Goal: Task Accomplishment & Management: Complete application form

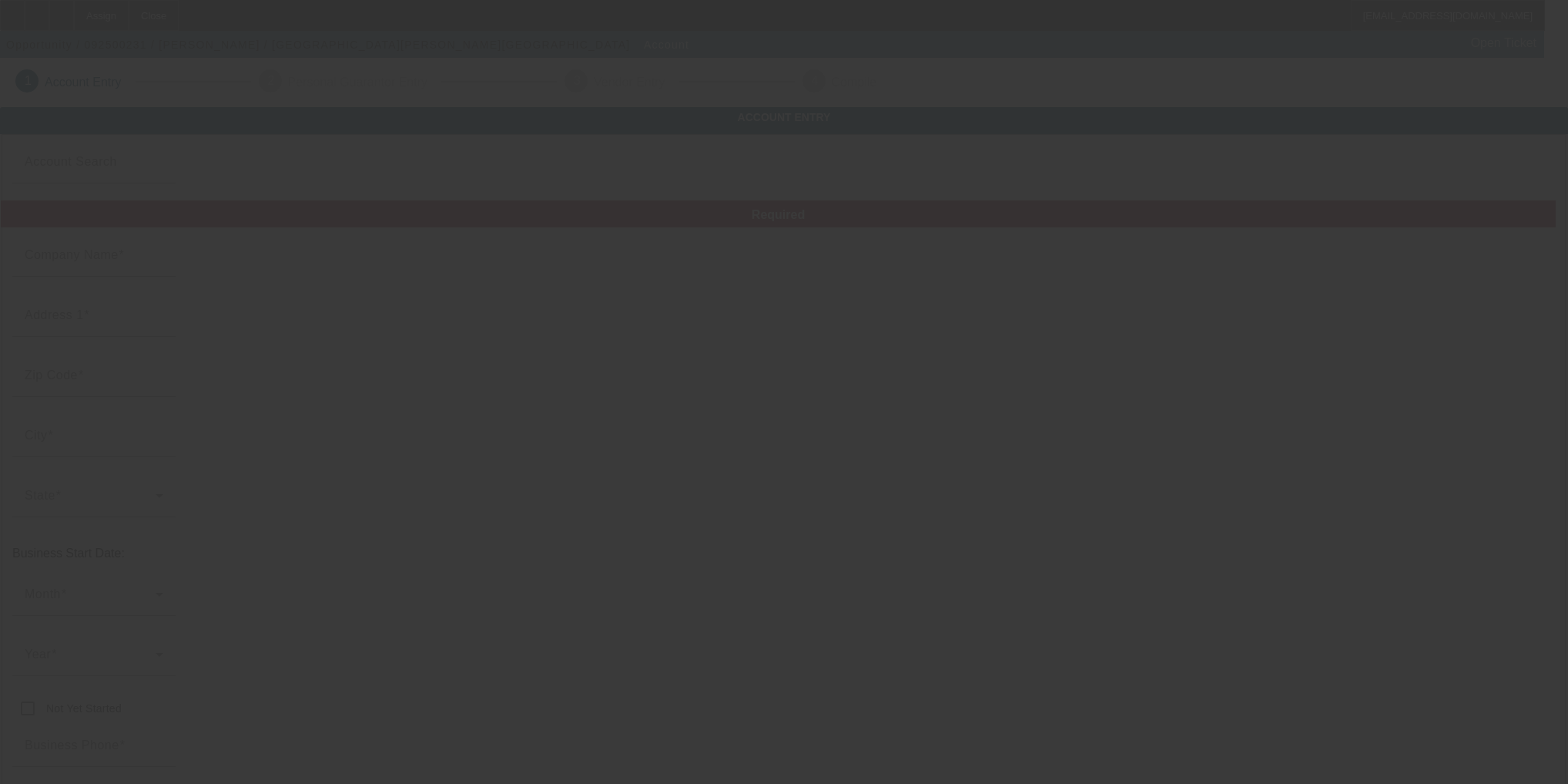
type input "9/10/2025"
type input "[PERSON_NAME]"
type input "(518) 836-8676"
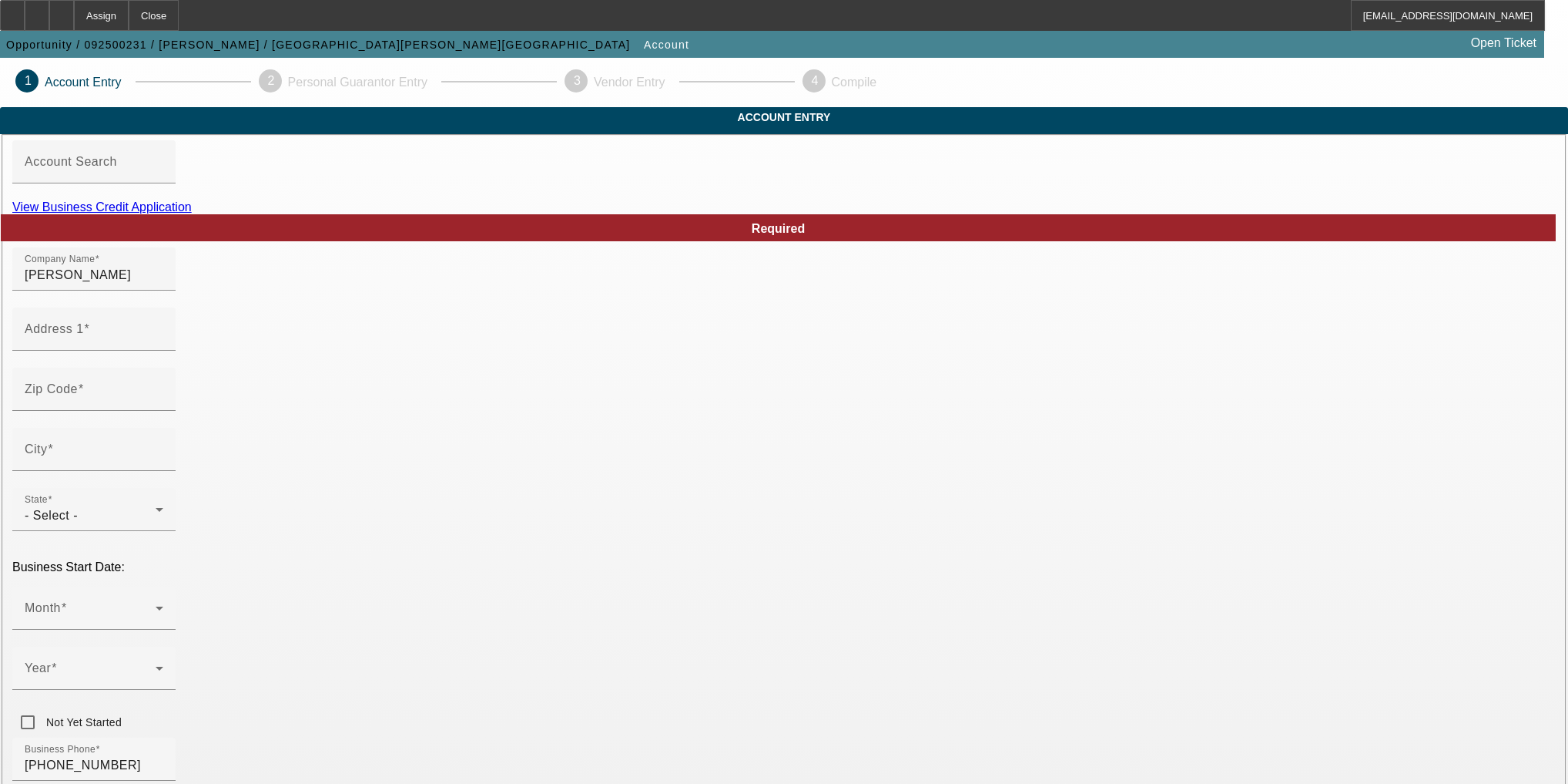
click at [192, 213] on link "View Business Credit Application" at bounding box center [102, 207] width 180 height 13
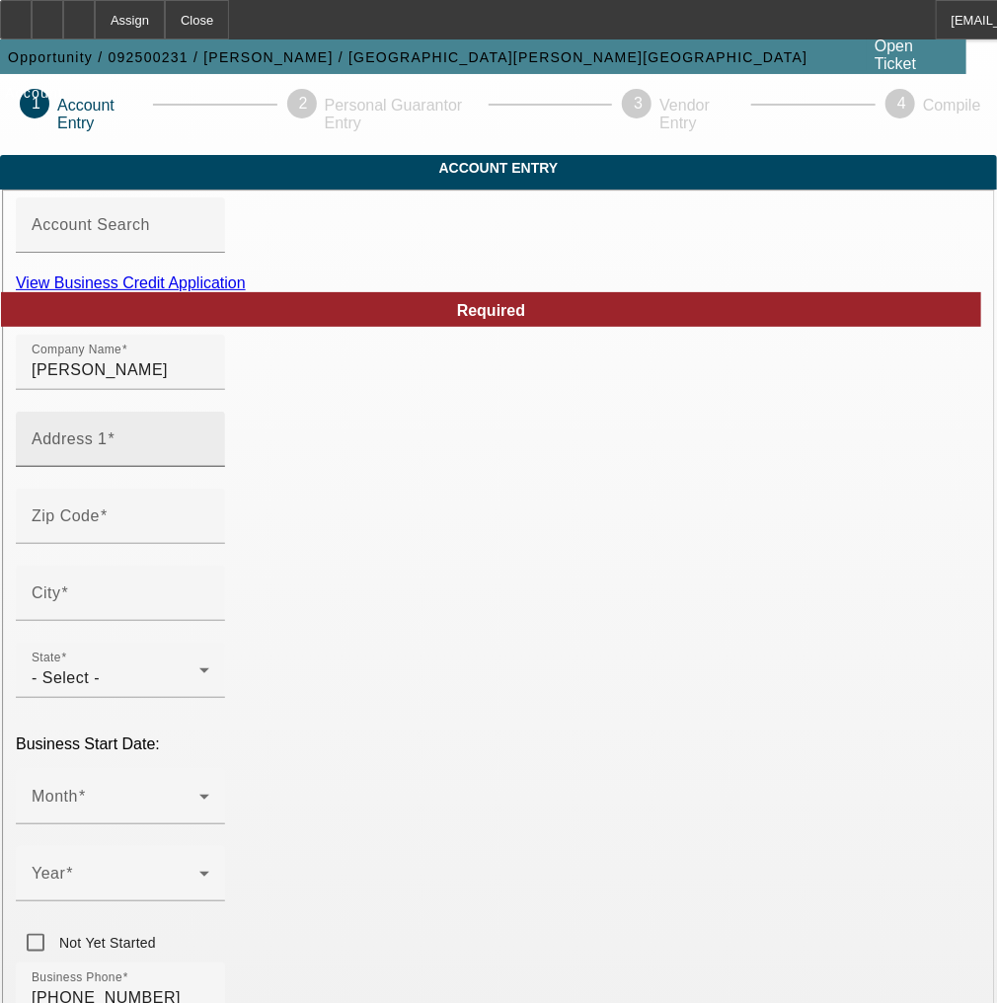
click at [160, 467] on div "Address 1" at bounding box center [121, 439] width 178 height 55
click at [163, 459] on input "Address 1" at bounding box center [121, 447] width 178 height 24
type input "G"
paste input "[STREET_ADDRESS][PERSON_NAME]"
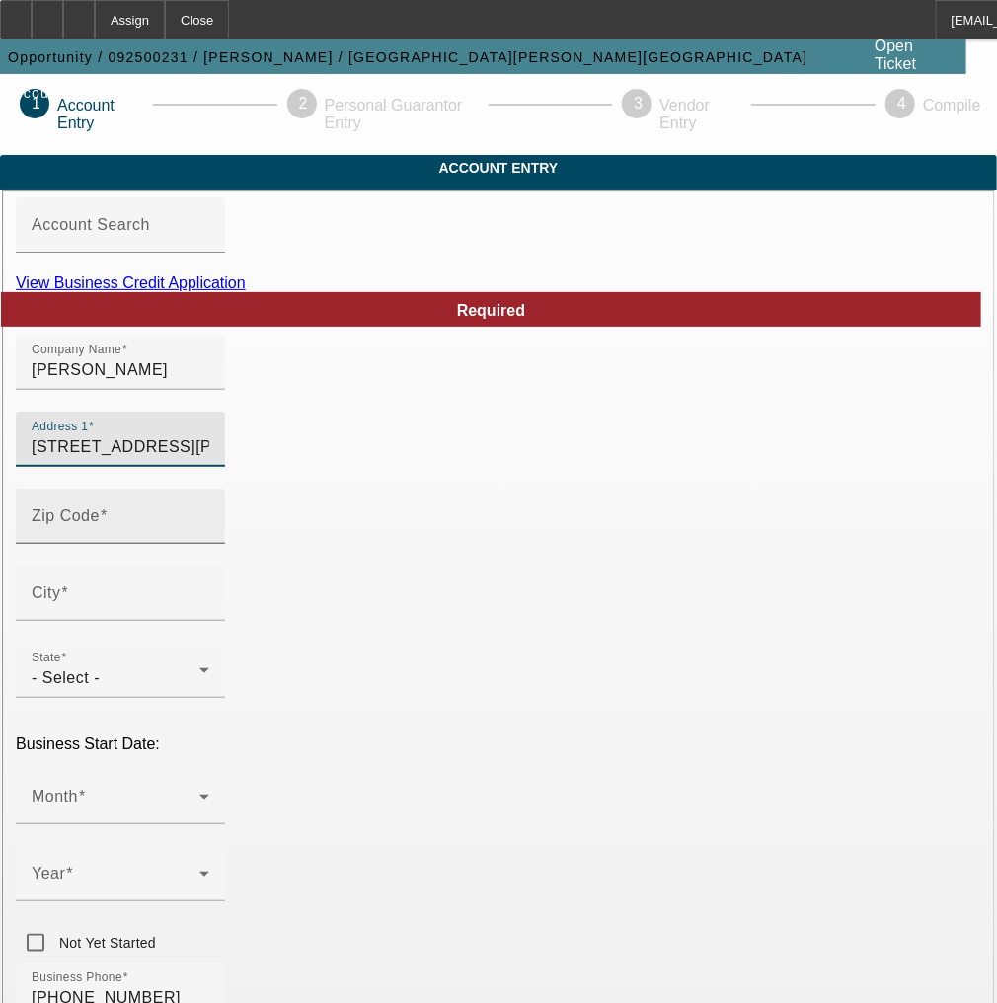
type input "[STREET_ADDRESS][PERSON_NAME]"
click at [118, 533] on div "Zip Code" at bounding box center [121, 516] width 178 height 55
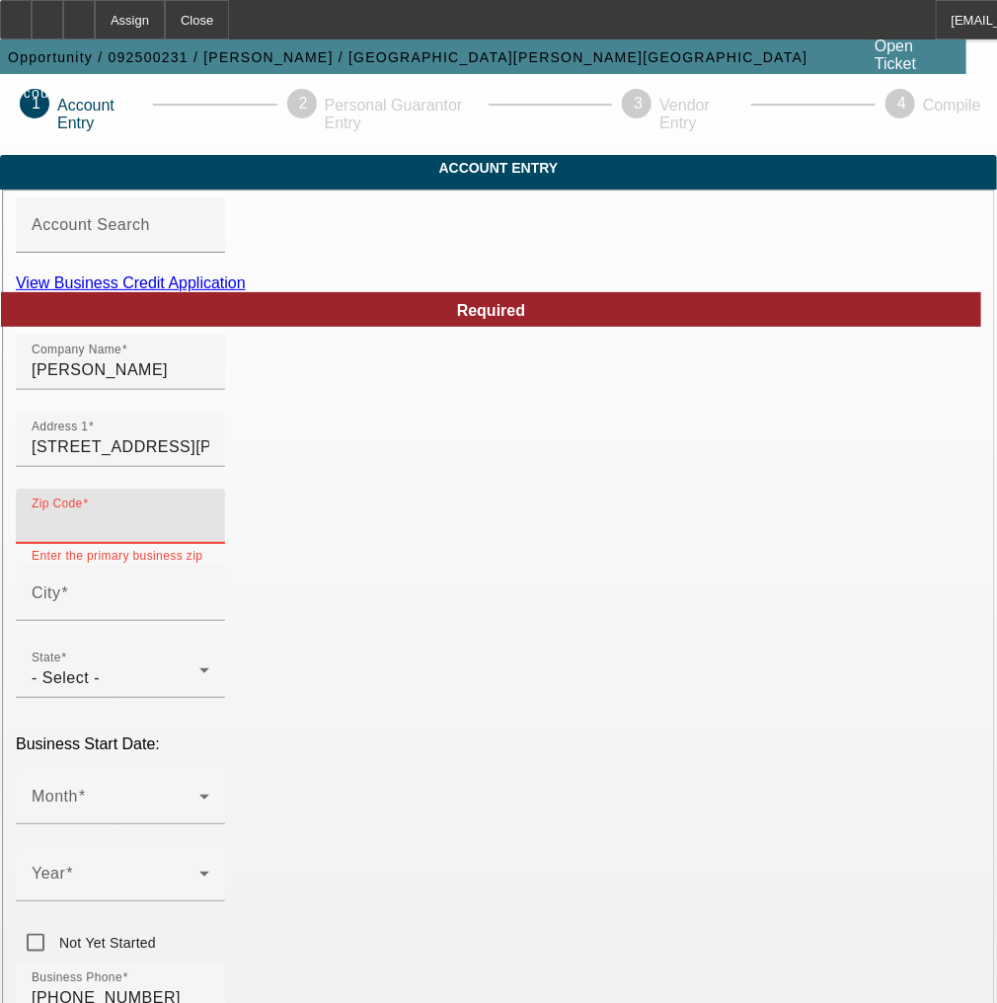
click at [170, 536] on input "Zip Code" at bounding box center [121, 524] width 178 height 24
paste input "12304"
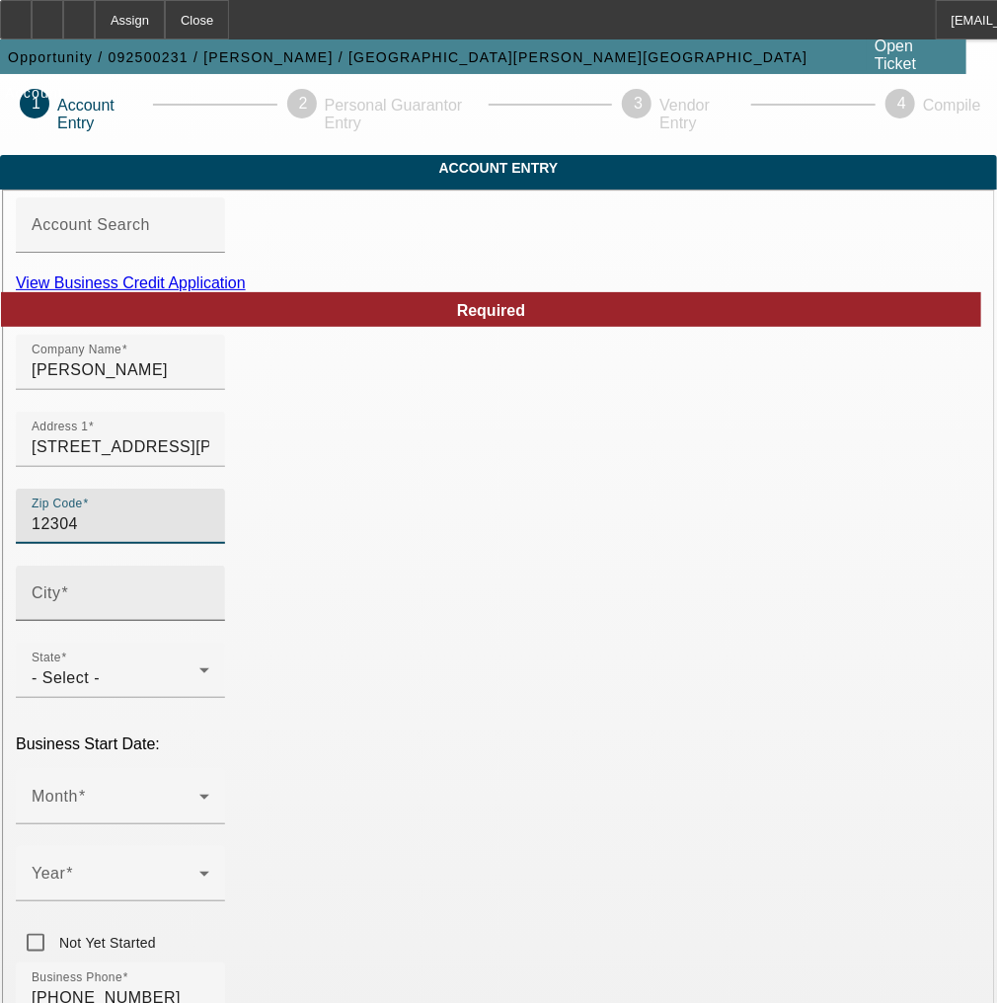
type input "12304"
click at [173, 621] on div "City" at bounding box center [121, 593] width 178 height 55
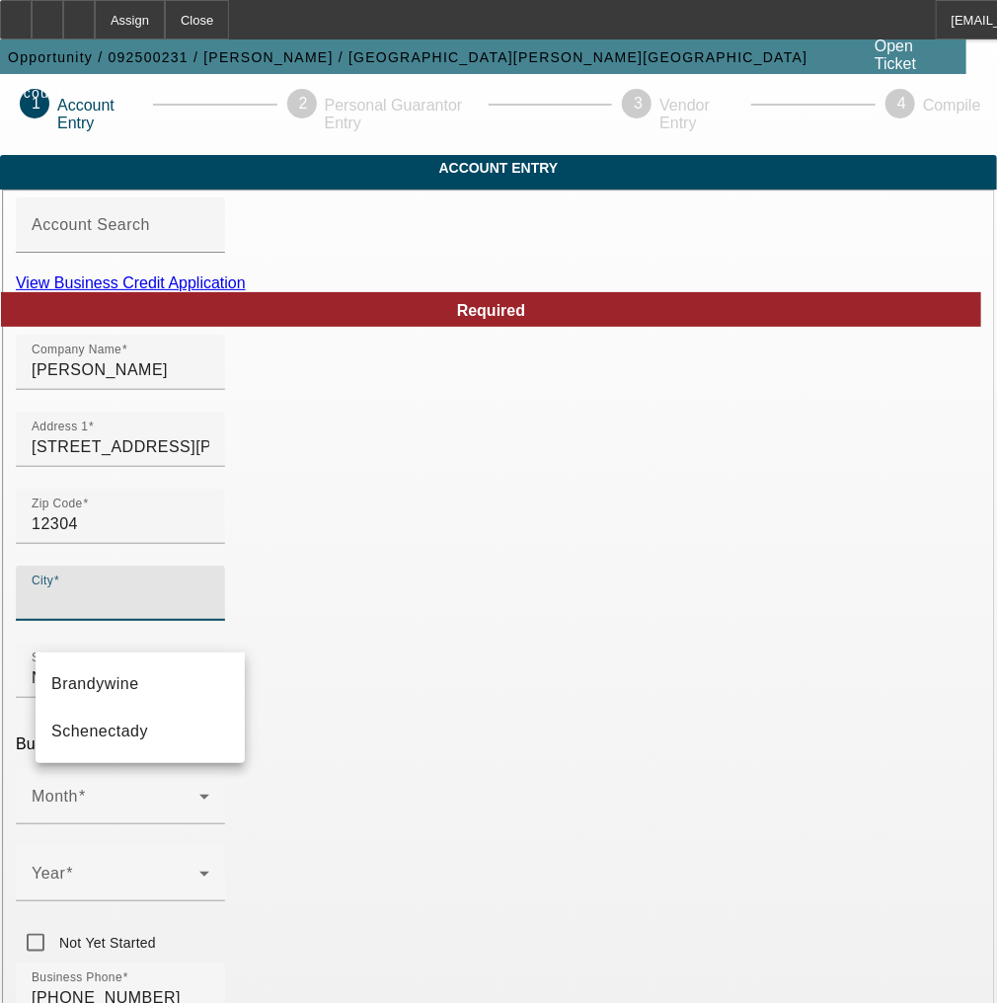
click at [170, 613] on input "City" at bounding box center [121, 601] width 178 height 24
type input "Schenectady"
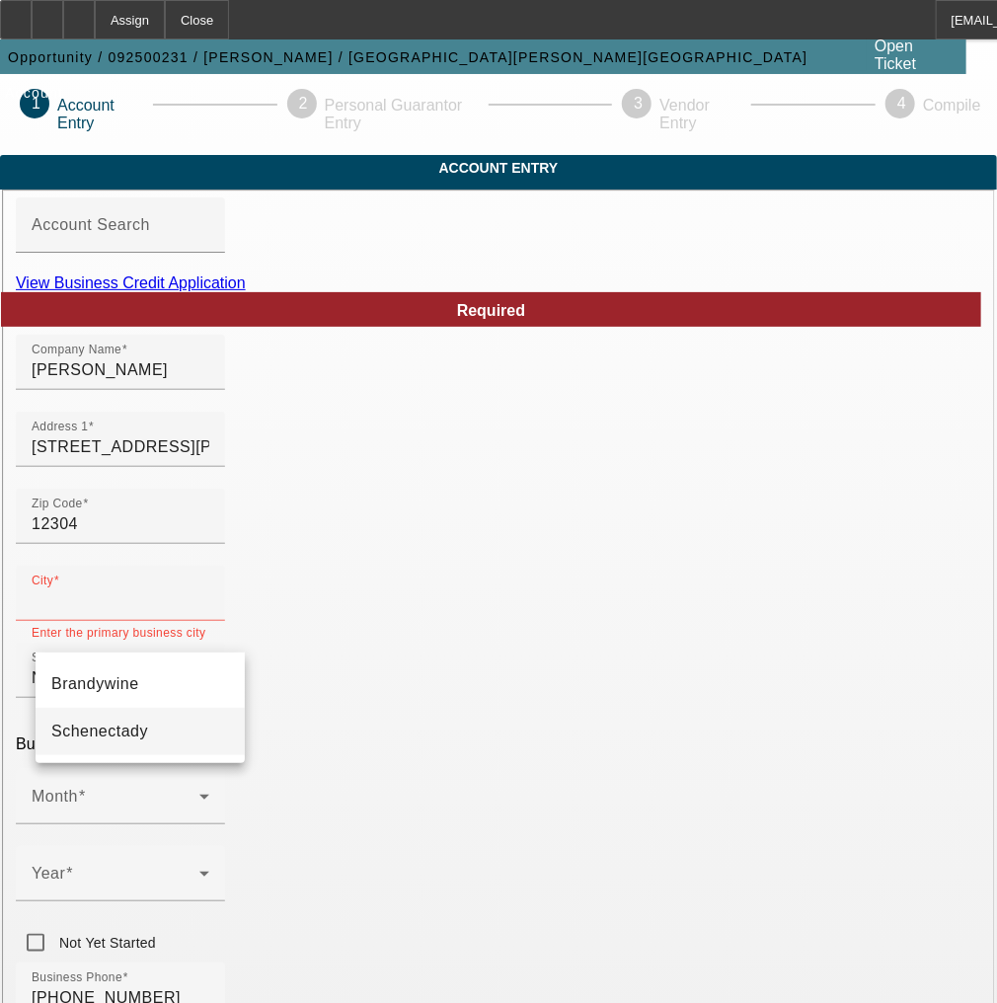
click at [130, 734] on mat-option "Schenectady" at bounding box center [140, 731] width 209 height 47
type input "Schenectady"
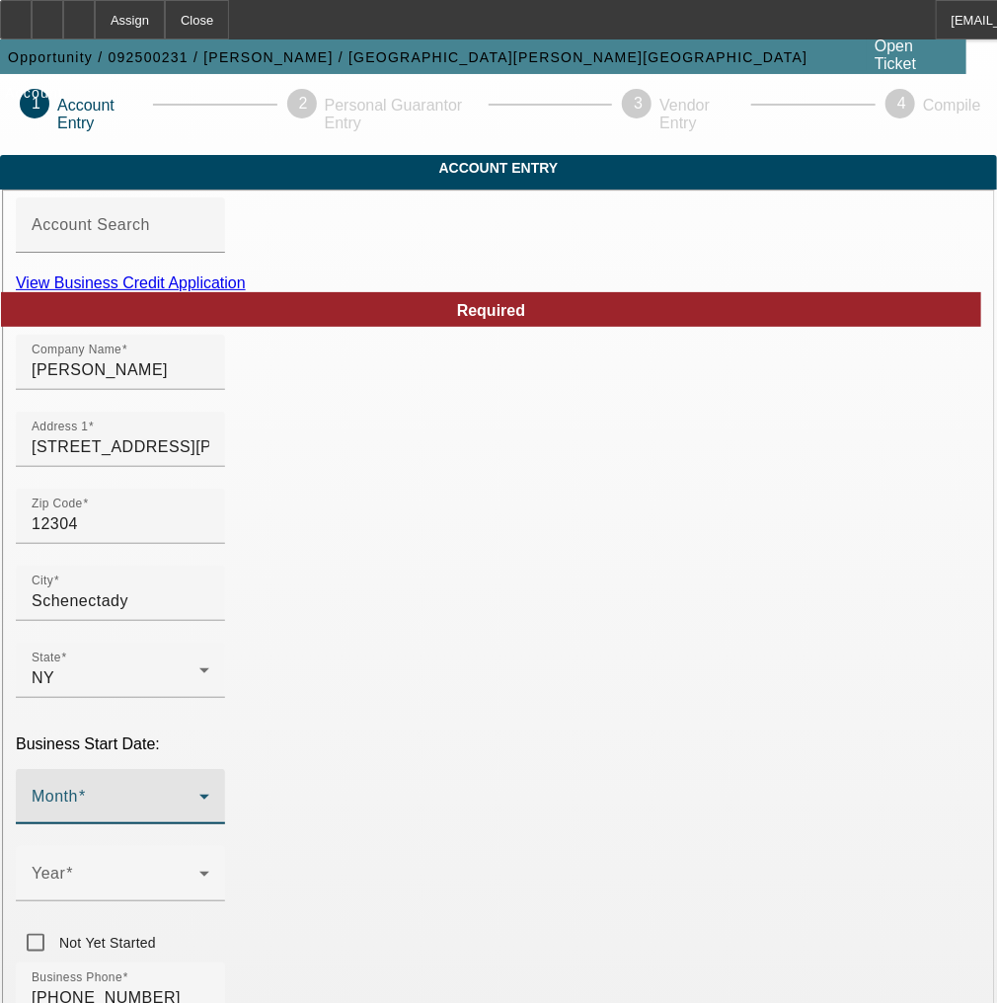
click at [161, 792] on span at bounding box center [116, 804] width 168 height 24
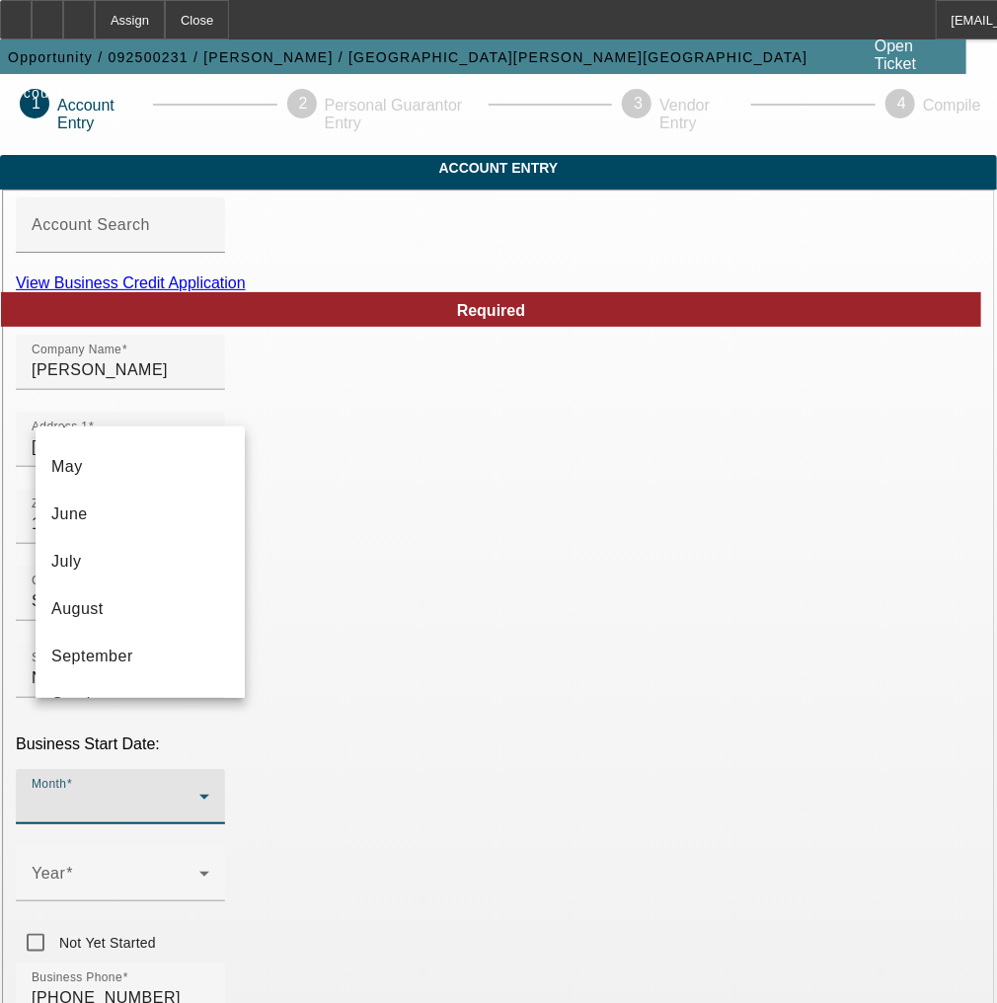
scroll to position [237, 0]
click at [158, 600] on mat-option "August" at bounding box center [140, 599] width 209 height 47
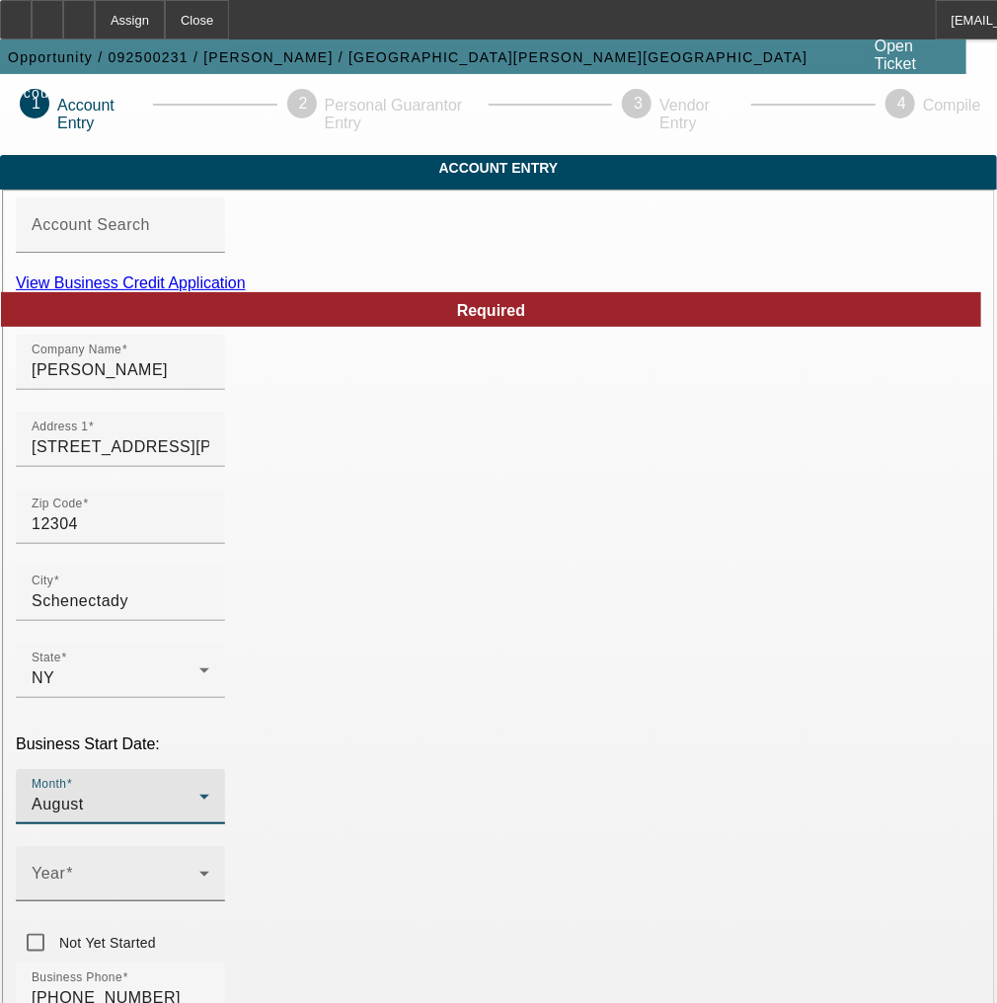
click at [199, 869] on span at bounding box center [116, 881] width 168 height 24
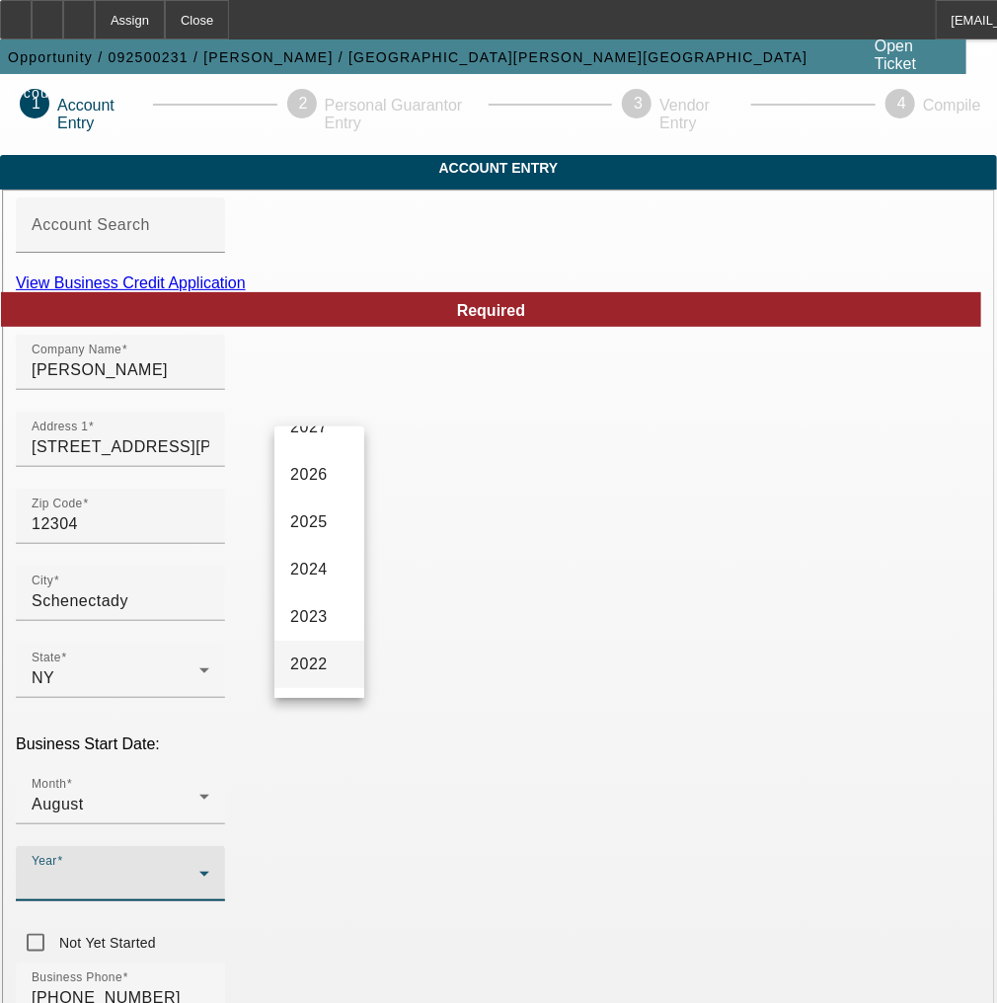
scroll to position [79, 0]
click at [314, 545] on mat-option "2025" at bounding box center [319, 520] width 90 height 47
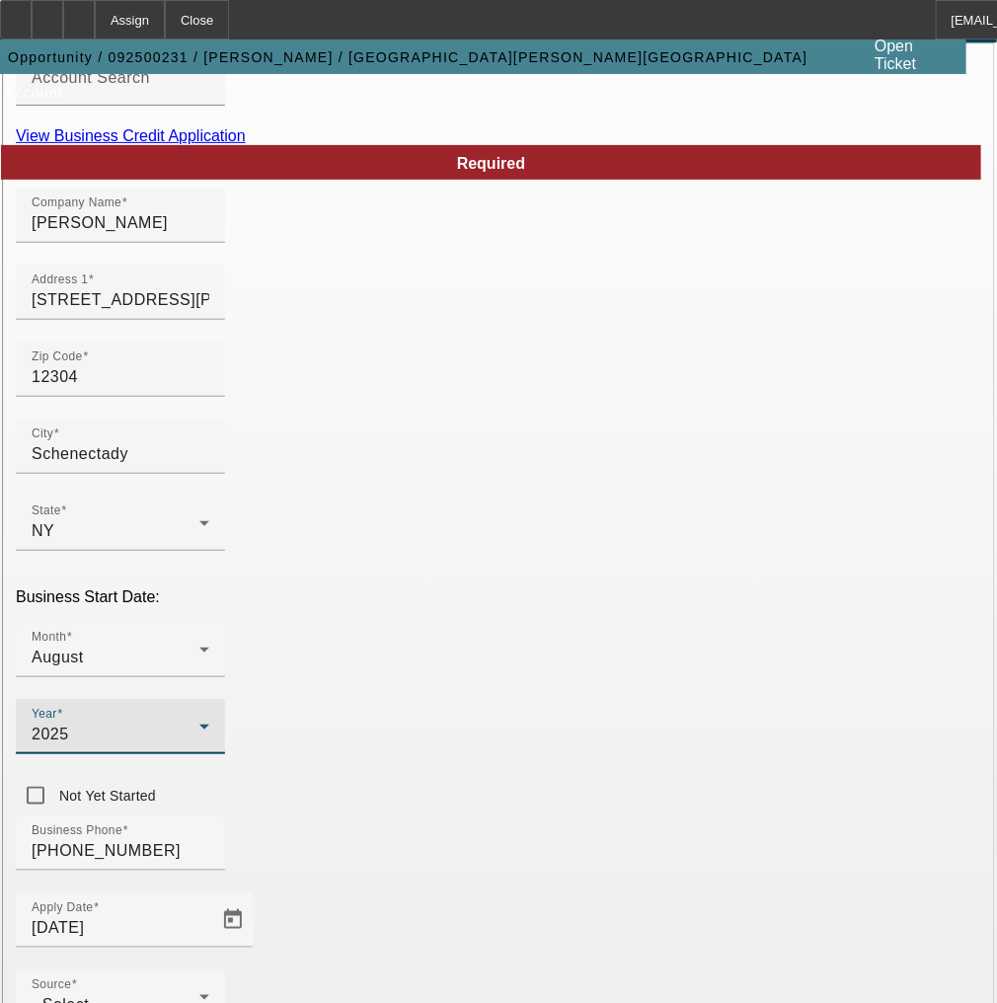
scroll to position [158, 0]
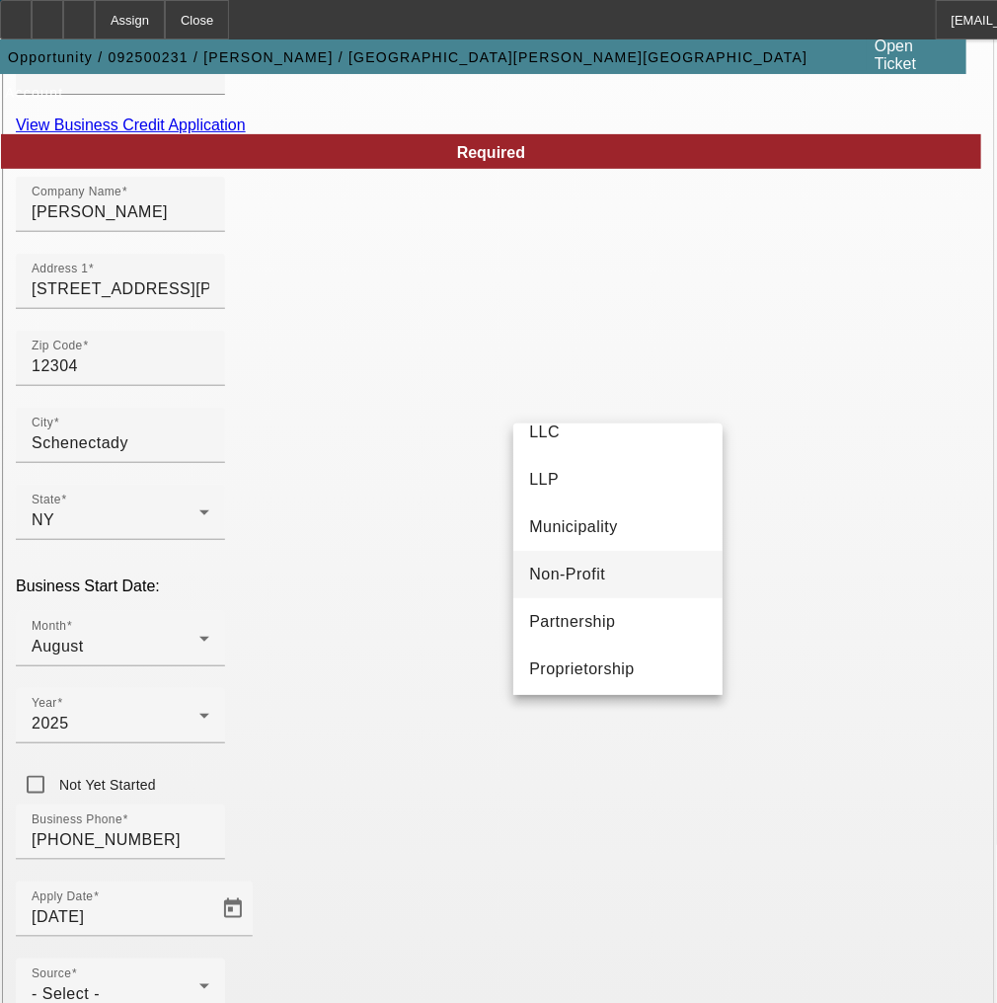
scroll to position [122, 0]
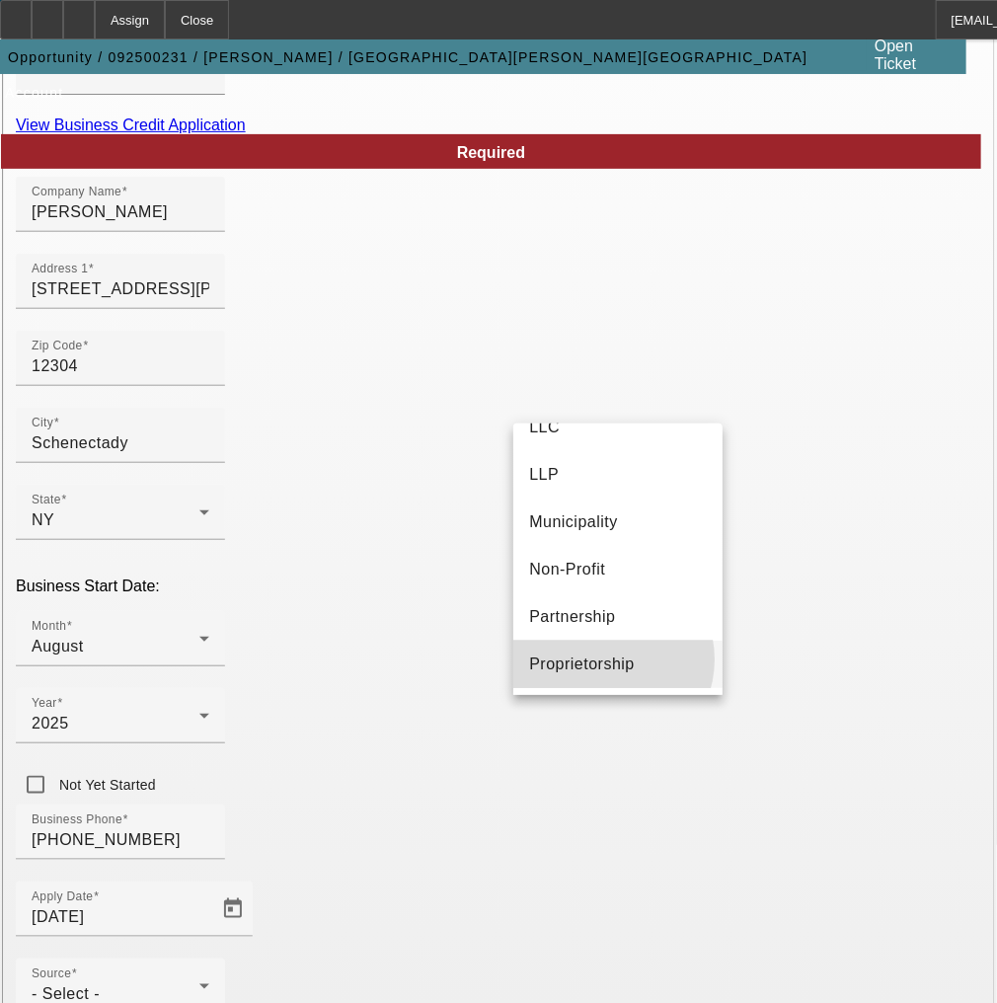
click at [602, 658] on span "Proprietorship" at bounding box center [582, 664] width 106 height 24
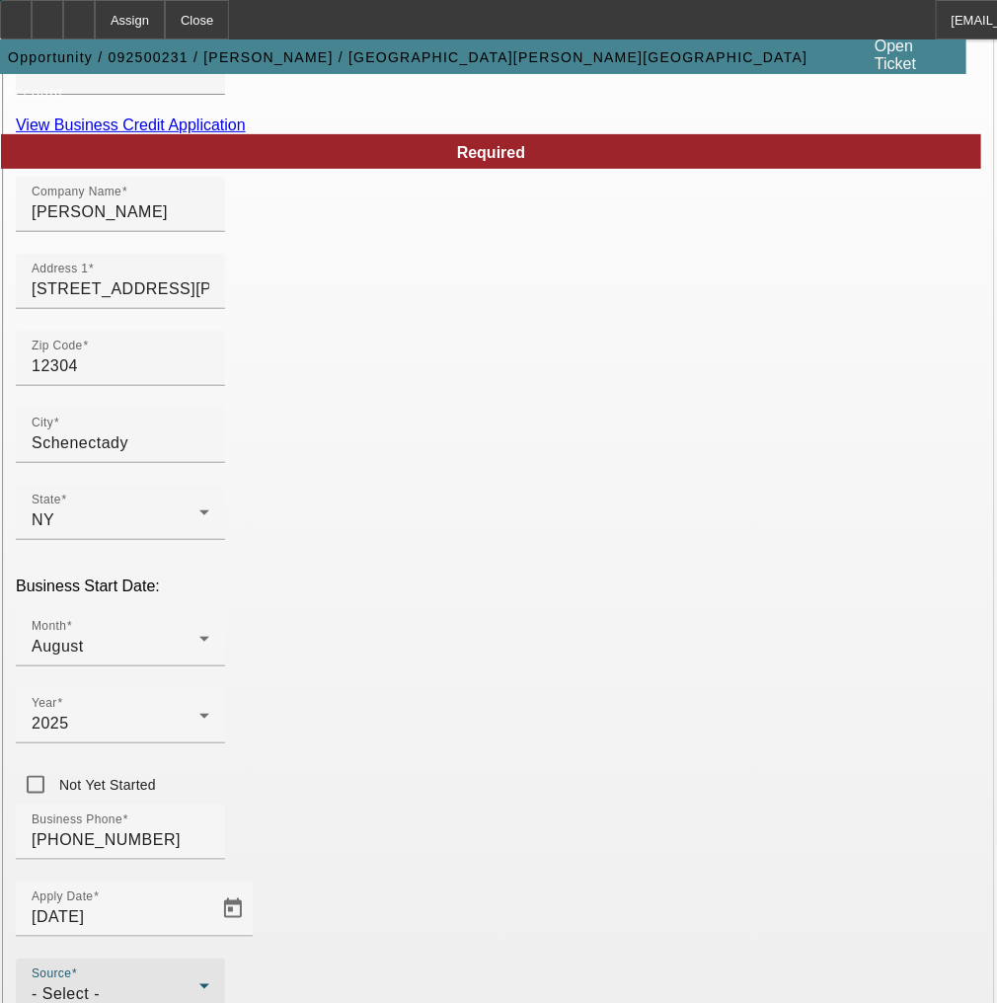
click at [199, 982] on div "- Select -" at bounding box center [116, 994] width 168 height 24
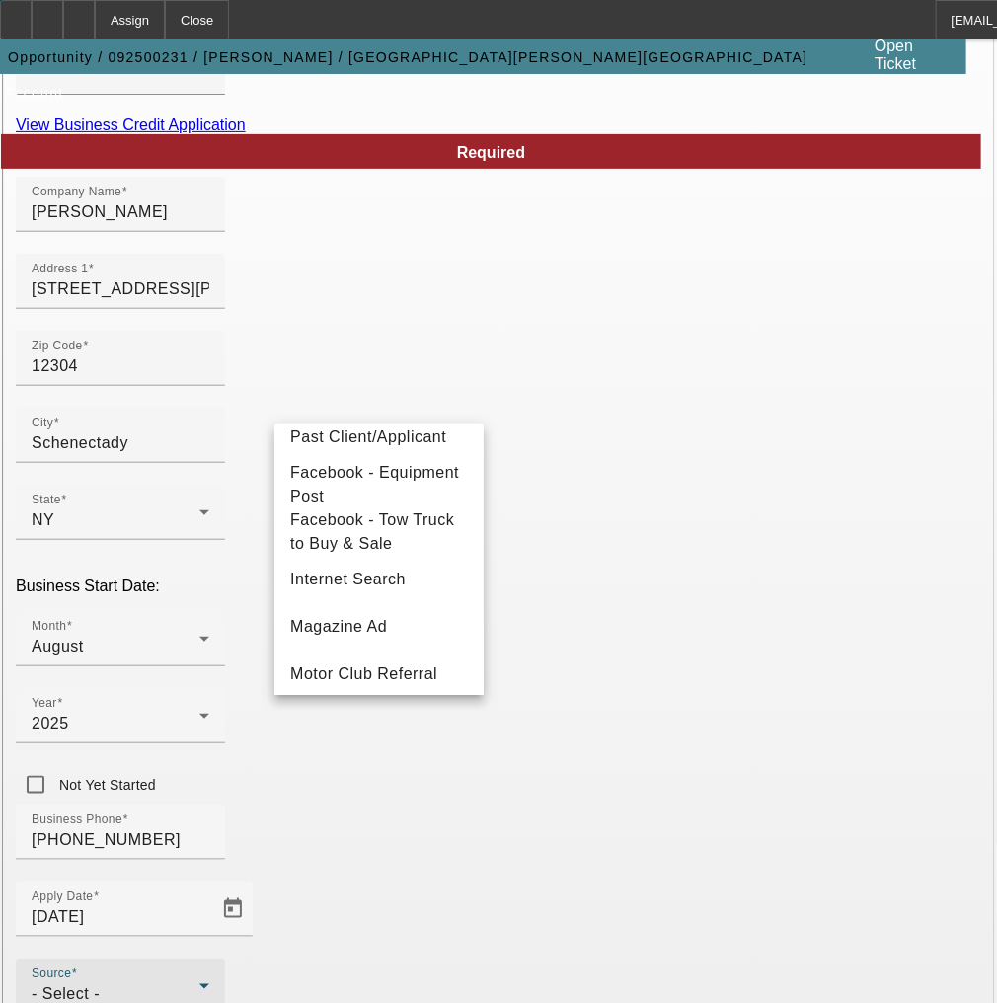
scroll to position [316, 0]
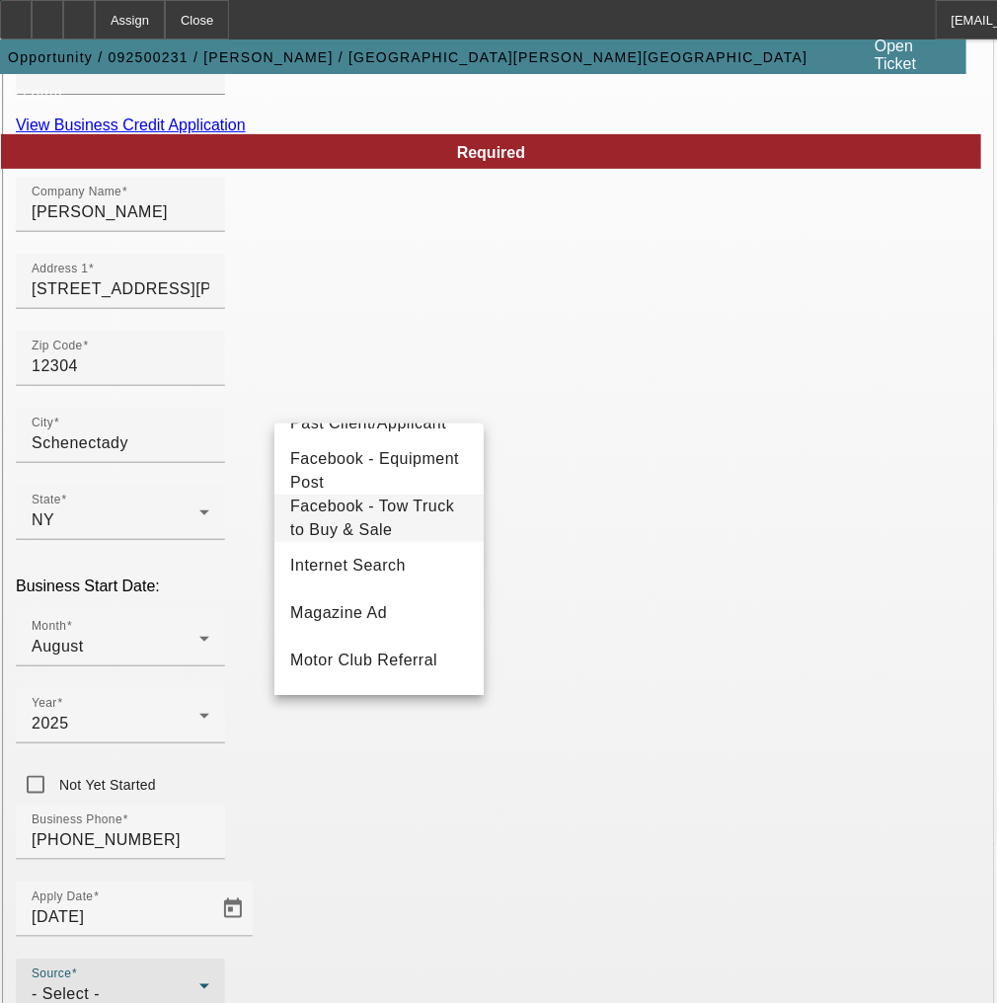
click at [360, 542] on span "Facebook - Tow Truck to Buy & Sale" at bounding box center [379, 517] width 178 height 47
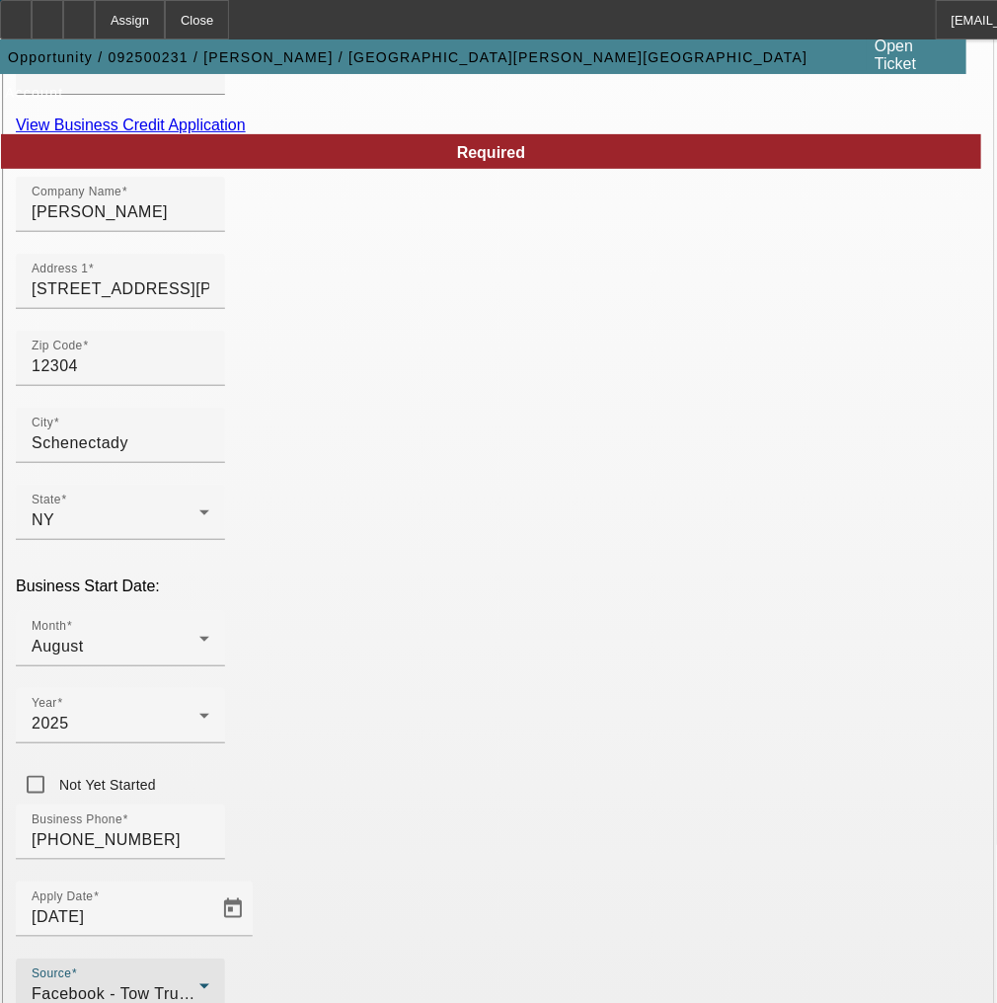
scroll to position [268, 0]
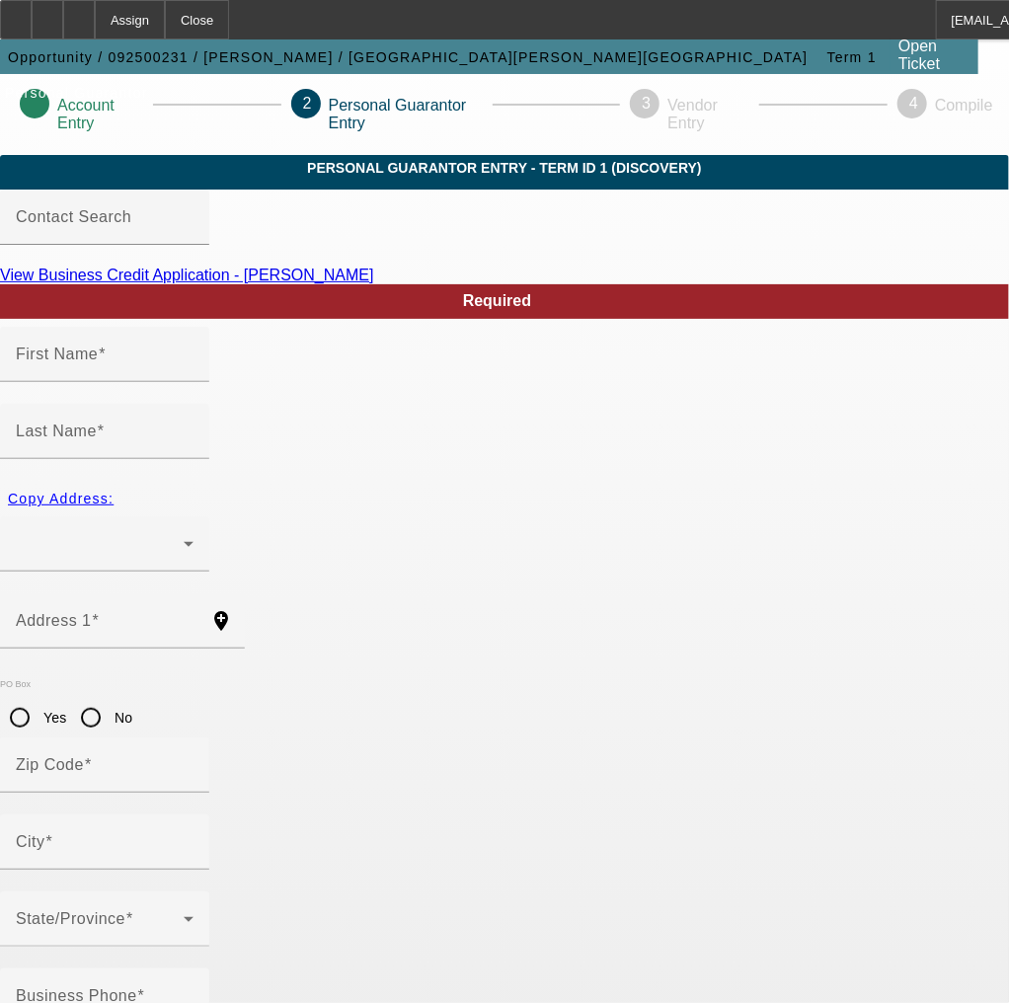
type input "Bejai"
type input "[PERSON_NAME]"
radio input "true"
type input "[PHONE_NUMBER]"
type input "831-02-4386"
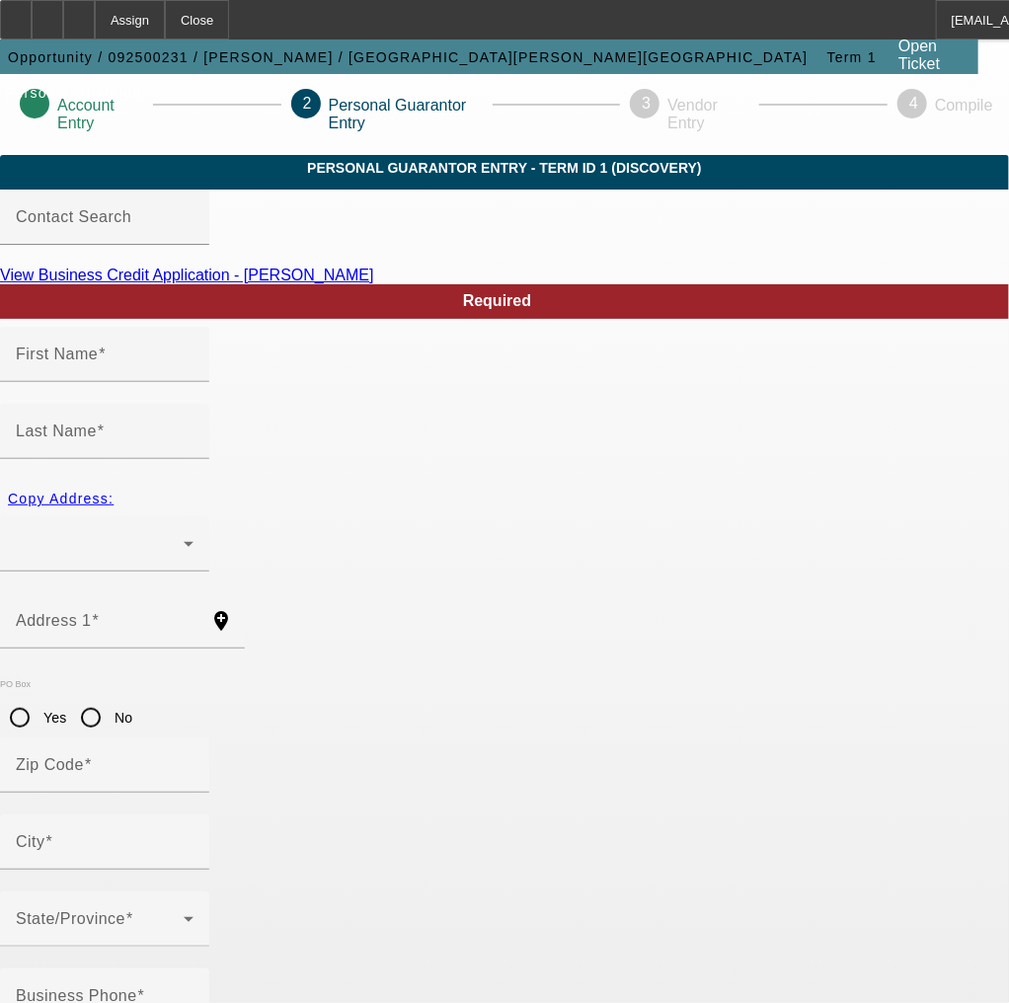
type input "[EMAIL_ADDRESS][DOMAIN_NAME]"
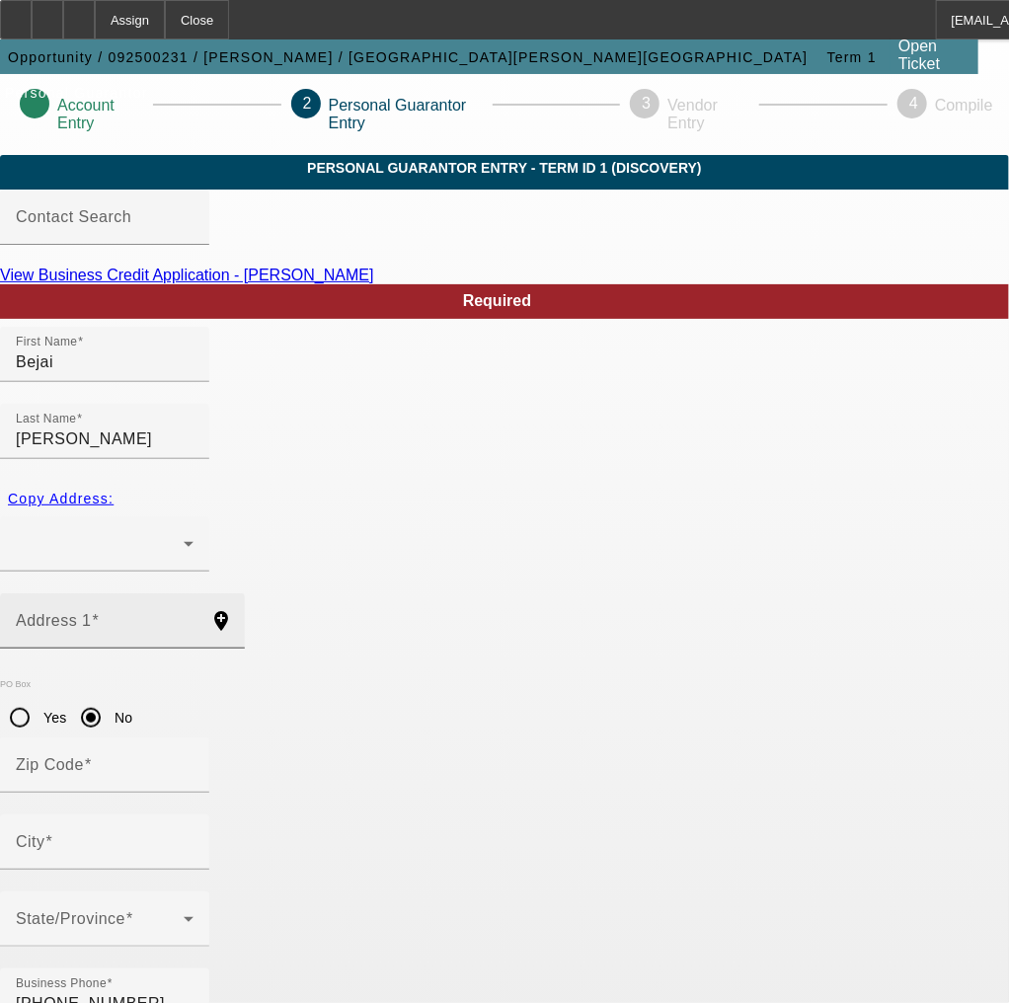
click at [193, 593] on div "Address 1" at bounding box center [105, 620] width 178 height 55
click at [193, 617] on input "Address 1" at bounding box center [105, 629] width 178 height 24
paste input "[STREET_ADDRESS][PERSON_NAME]"
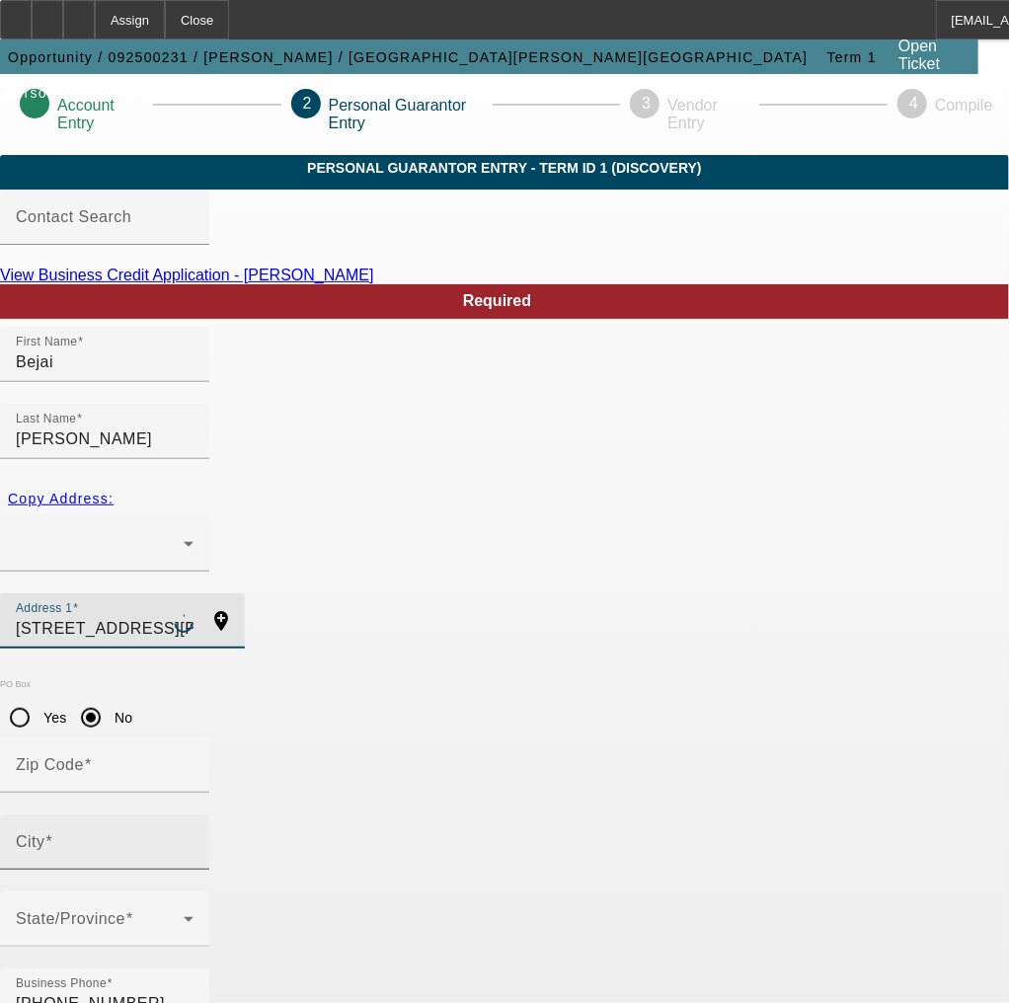
type input "[STREET_ADDRESS][PERSON_NAME]"
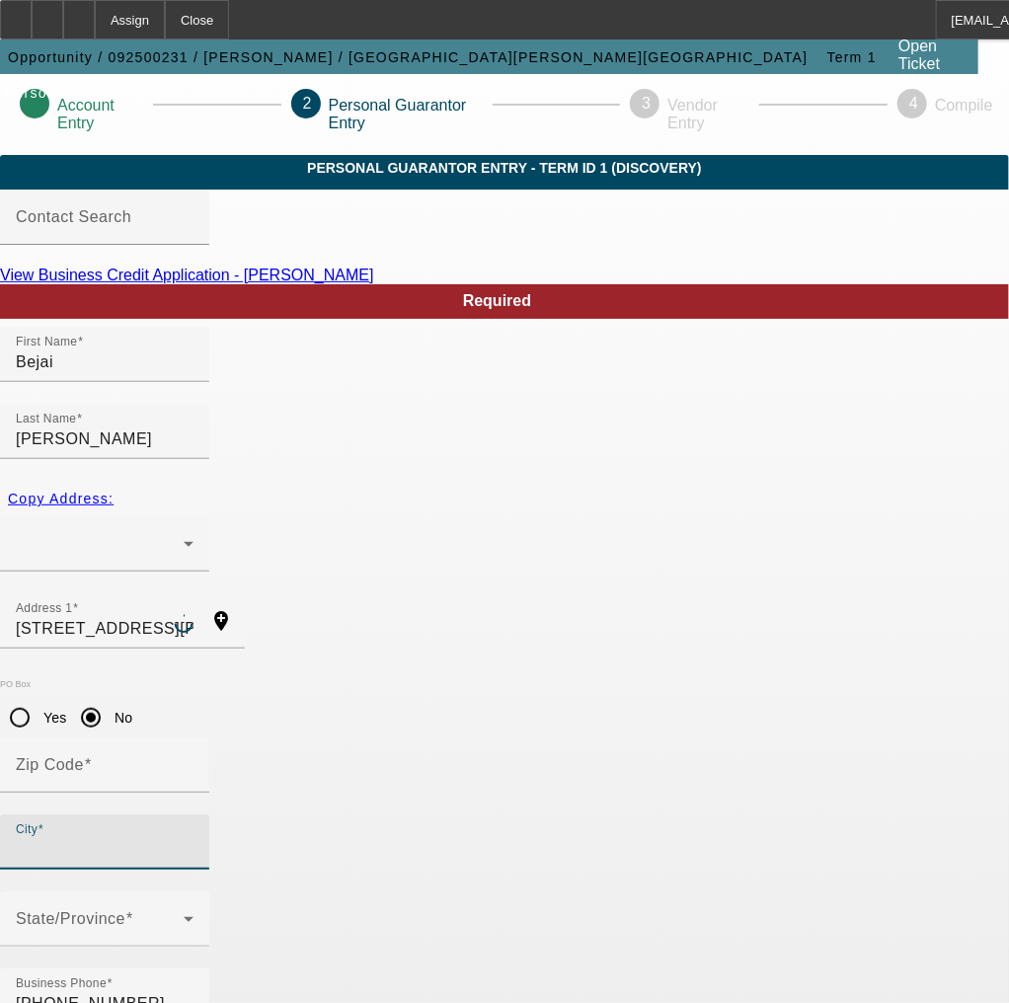
click at [160, 838] on input "City" at bounding box center [105, 850] width 178 height 24
click at [193, 838] on input "City" at bounding box center [105, 850] width 178 height 24
paste input "Schenectady"
type input "Schenectady"
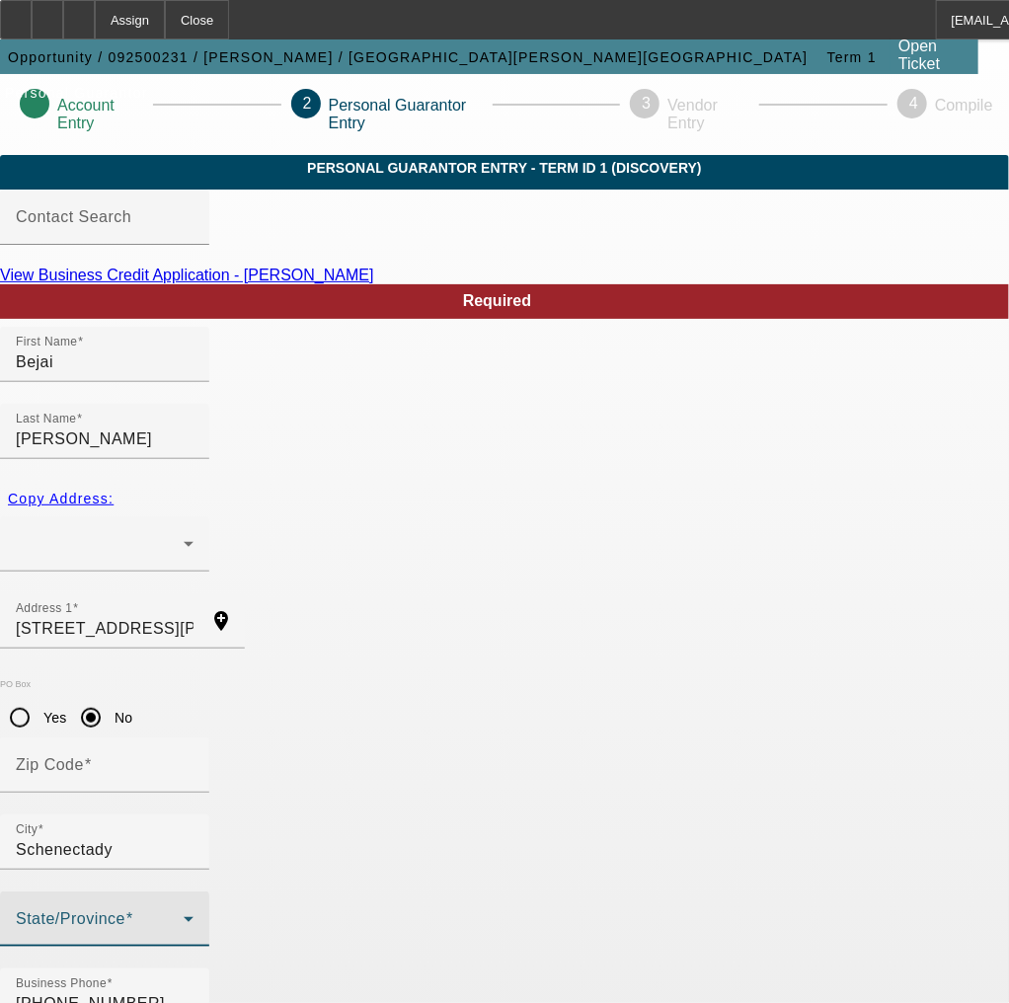
click at [184, 915] on span at bounding box center [100, 927] width 168 height 24
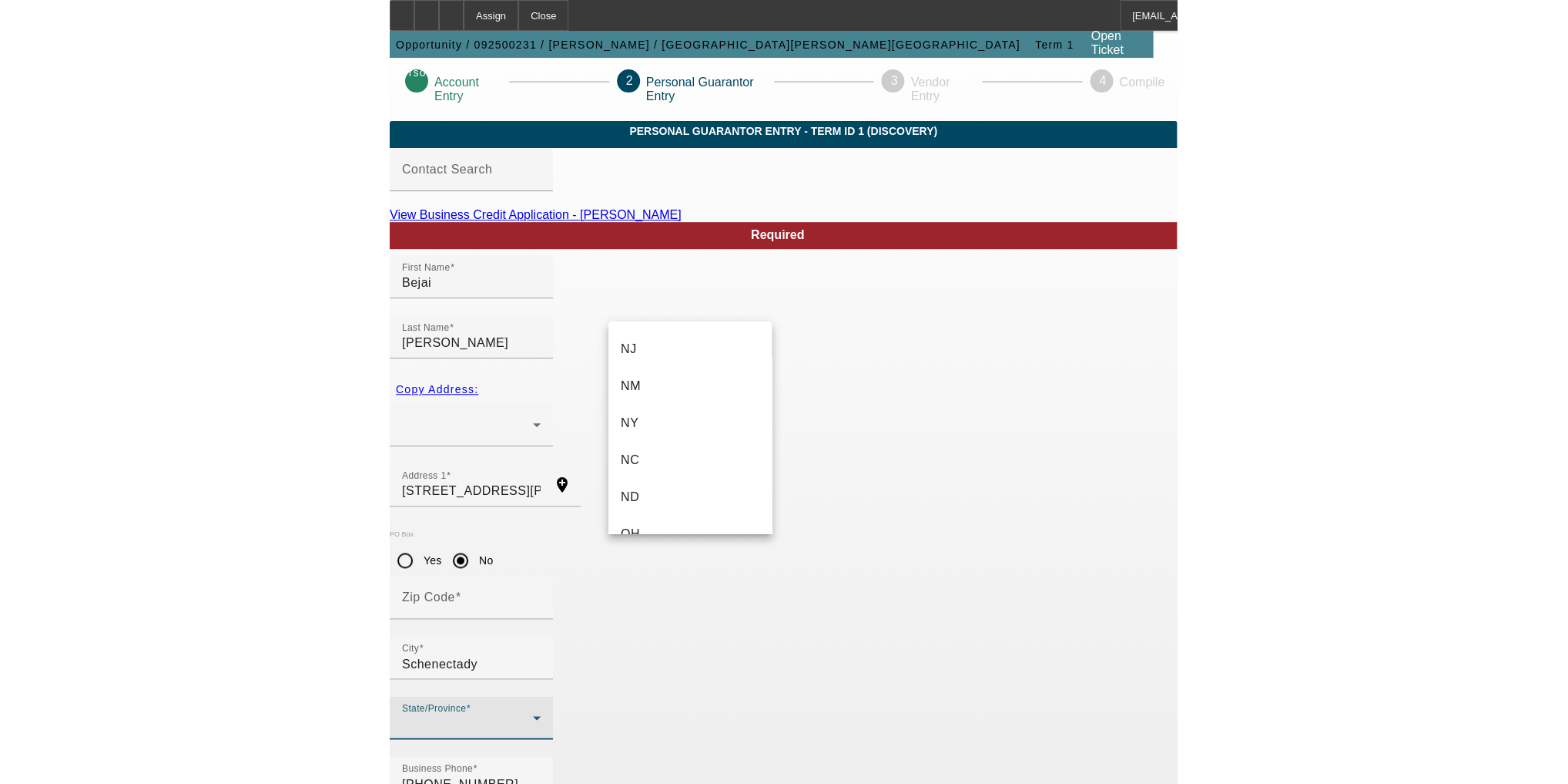
scroll to position [1171, 0]
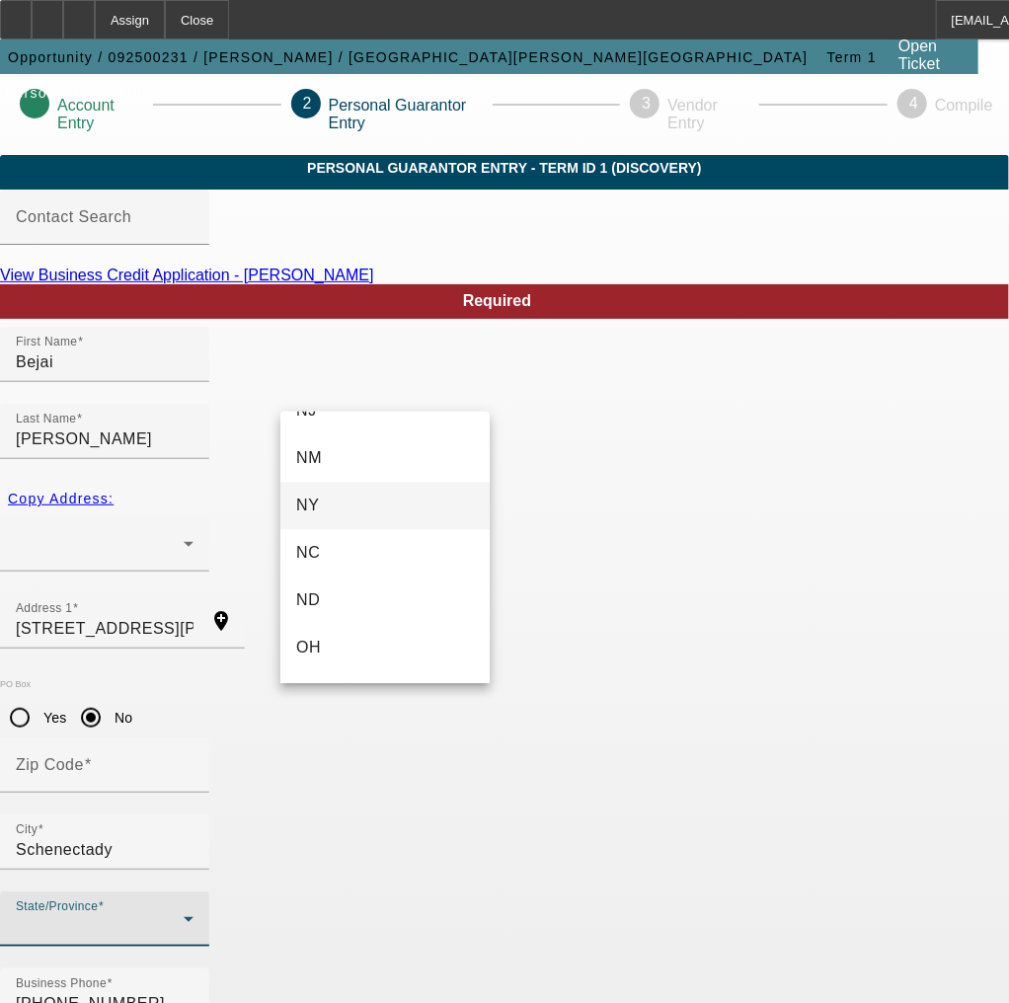
click at [395, 506] on mat-option "NY" at bounding box center [384, 506] width 209 height 47
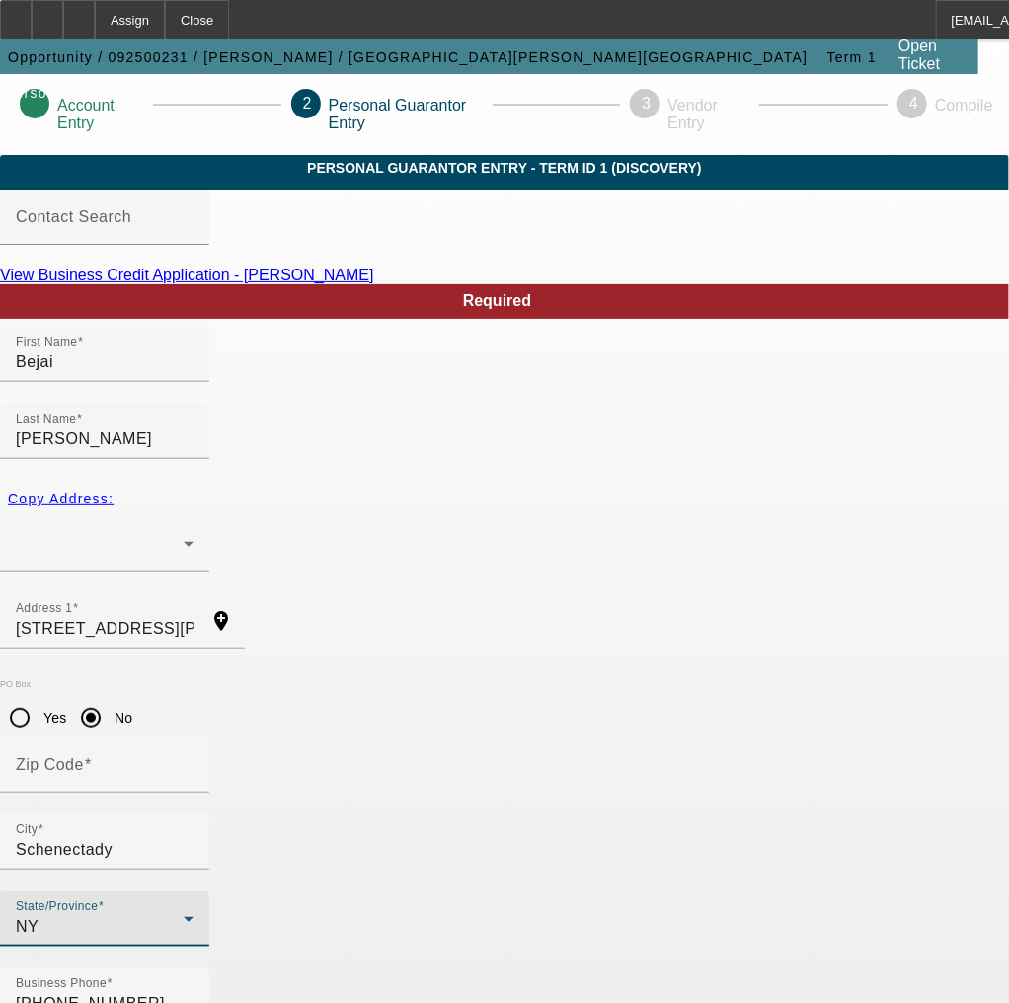
type input "100"
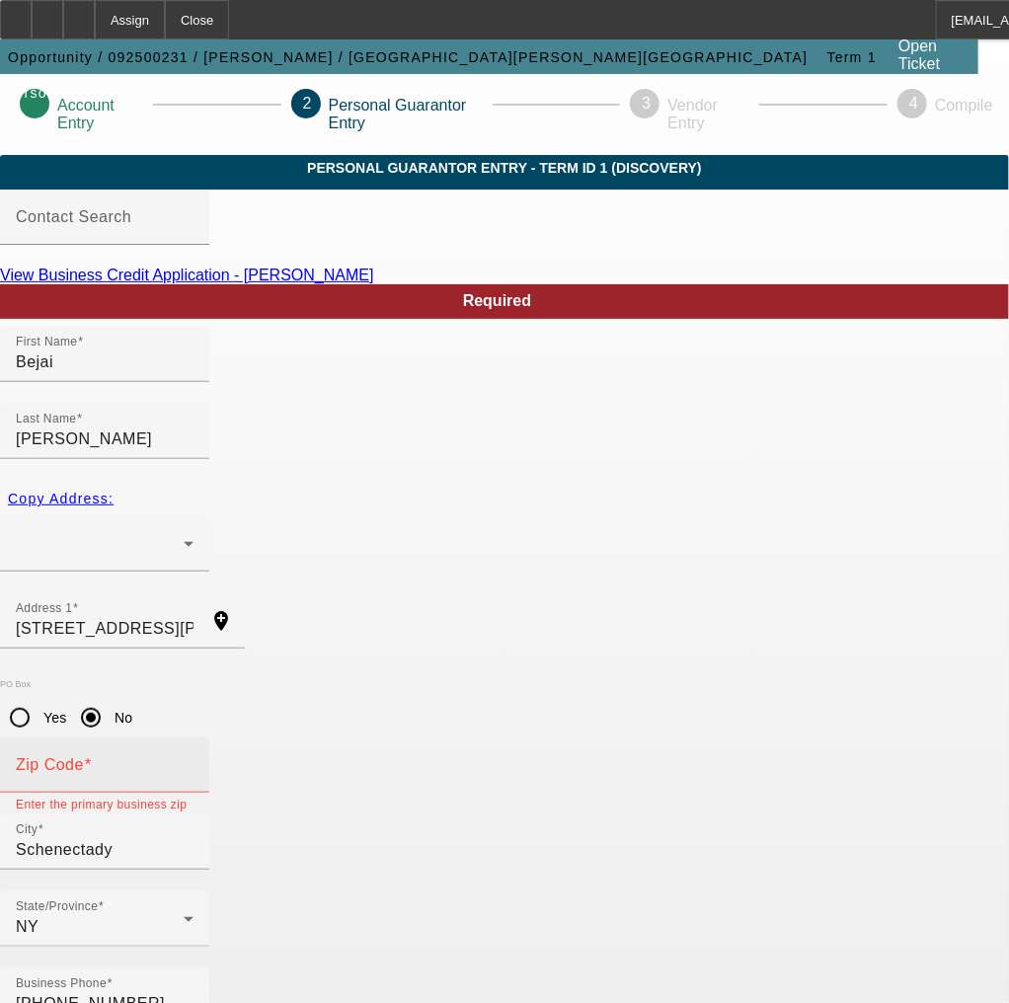
click at [193, 761] on input "Zip Code" at bounding box center [105, 773] width 178 height 24
click at [84, 756] on mat-label "Zip Code" at bounding box center [50, 764] width 68 height 17
click at [193, 761] on input "Zip Code" at bounding box center [105, 773] width 178 height 24
paste input "12304"
type input "12304"
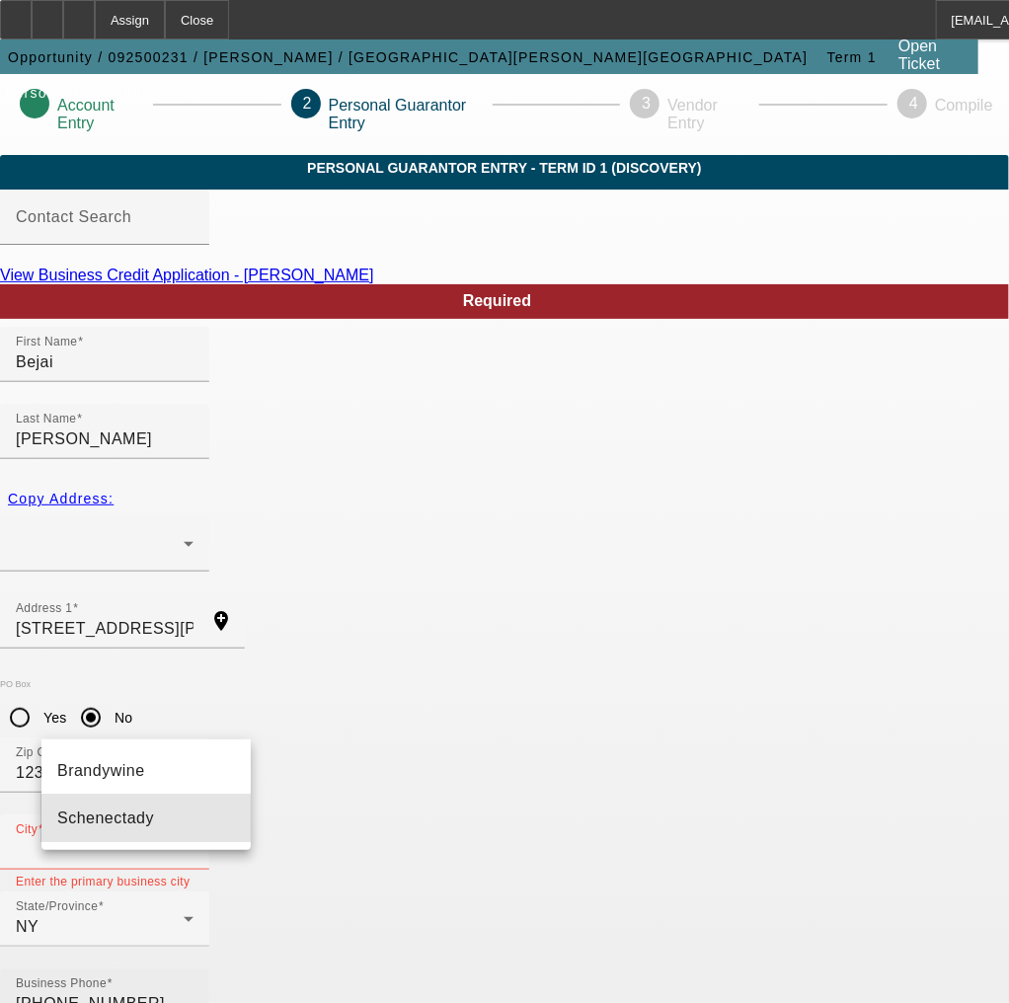
drag, startPoint x: 115, startPoint y: 813, endPoint x: 155, endPoint y: 814, distance: 39.5
click at [116, 814] on span "Schenectady" at bounding box center [105, 817] width 97 height 17
type input "Schenectady"
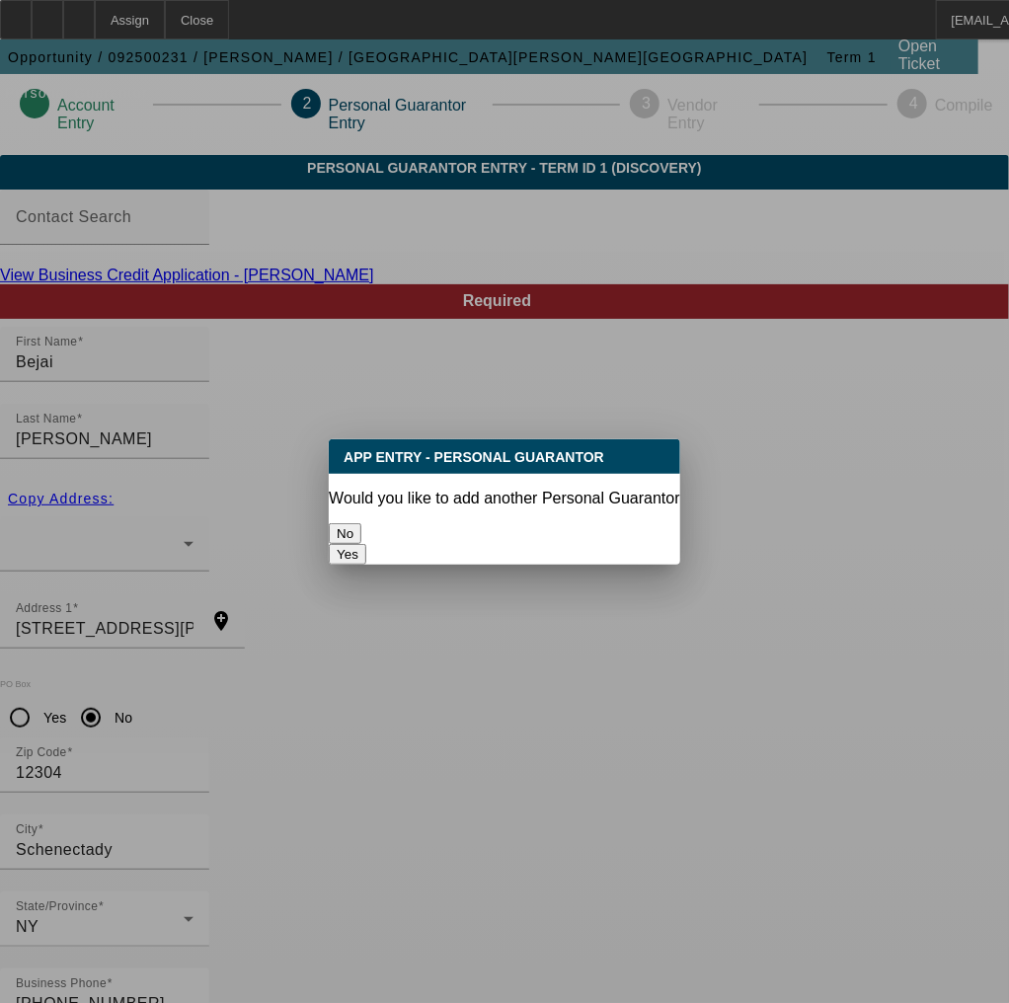
click at [361, 523] on button "No" at bounding box center [345, 533] width 33 height 21
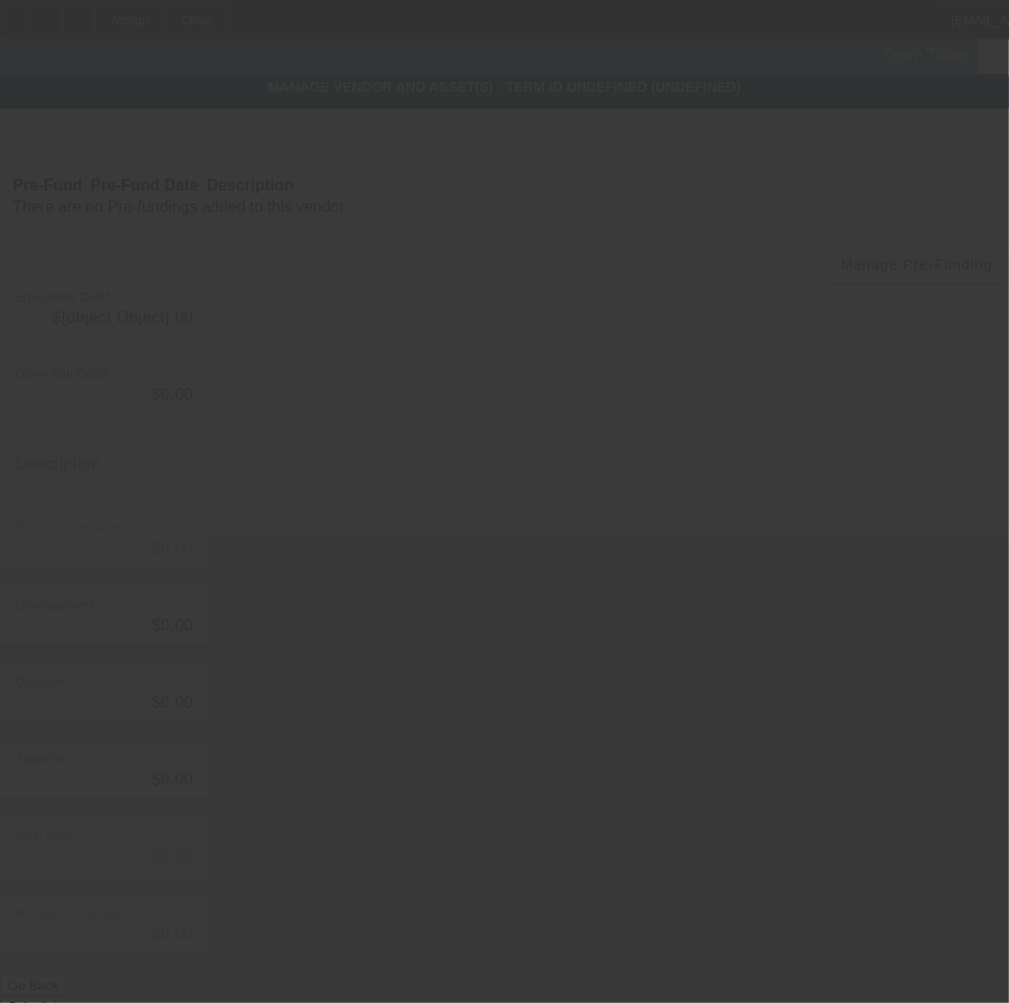
type input "$45,000.00"
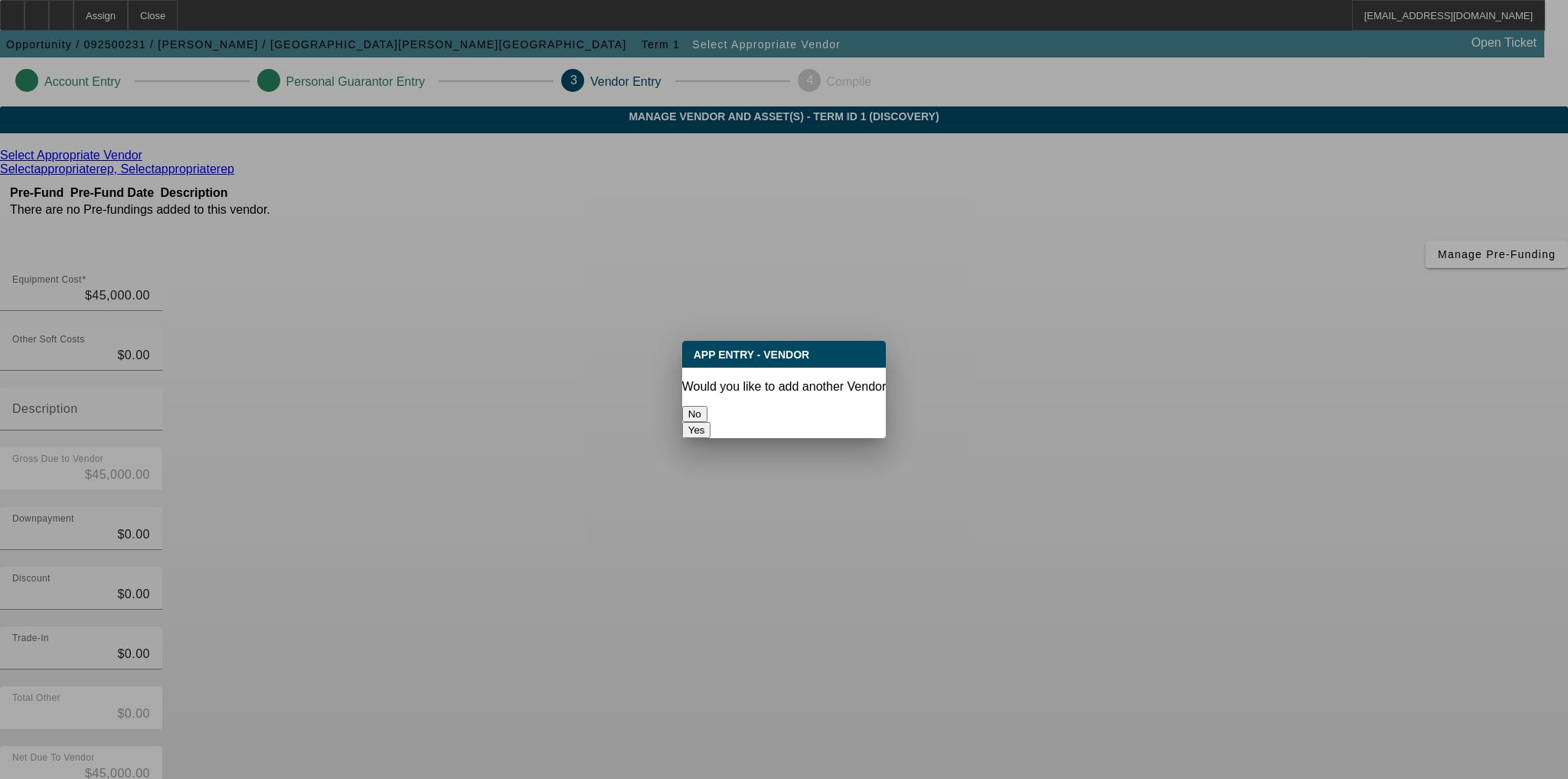
click at [708, 407] on button "No" at bounding box center [694, 414] width 26 height 16
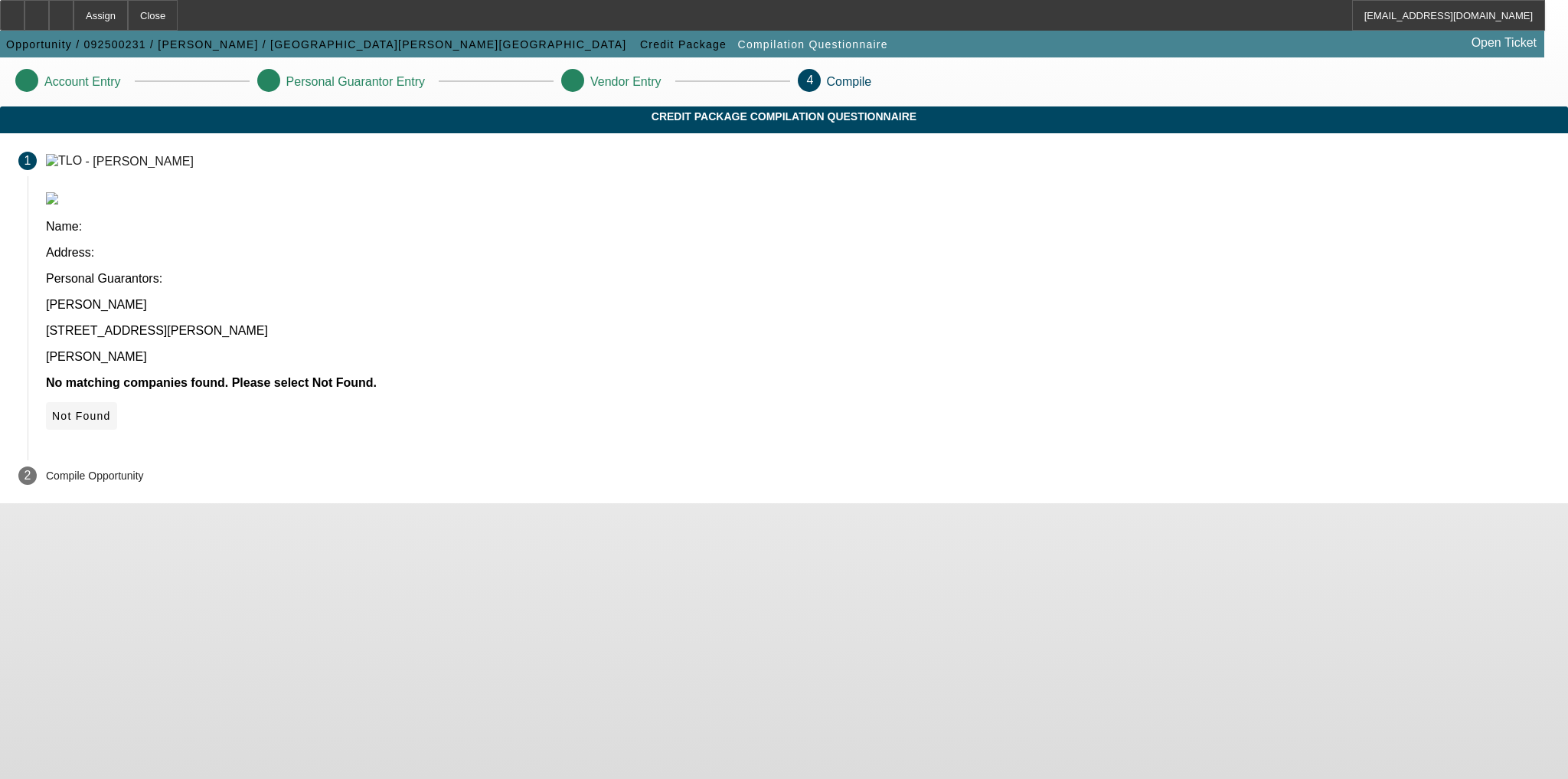
click at [52, 410] on icon at bounding box center [52, 416] width 0 height 12
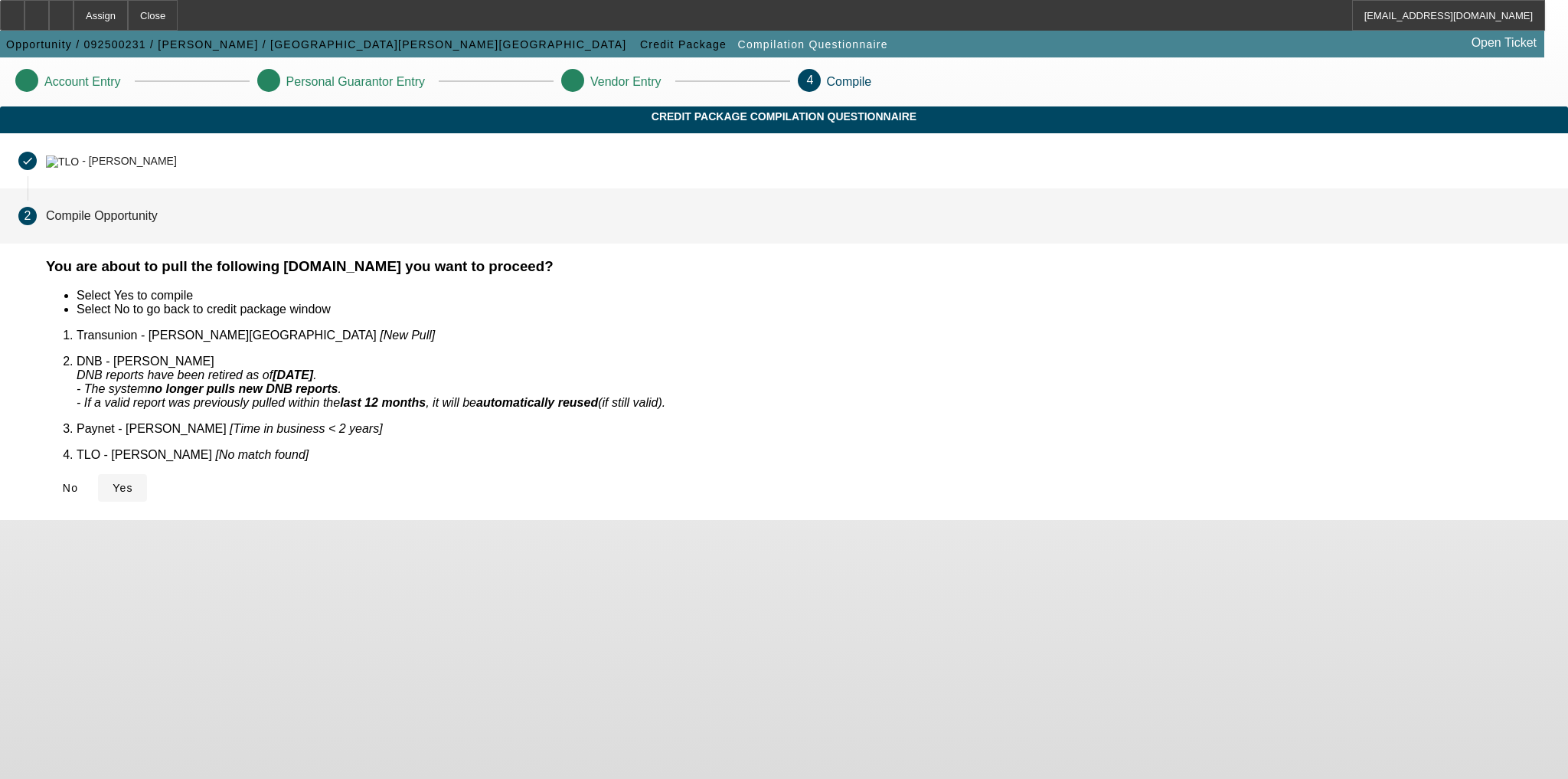
click at [147, 469] on span at bounding box center [122, 487] width 49 height 36
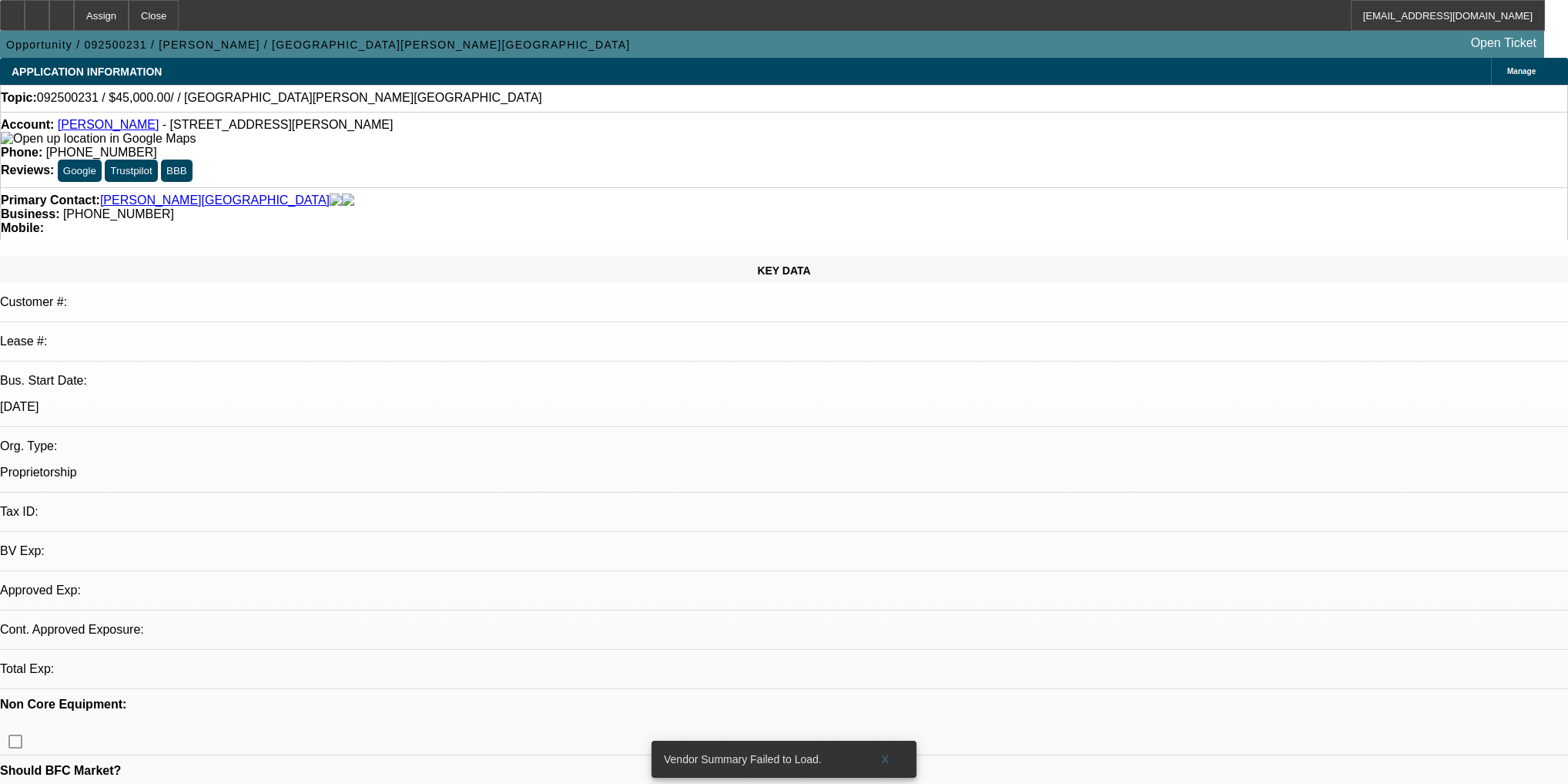
select select "0"
select select "2"
select select "0.1"
select select "4"
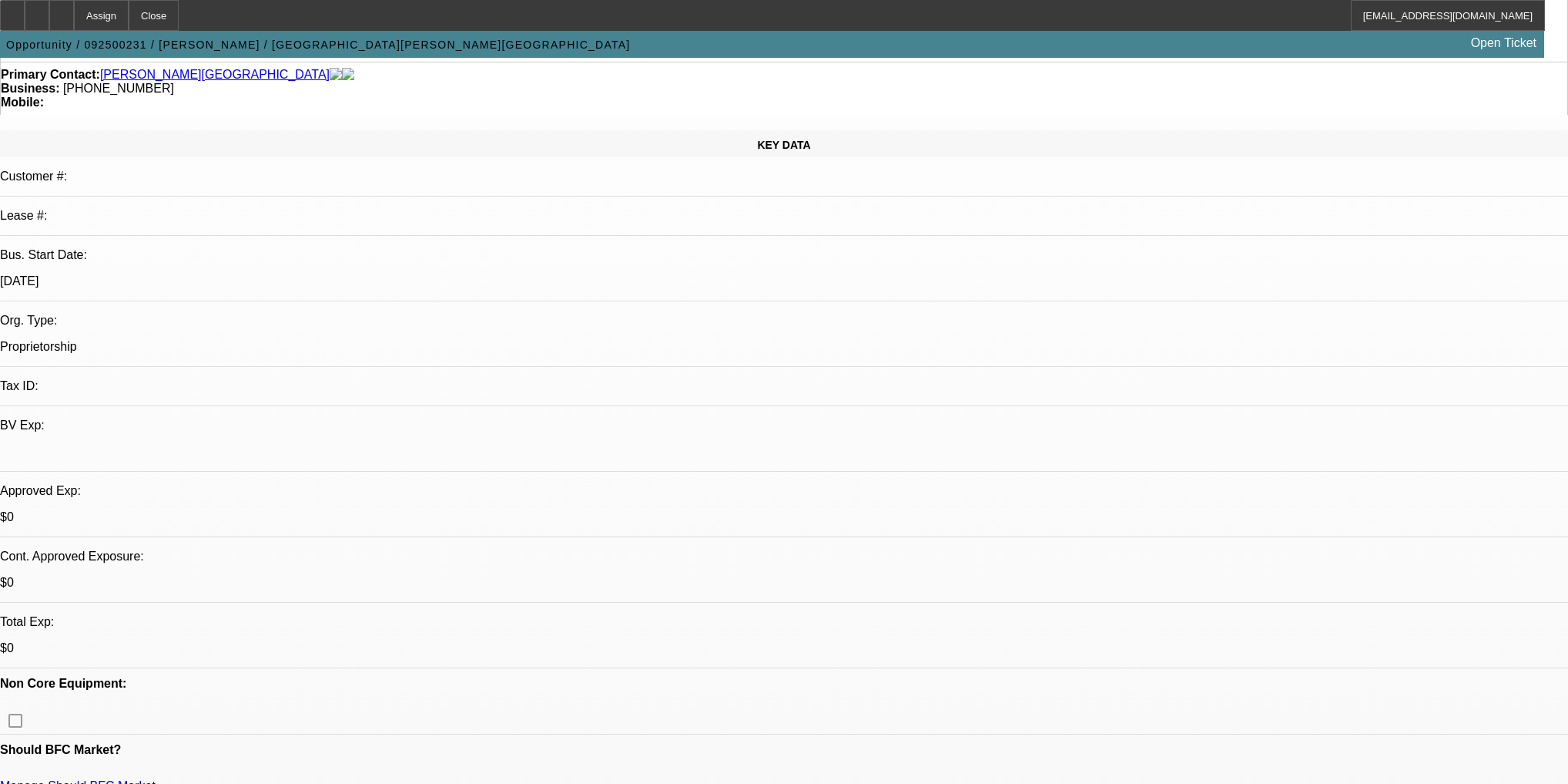
scroll to position [247, 0]
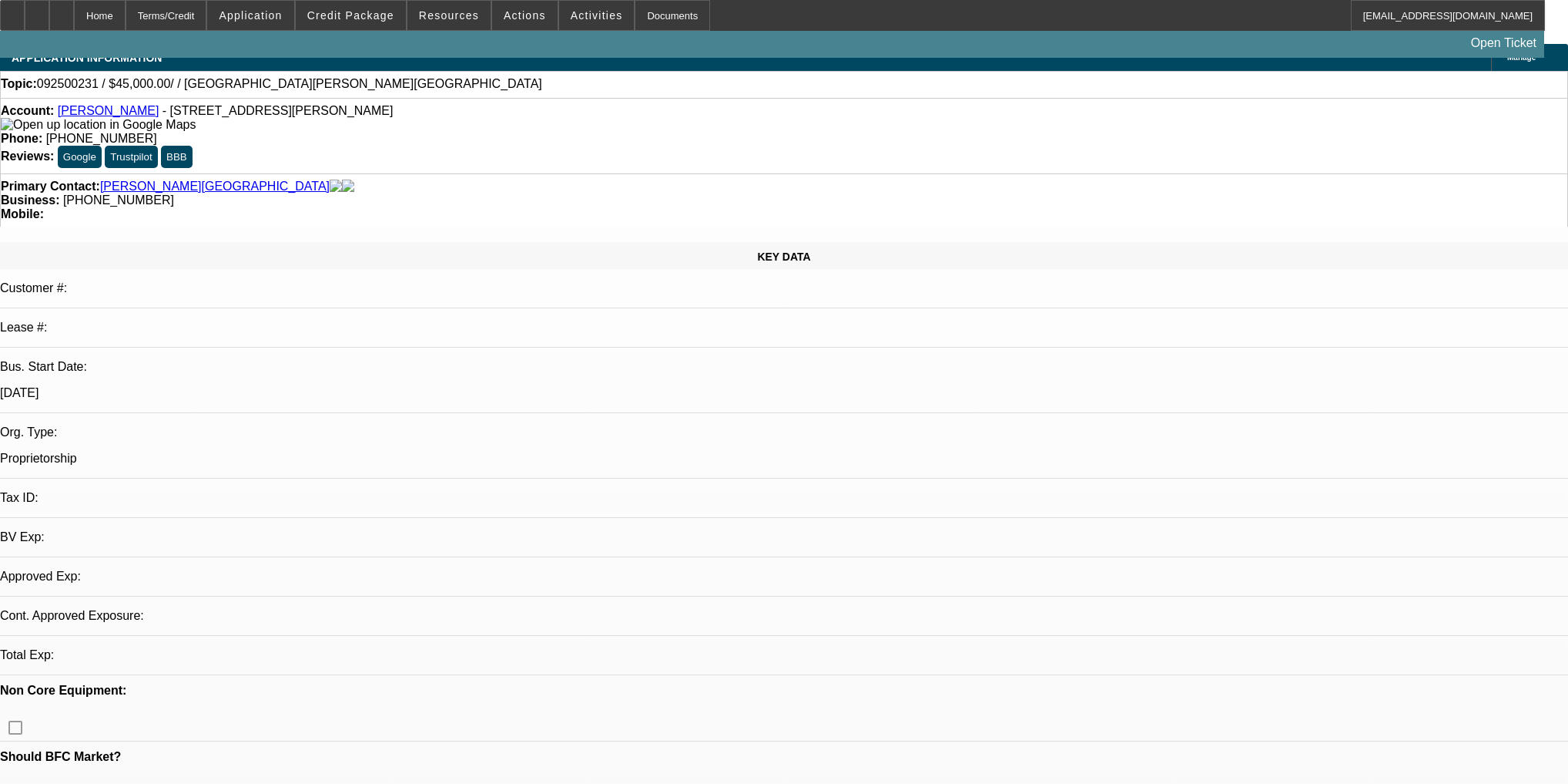
select select "0"
select select "2"
select select "0.1"
select select "4"
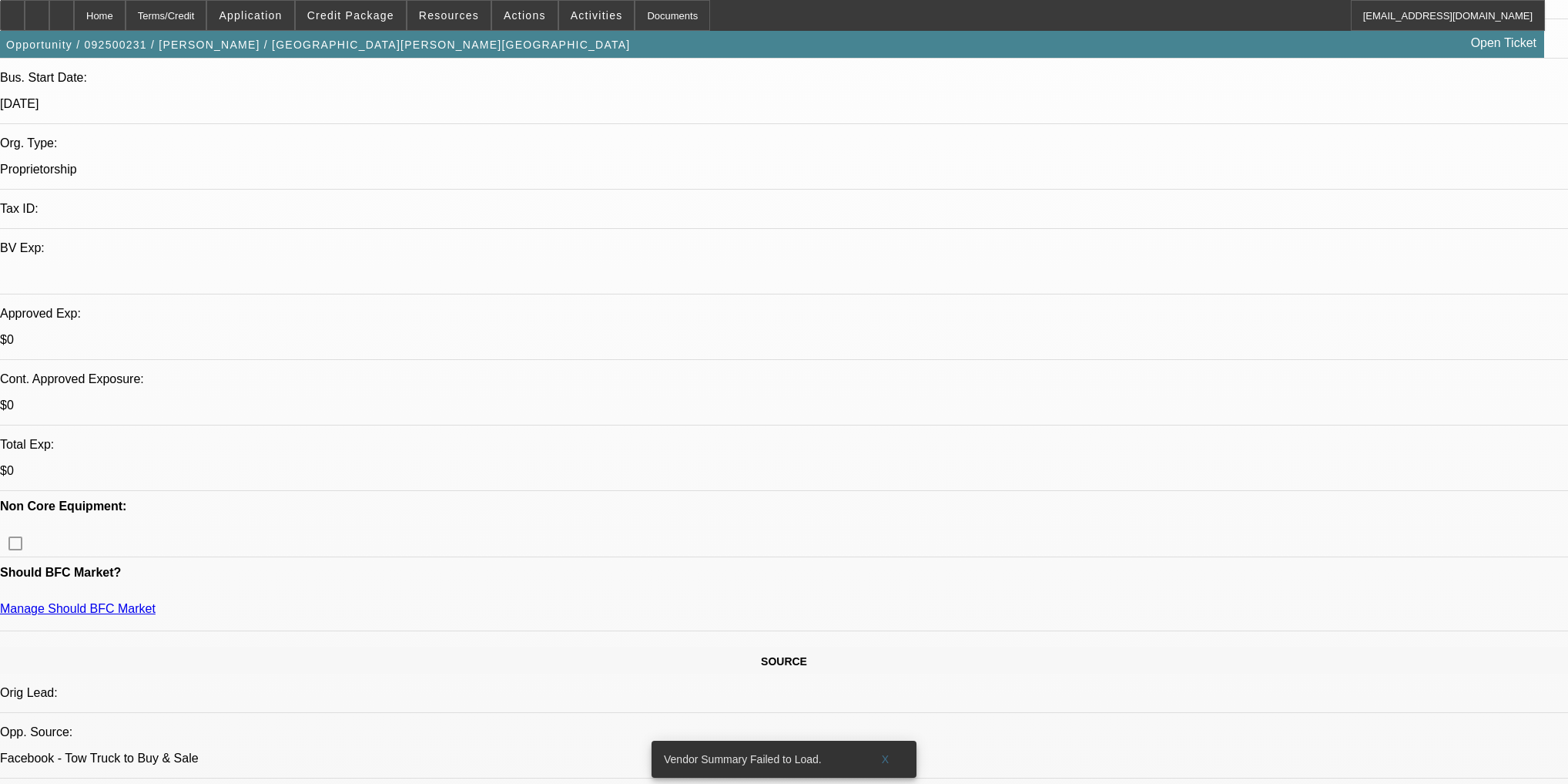
scroll to position [308, 0]
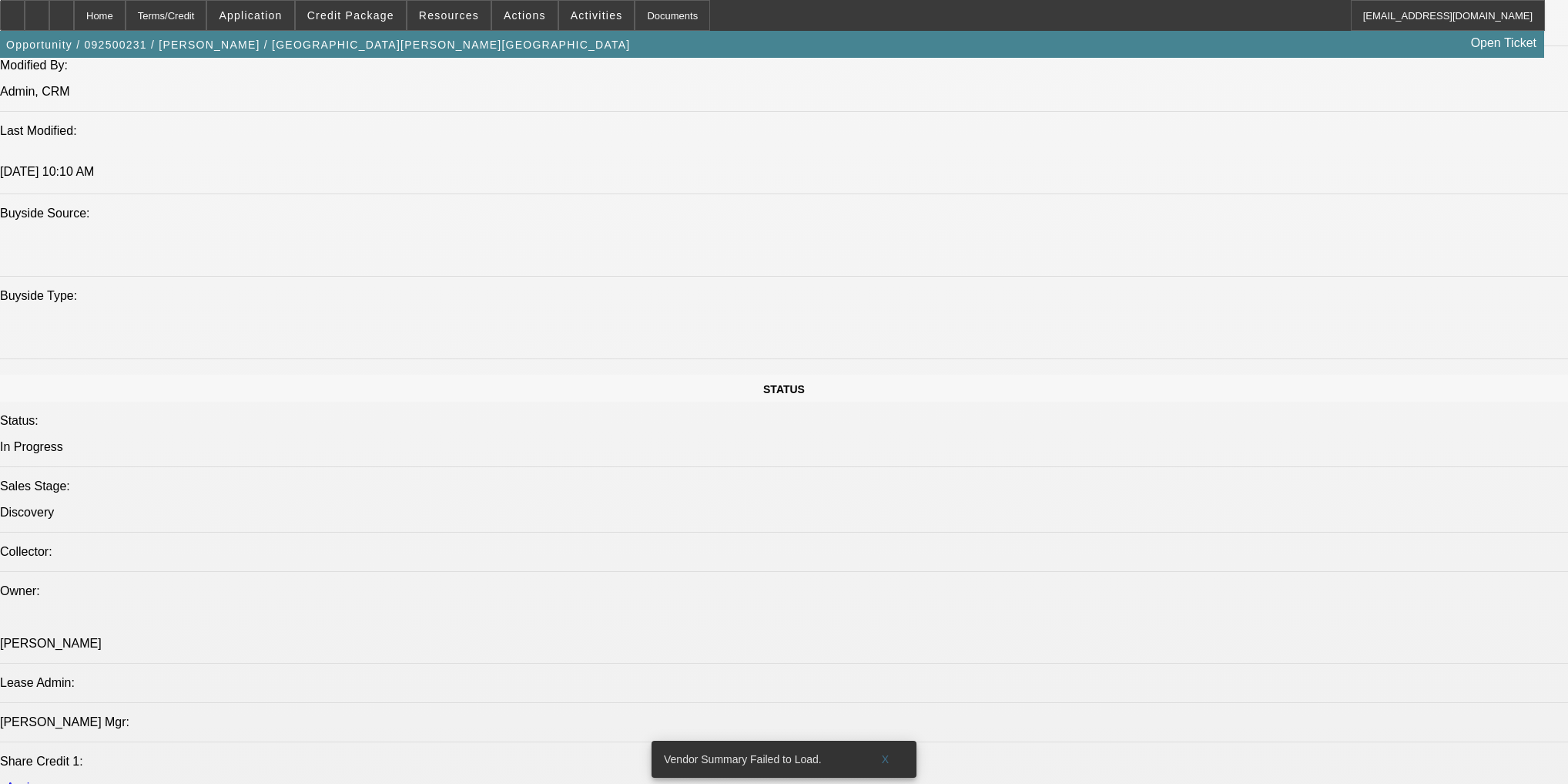
scroll to position [1603, 0]
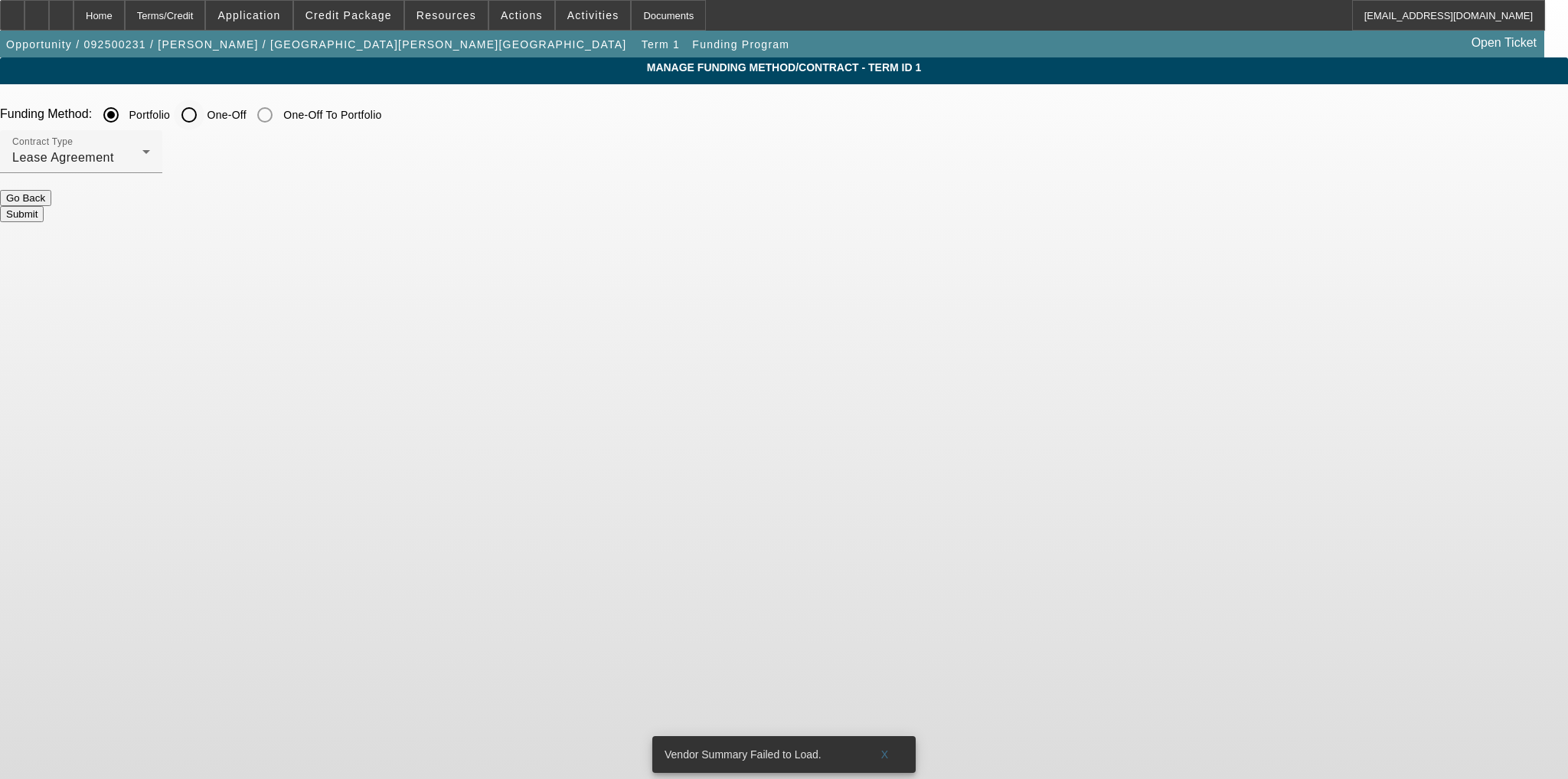
click at [207, 123] on div at bounding box center [189, 114] width 36 height 36
radio input "false"
radio input "true"
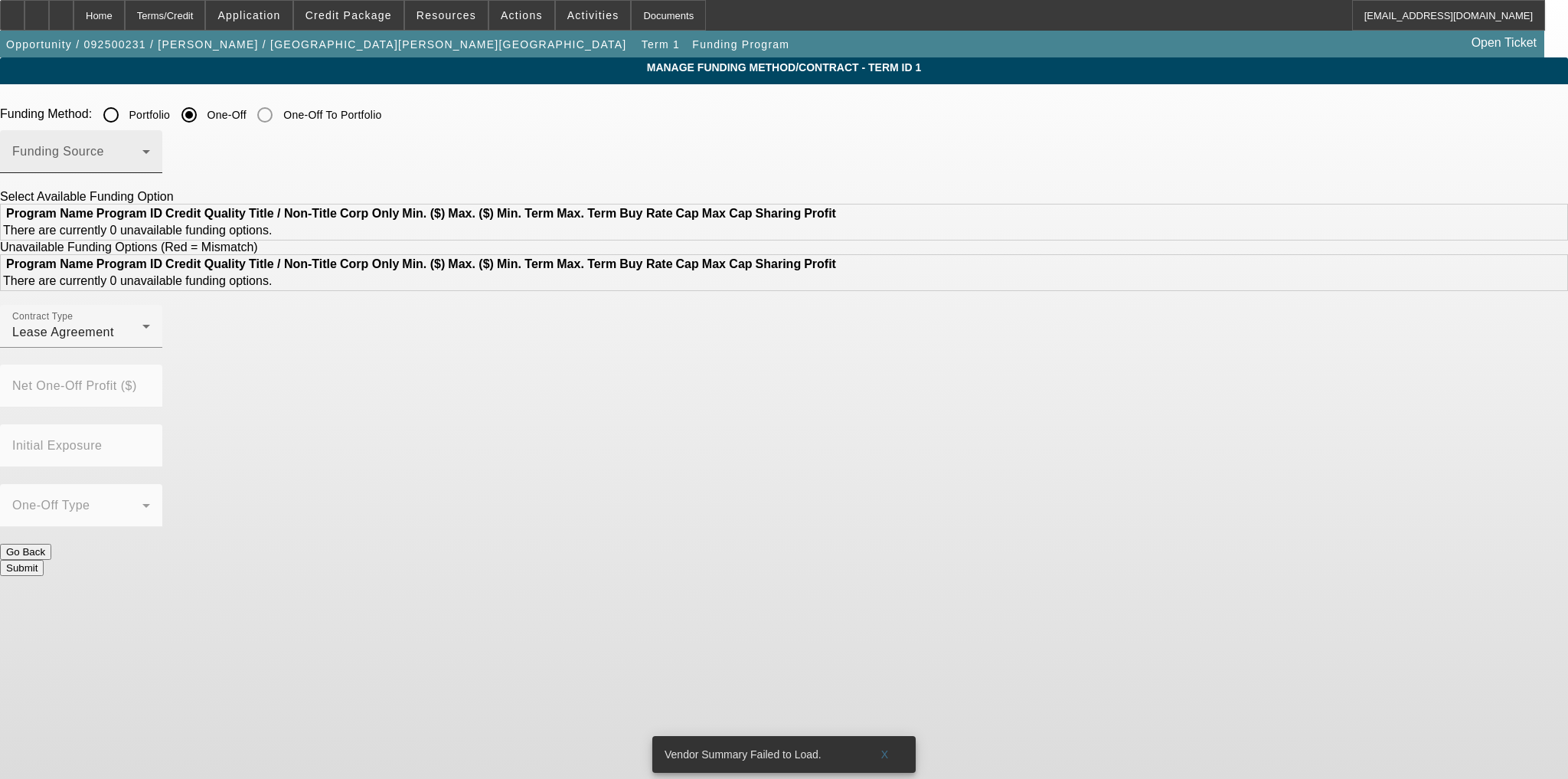
click at [150, 147] on div "Funding Source" at bounding box center [81, 151] width 138 height 43
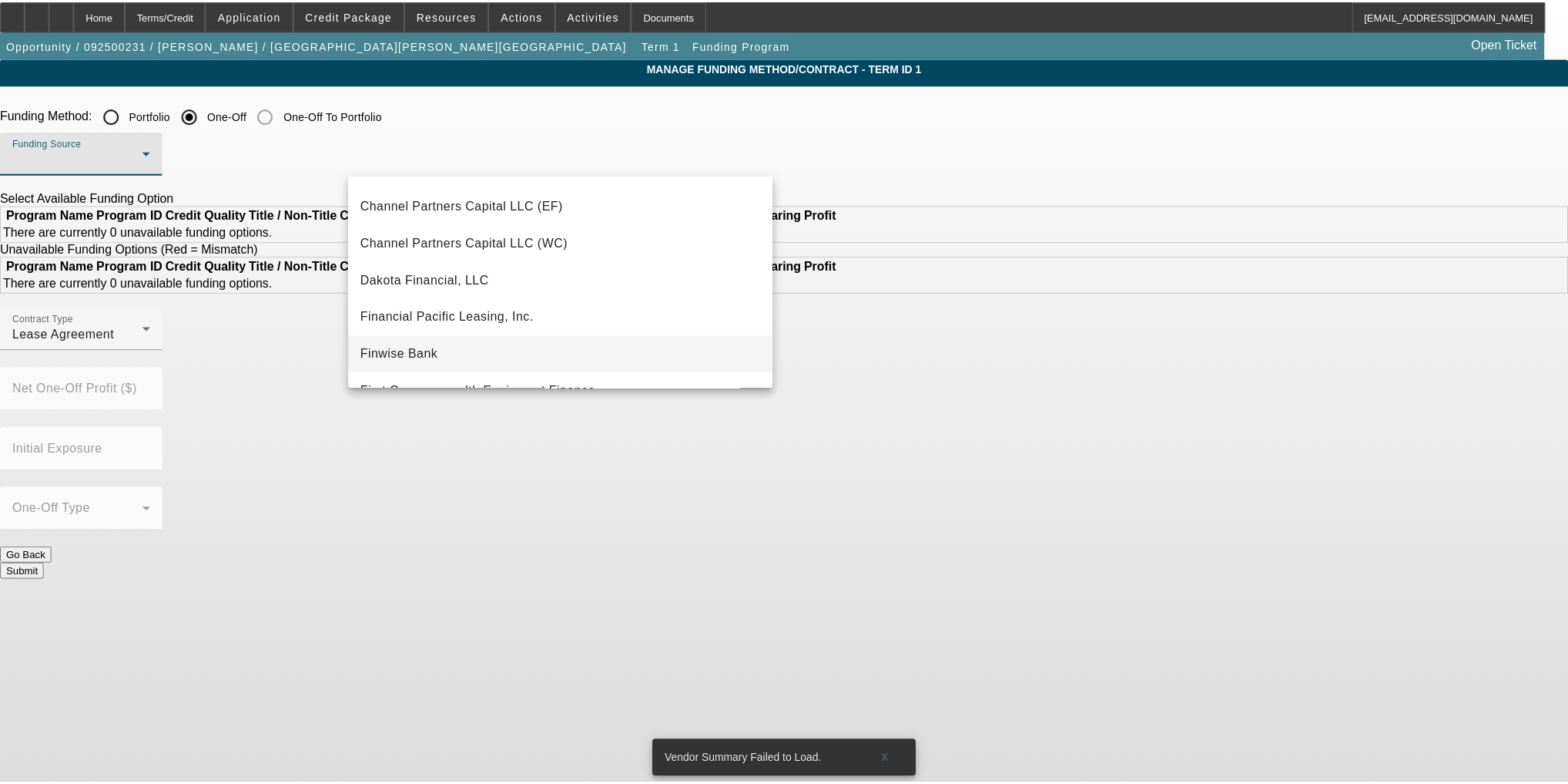
scroll to position [129, 0]
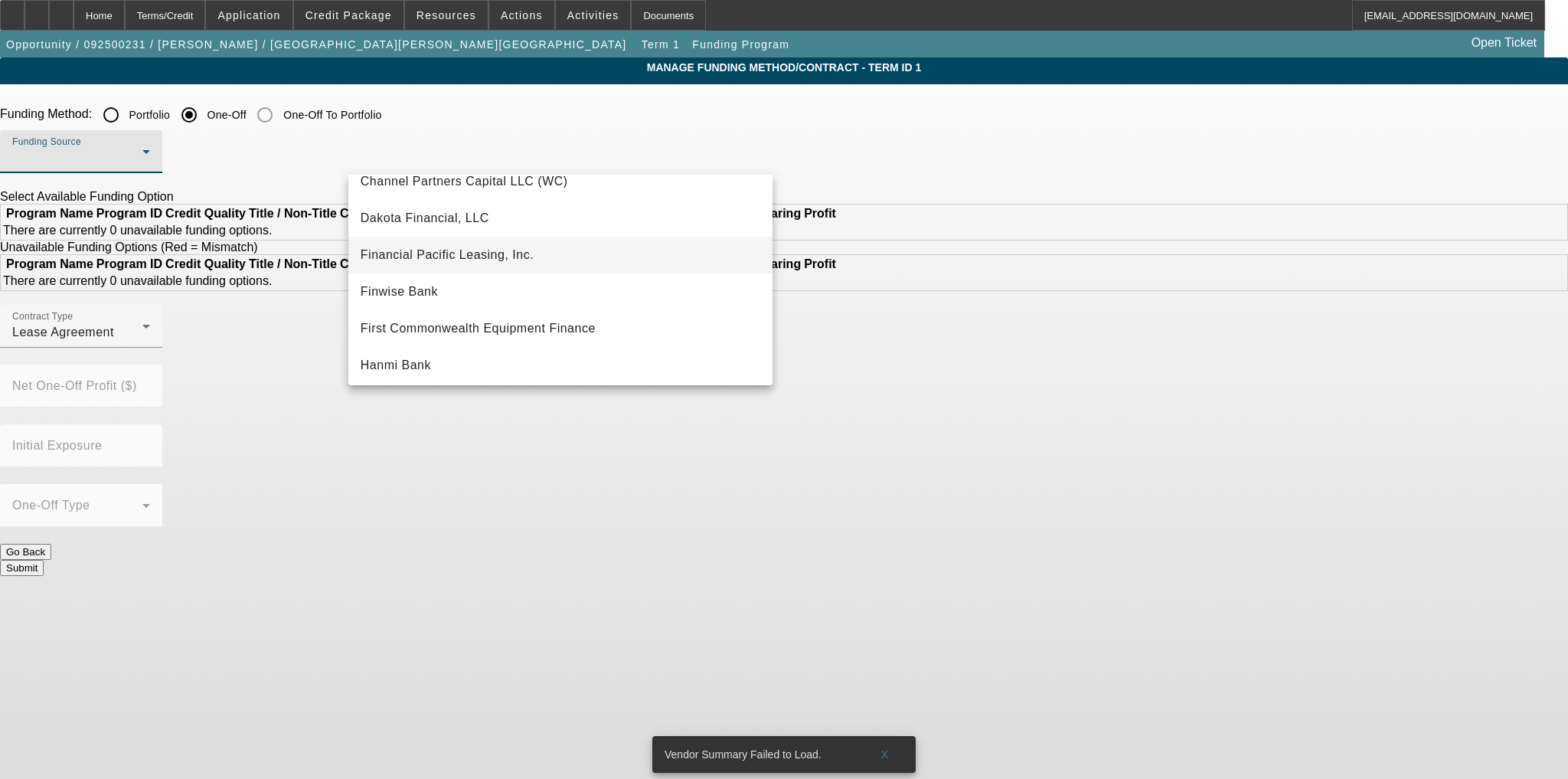
click at [506, 267] on mat-option "Financial Pacific Leasing, Inc." at bounding box center [560, 254] width 424 height 36
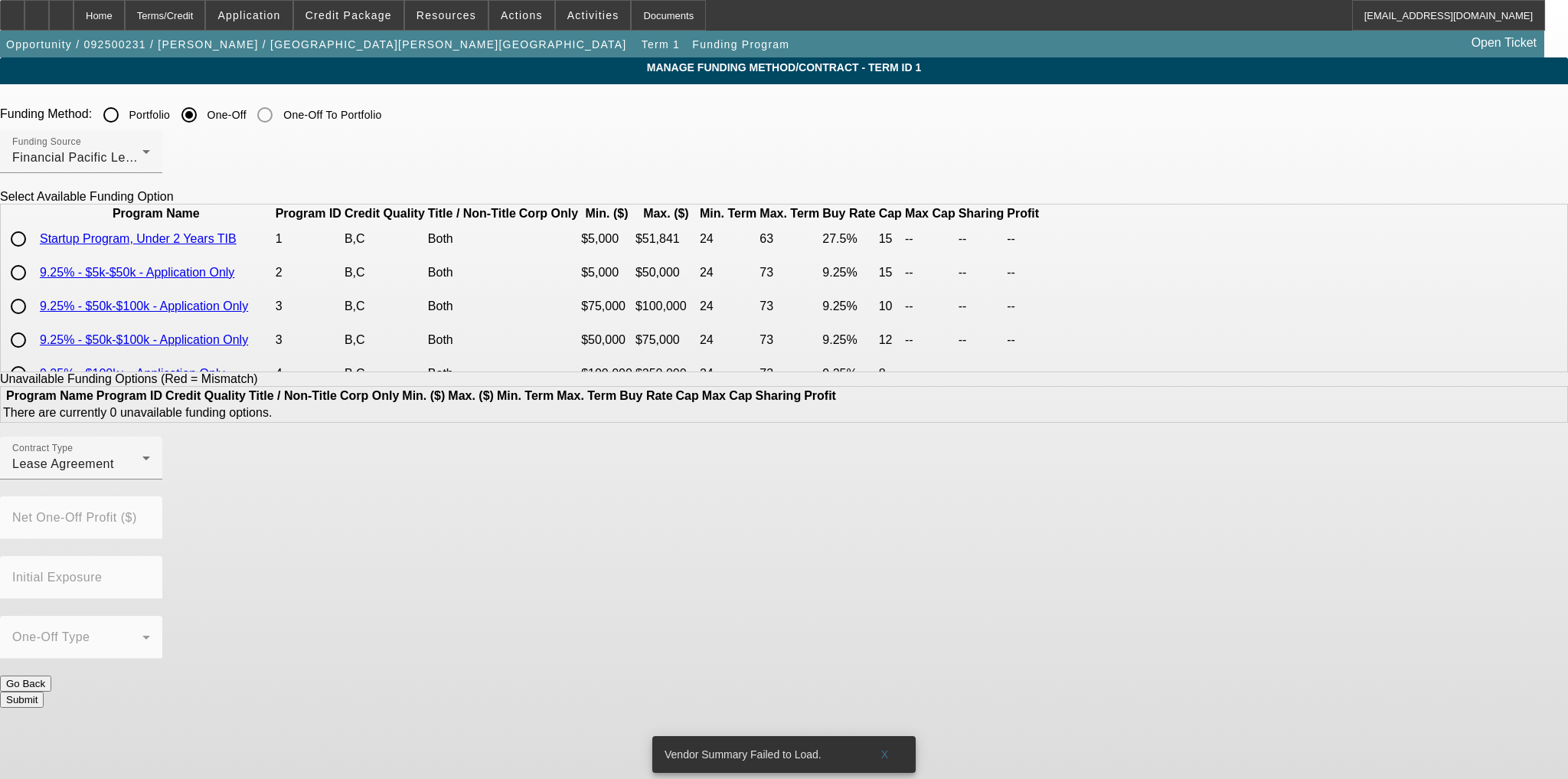
click at [33, 254] on input "radio" at bounding box center [18, 238] width 30 height 30
radio input "true"
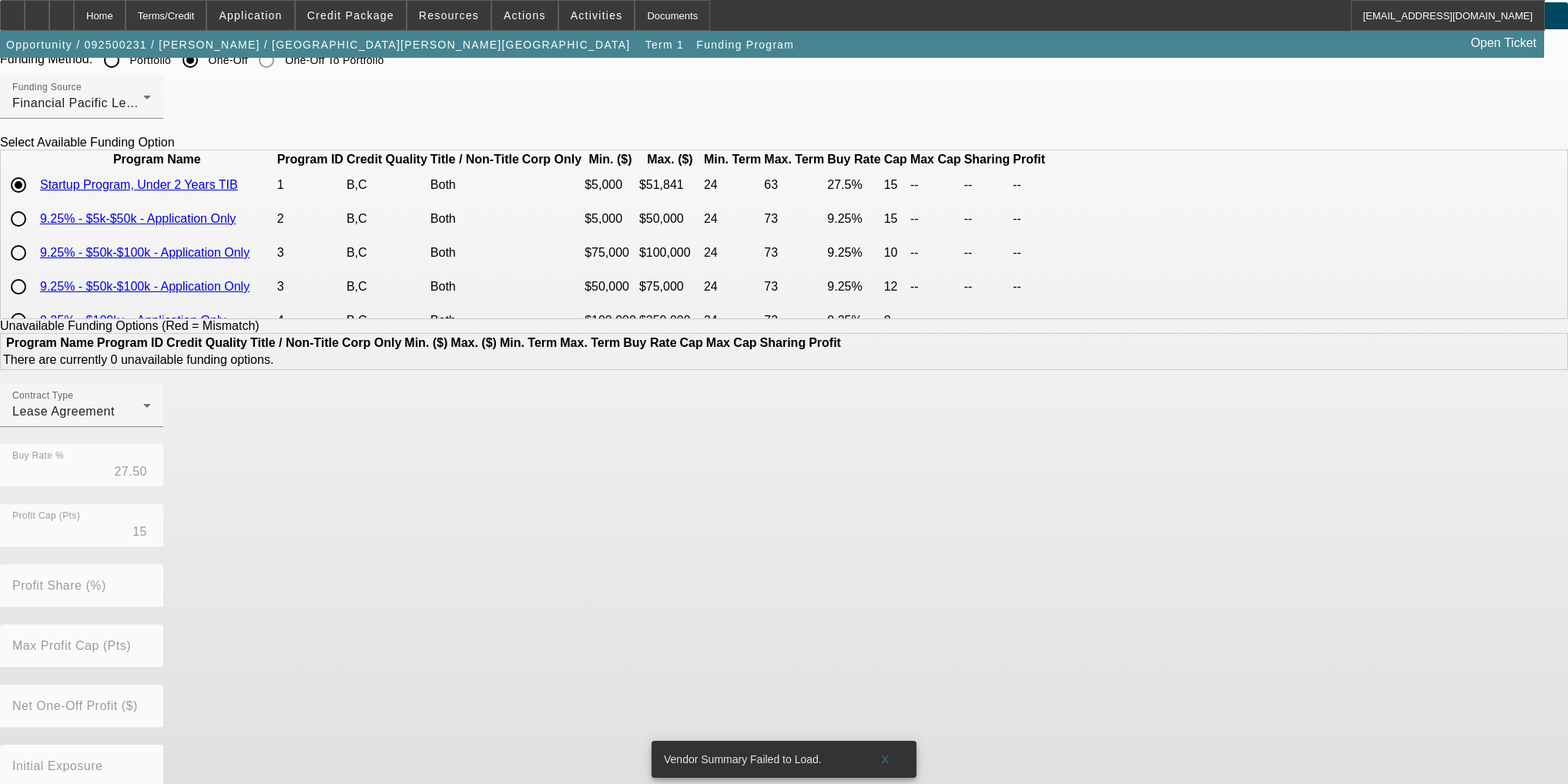
scroll to position [148, 0]
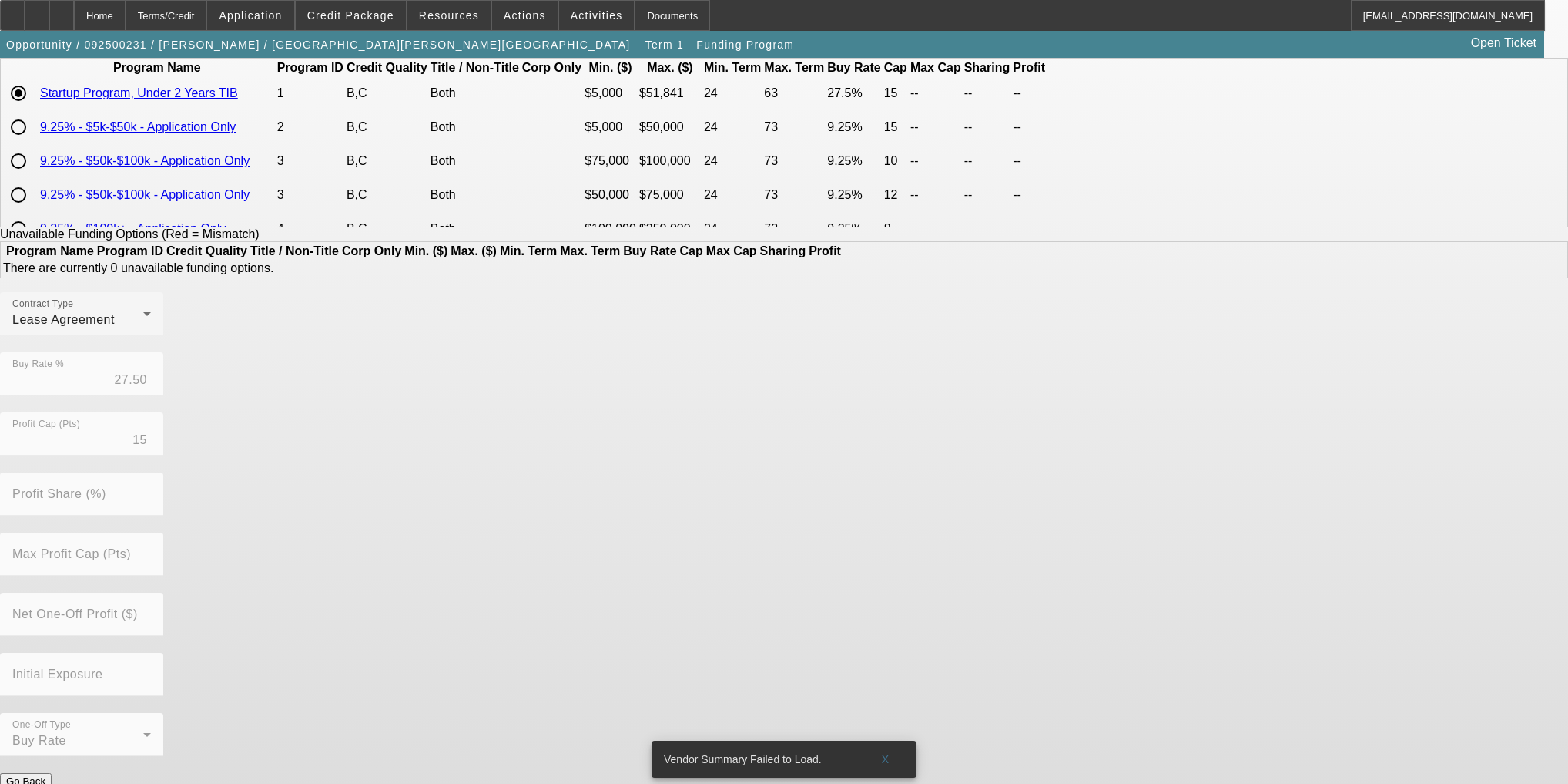
click at [44, 783] on button "Submit" at bounding box center [22, 797] width 44 height 16
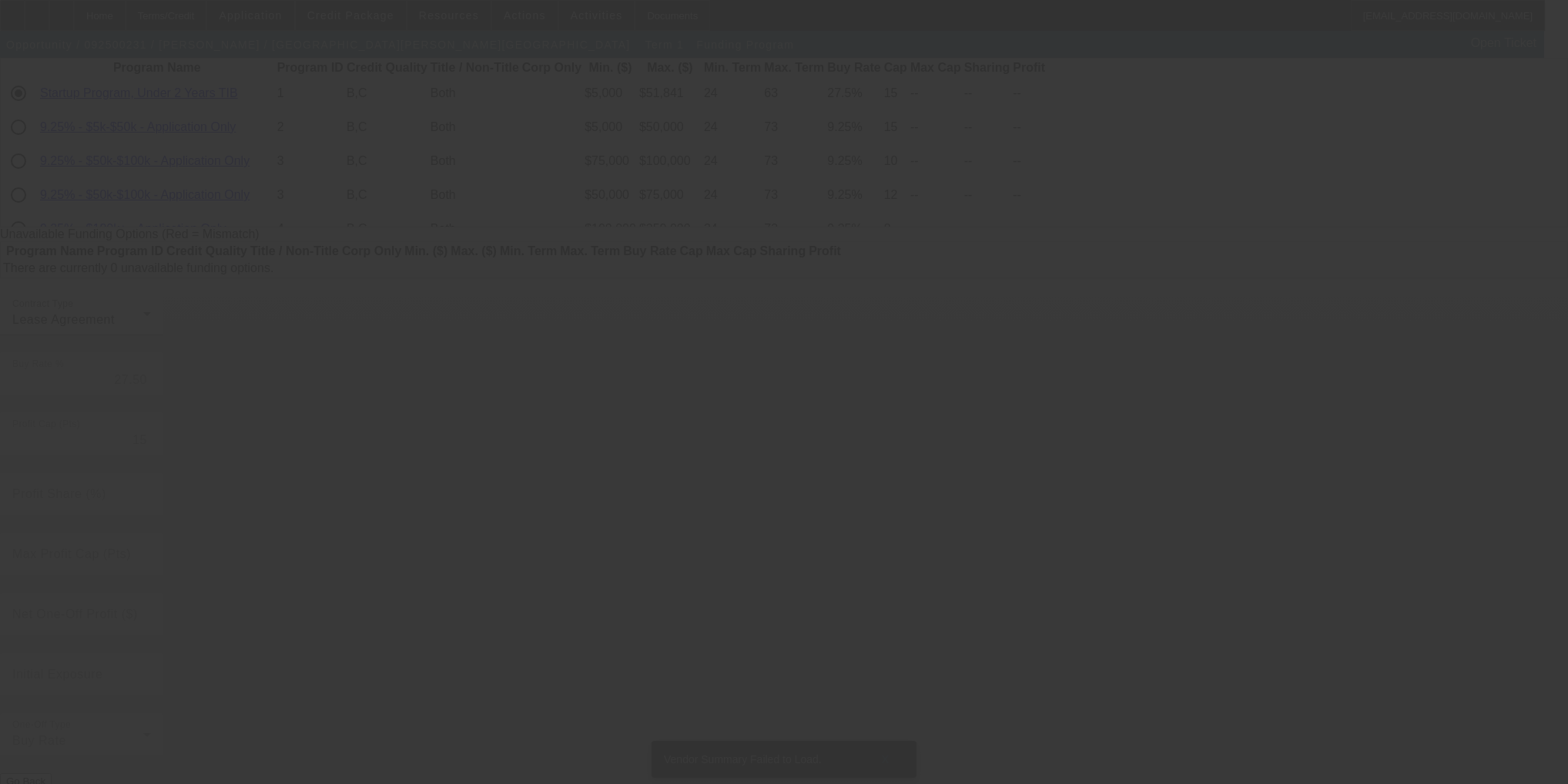
radio input "true"
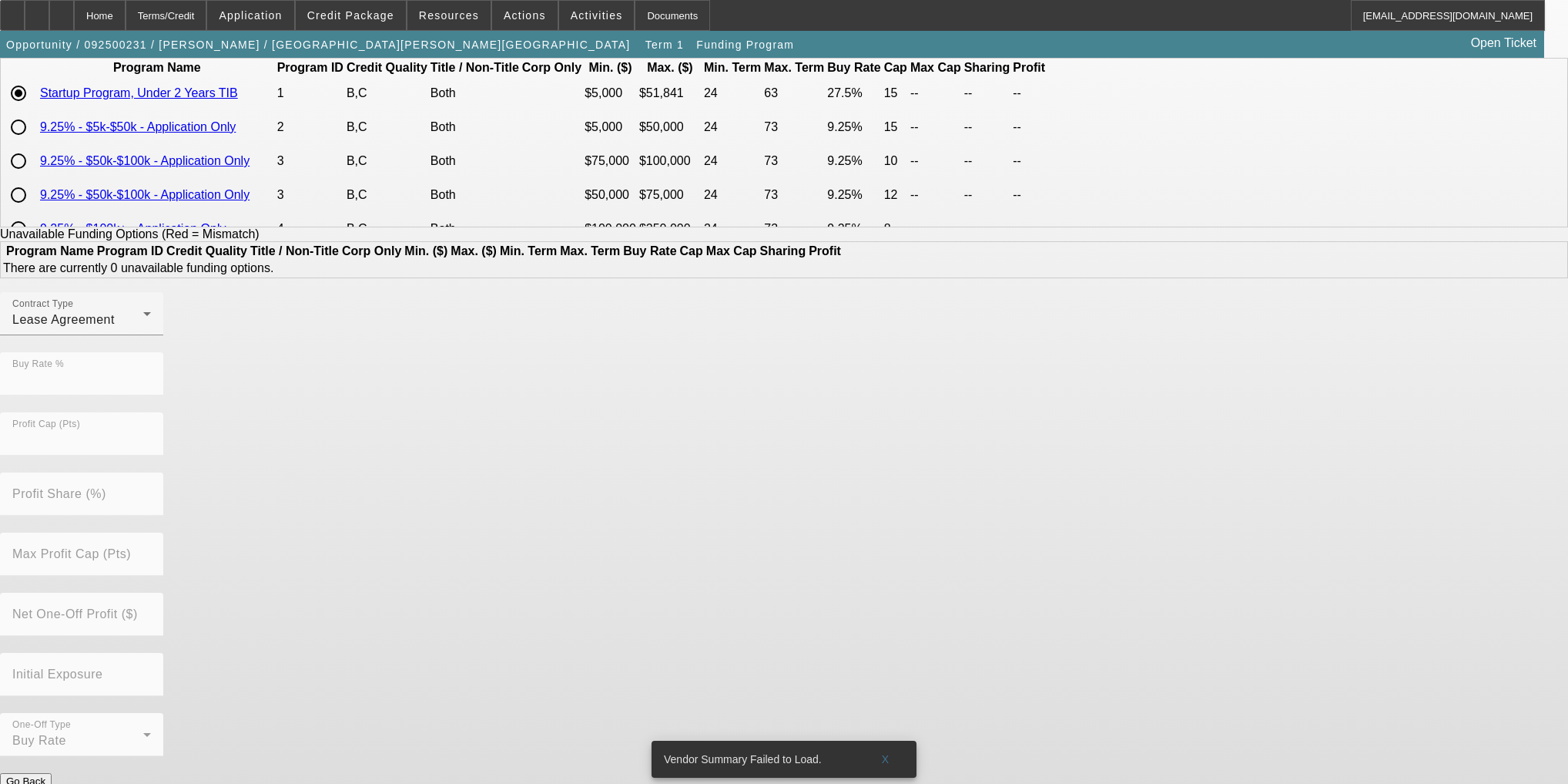
scroll to position [0, 0]
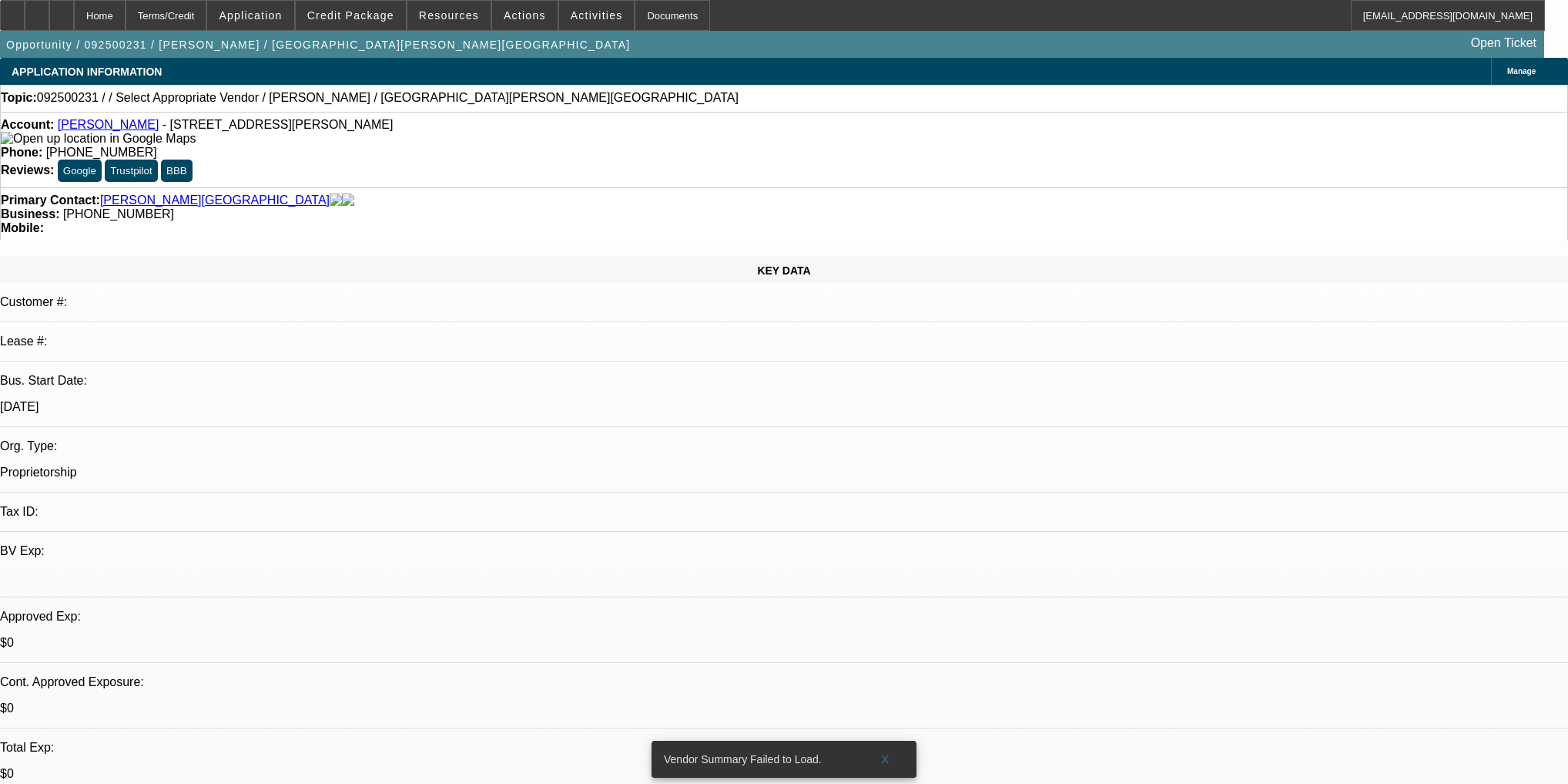
select select "0"
select select "2"
select select "0.1"
select select "4"
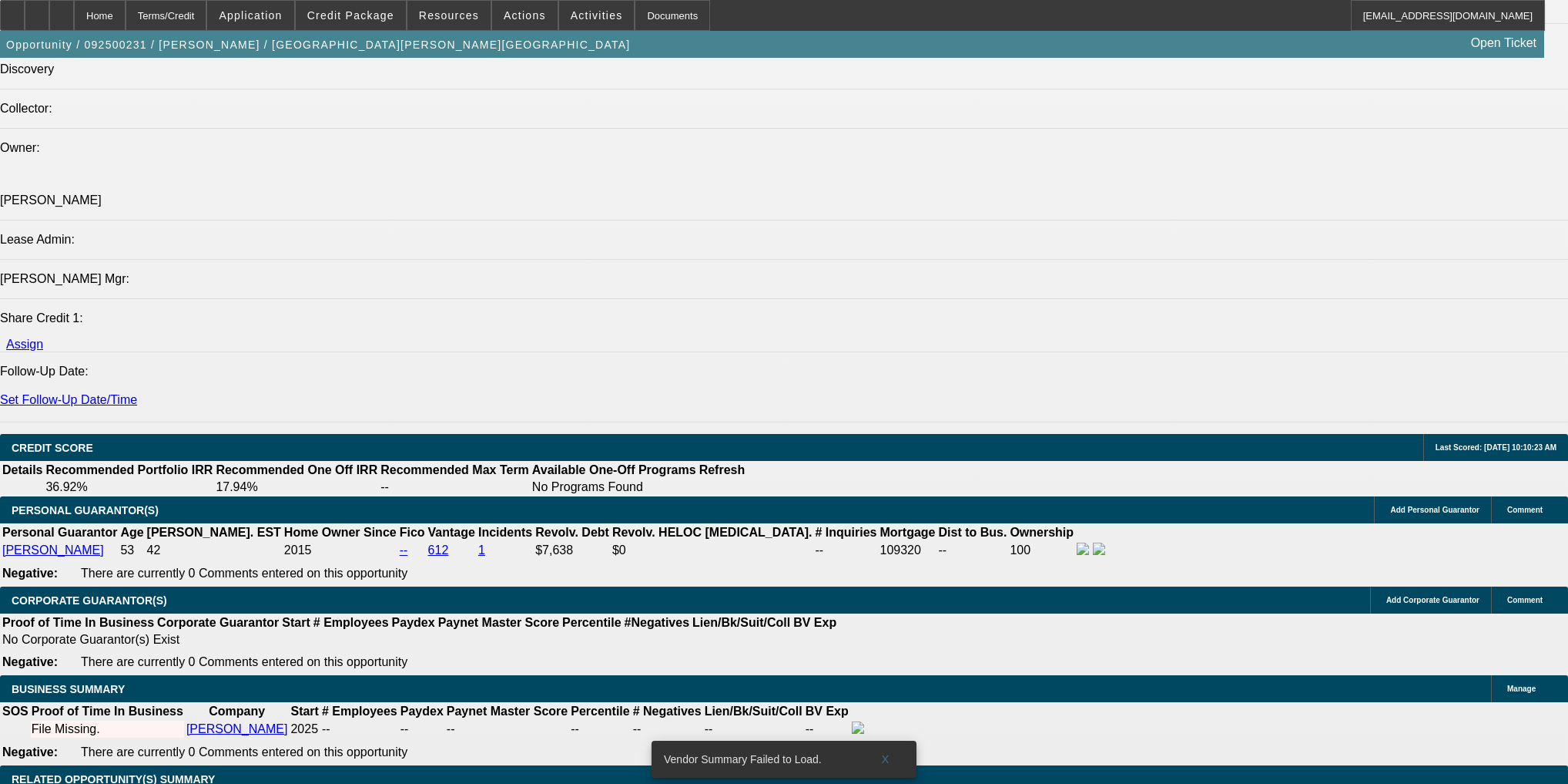
scroll to position [1788, 0]
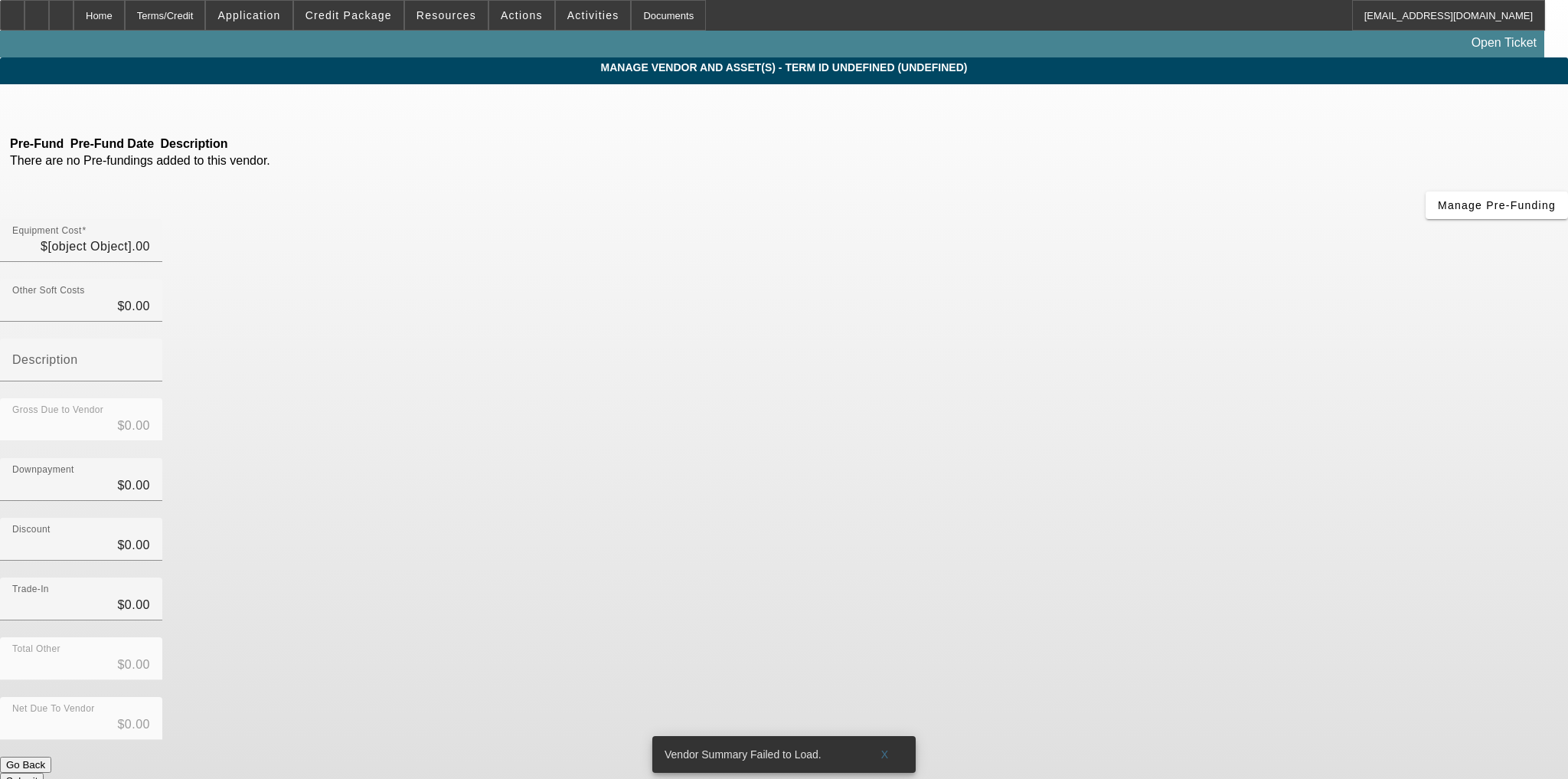
type input "$45,000.00"
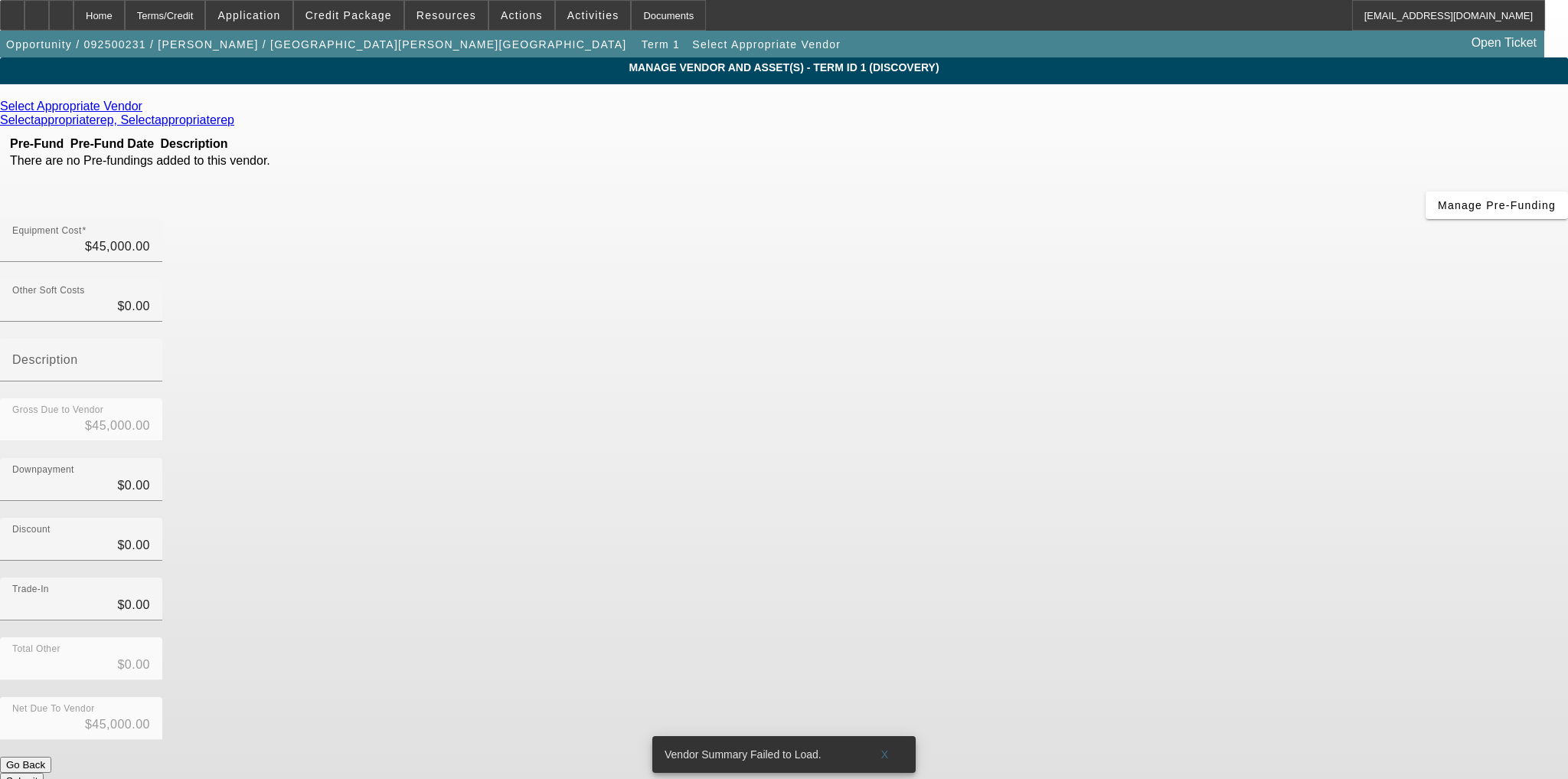
click at [147, 110] on icon at bounding box center [147, 106] width 0 height 13
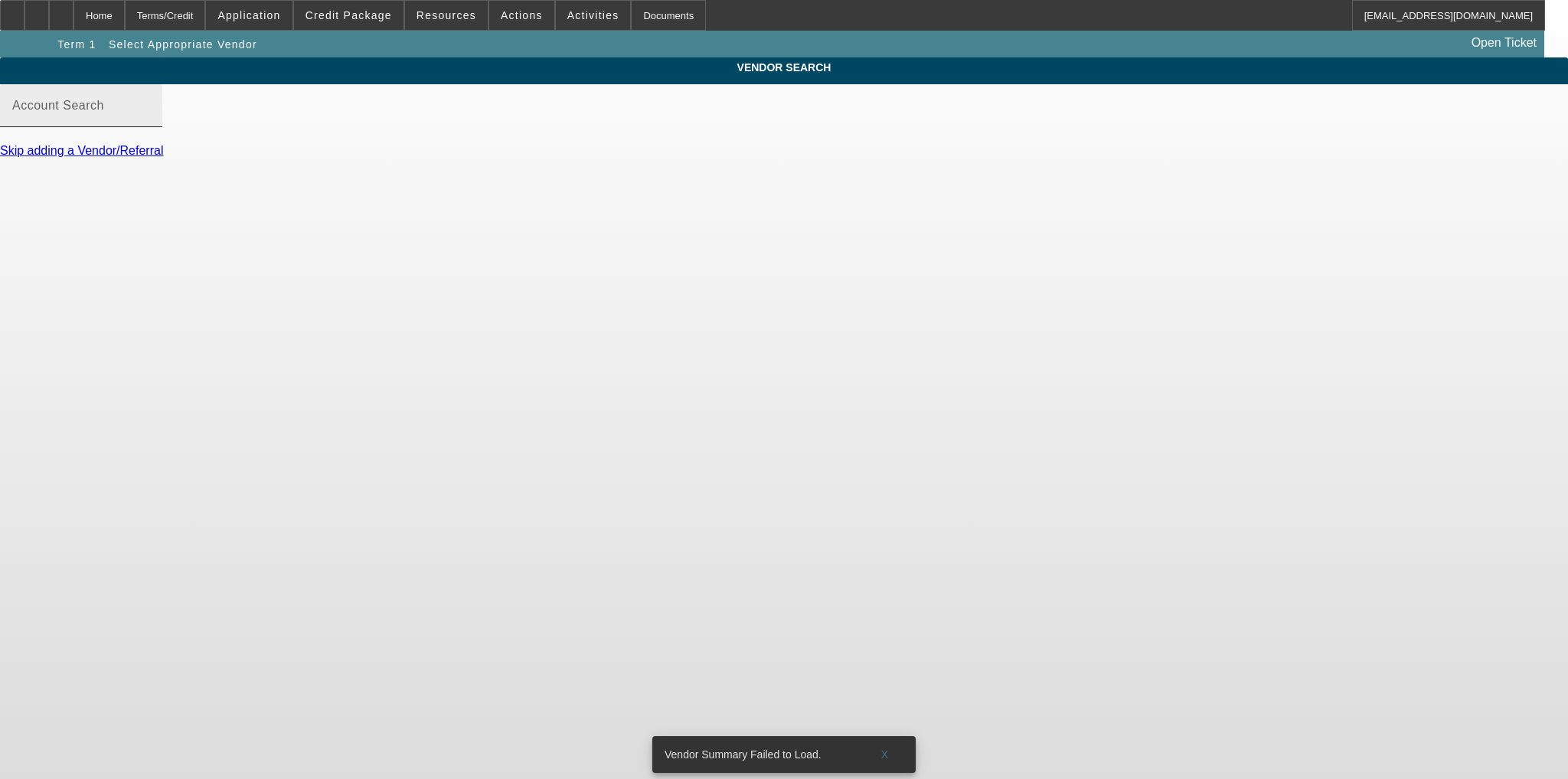
click at [150, 121] on input "Account Search" at bounding box center [81, 112] width 138 height 19
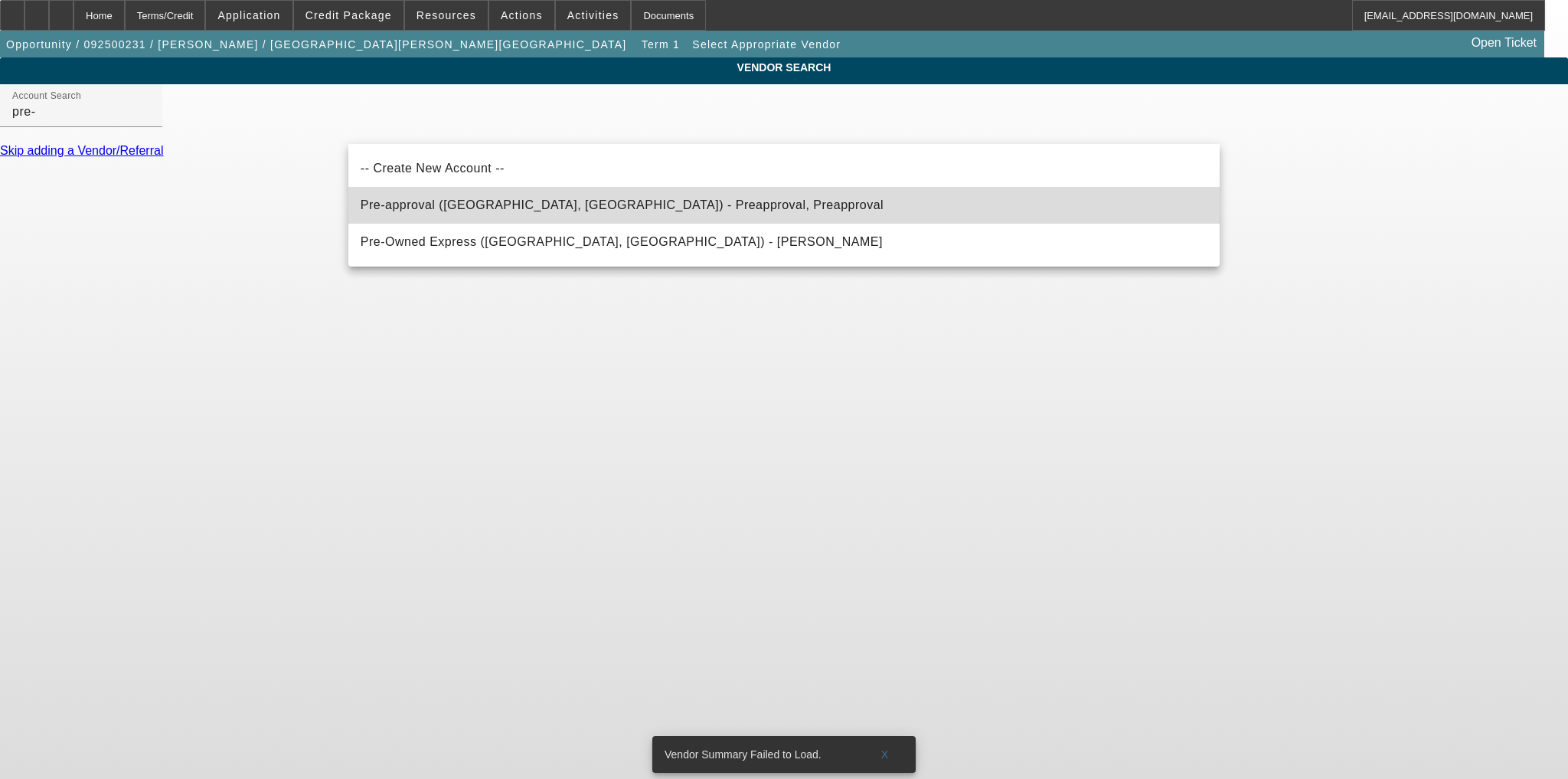
click at [533, 203] on span "Pre-approval ([GEOGRAPHIC_DATA], [GEOGRAPHIC_DATA]) - Preapproval, Preapproval" at bounding box center [622, 205] width 523 height 13
type input "Pre-approval ([GEOGRAPHIC_DATA], [GEOGRAPHIC_DATA]) - Preapproval, Preapproval"
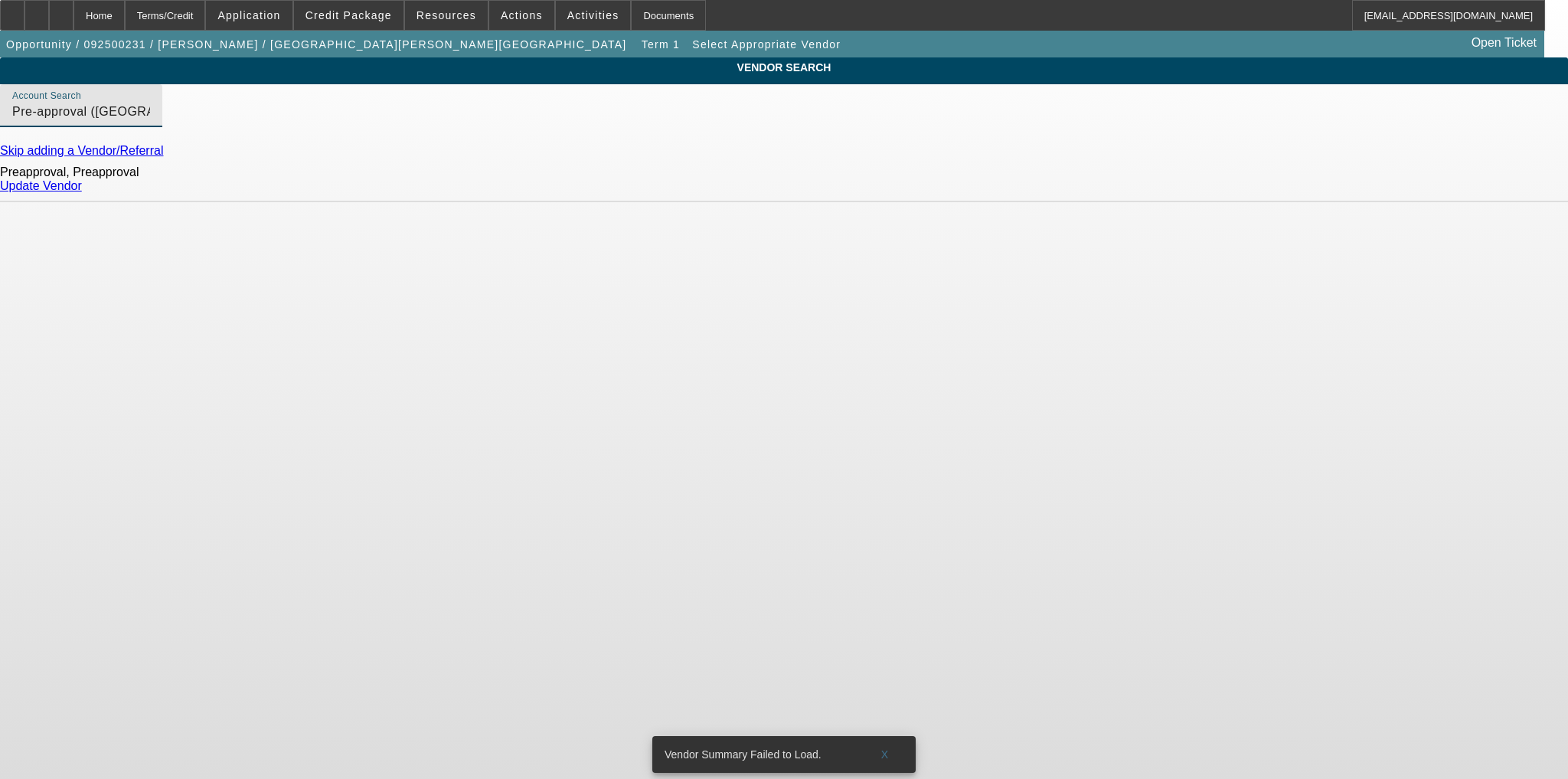
click at [82, 192] on link "Update Vendor" at bounding box center [41, 185] width 82 height 13
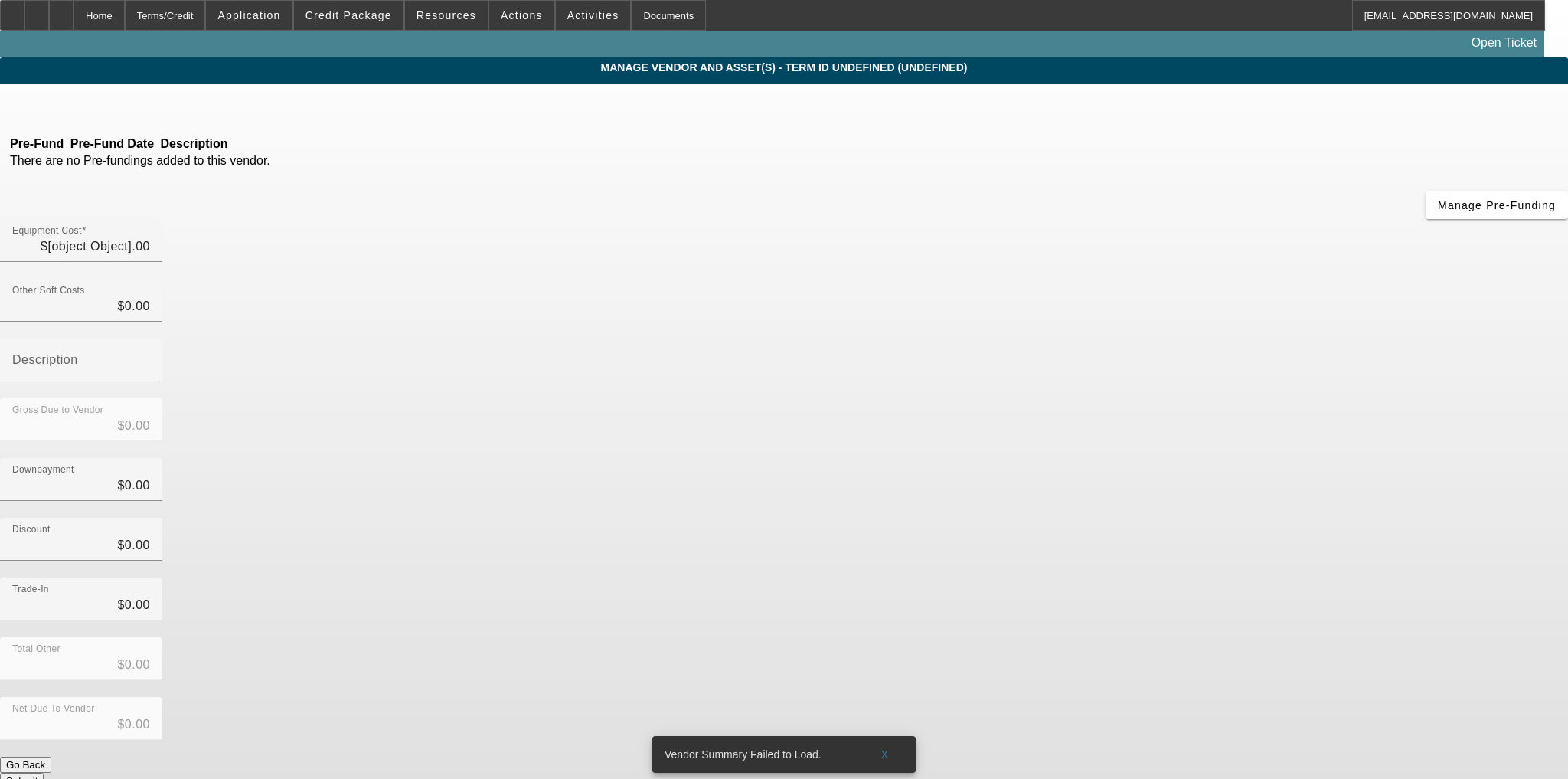
type input "$45,000.00"
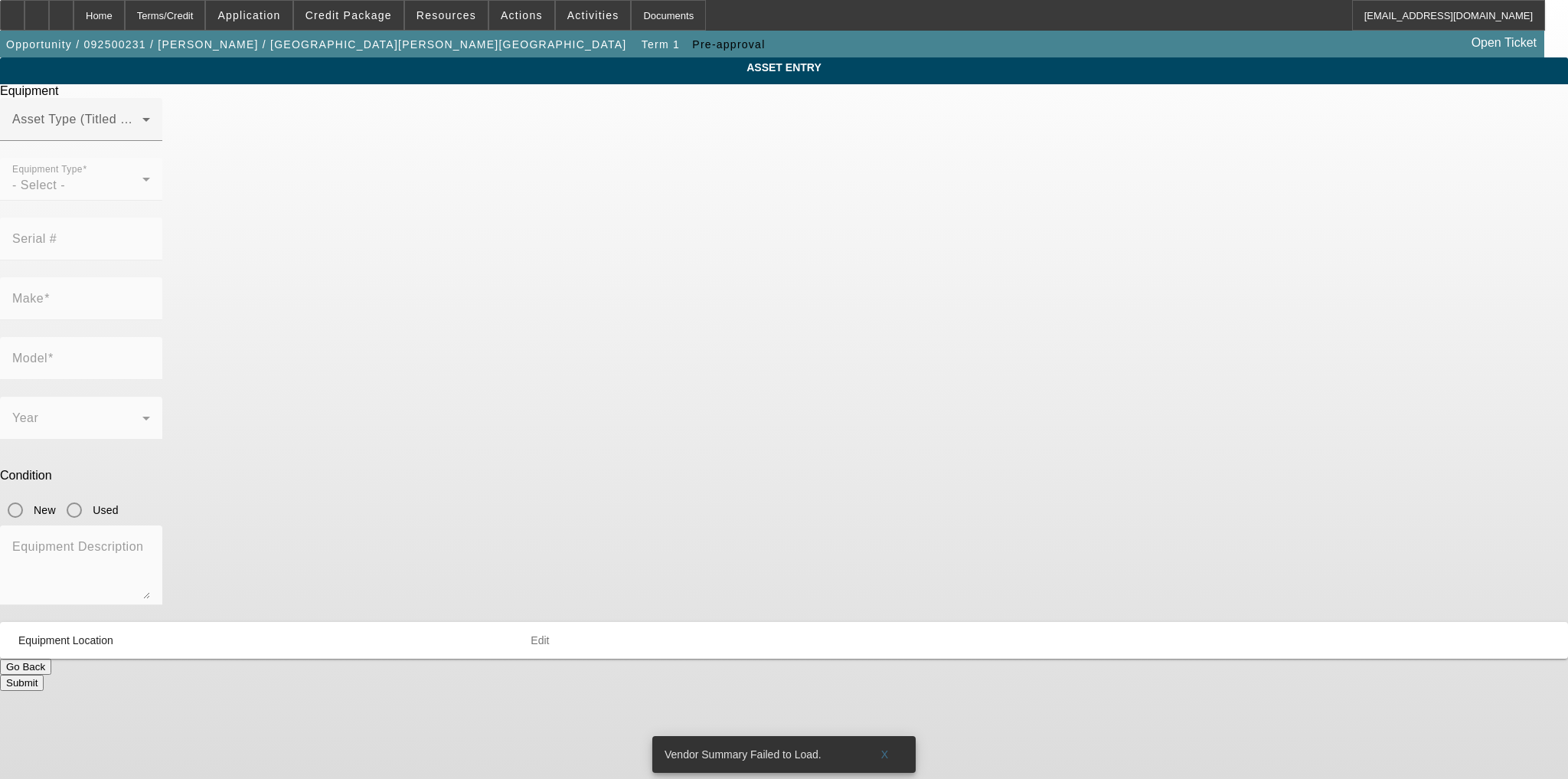
click at [162, 206] on mat-form-field "Equipment Type - Select -" at bounding box center [81, 187] width 162 height 60
click at [150, 141] on div "Asset Type (Titled or Non-Titled)" at bounding box center [81, 119] width 138 height 43
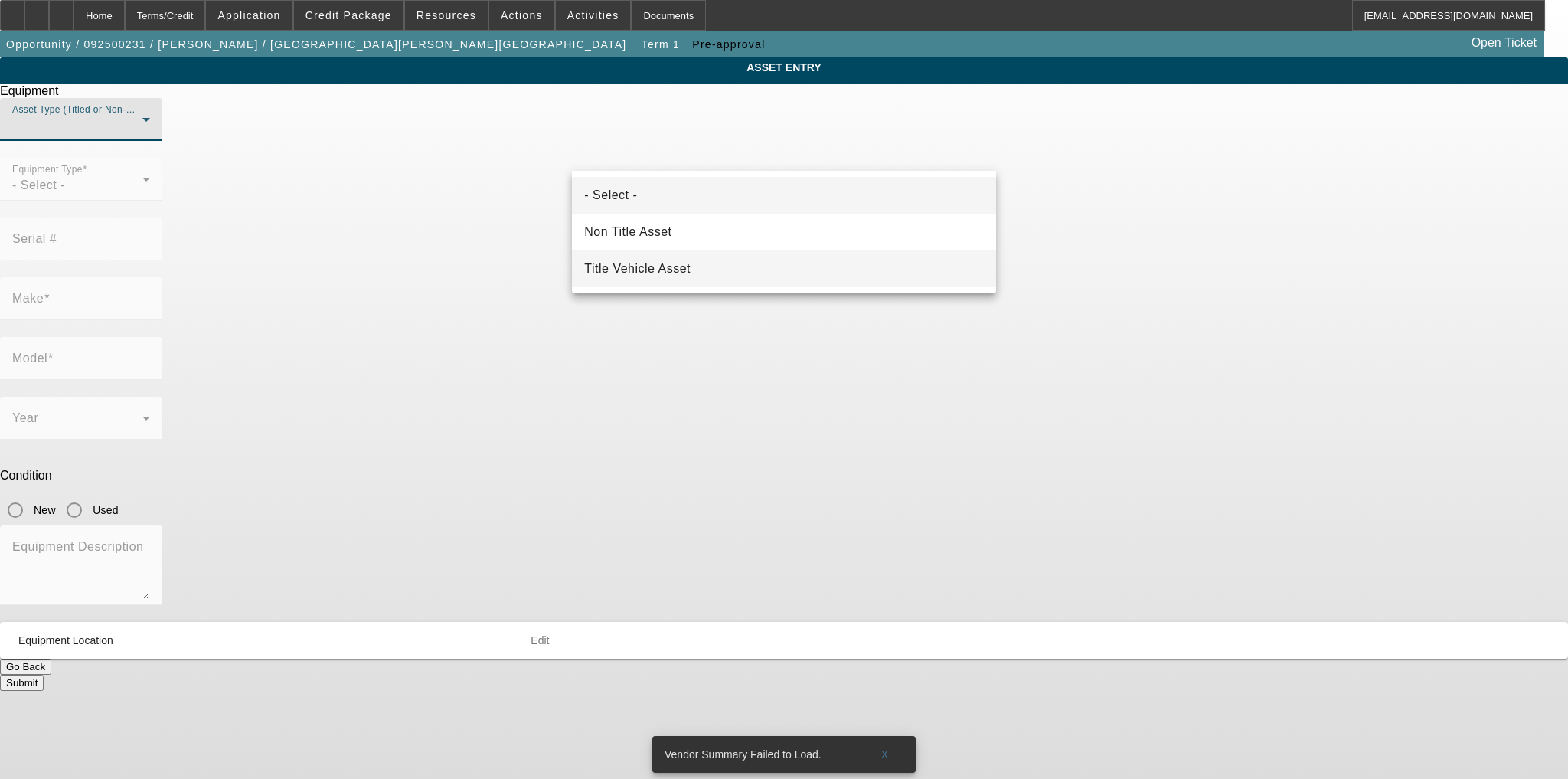
click at [684, 264] on span "Title Vehicle Asset" at bounding box center [637, 269] width 106 height 19
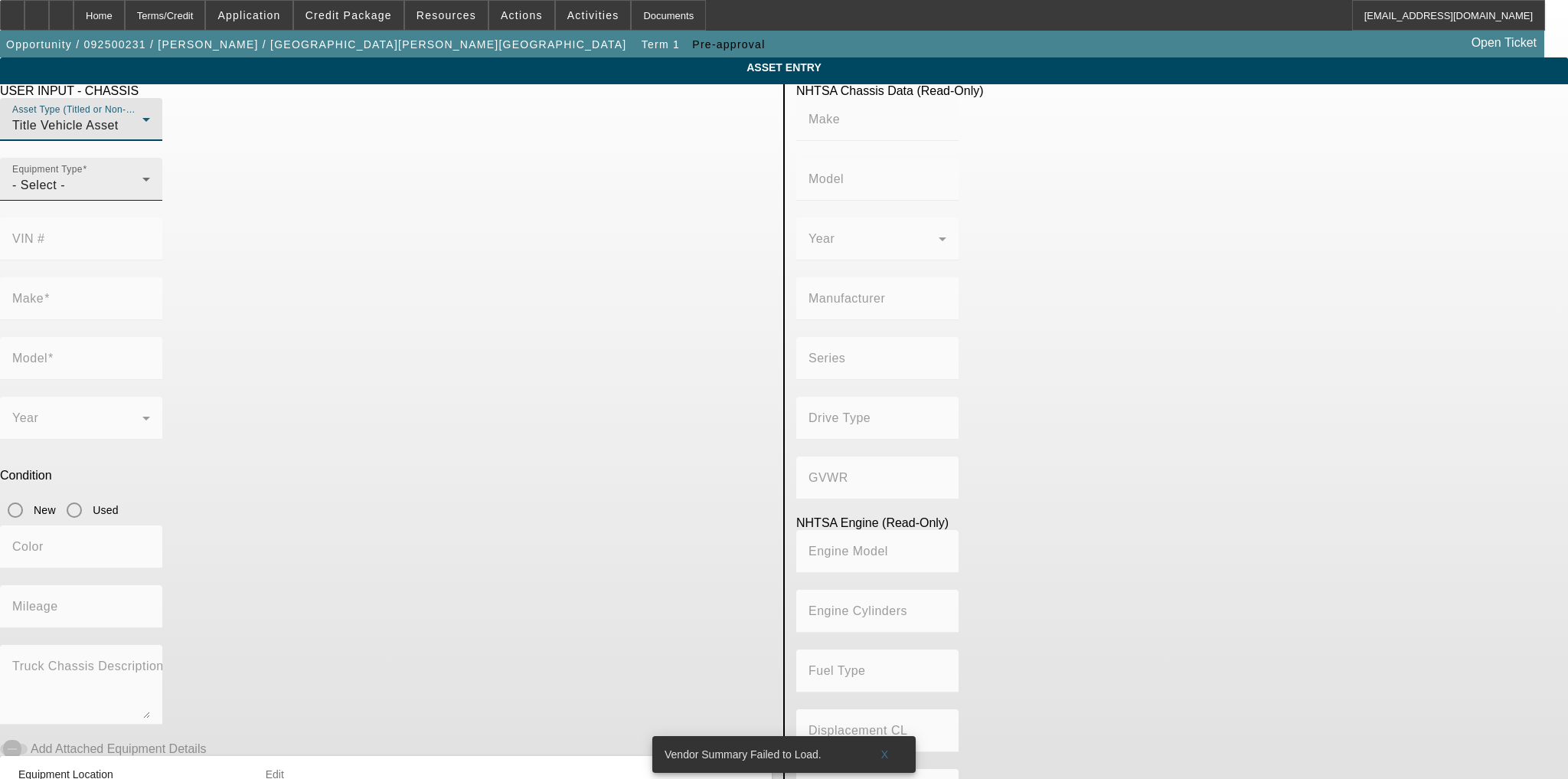
click at [150, 201] on div "Equipment Type - Select -" at bounding box center [81, 178] width 138 height 43
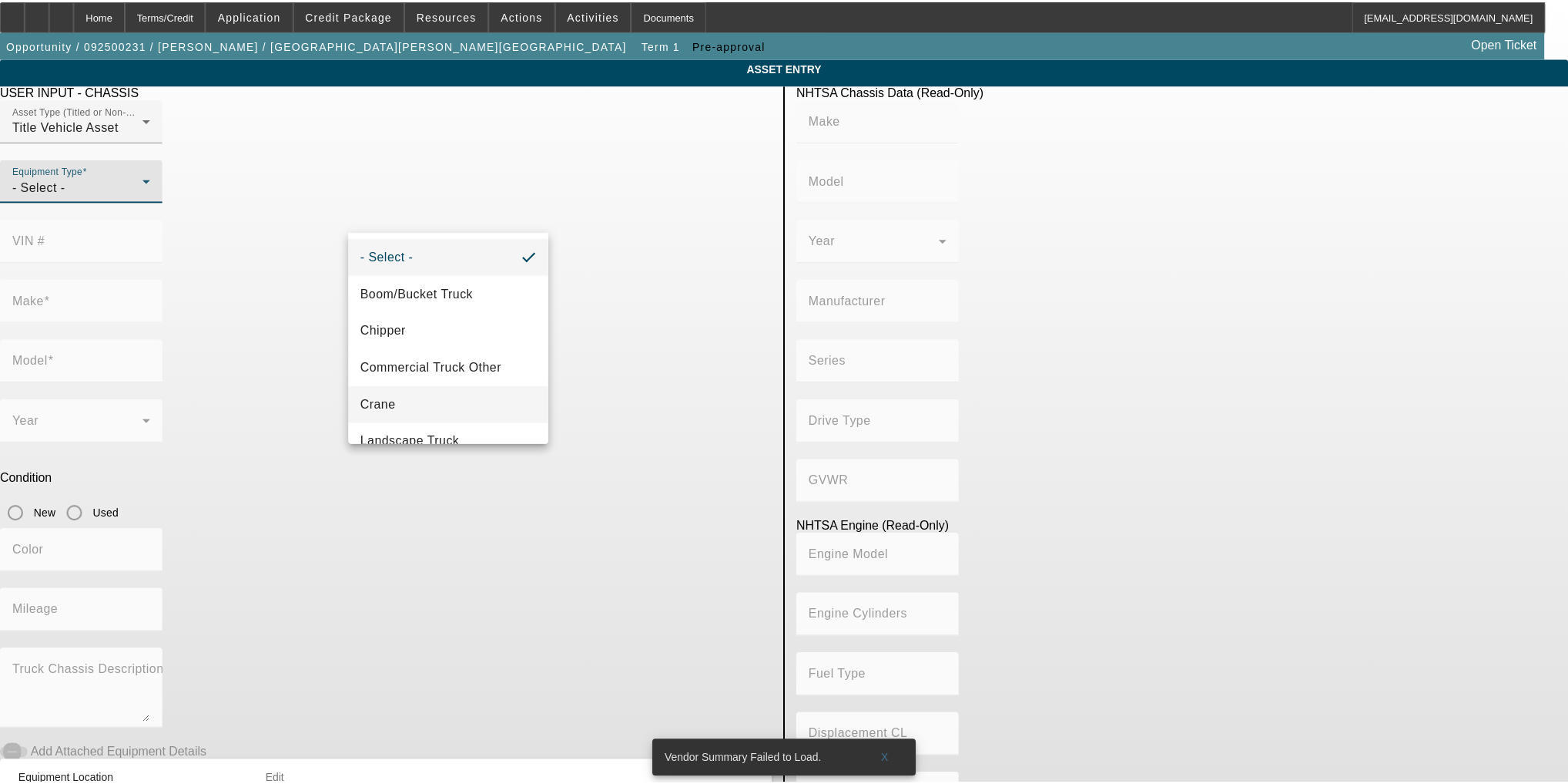
scroll to position [169, 0]
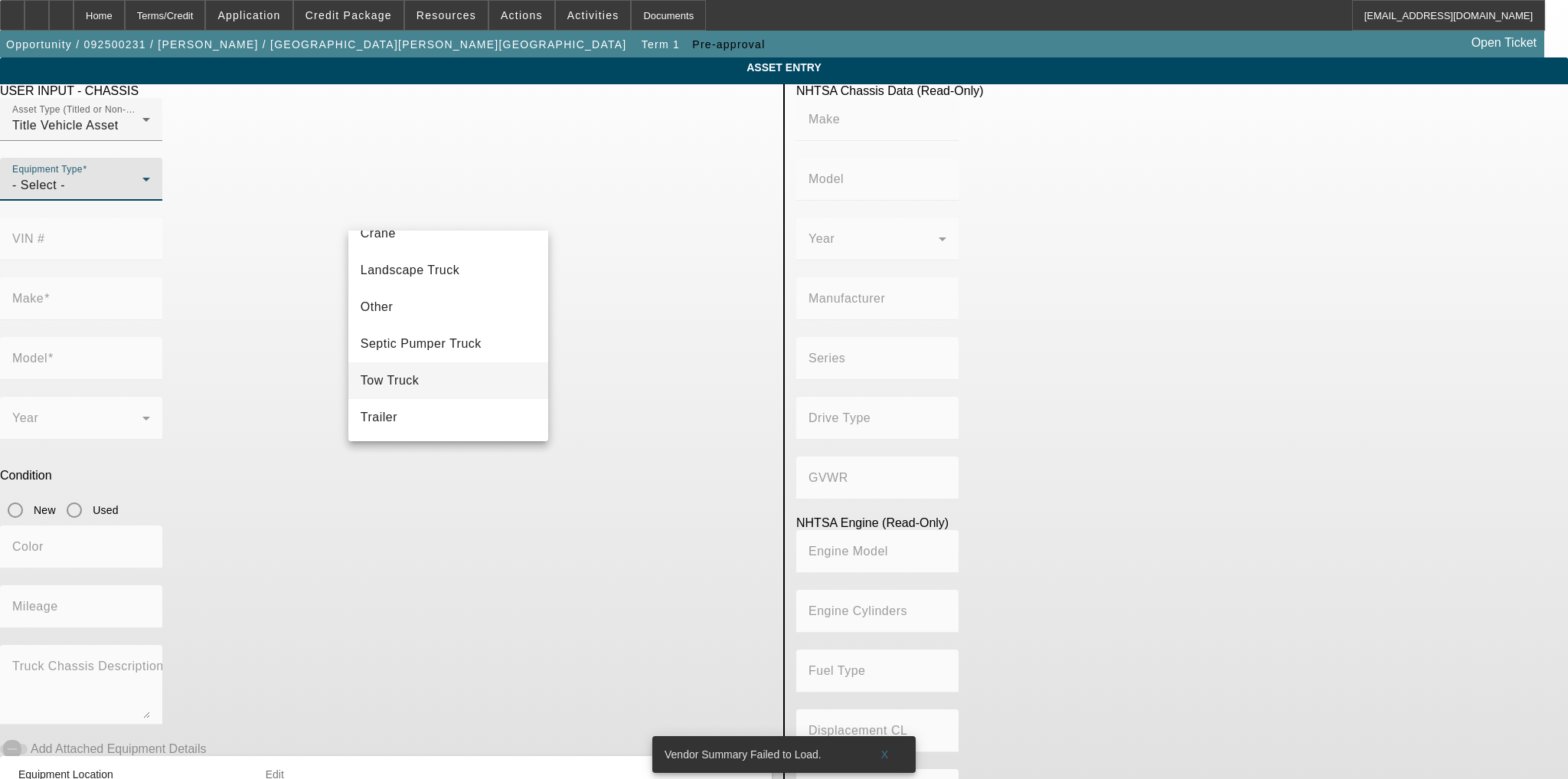
click at [441, 372] on mat-option "Tow Truck" at bounding box center [448, 380] width 201 height 36
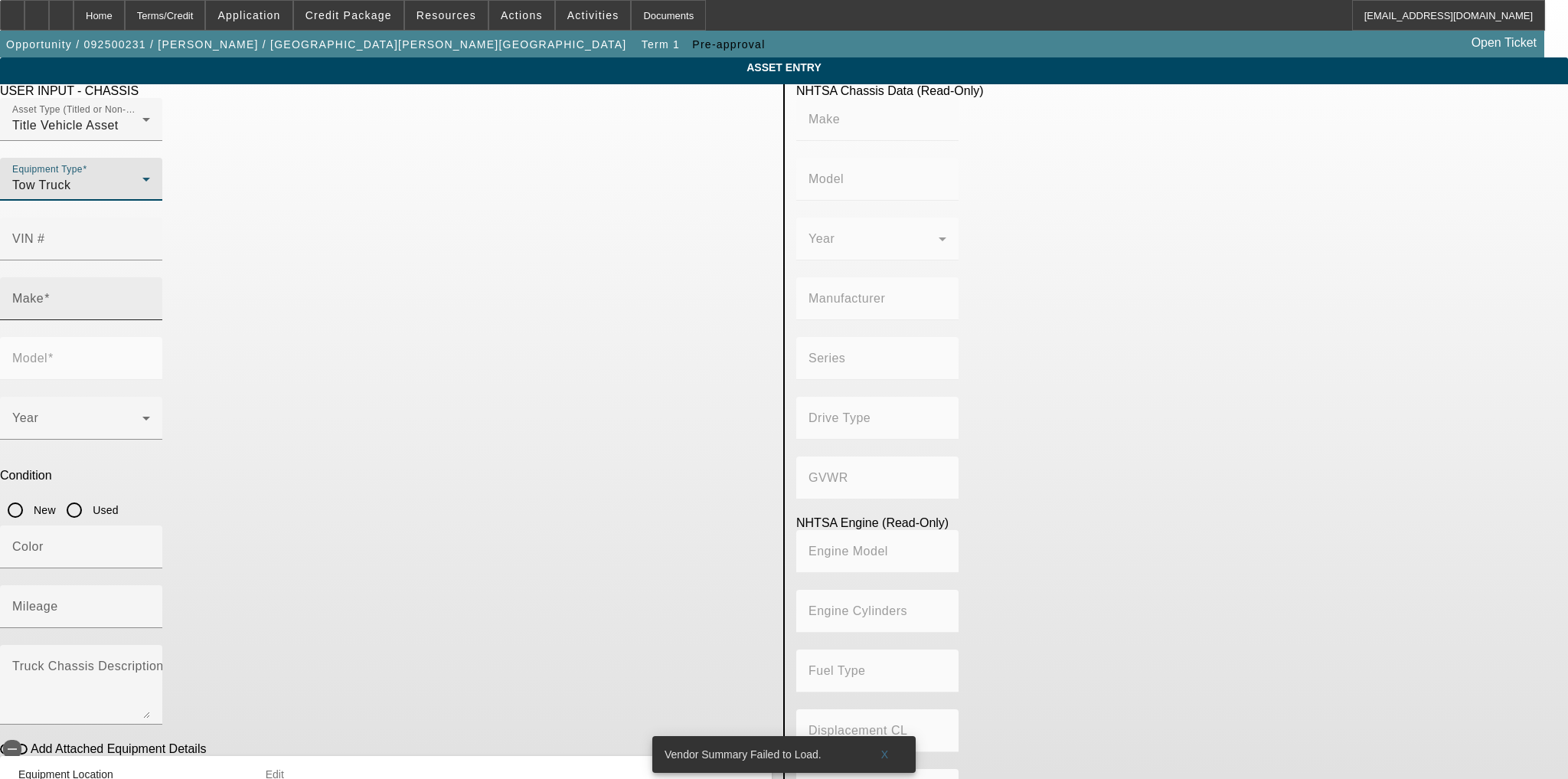
click at [150, 296] on input "Make" at bounding box center [81, 305] width 138 height 19
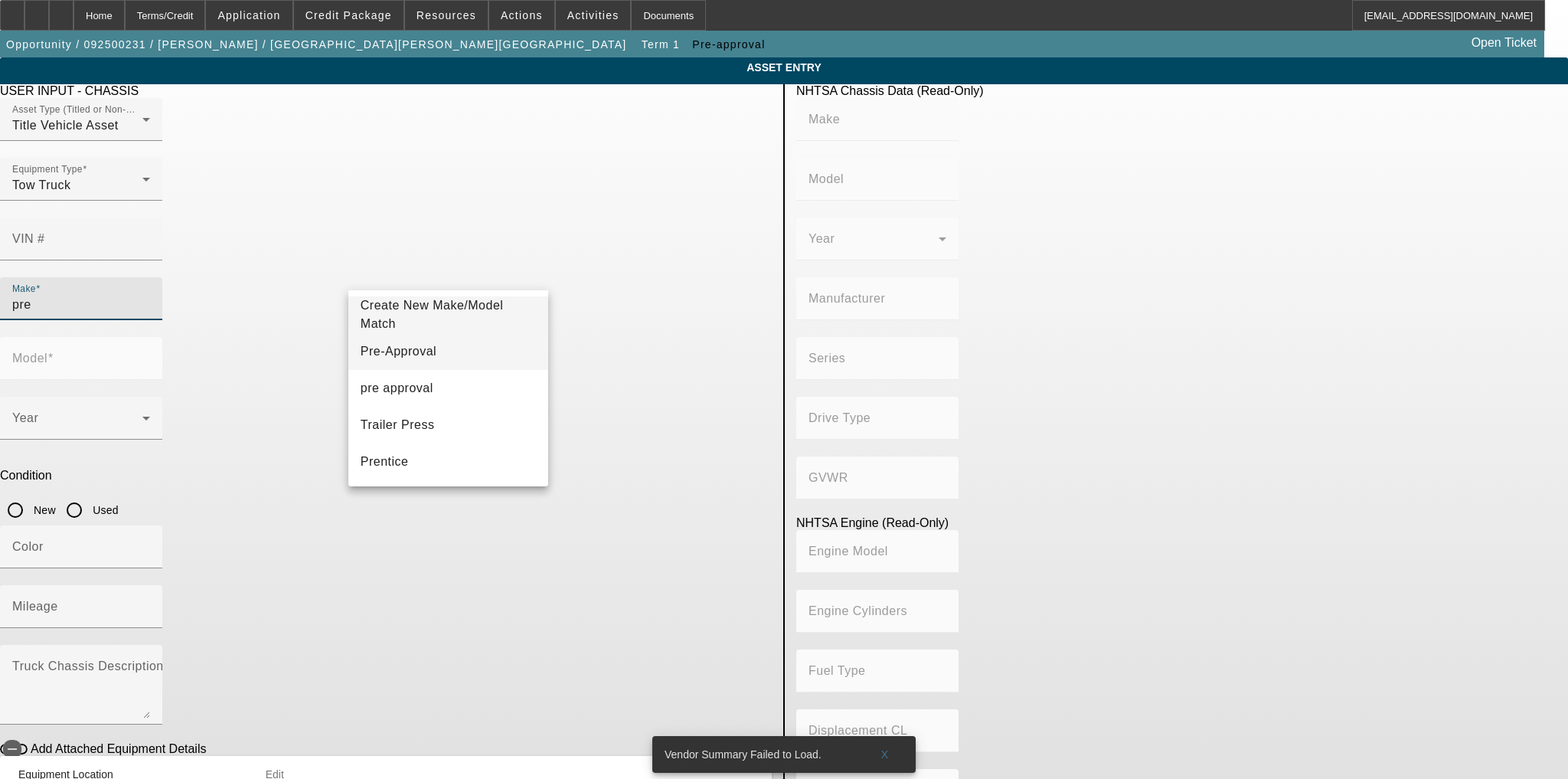
click at [455, 348] on mat-option "Pre-Approval" at bounding box center [448, 351] width 201 height 36
type input "Pre-Approval"
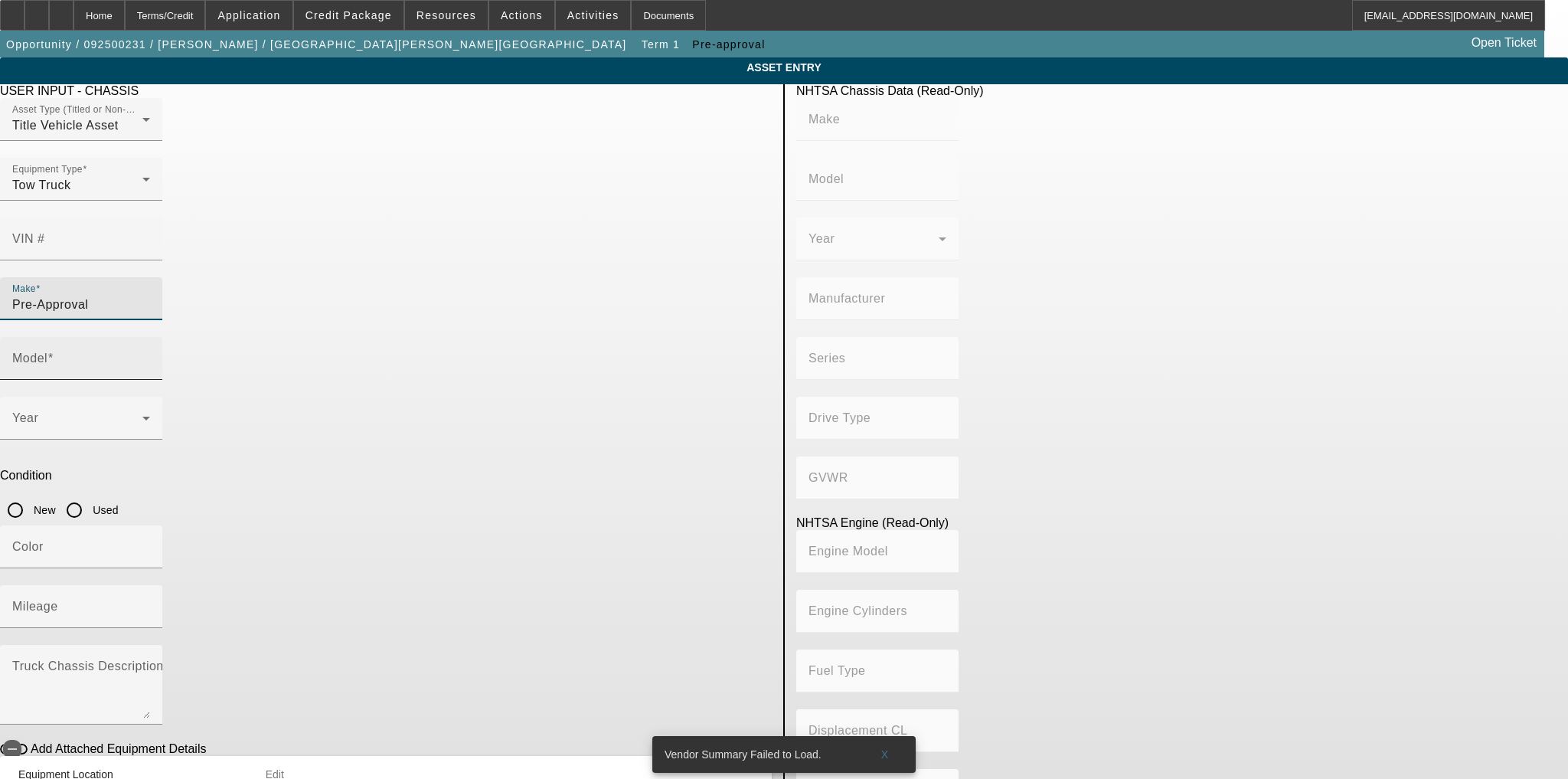
click at [162, 337] on div "Model" at bounding box center [81, 358] width 162 height 43
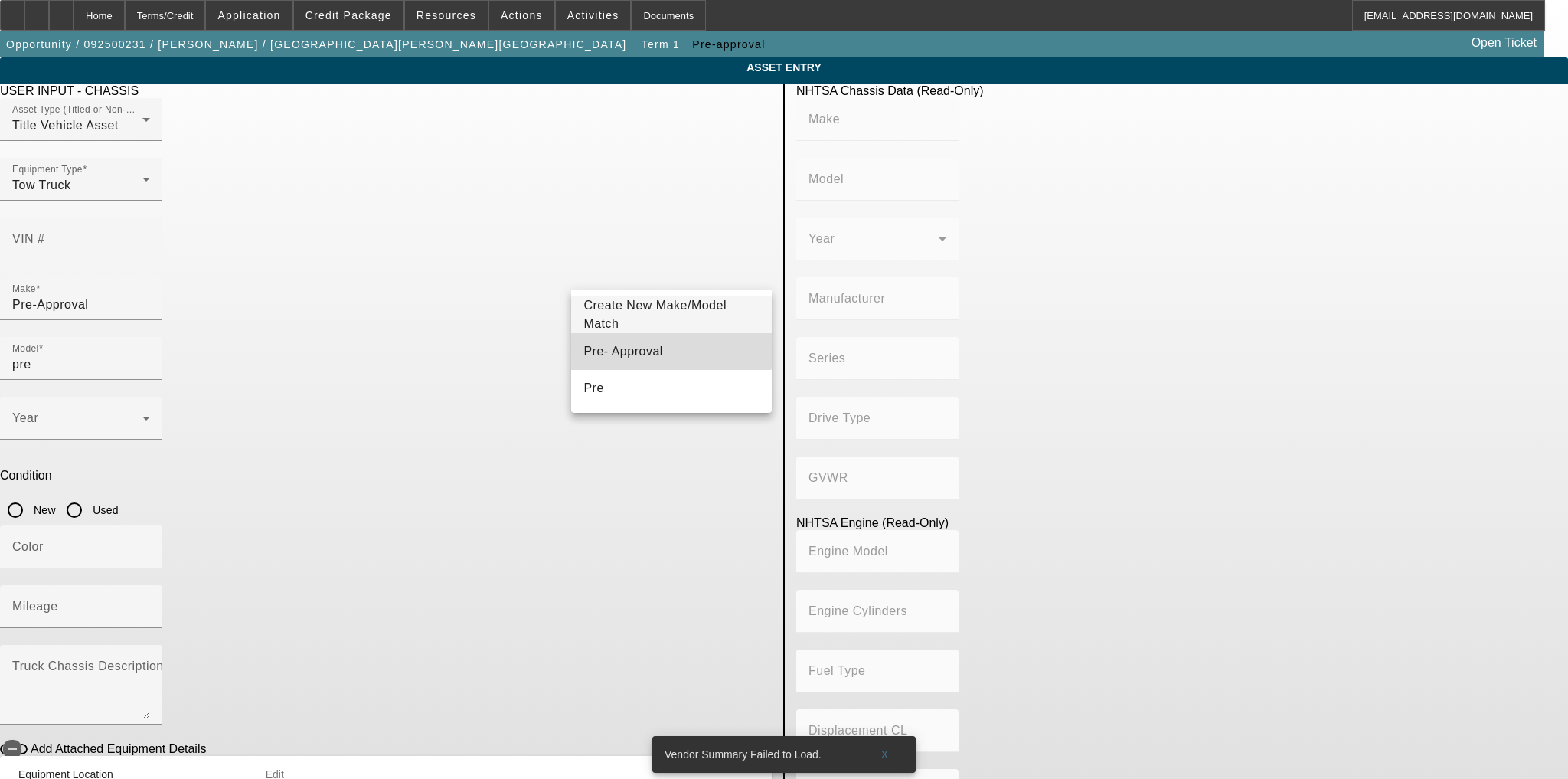
click at [638, 343] on span "Pre- Approval" at bounding box center [623, 351] width 79 height 19
type input "Pre- Approval"
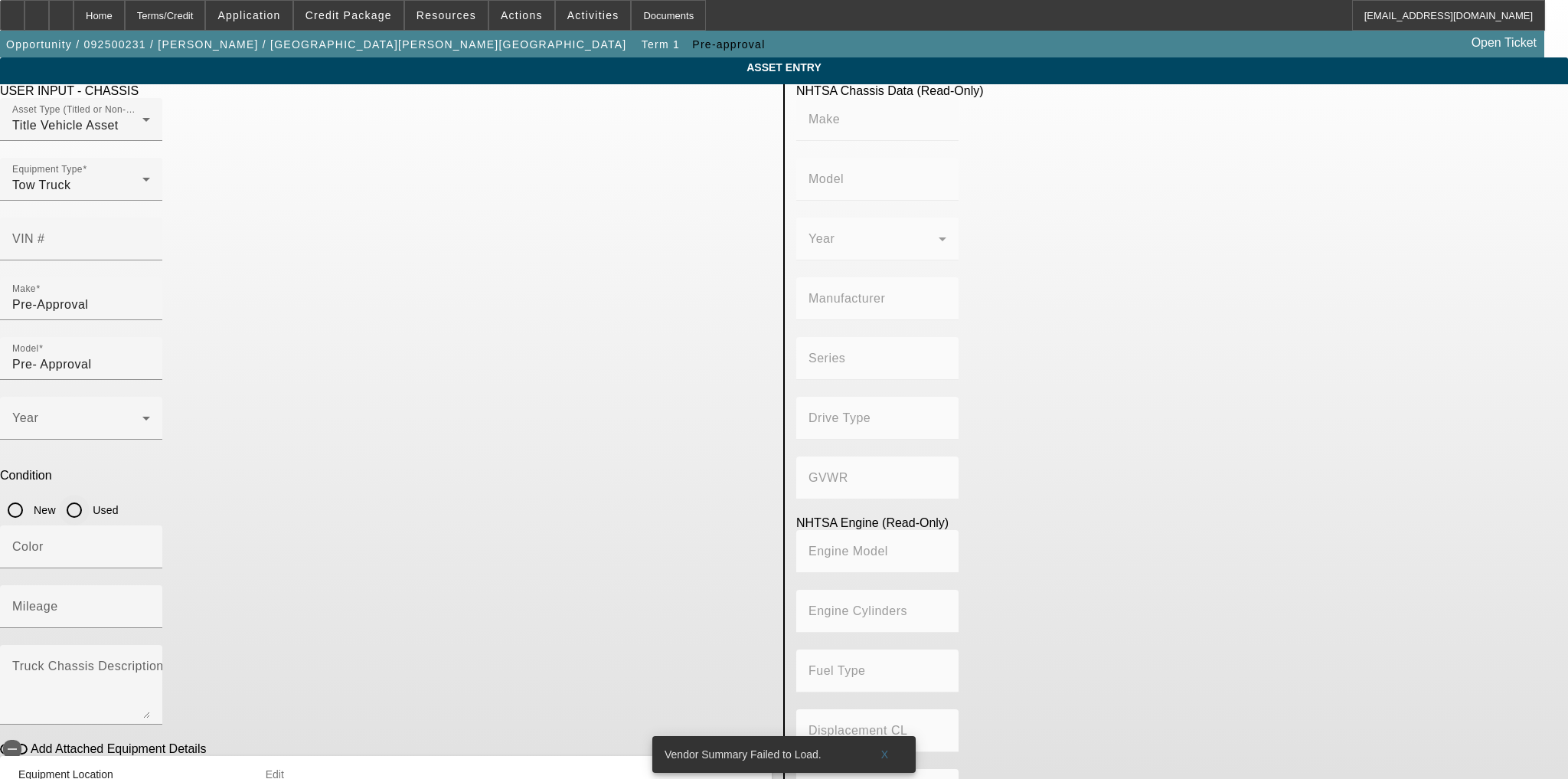
click at [89, 495] on input "Used" at bounding box center [74, 510] width 30 height 30
radio input "true"
click at [150, 544] on input "Color" at bounding box center [81, 553] width 138 height 19
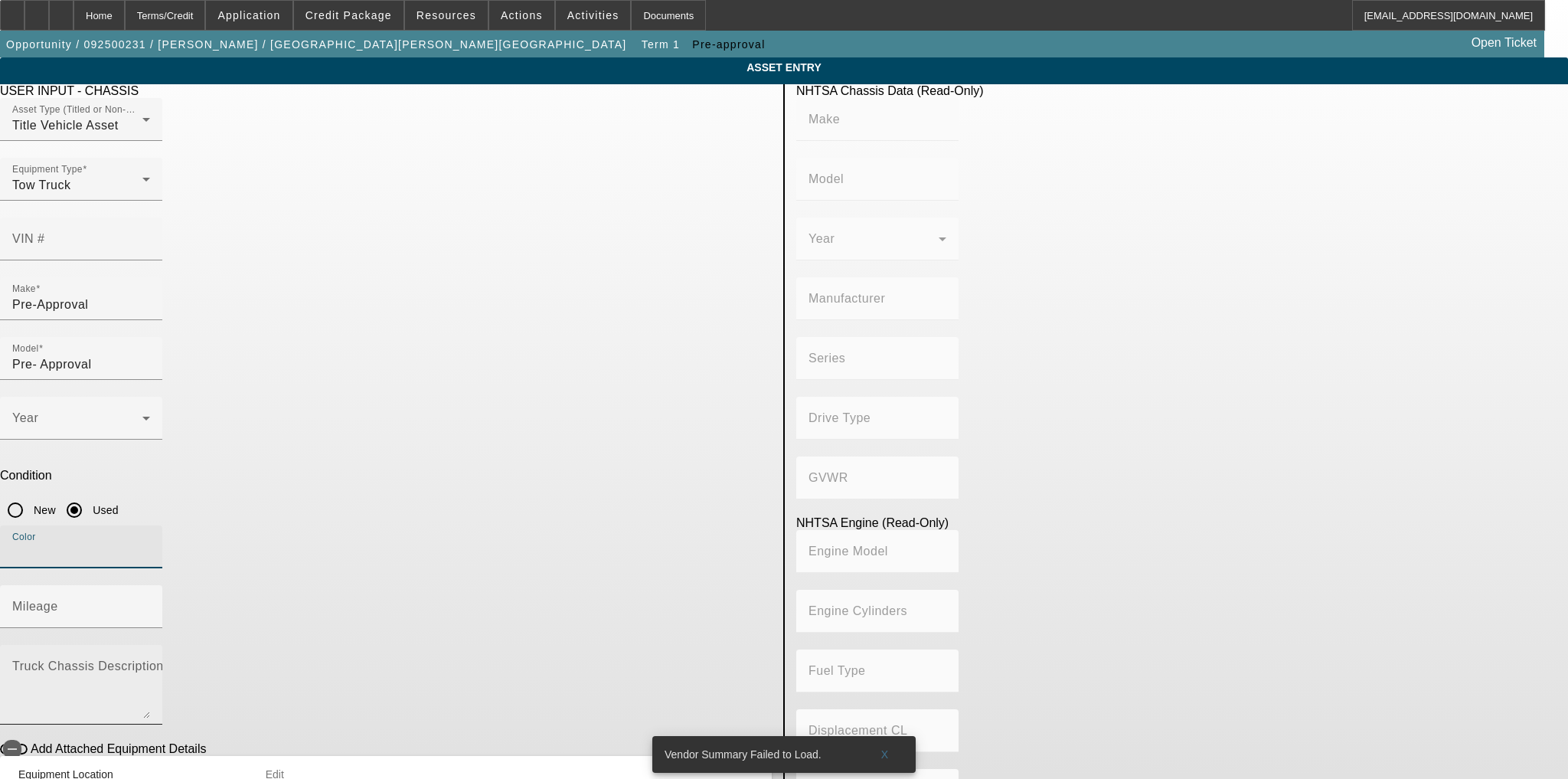
click at [150, 663] on textarea "Truck Chassis Description (Describe the truck chassis only)" at bounding box center [81, 691] width 138 height 55
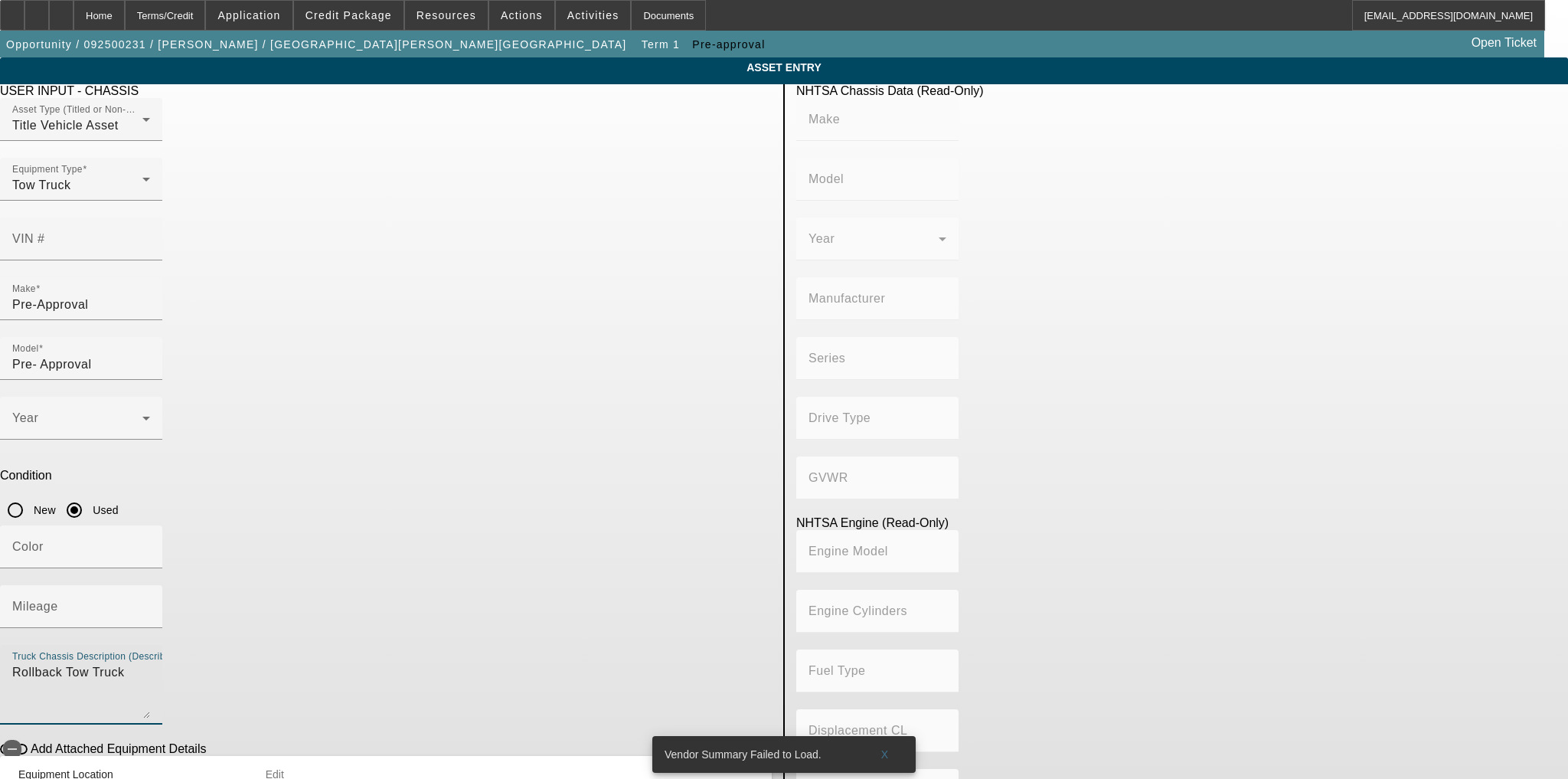
type textarea "Rollback Tow Truck"
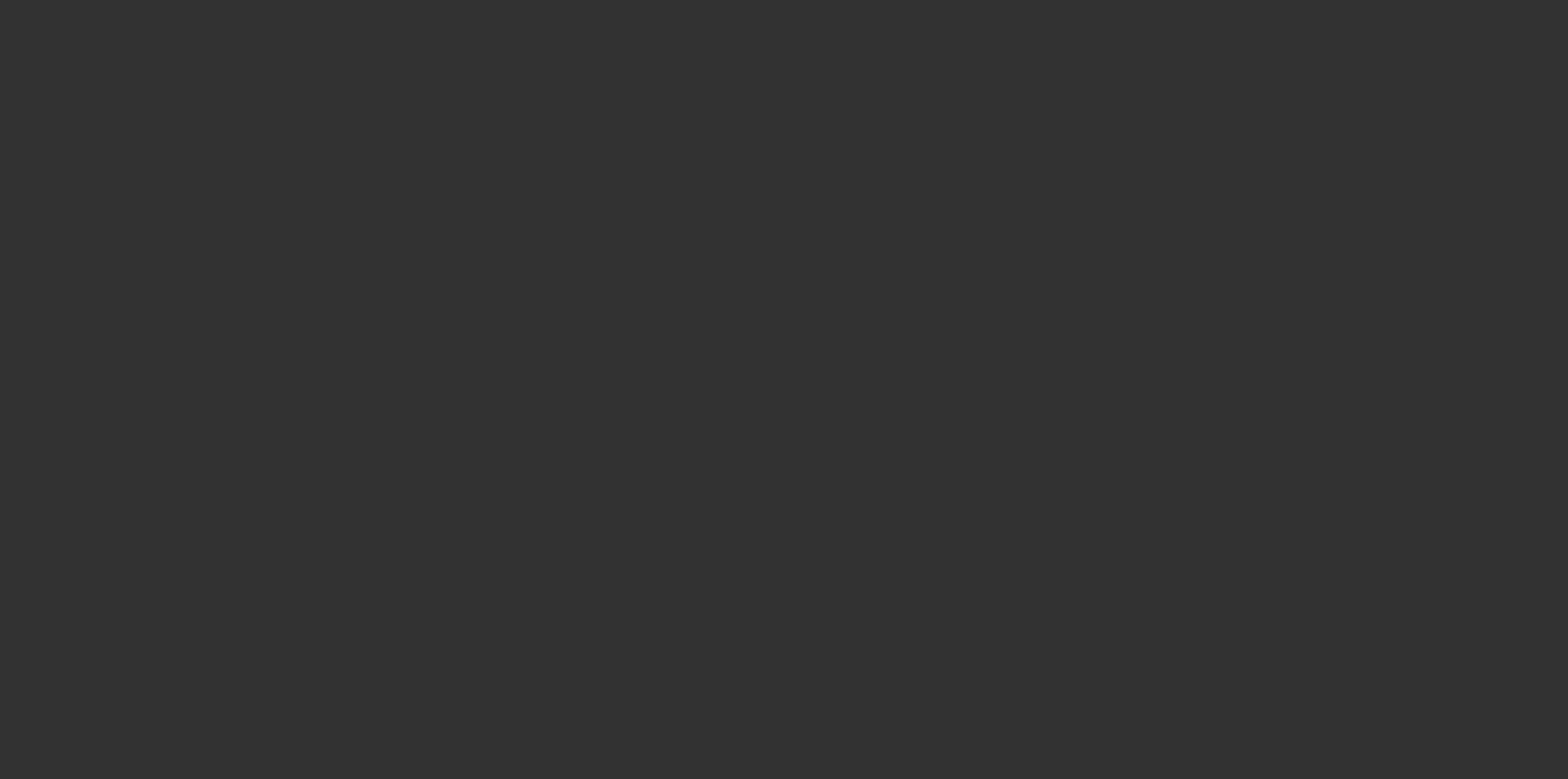
type input "$45,000.00"
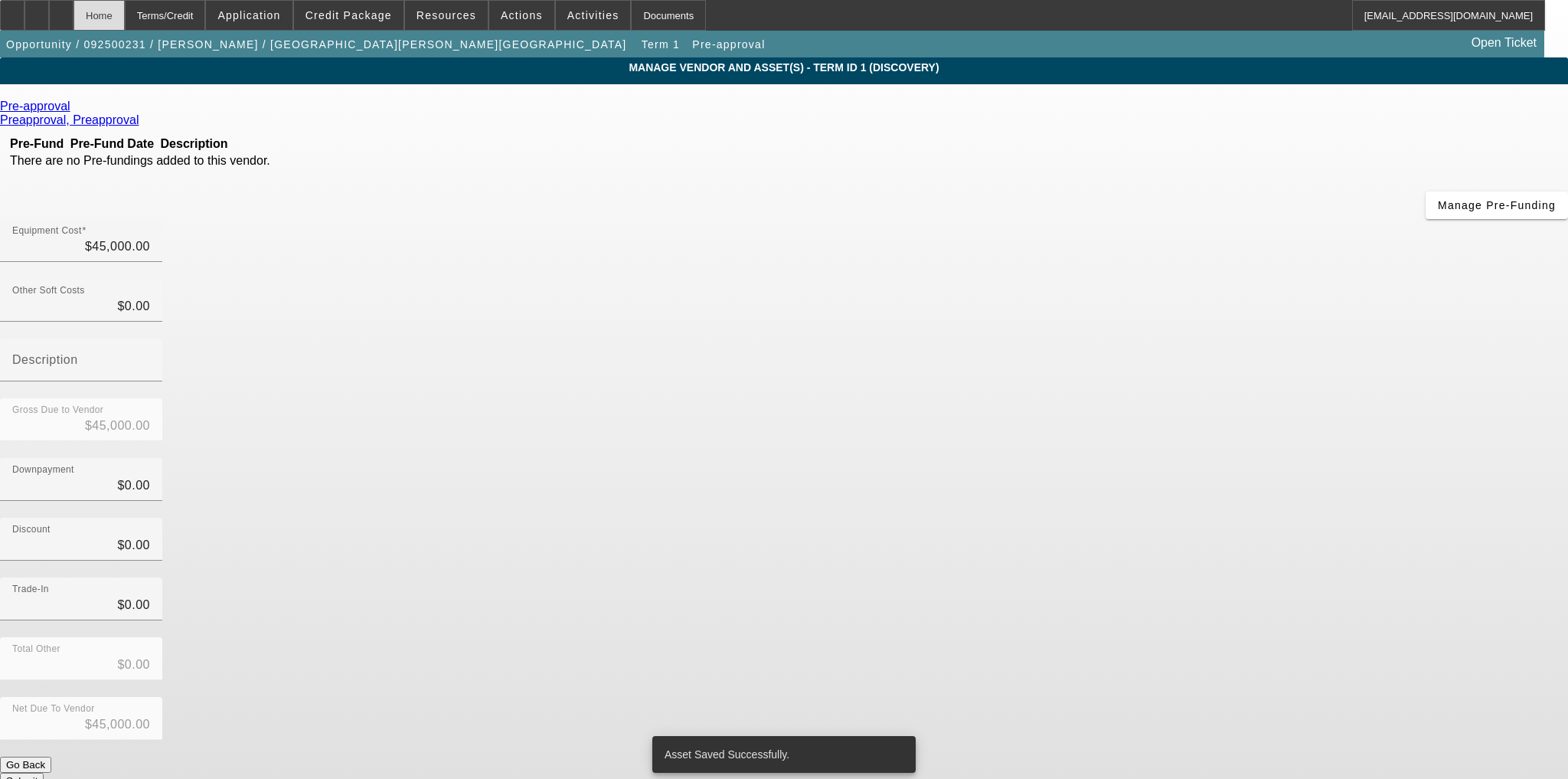
click at [125, 19] on div "Home" at bounding box center [99, 15] width 51 height 30
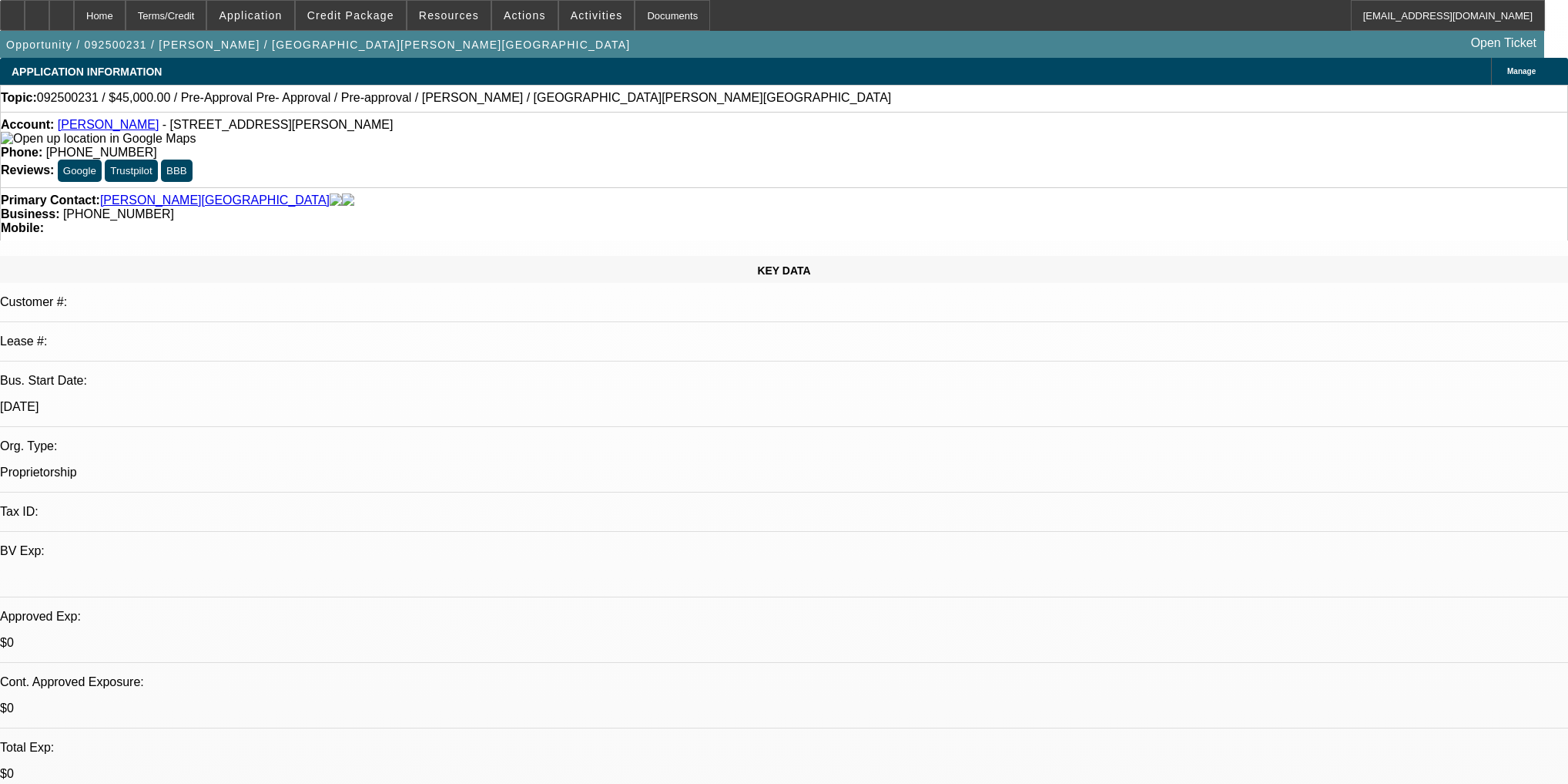
select select "0"
select select "2"
select select "0.1"
select select "4"
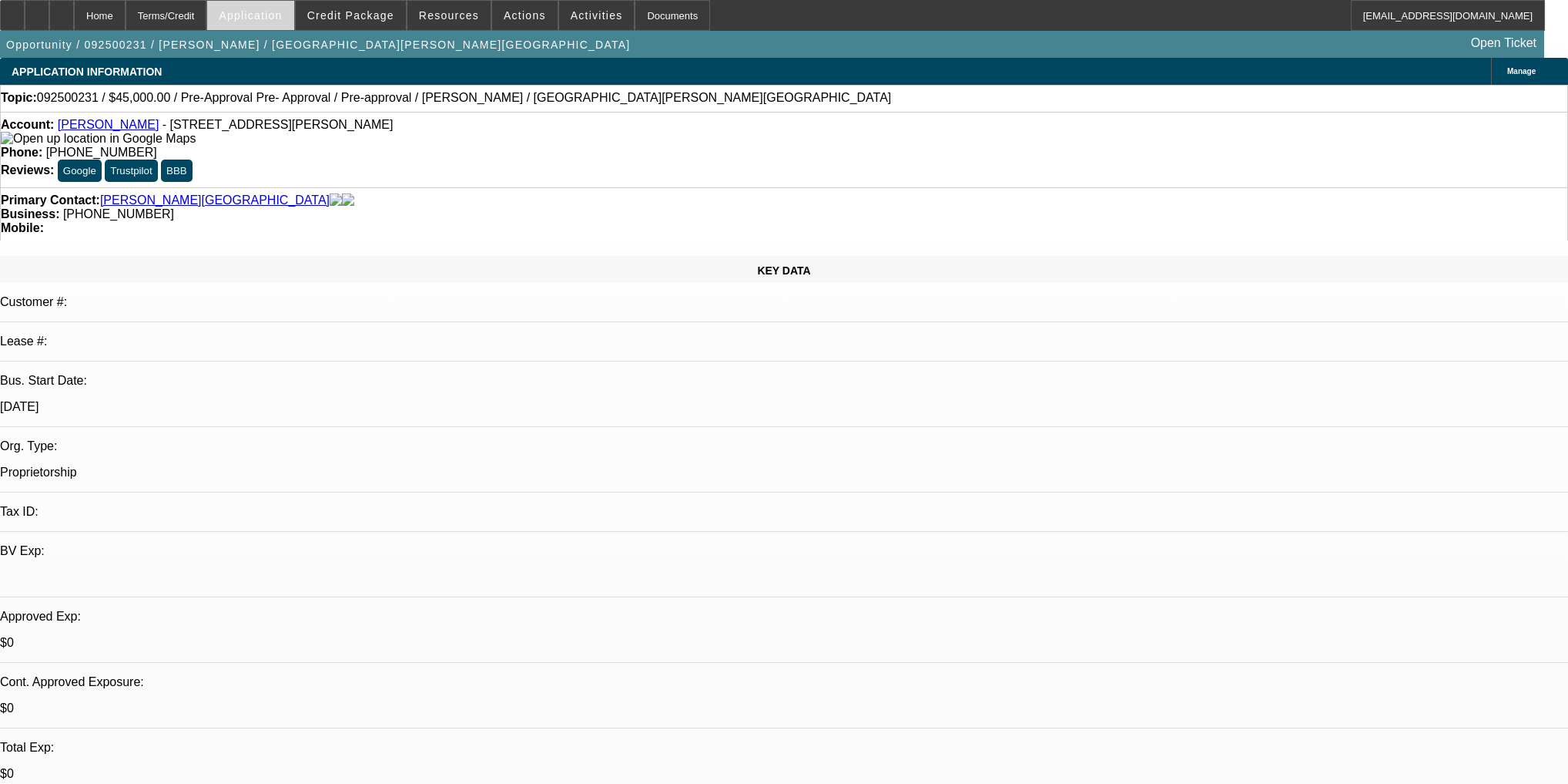
click at [293, 24] on span at bounding box center [250, 15] width 87 height 37
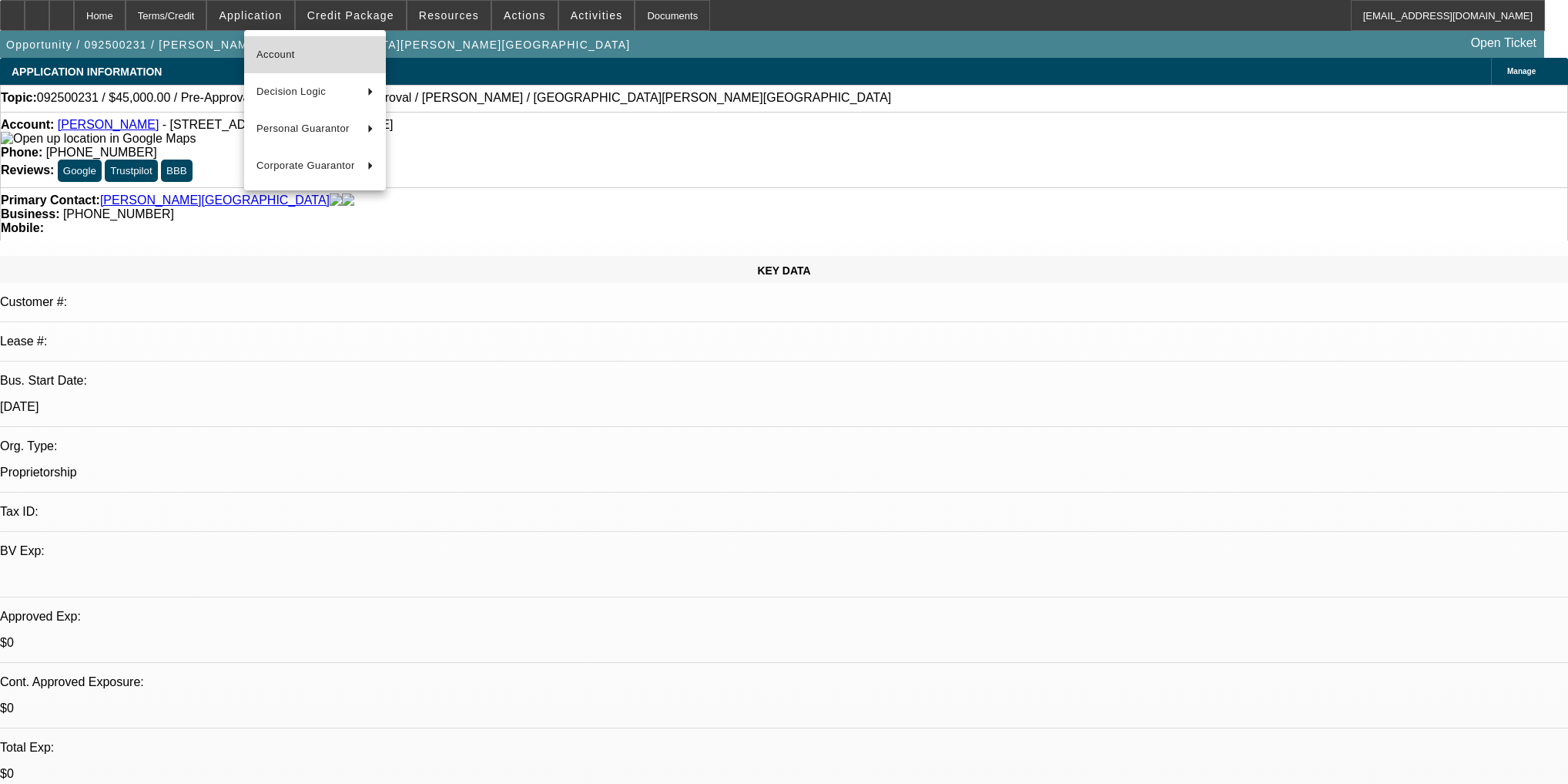
click at [342, 47] on span "Account" at bounding box center [315, 55] width 117 height 19
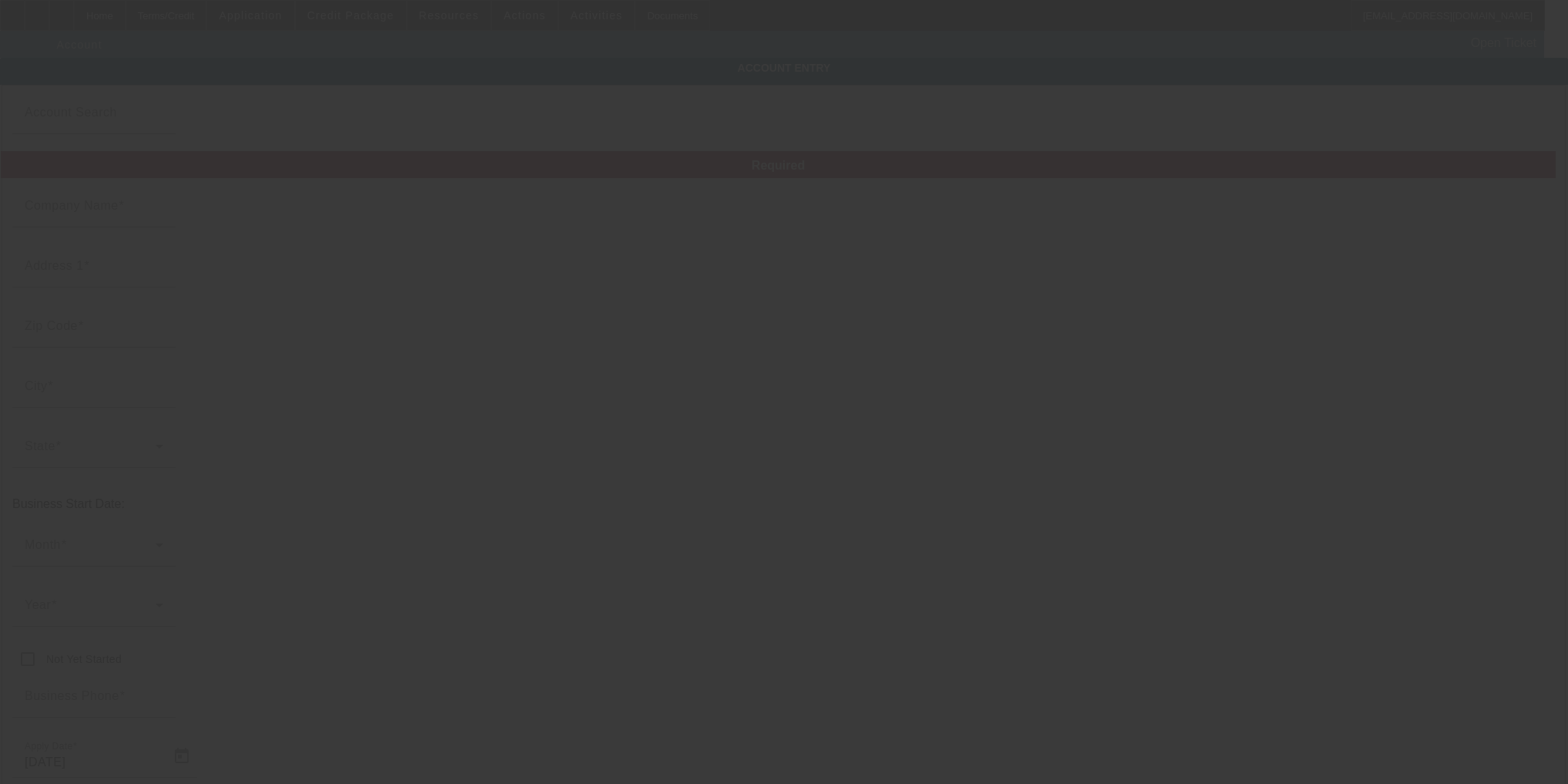
type input "[PERSON_NAME]"
type input "[STREET_ADDRESS][PERSON_NAME]"
type input "12304"
type input "Schenectady"
type input "[PHONE_NUMBER]"
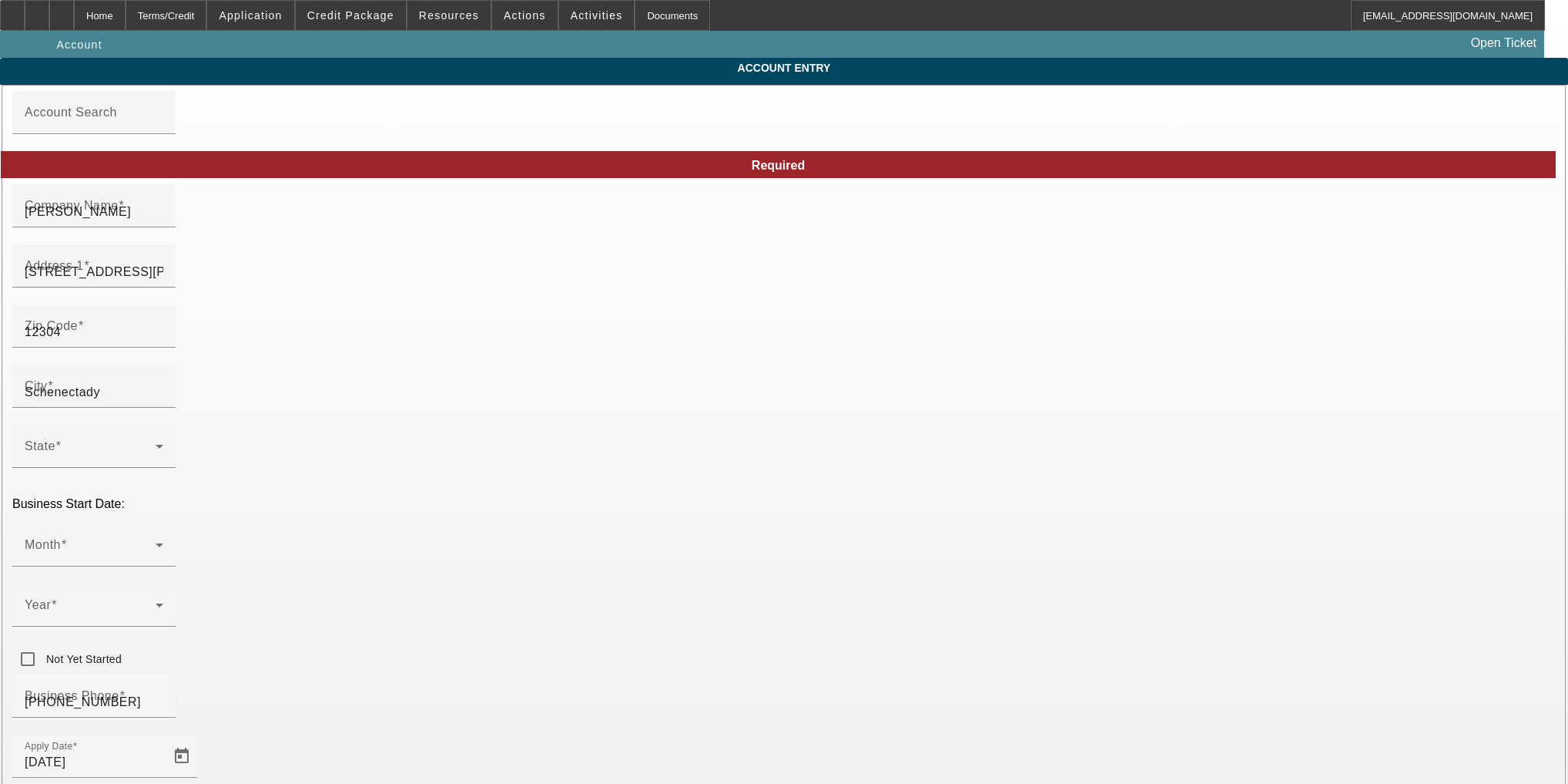
type input "[DATE]"
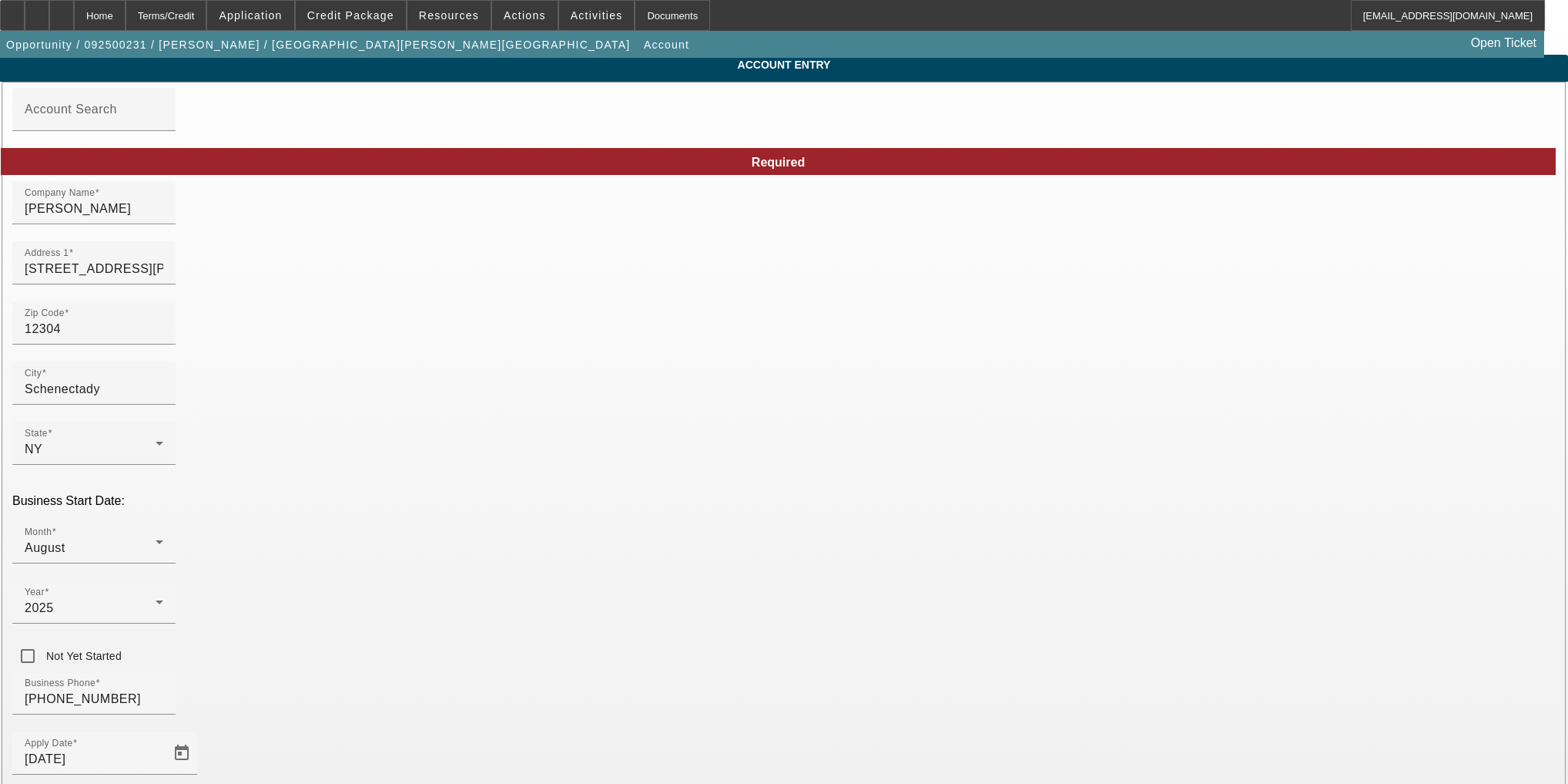
scroll to position [120, 0]
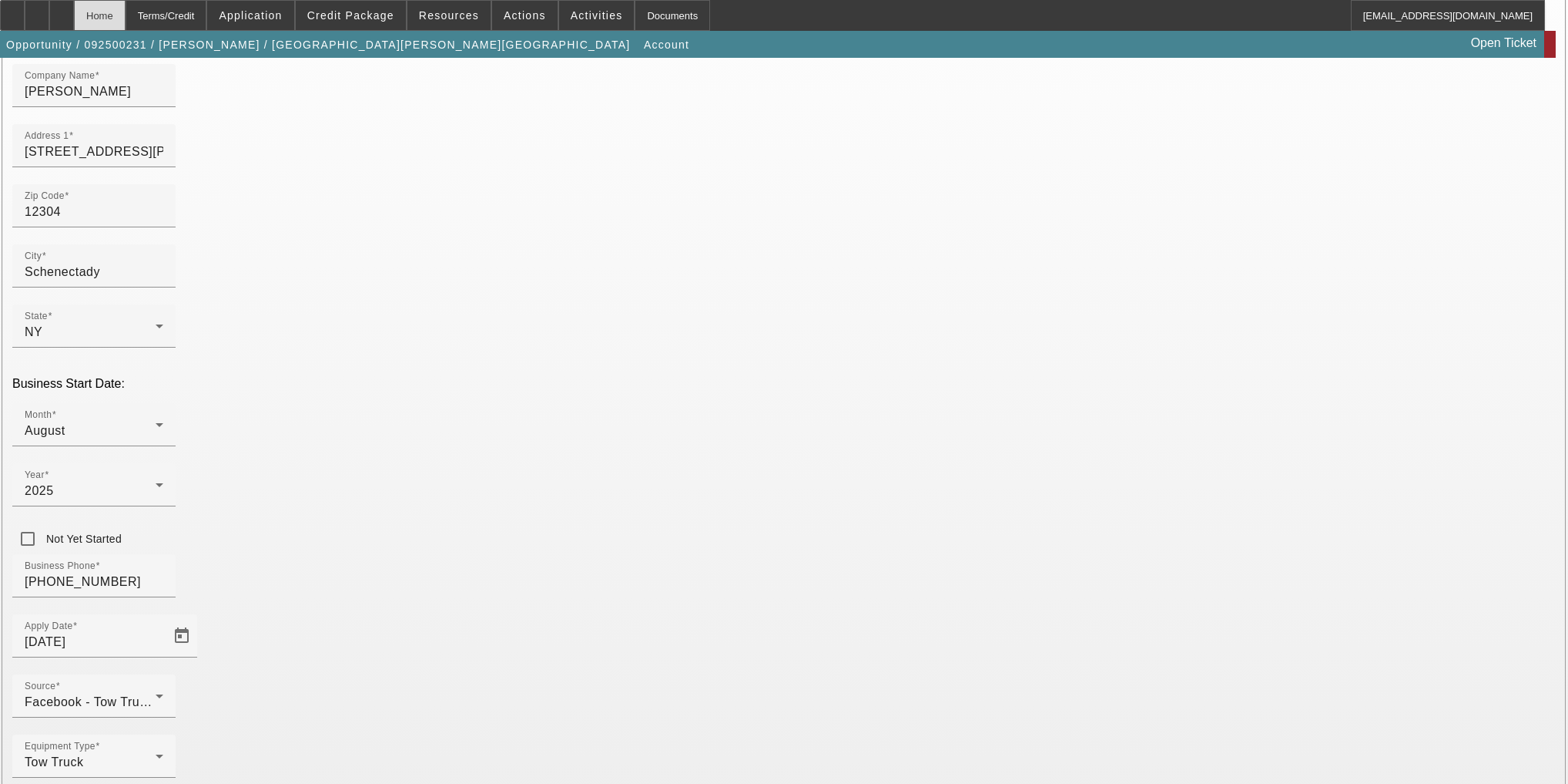
click at [126, 19] on div "Home" at bounding box center [100, 15] width 52 height 30
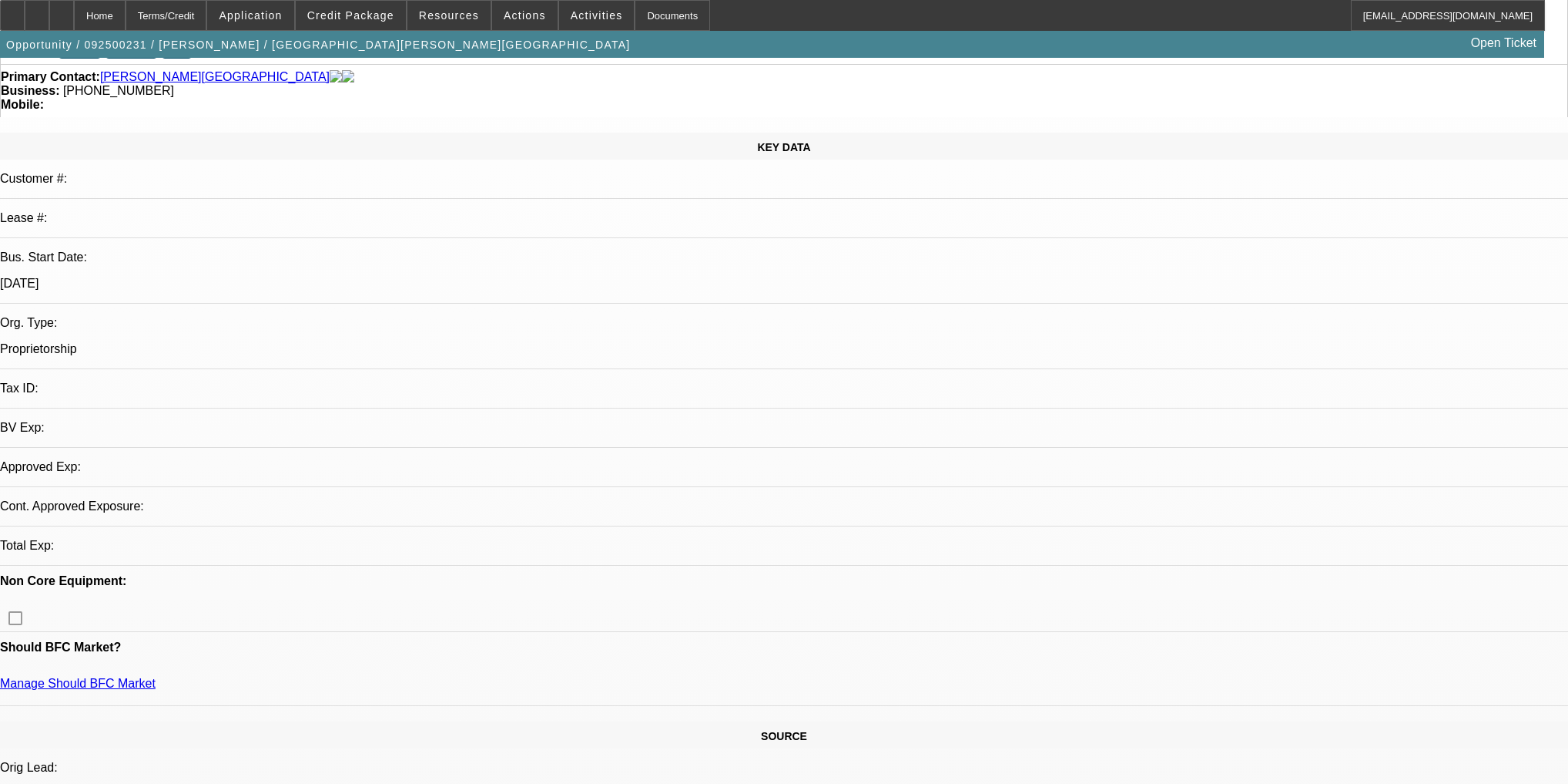
select select "0"
select select "2"
select select "0.1"
select select "4"
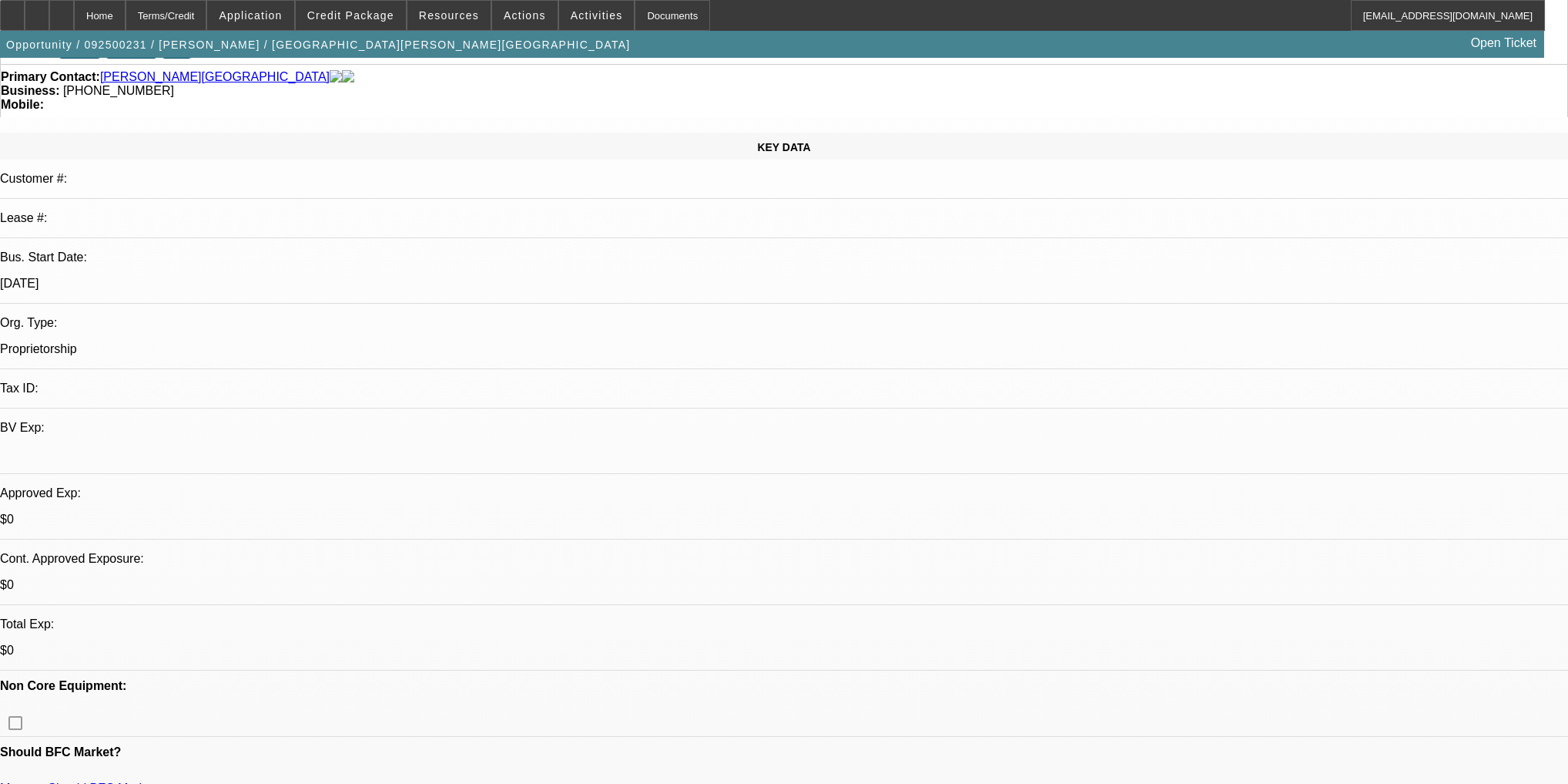
scroll to position [247, 0]
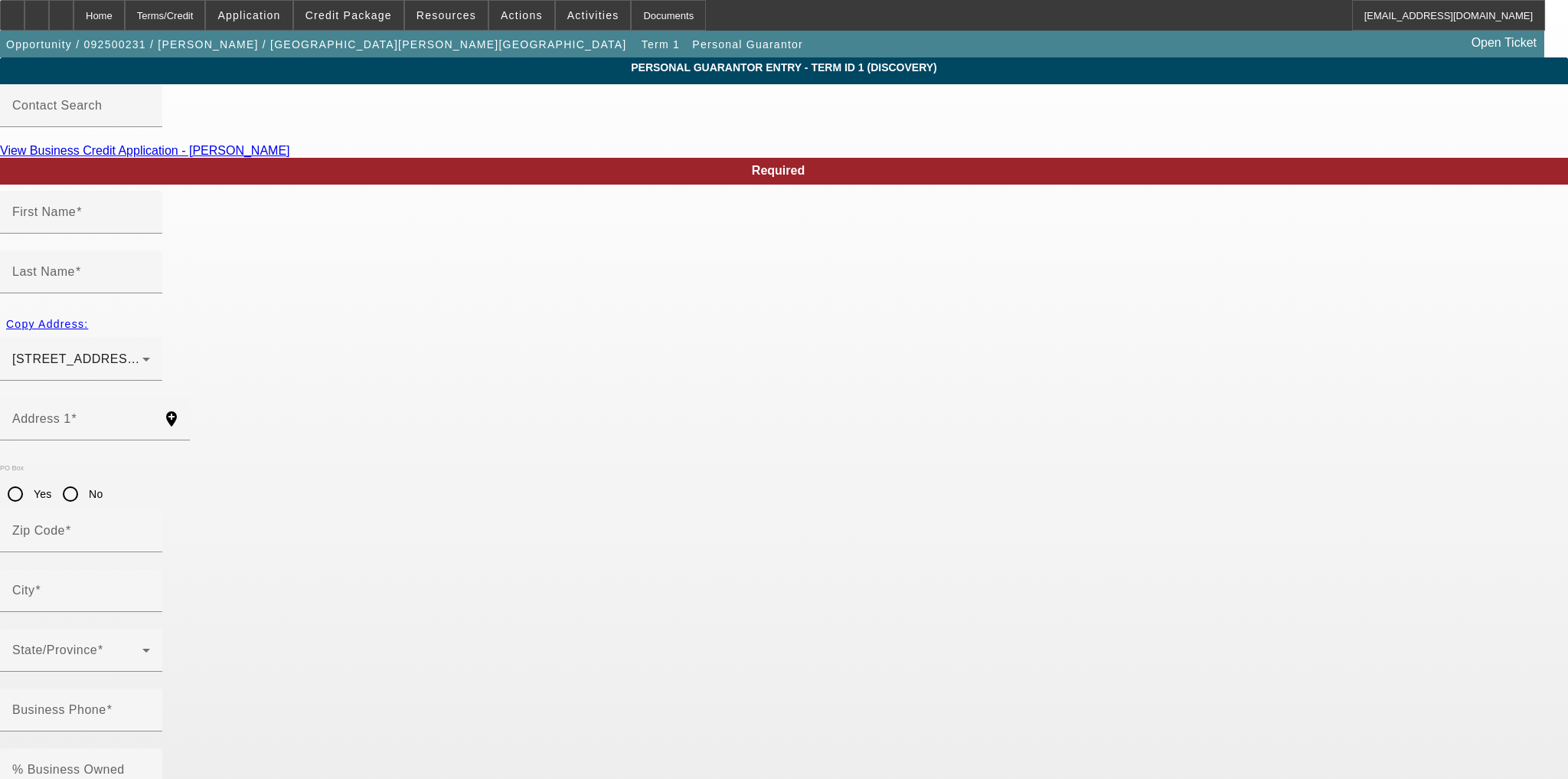
type input "Bejai"
type input "[PERSON_NAME]"
type input "[STREET_ADDRESS][PERSON_NAME]"
radio input "true"
type input "12304"
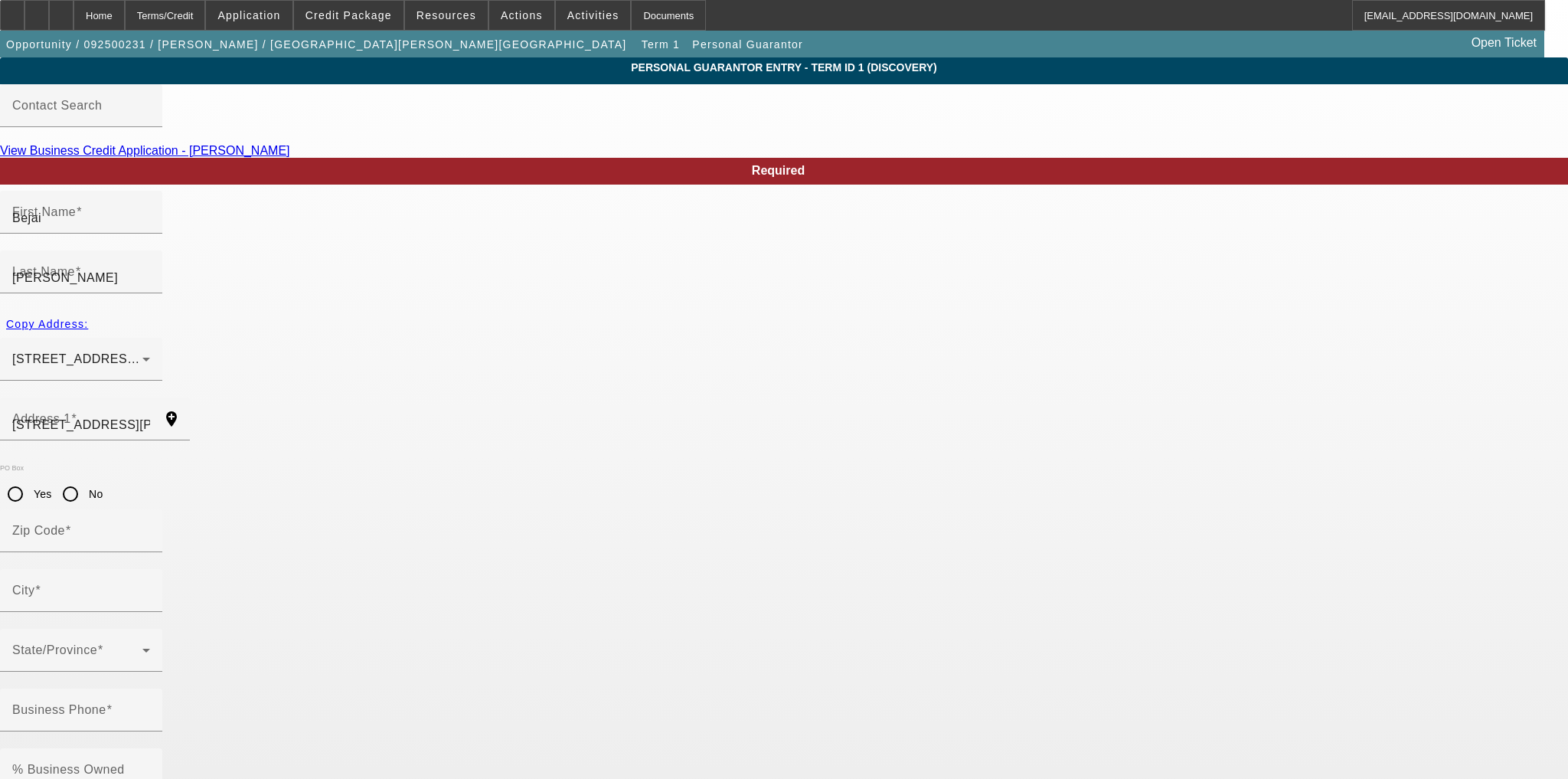
type input "Schenectady"
type input "[PHONE_NUMBER]"
type input "100"
type input "831-02-4386"
type input "[EMAIL_ADDRESS][DOMAIN_NAME]"
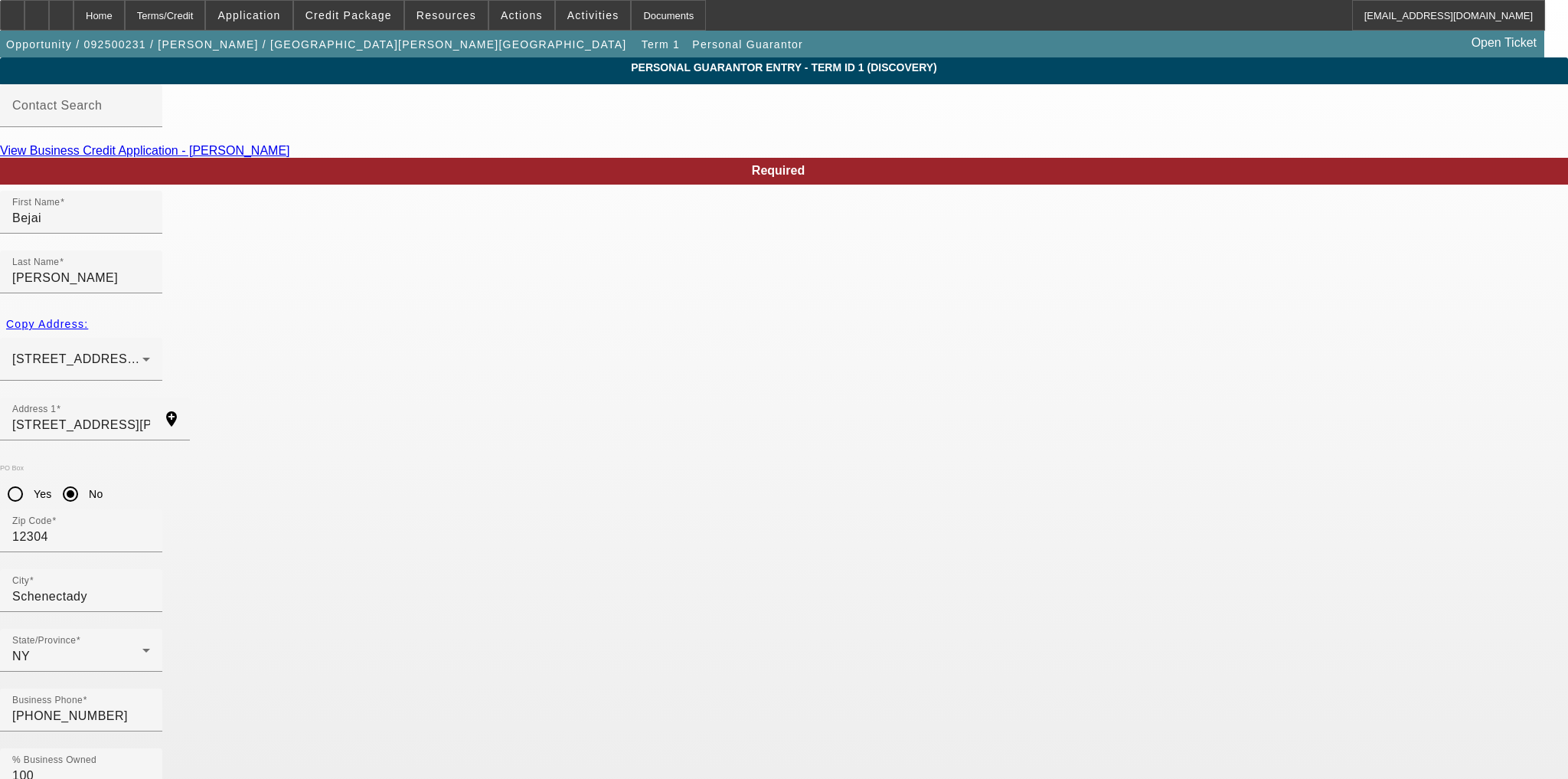
click at [119, 16] on div "Home" at bounding box center [99, 15] width 51 height 30
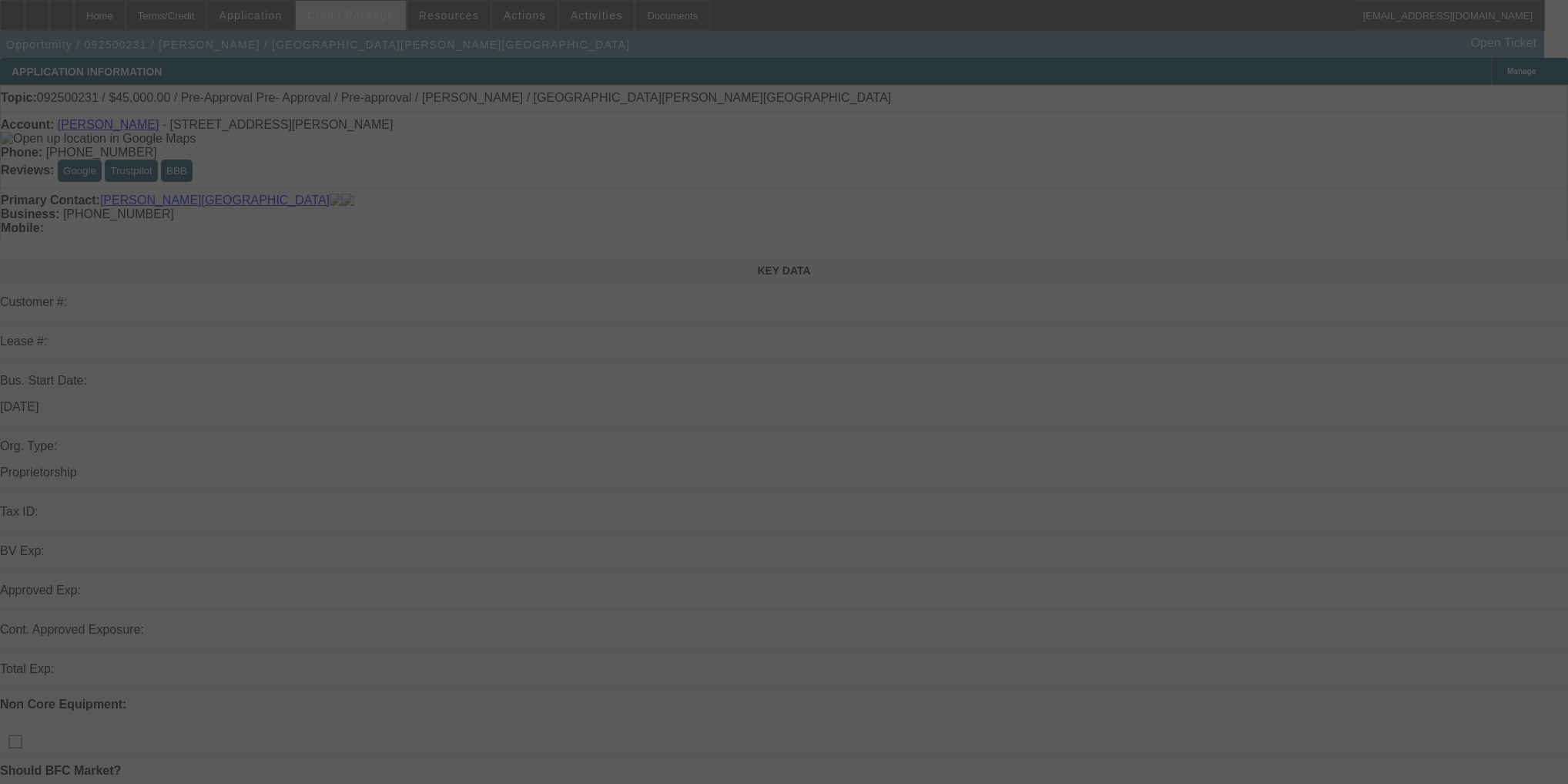
select select "0"
select select "2"
select select "0.1"
select select "4"
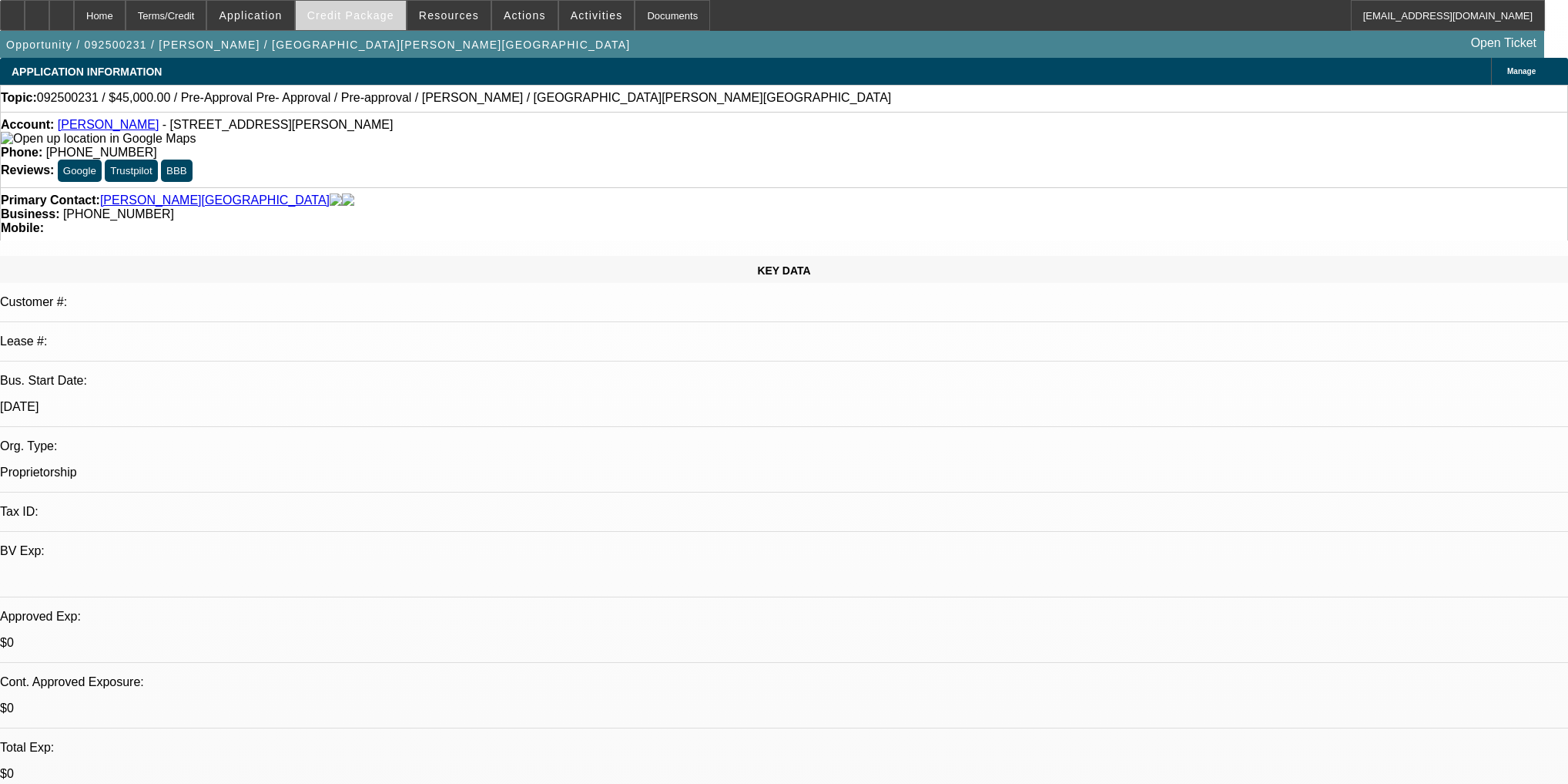
click at [362, 18] on span "Credit Package" at bounding box center [351, 16] width 87 height 12
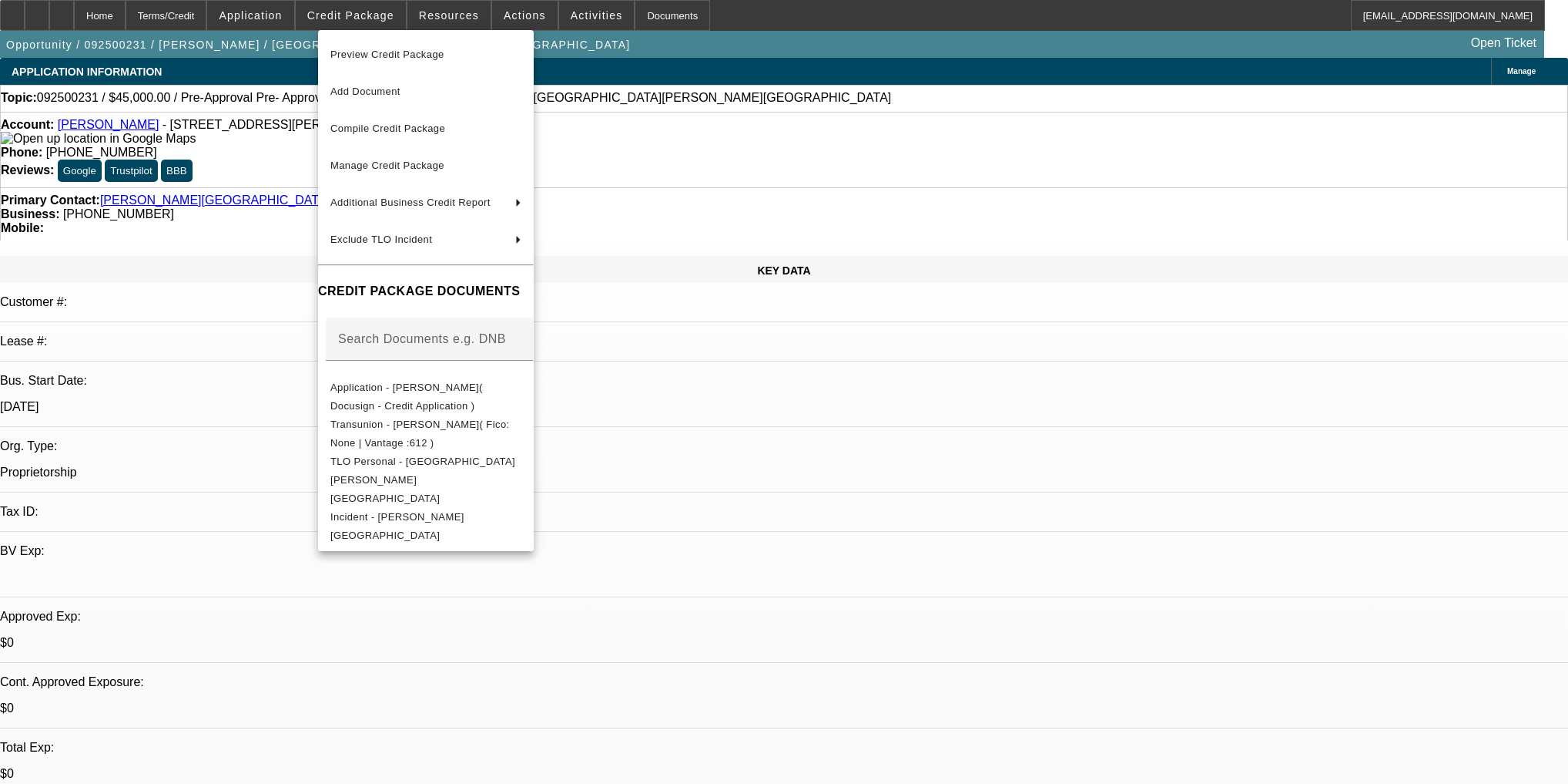
click at [308, 16] on div at bounding box center [784, 392] width 1568 height 784
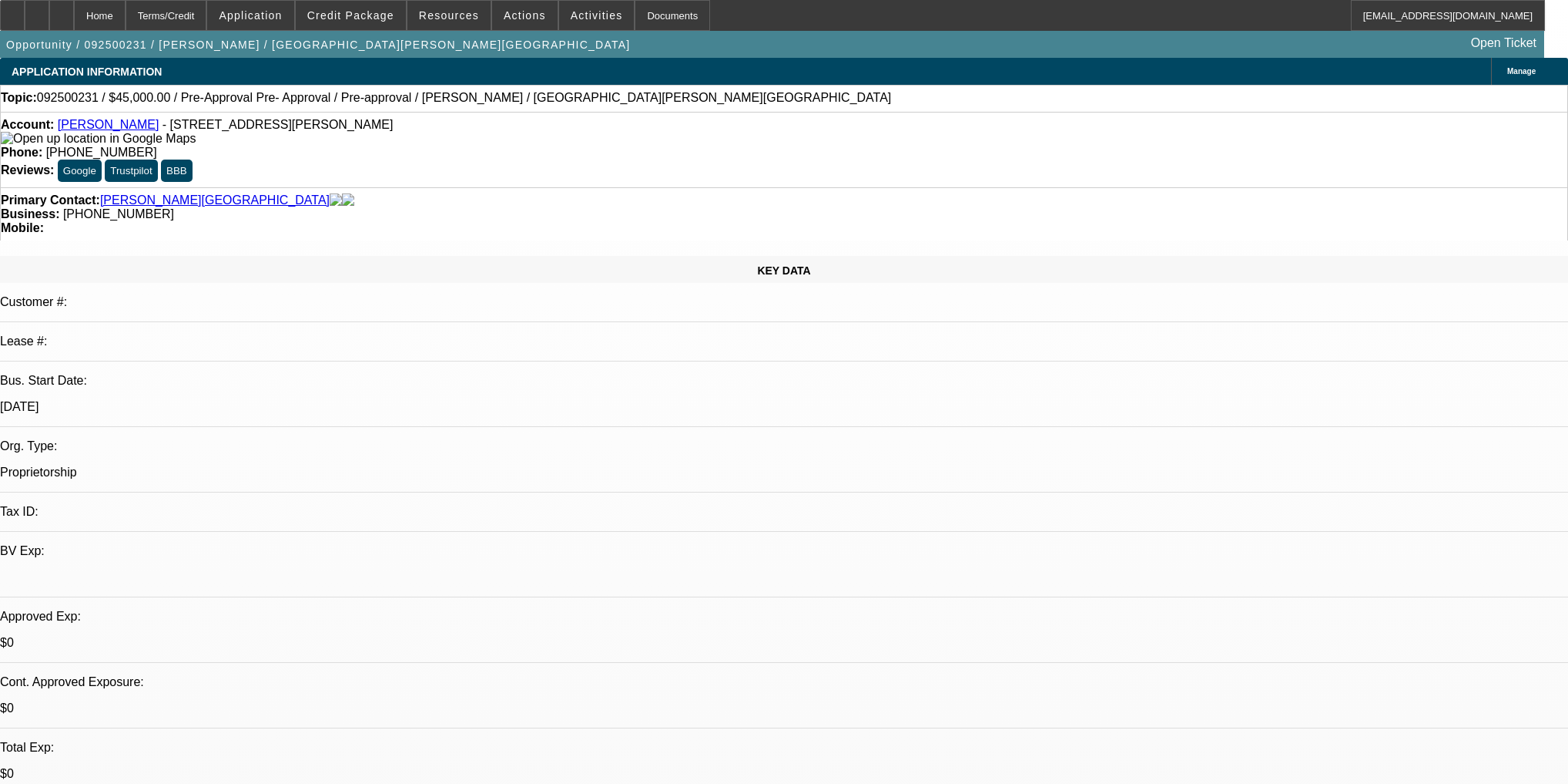
click at [293, 16] on span at bounding box center [250, 15] width 87 height 37
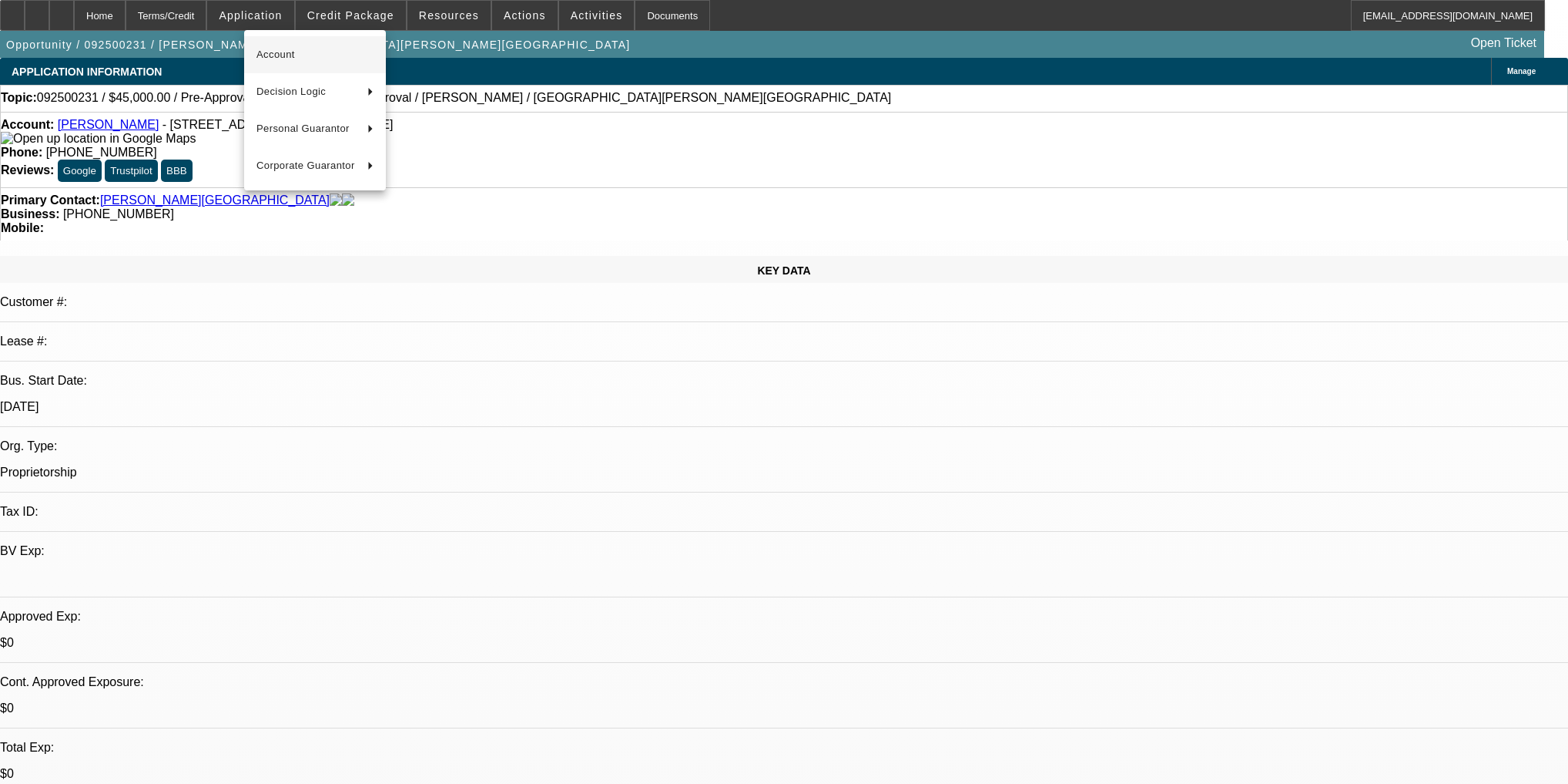
click at [332, 55] on span "Account" at bounding box center [315, 55] width 117 height 19
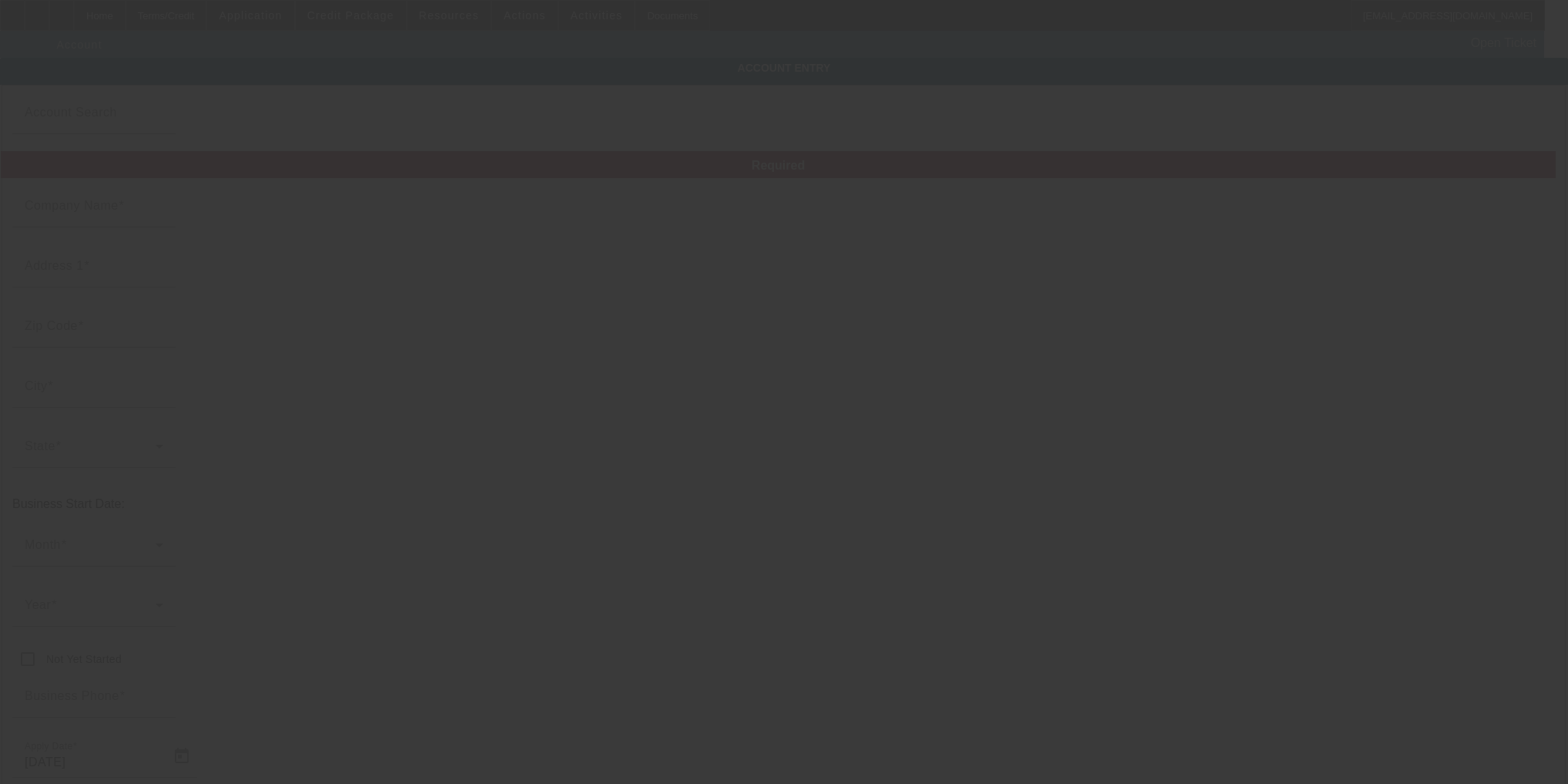
type input "[PERSON_NAME]"
type input "[STREET_ADDRESS][PERSON_NAME]"
type input "12304"
type input "Schenectady"
type input "[PHONE_NUMBER]"
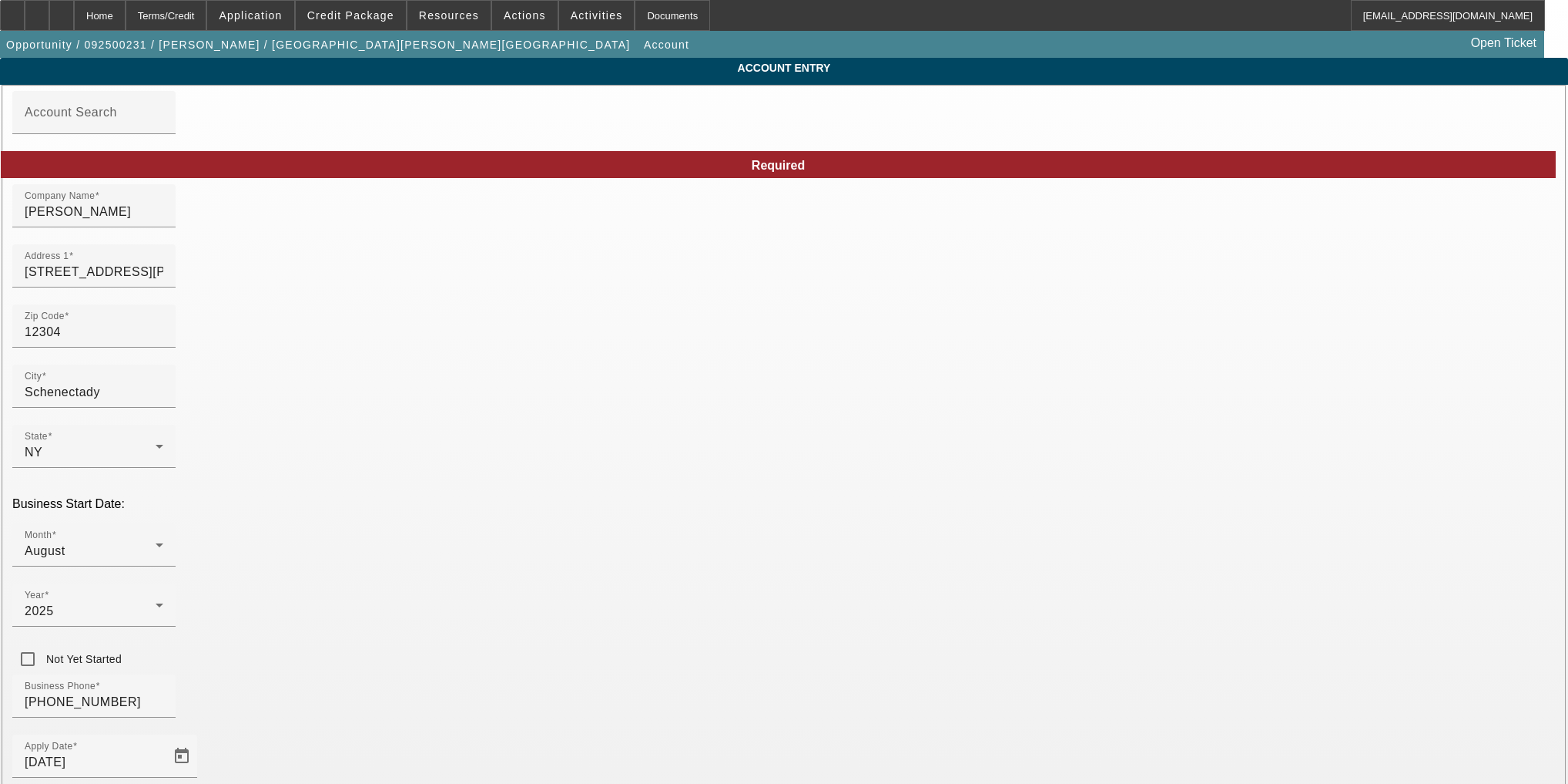
type input "[DATE]"
paste input "831-02-4386"
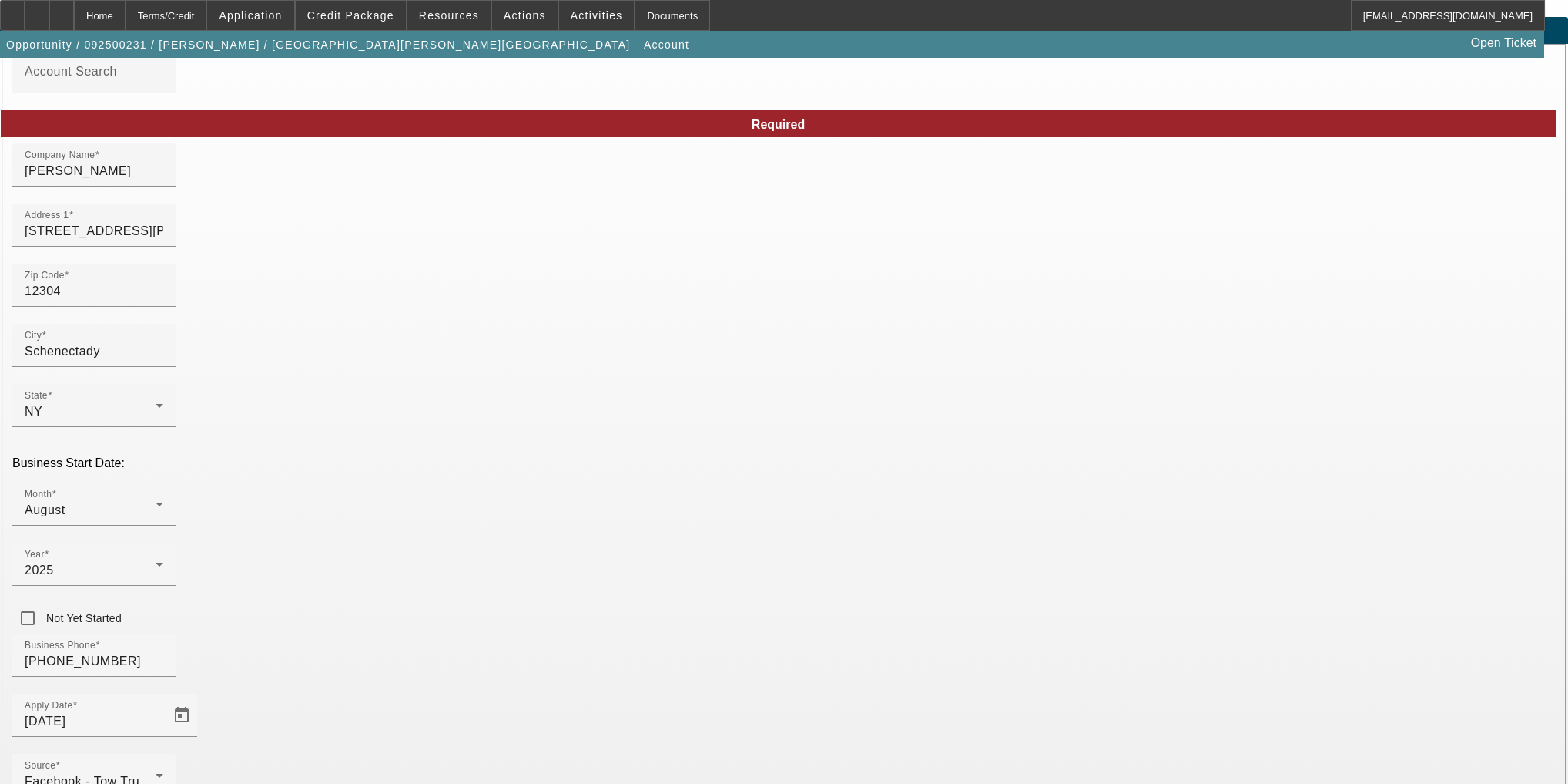
scroll to position [120, 0]
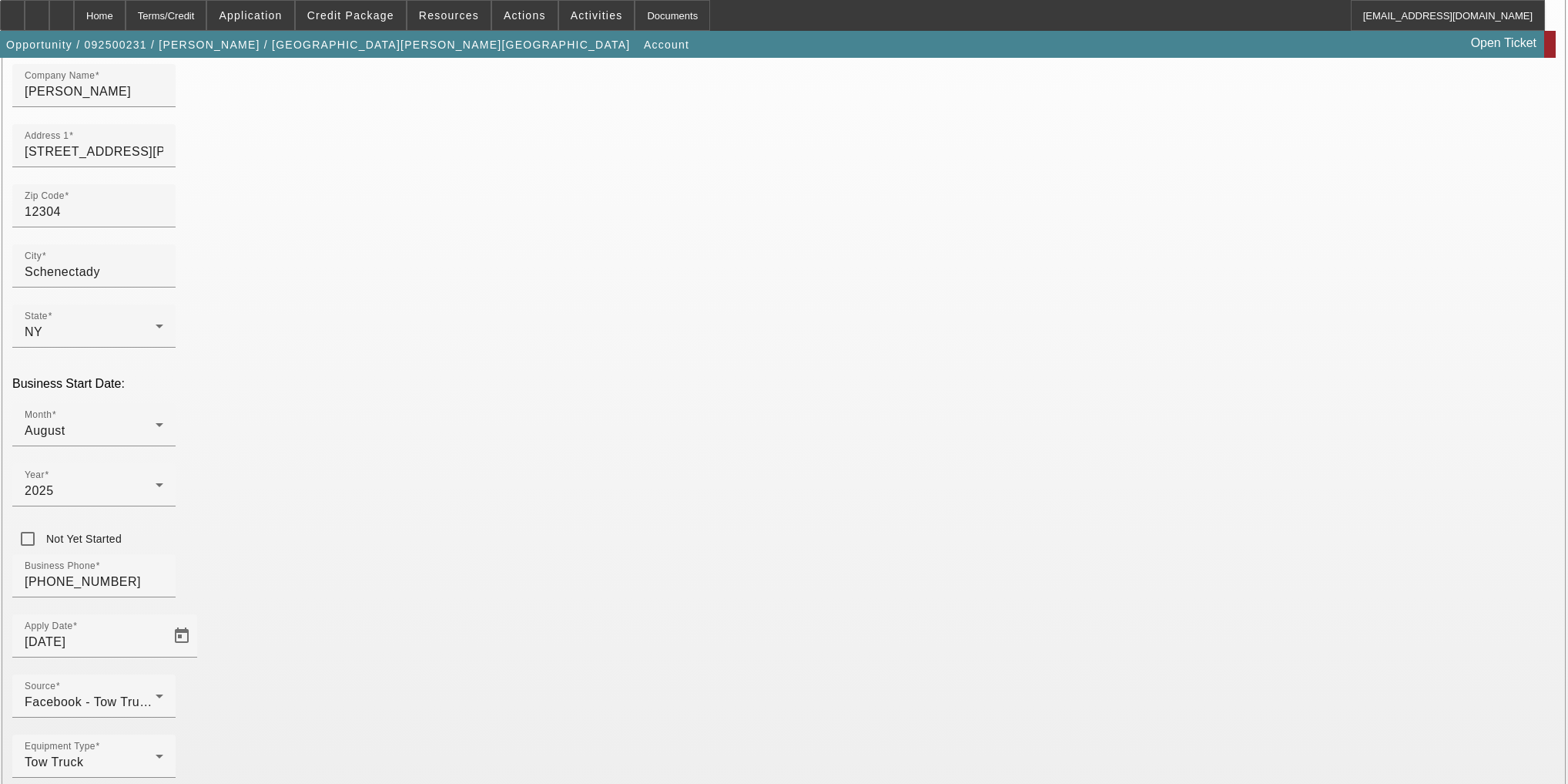
type input "[US_EMPLOYER_IDENTIFICATION_NUMBER]"
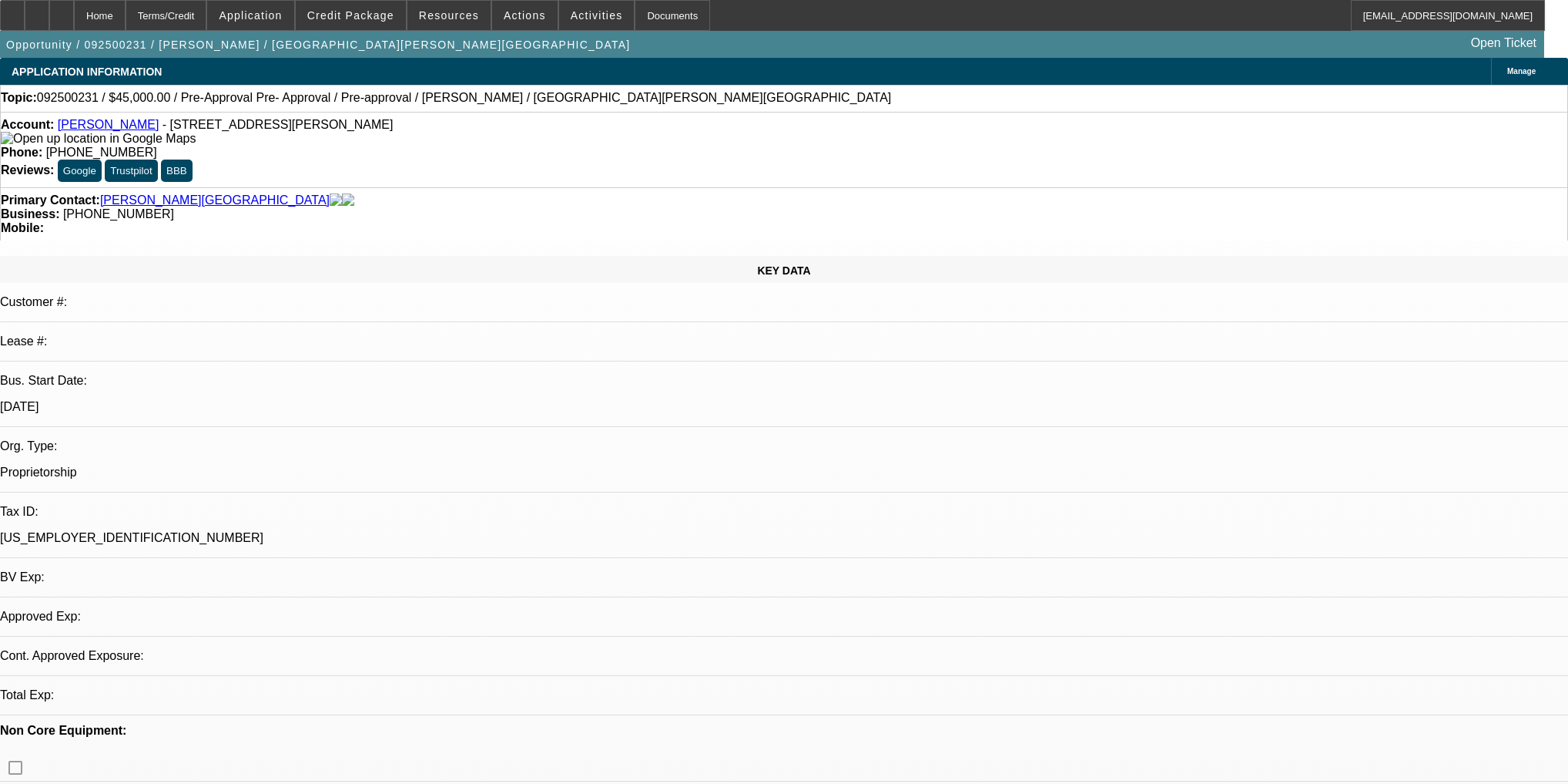
select select "0"
select select "2"
select select "0.1"
select select "4"
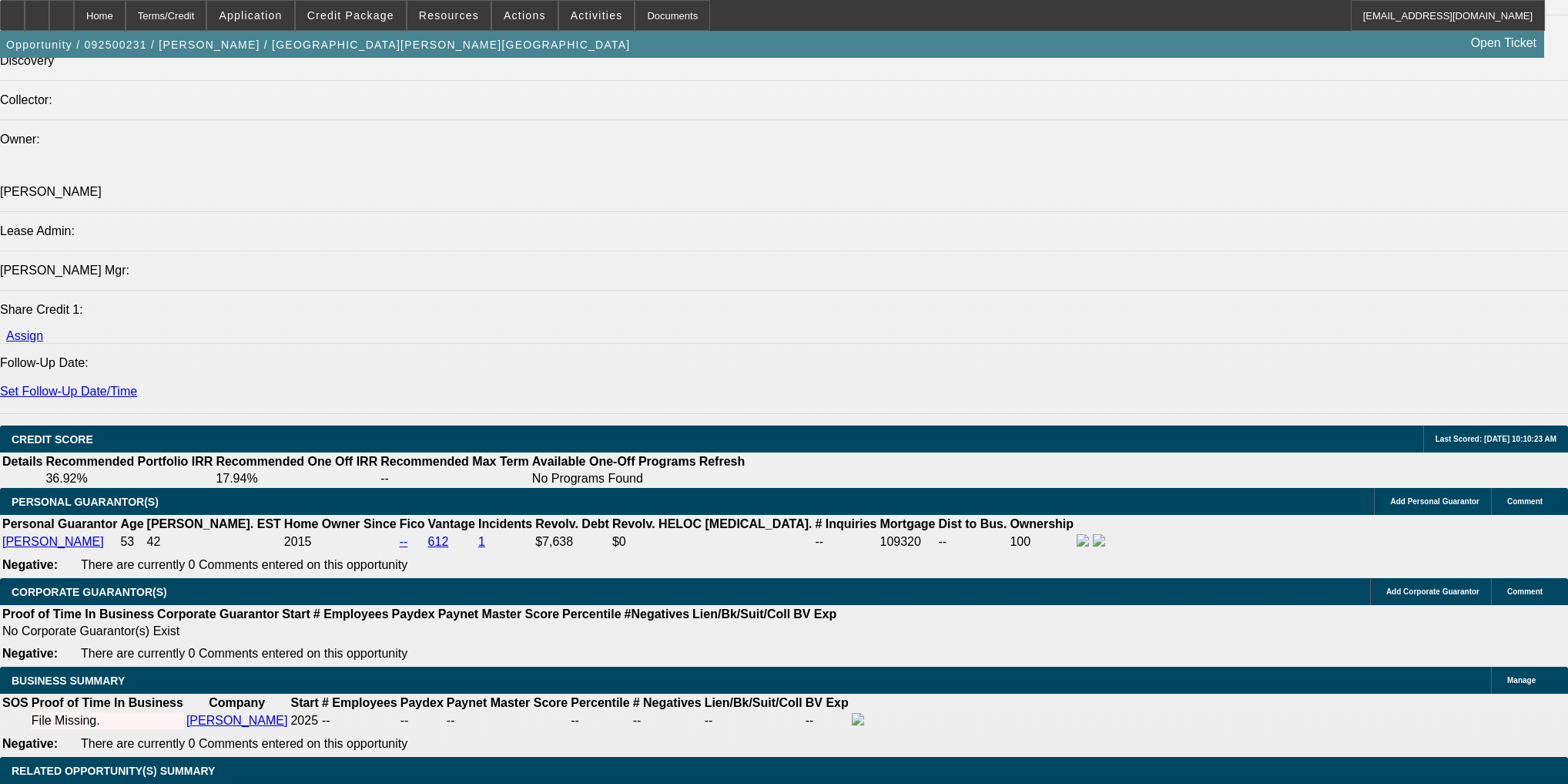
scroll to position [1850, 0]
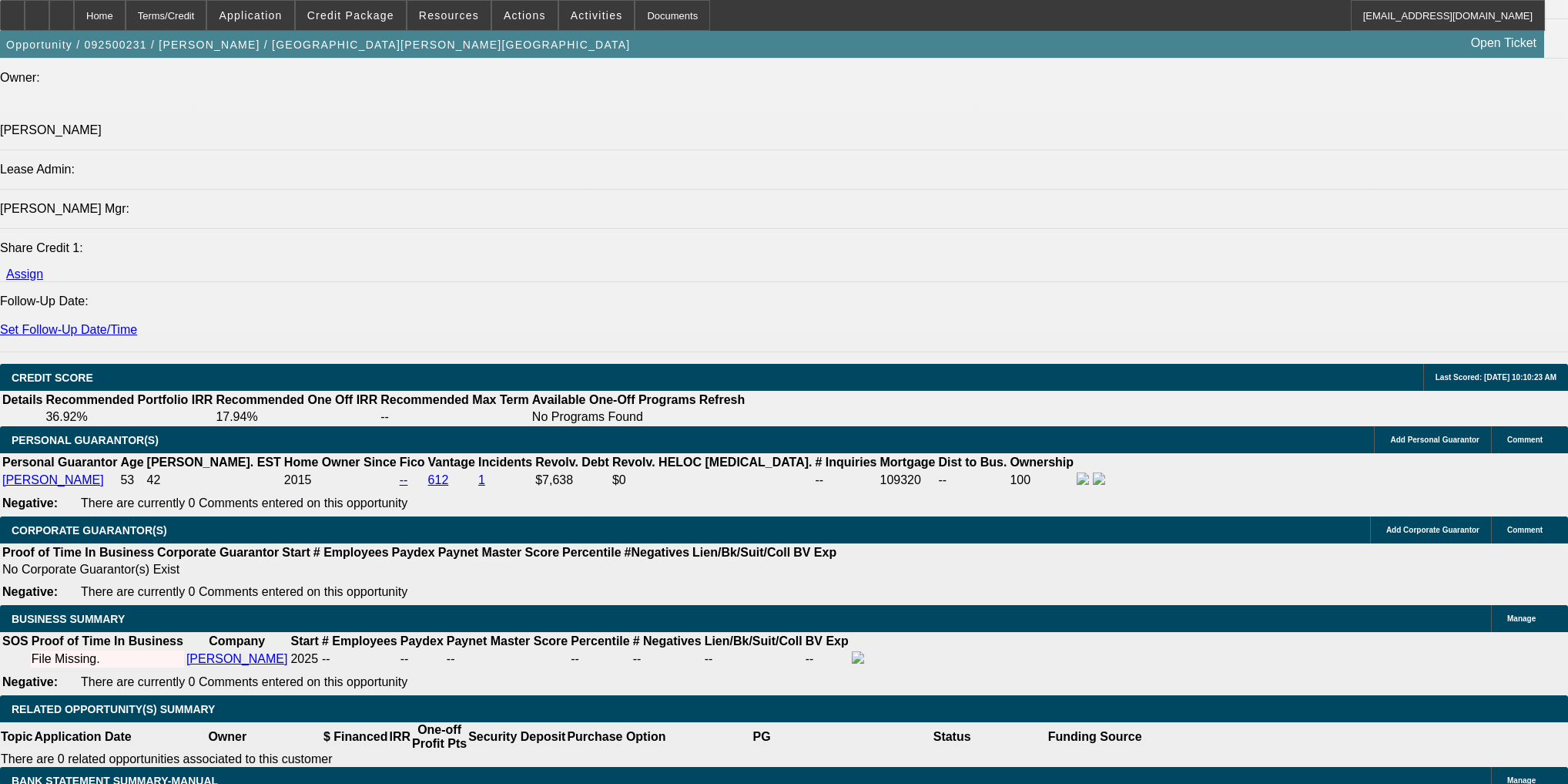
type input "UNKNOWN"
type input "36"
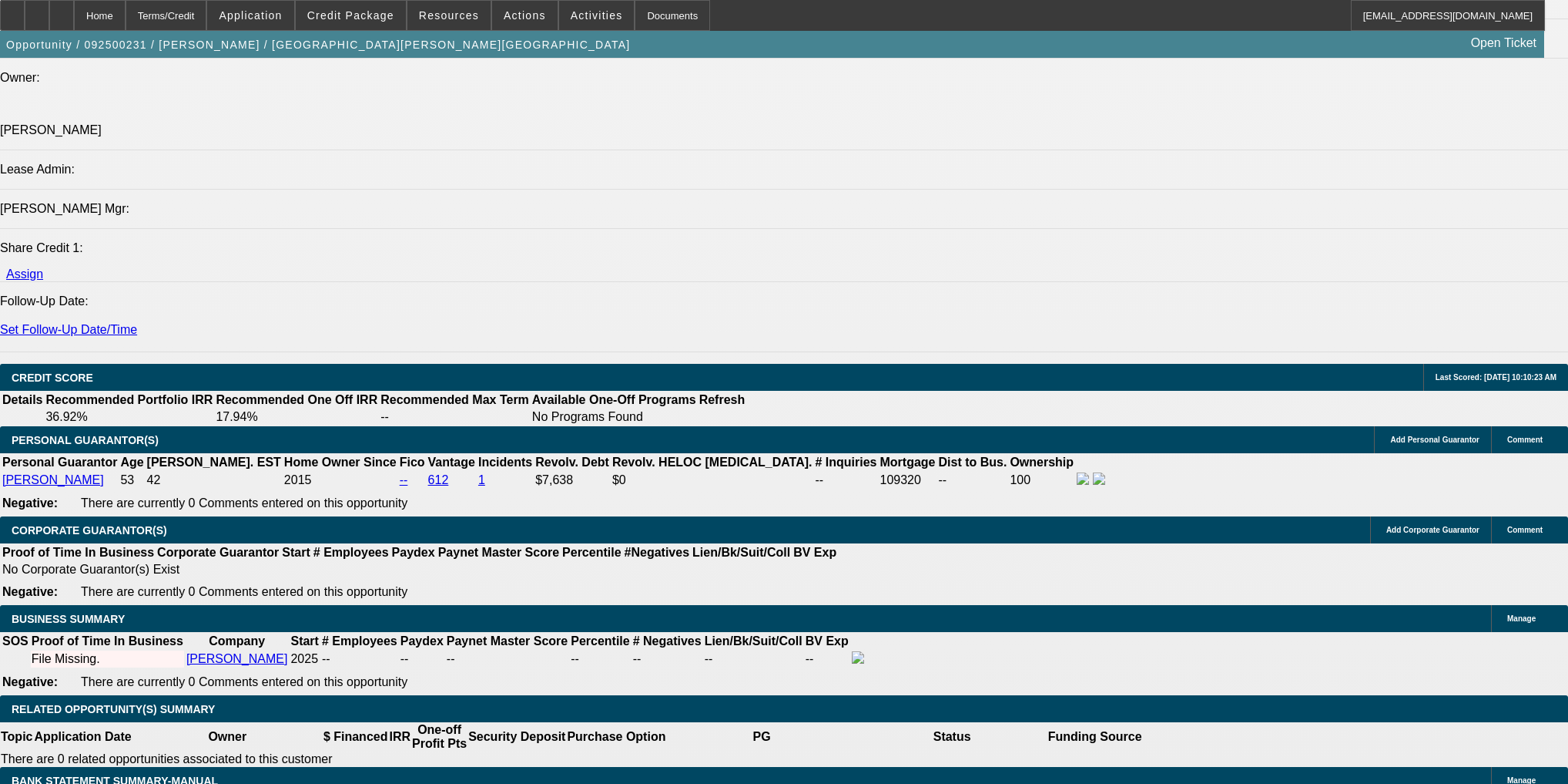
type input "2"
type input "$2,577.84"
type input "$1,288.92"
type input "25"
type input "$3,578.38"
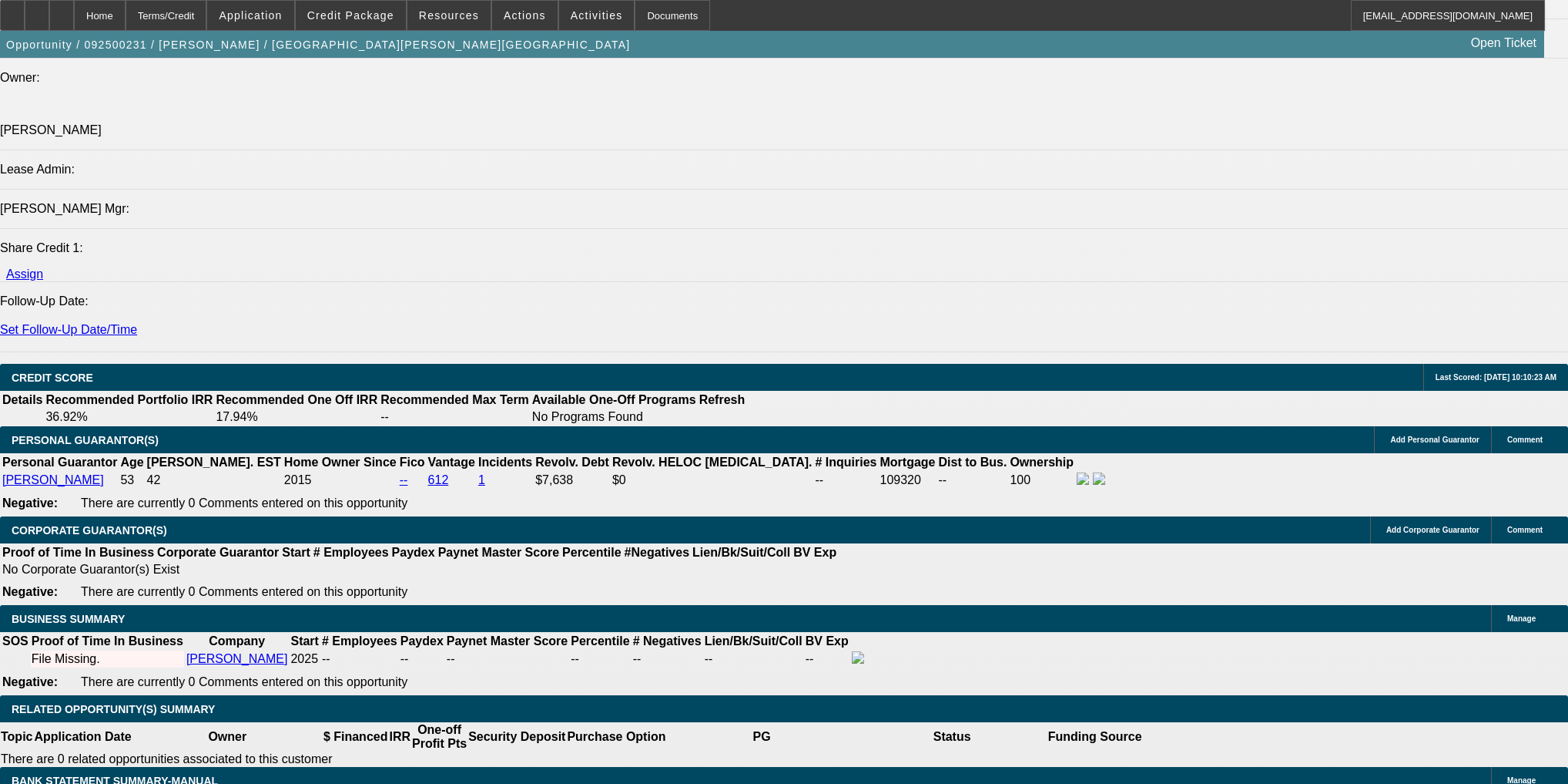
type input "$1,789.19"
type input "25"
select select "1"
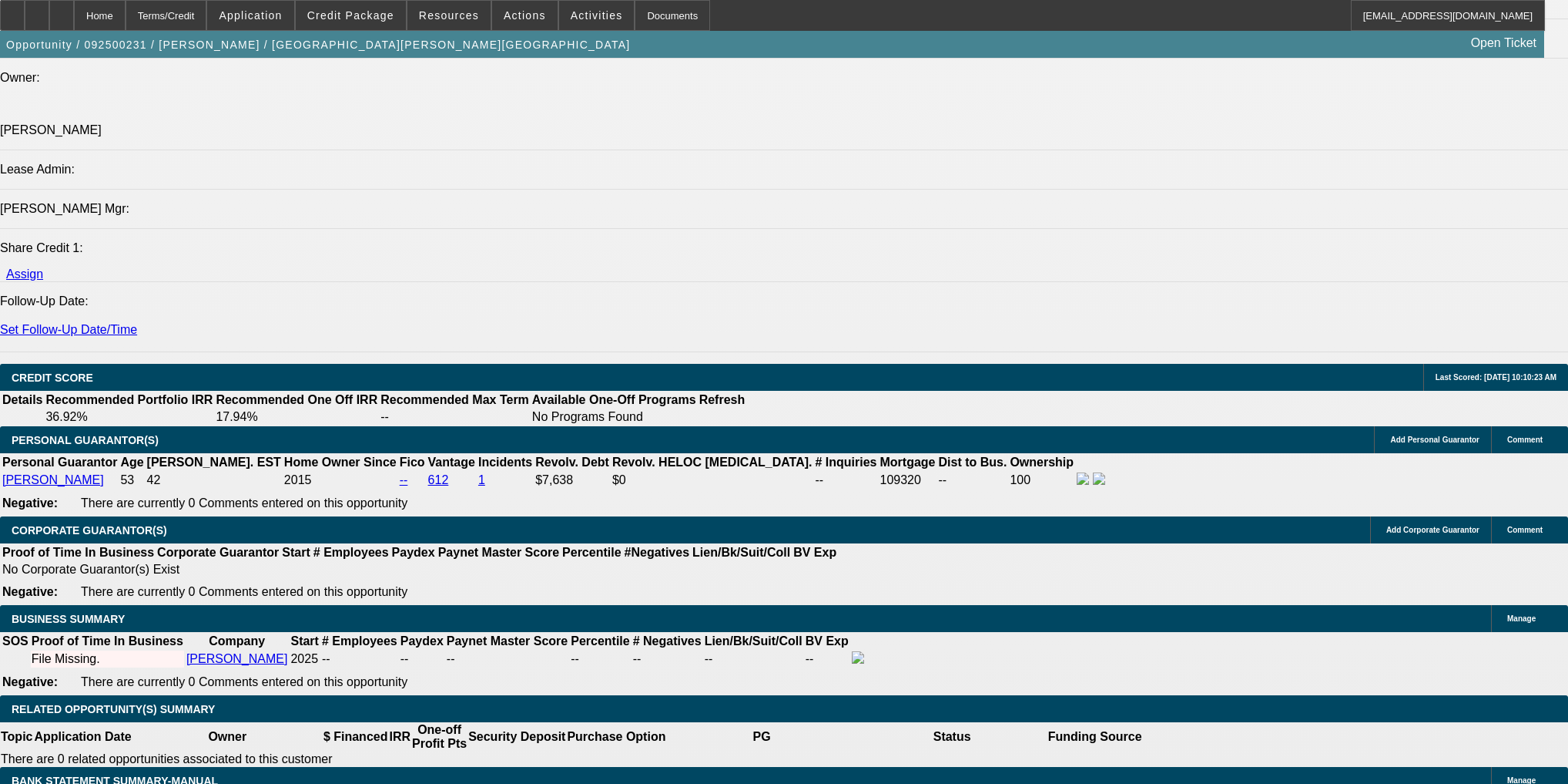
select select "0"
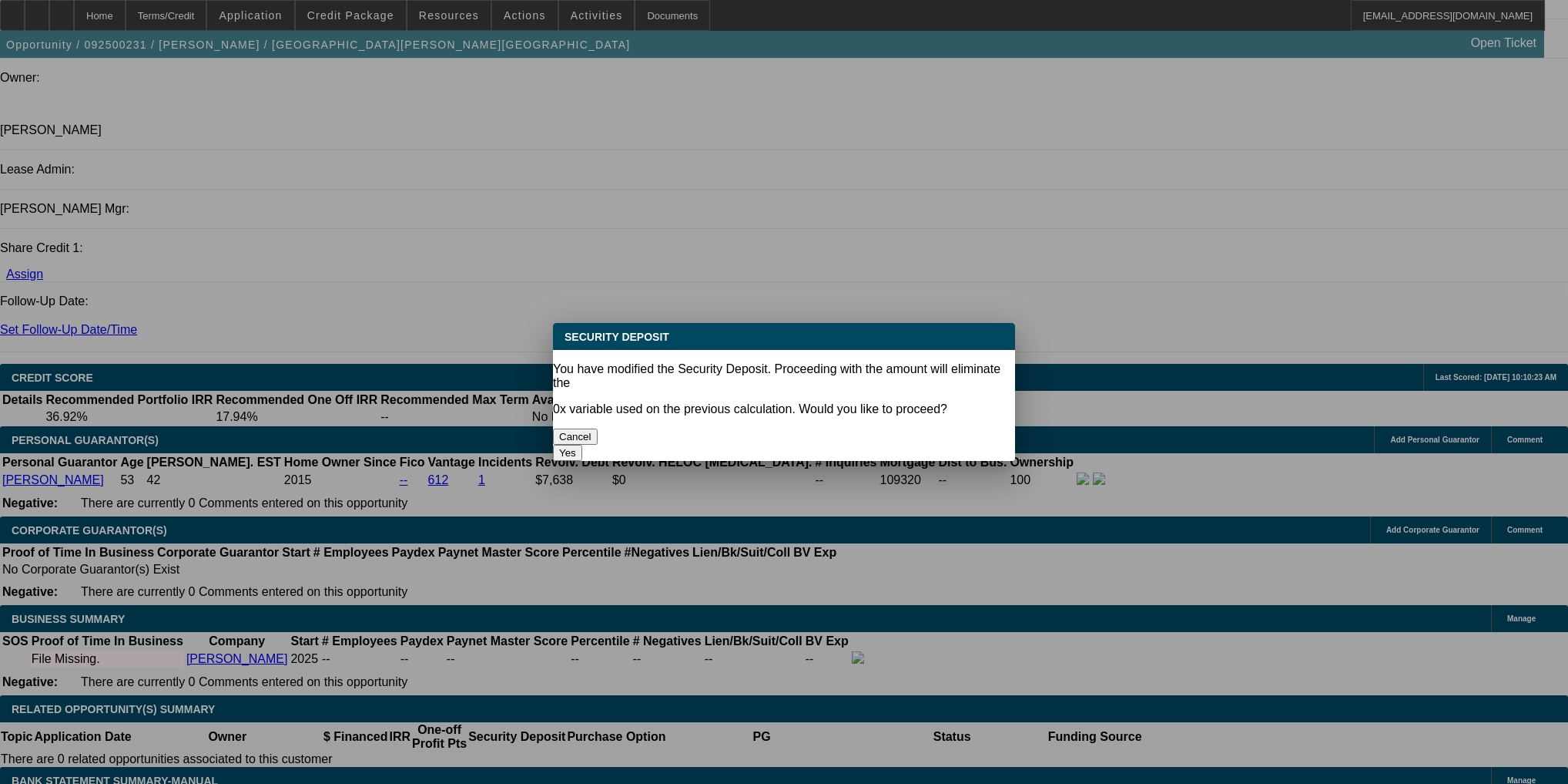
click at [582, 444] on button "Yes" at bounding box center [568, 452] width 30 height 16
type input "$0.00"
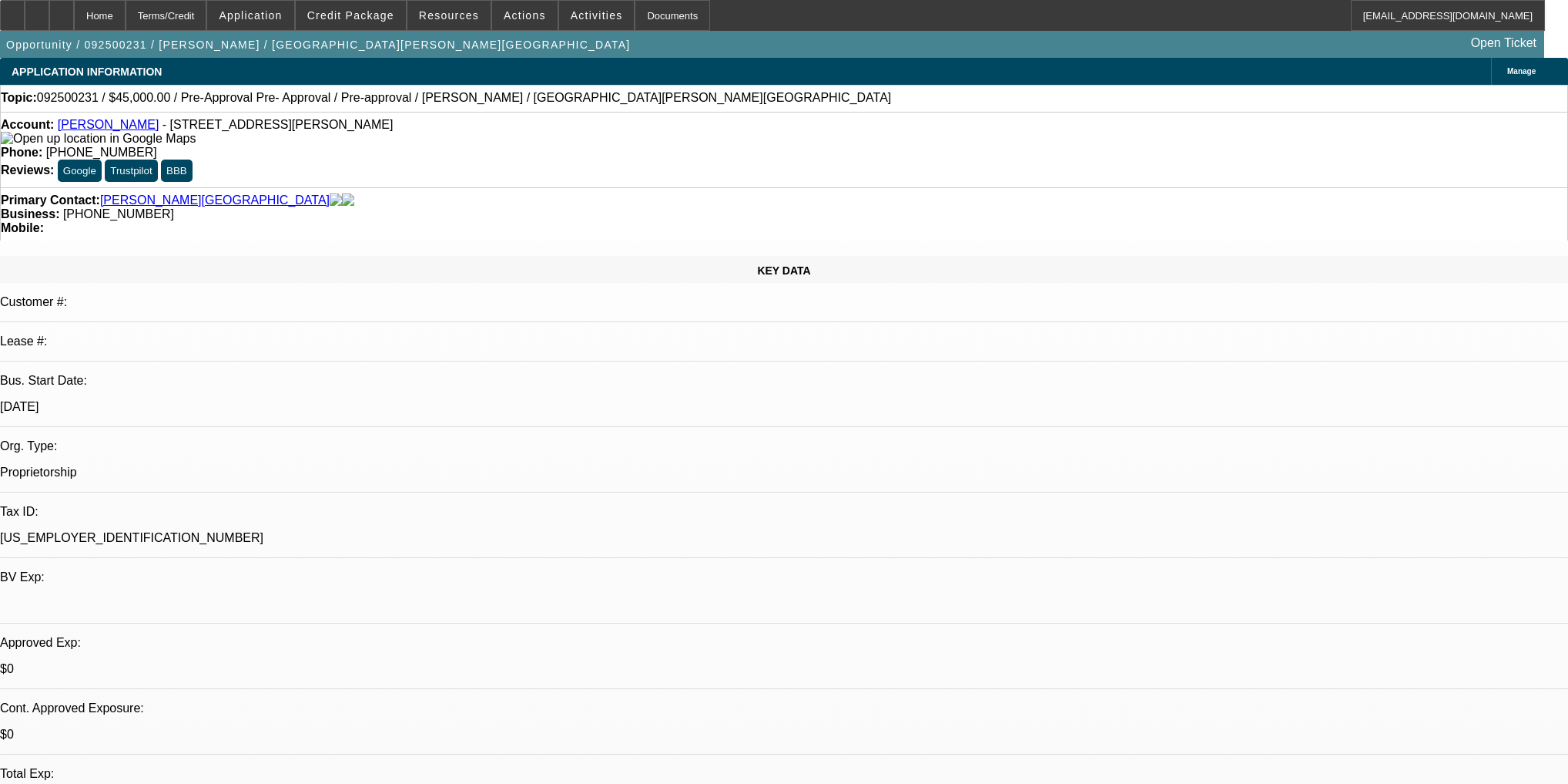
scroll to position [1850, 0]
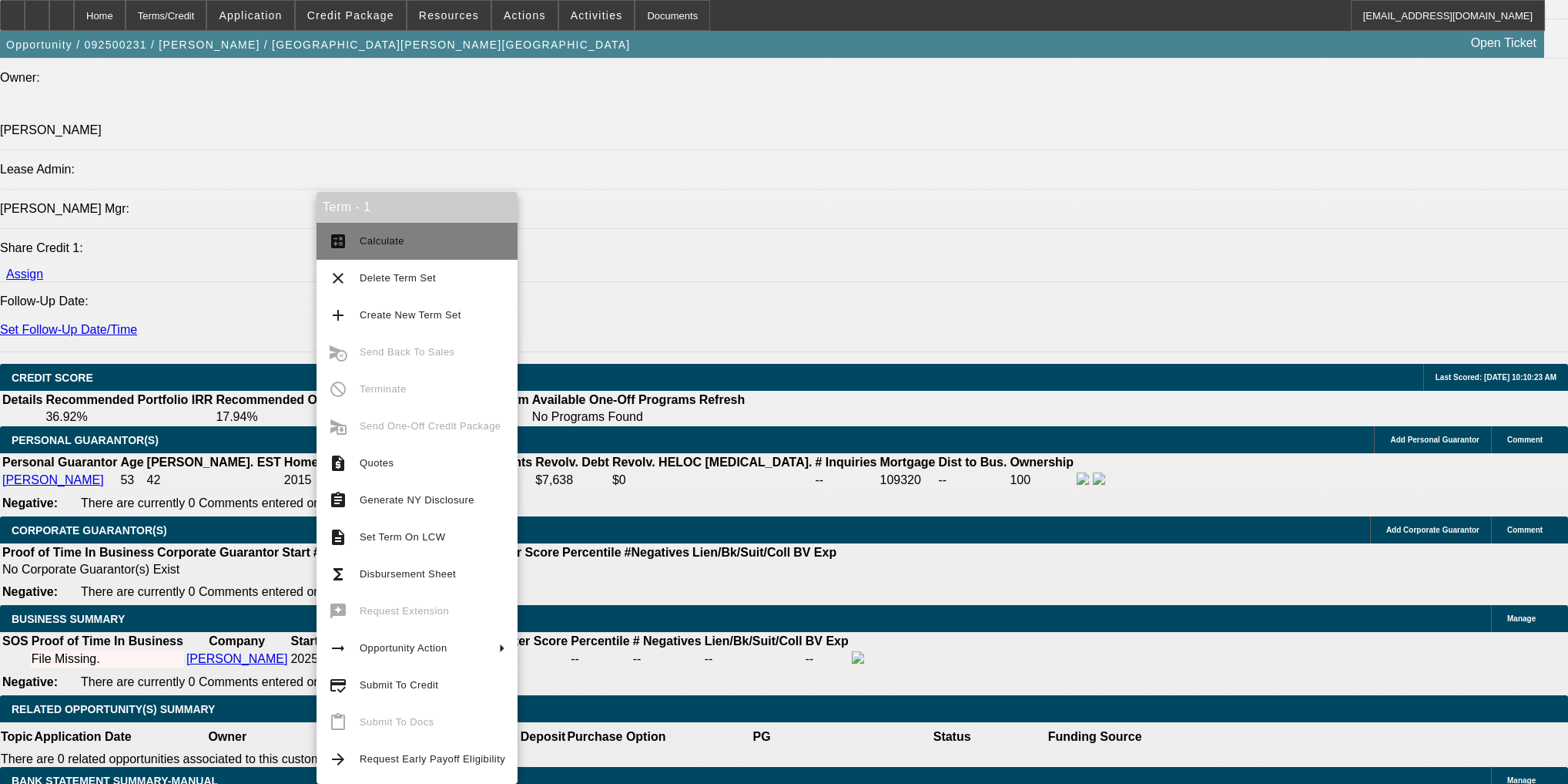
click at [350, 253] on button "calculate Calculate" at bounding box center [418, 241] width 201 height 37
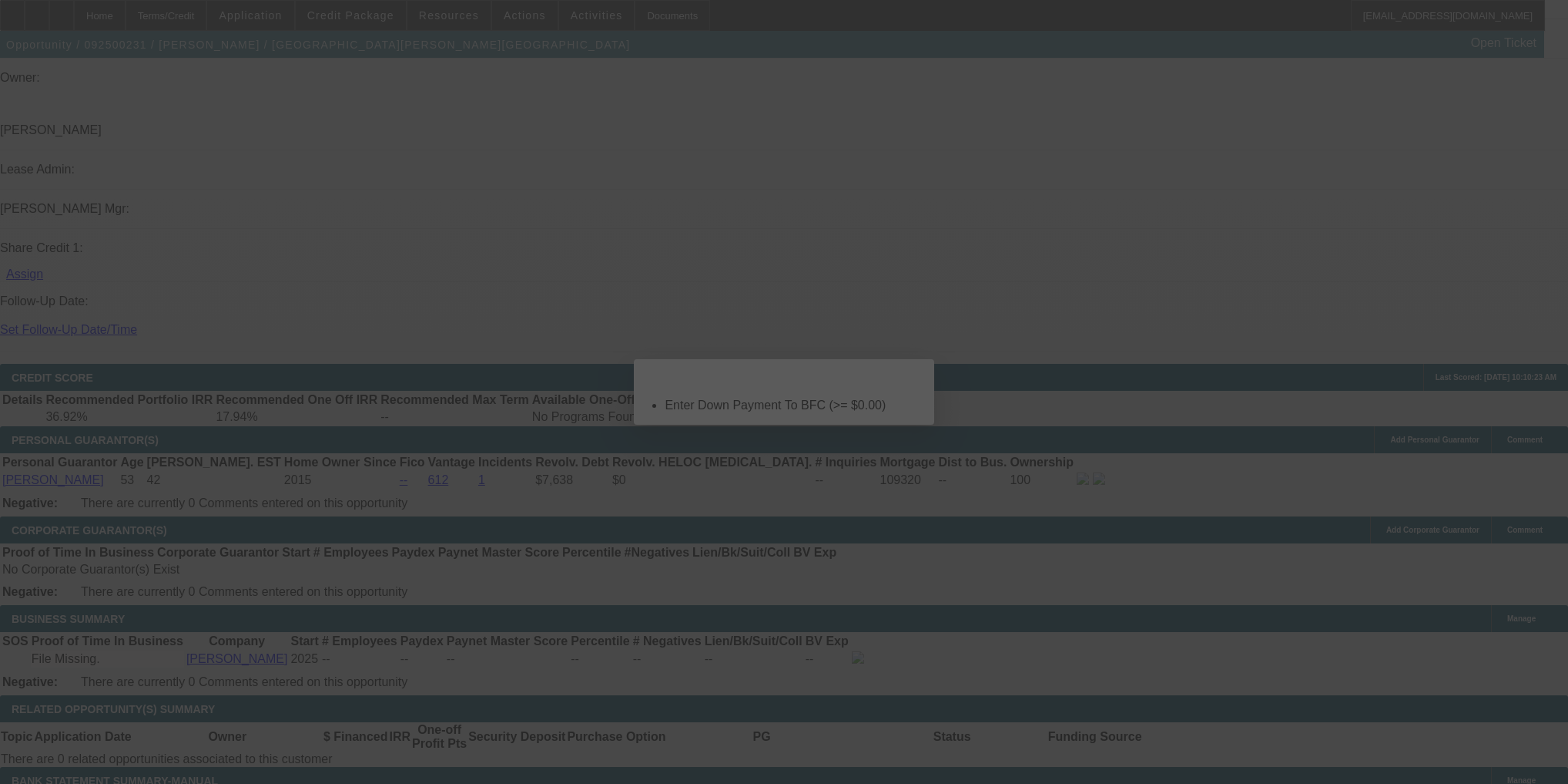
scroll to position [0, 0]
select select "0"
select select "0.1"
select select "4"
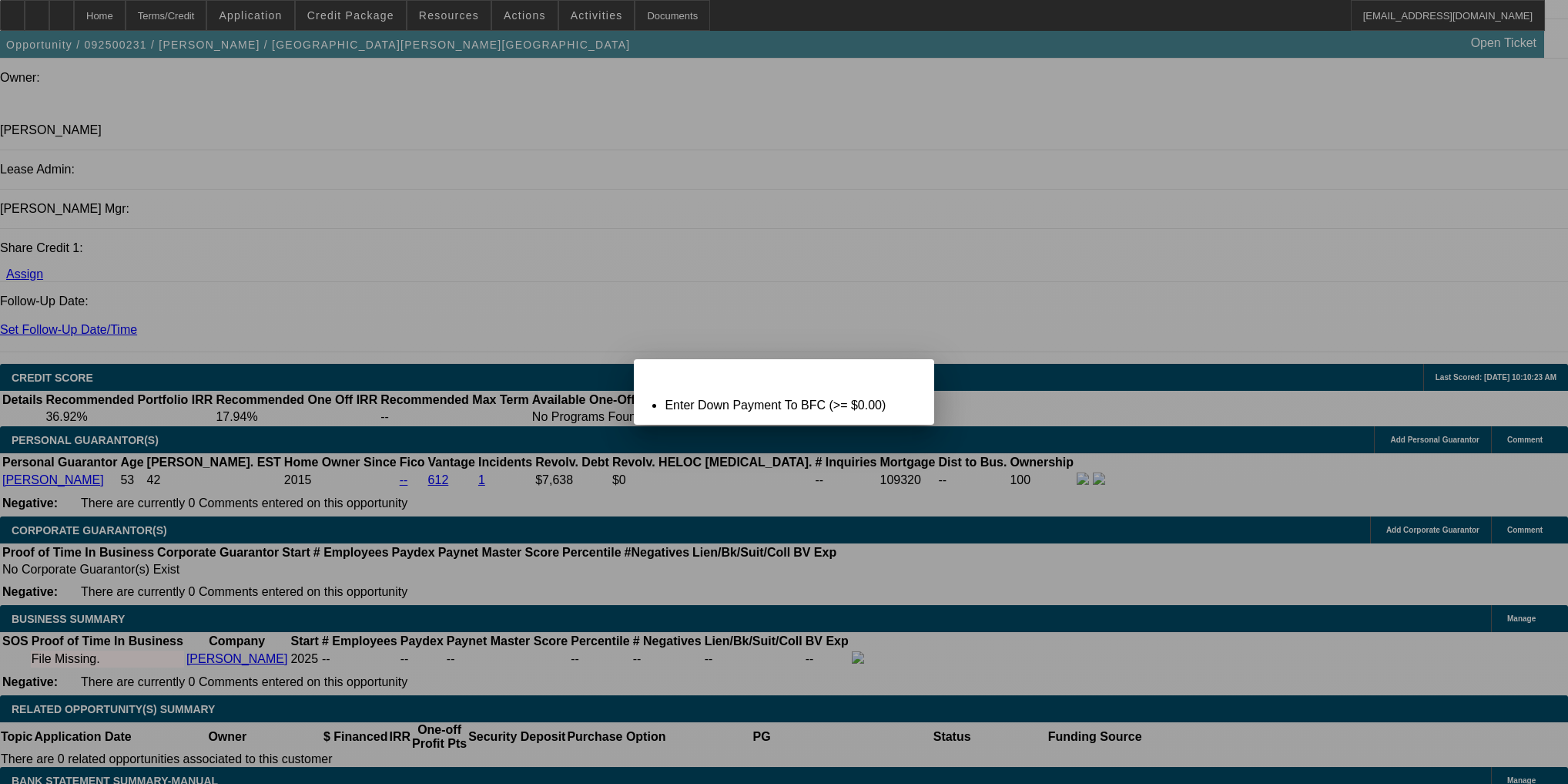
click at [917, 377] on span "Close" at bounding box center [914, 372] width 21 height 9
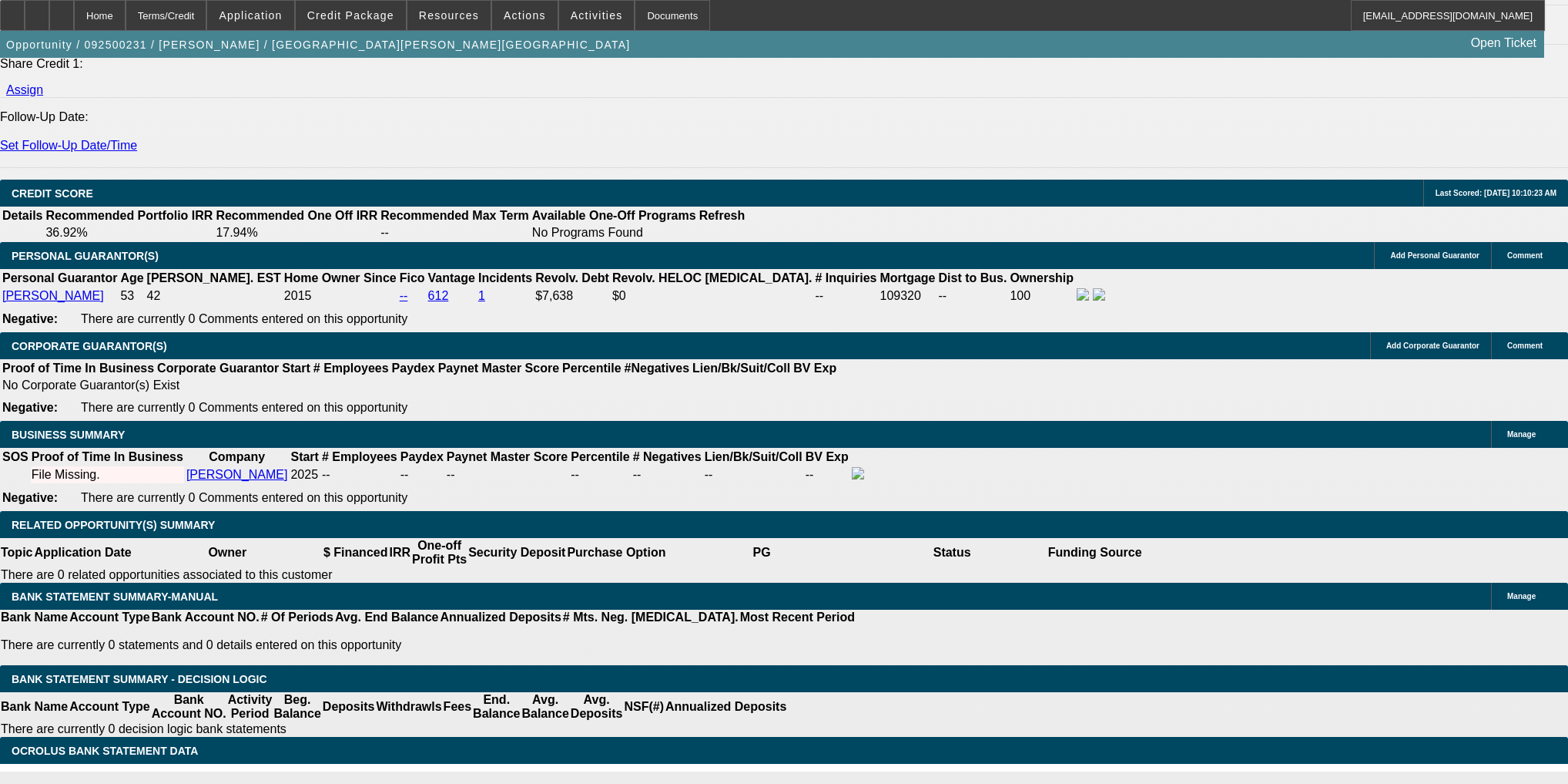
scroll to position [2034, 0]
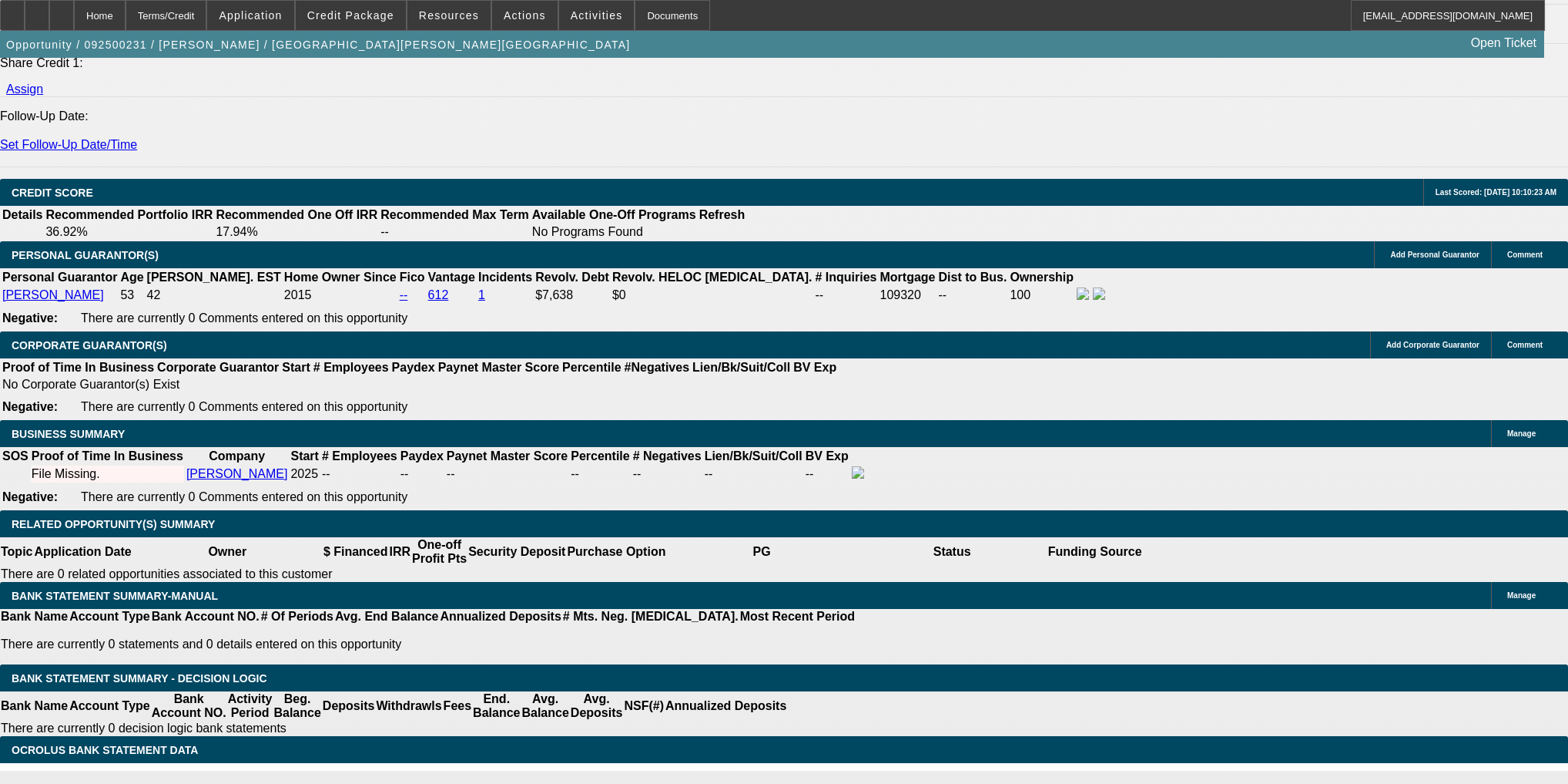
type input "$0.00"
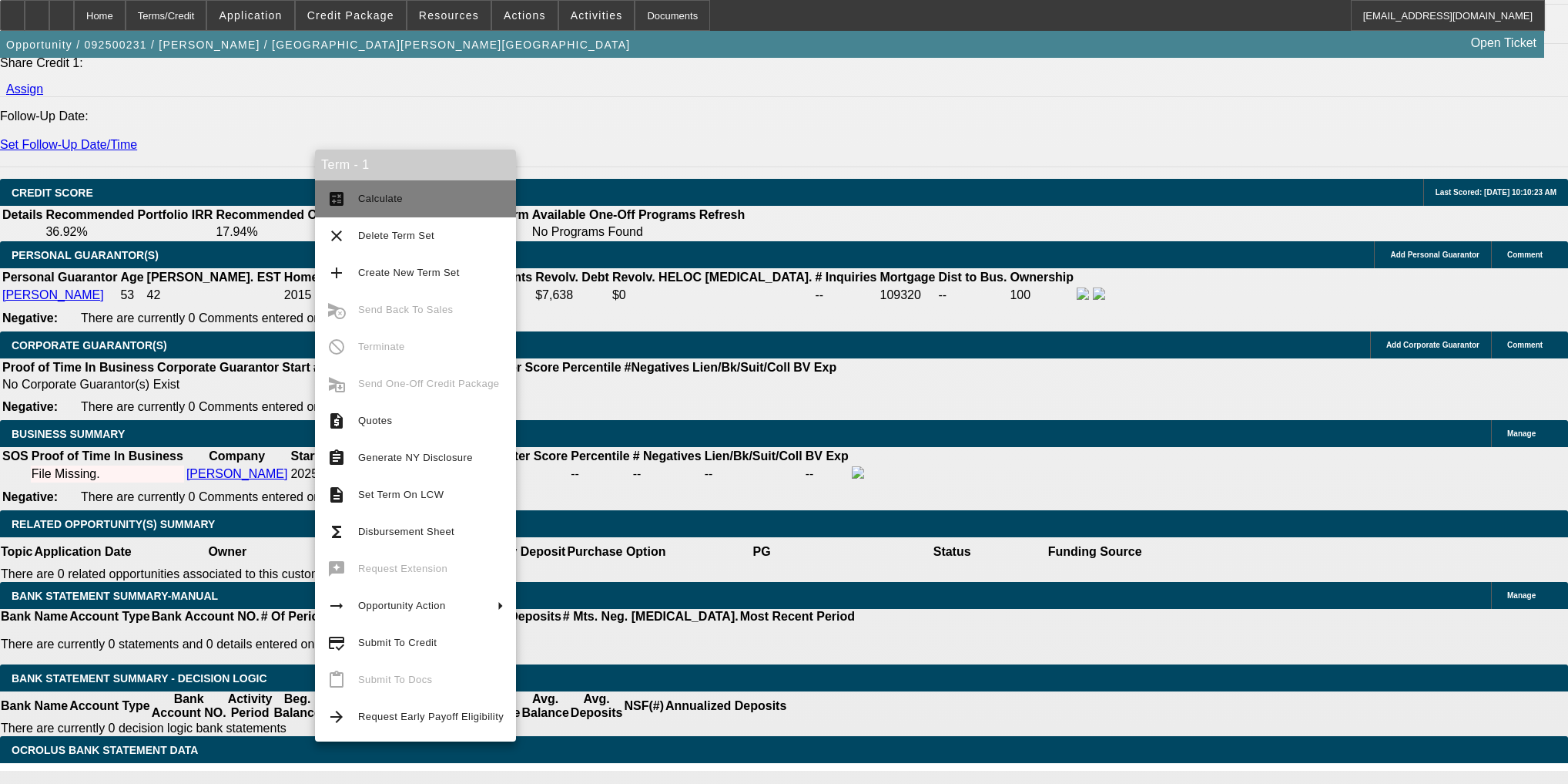
click at [388, 185] on button "calculate Calculate" at bounding box center [416, 198] width 201 height 37
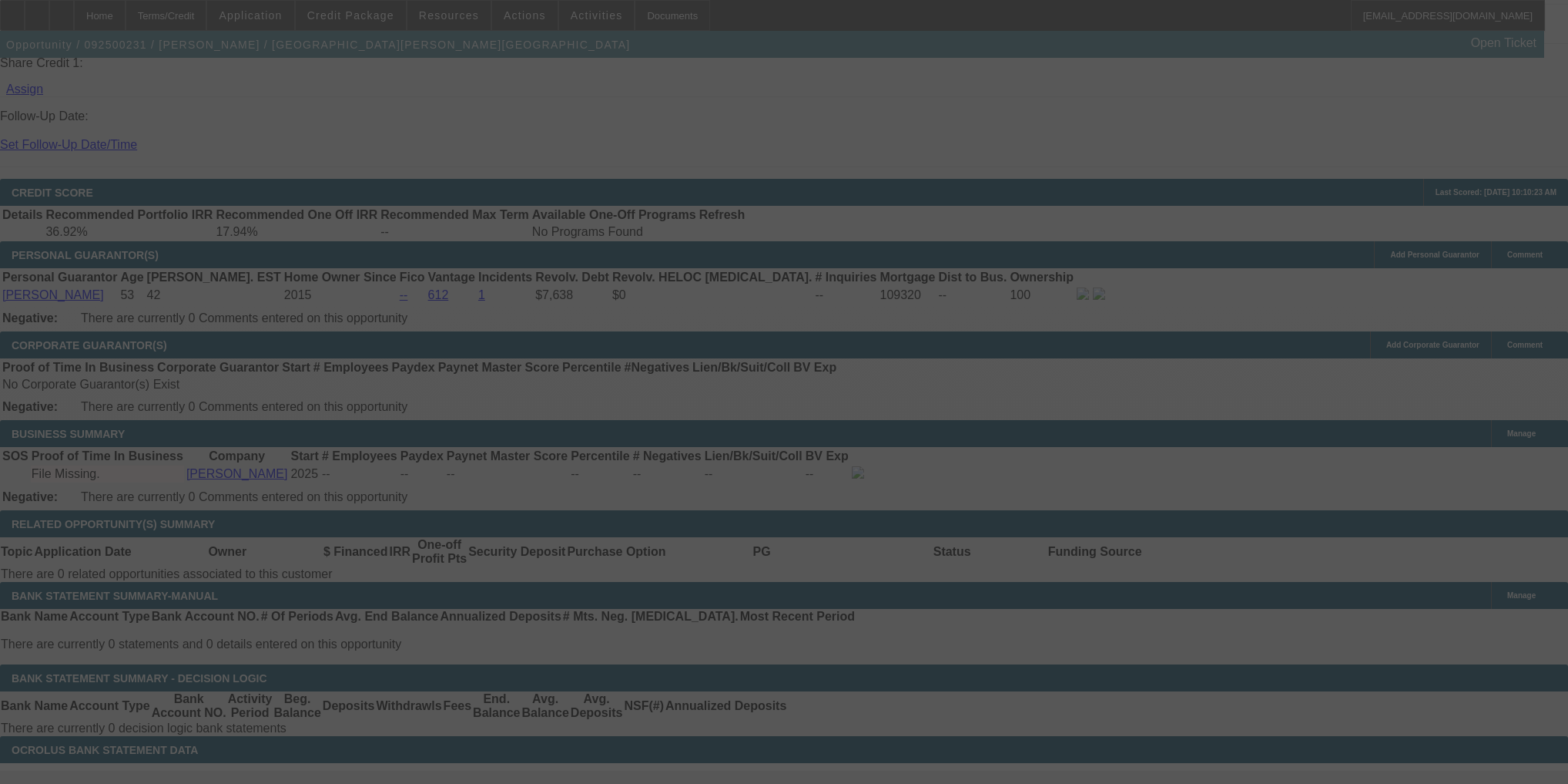
select select "0"
select select "0.1"
select select "4"
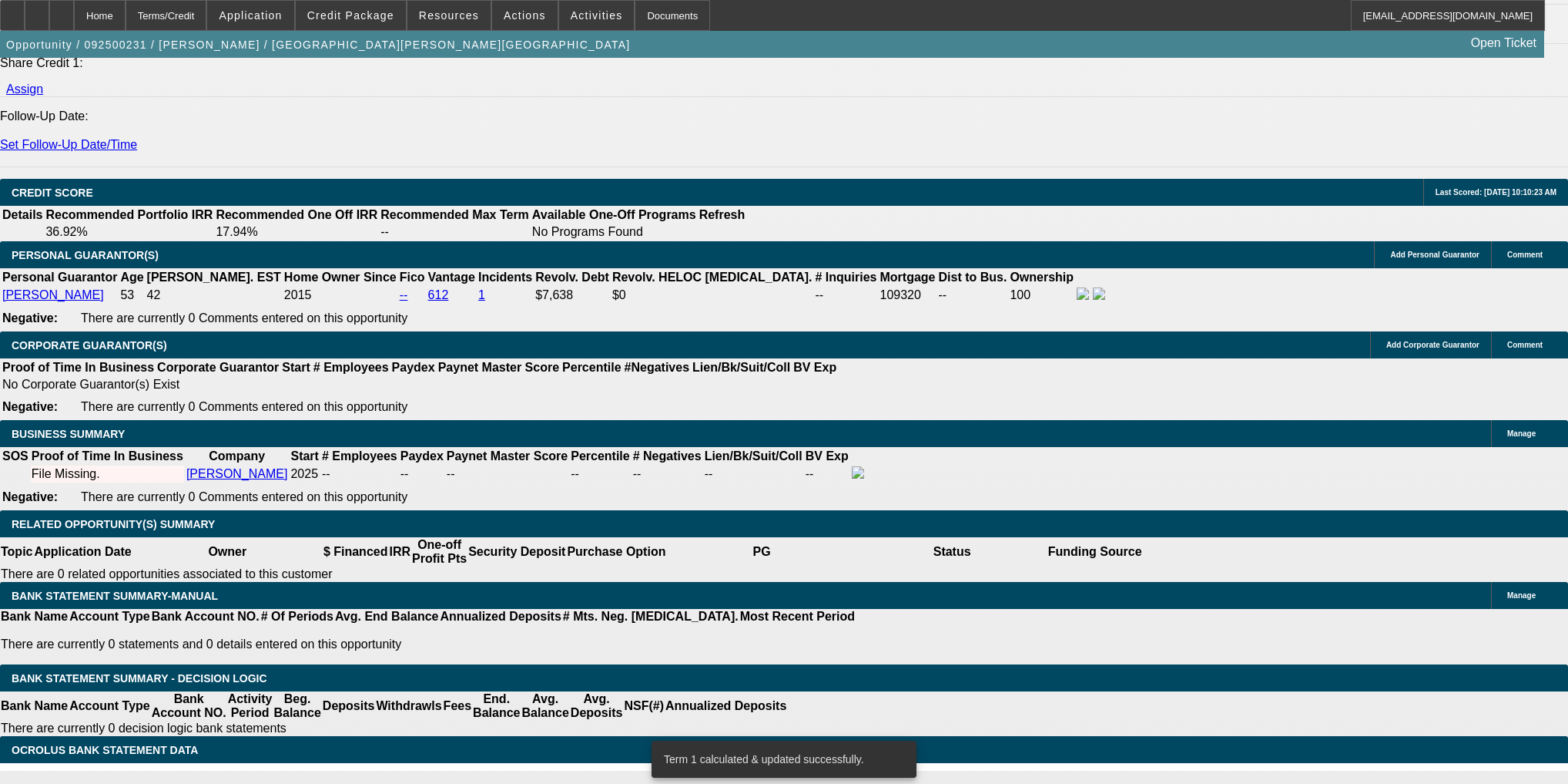
type input "UNKNOWN"
type input "30"
type input "$1,910.32"
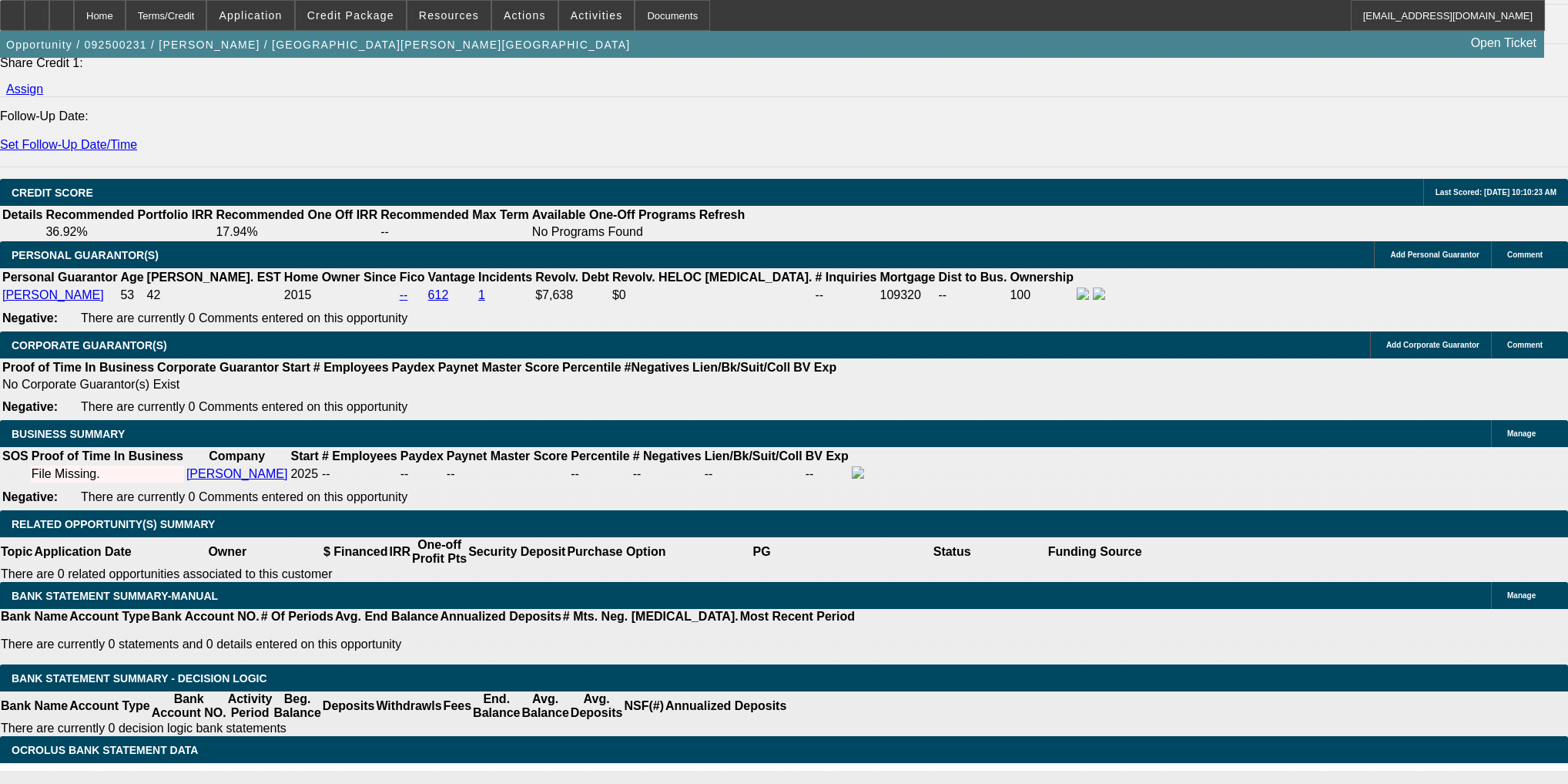
type input "30"
type input "$0.00"
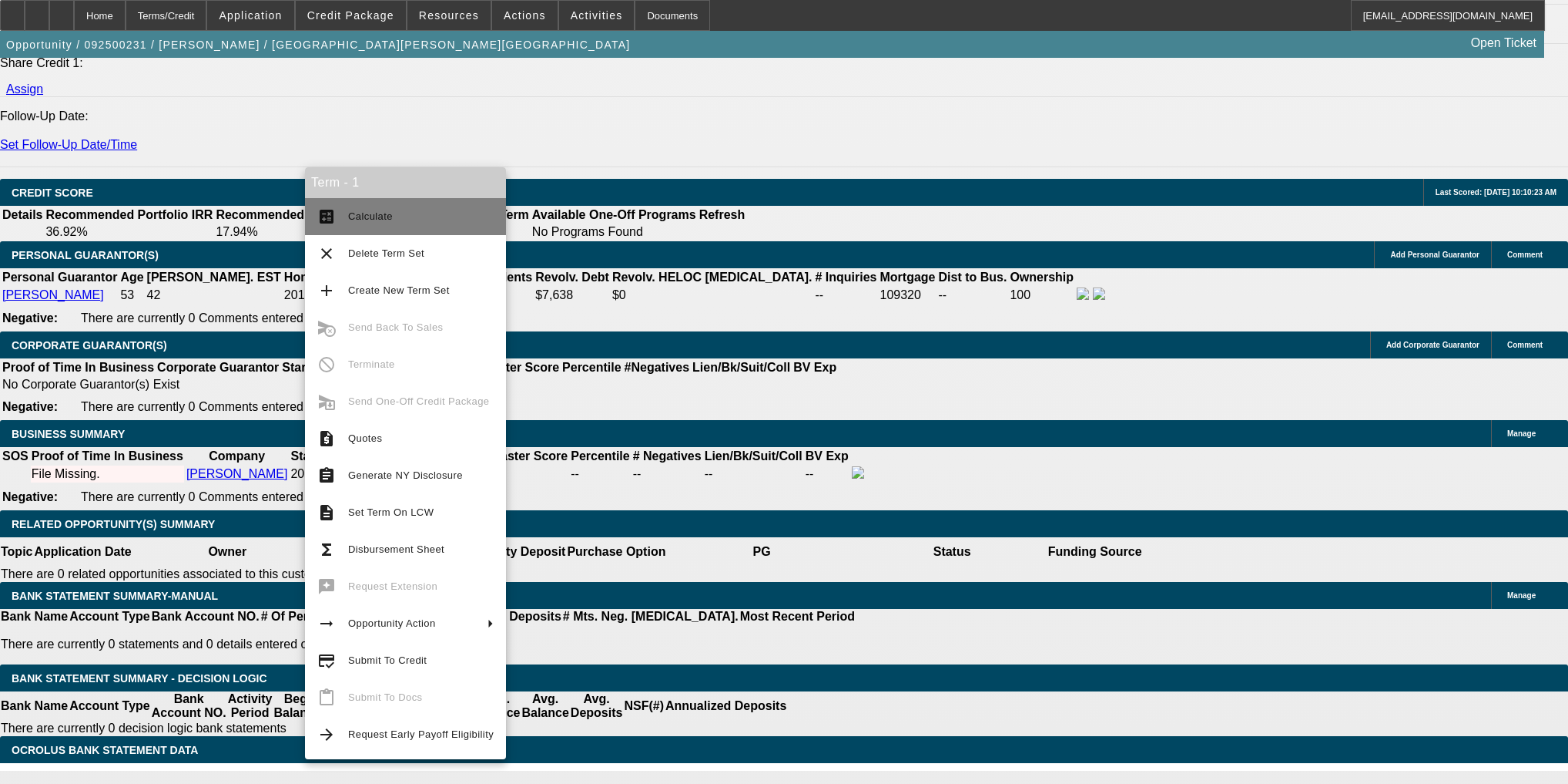
click at [348, 205] on button "calculate Calculate" at bounding box center [406, 216] width 201 height 37
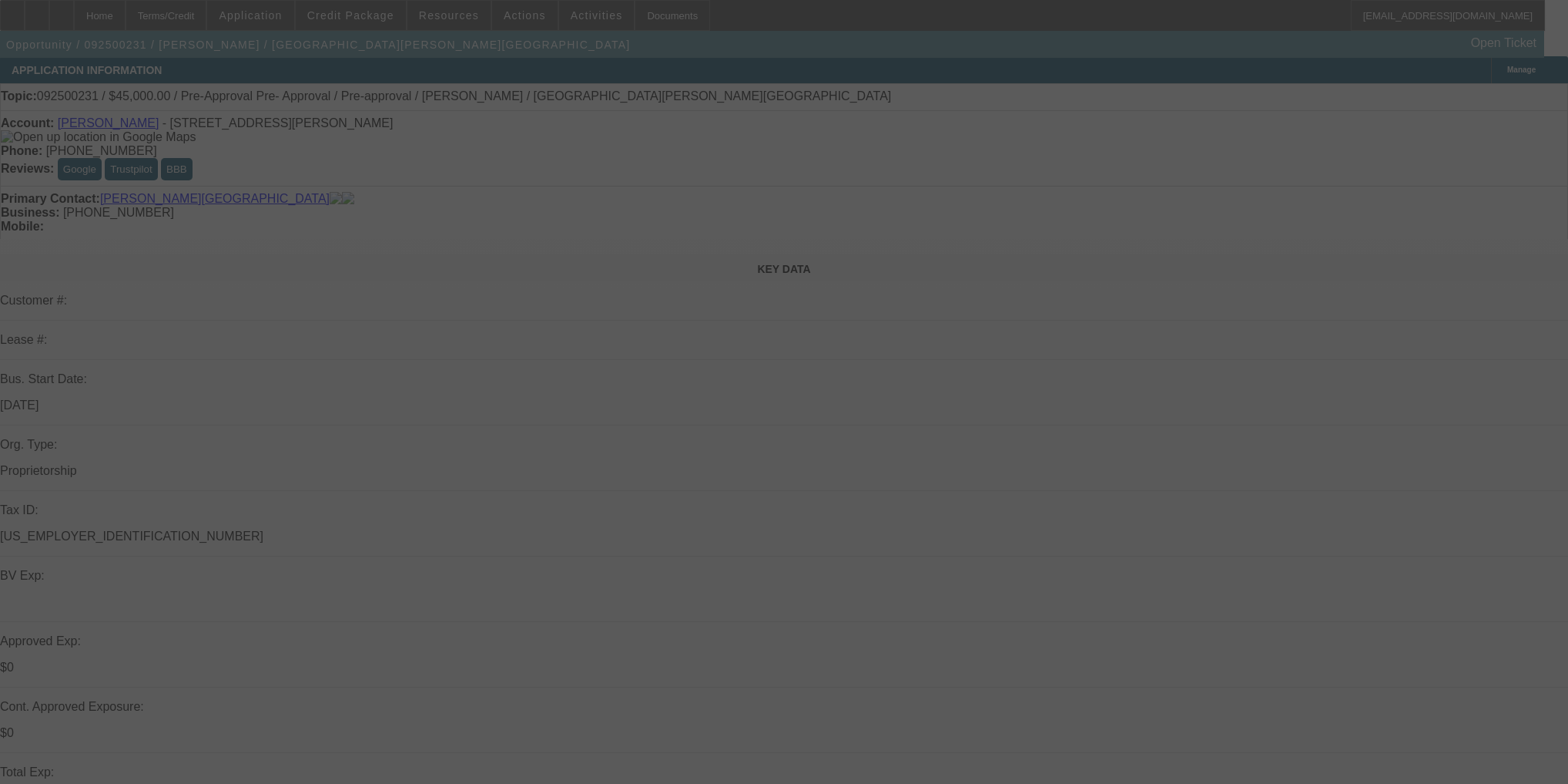
scroll to position [0, 0]
select select "0"
select select "0.1"
select select "4"
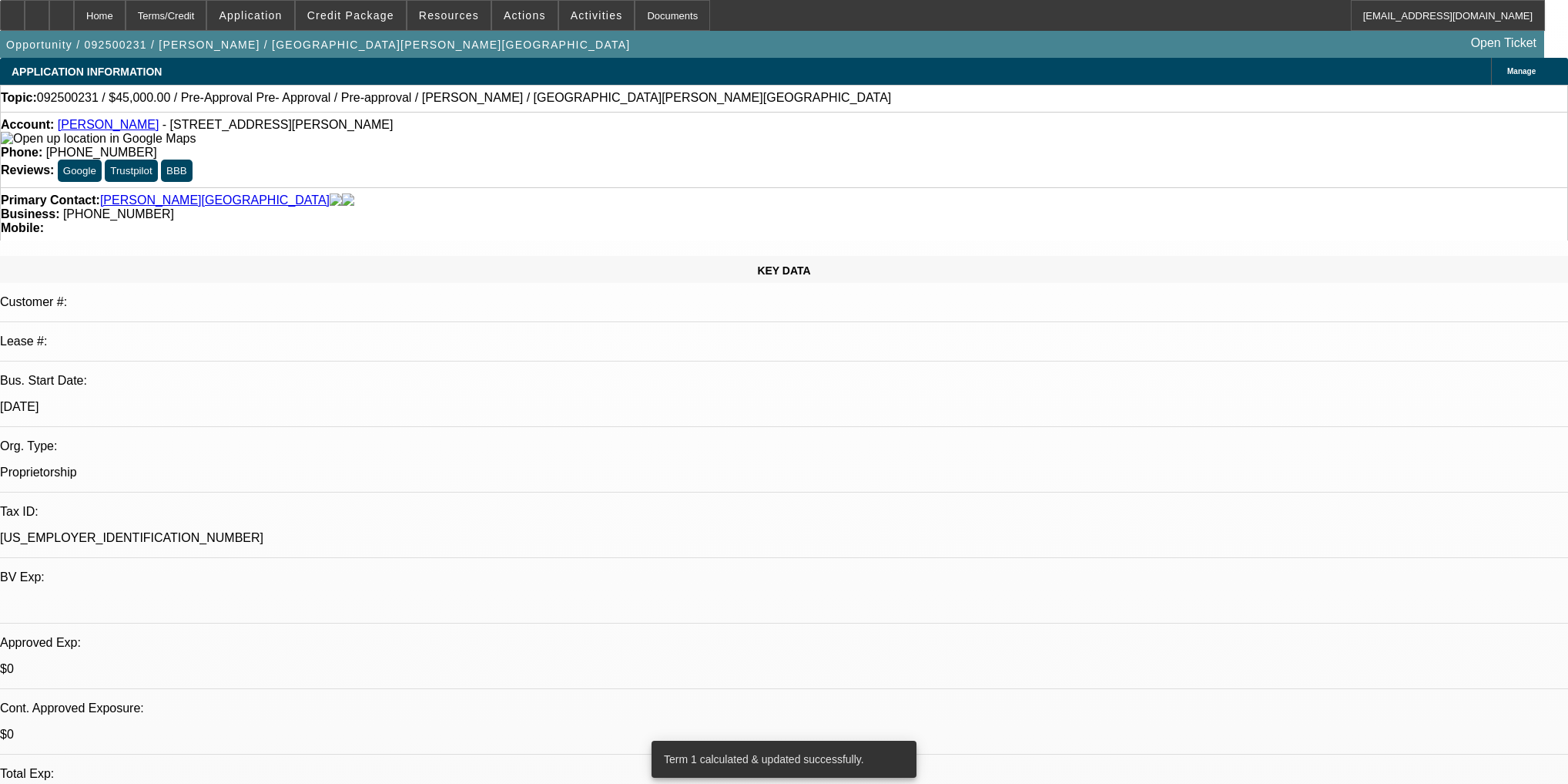
click at [393, 19] on span "Credit Package" at bounding box center [351, 16] width 87 height 12
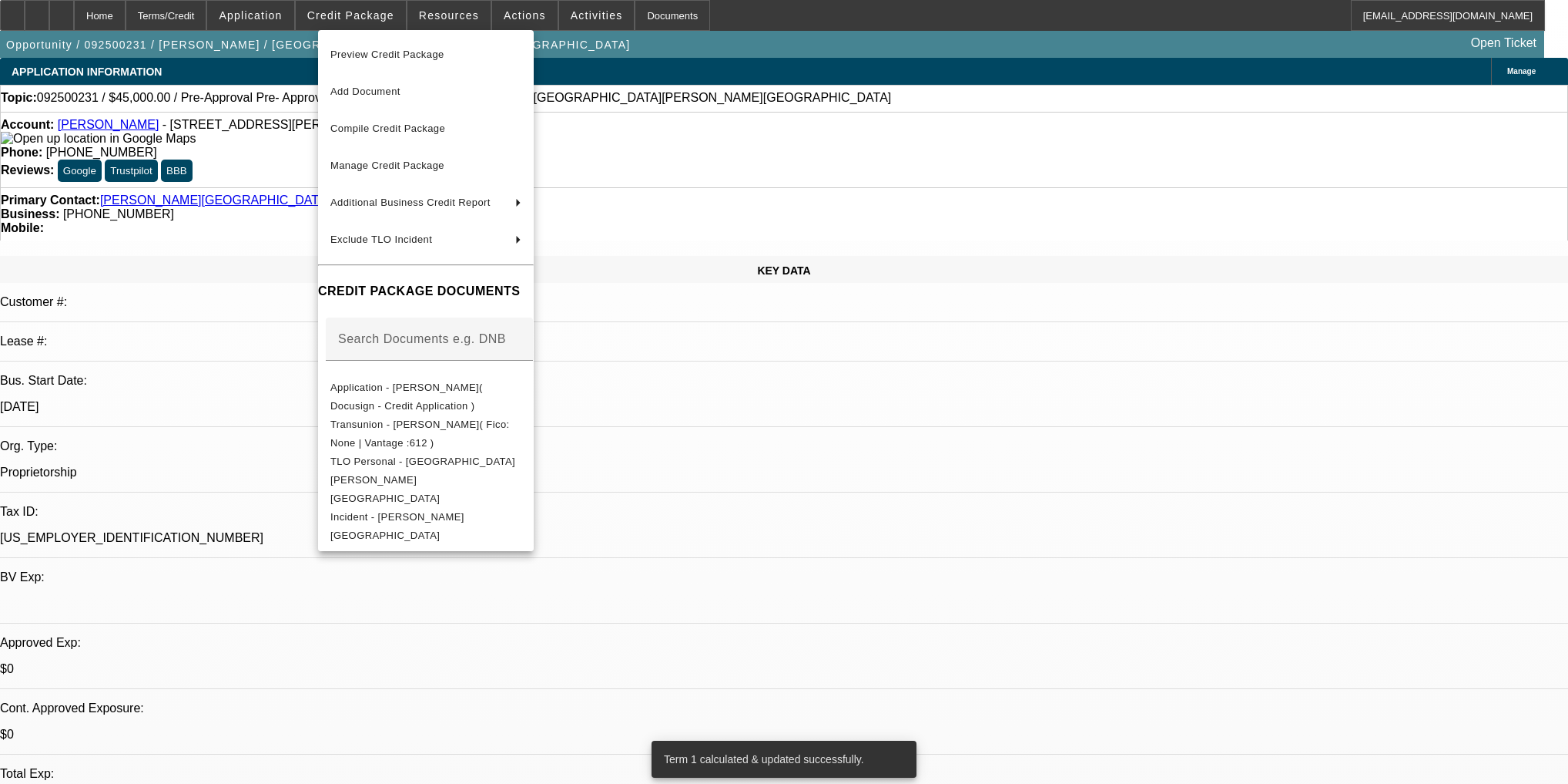
click at [297, 22] on div at bounding box center [784, 392] width 1568 height 784
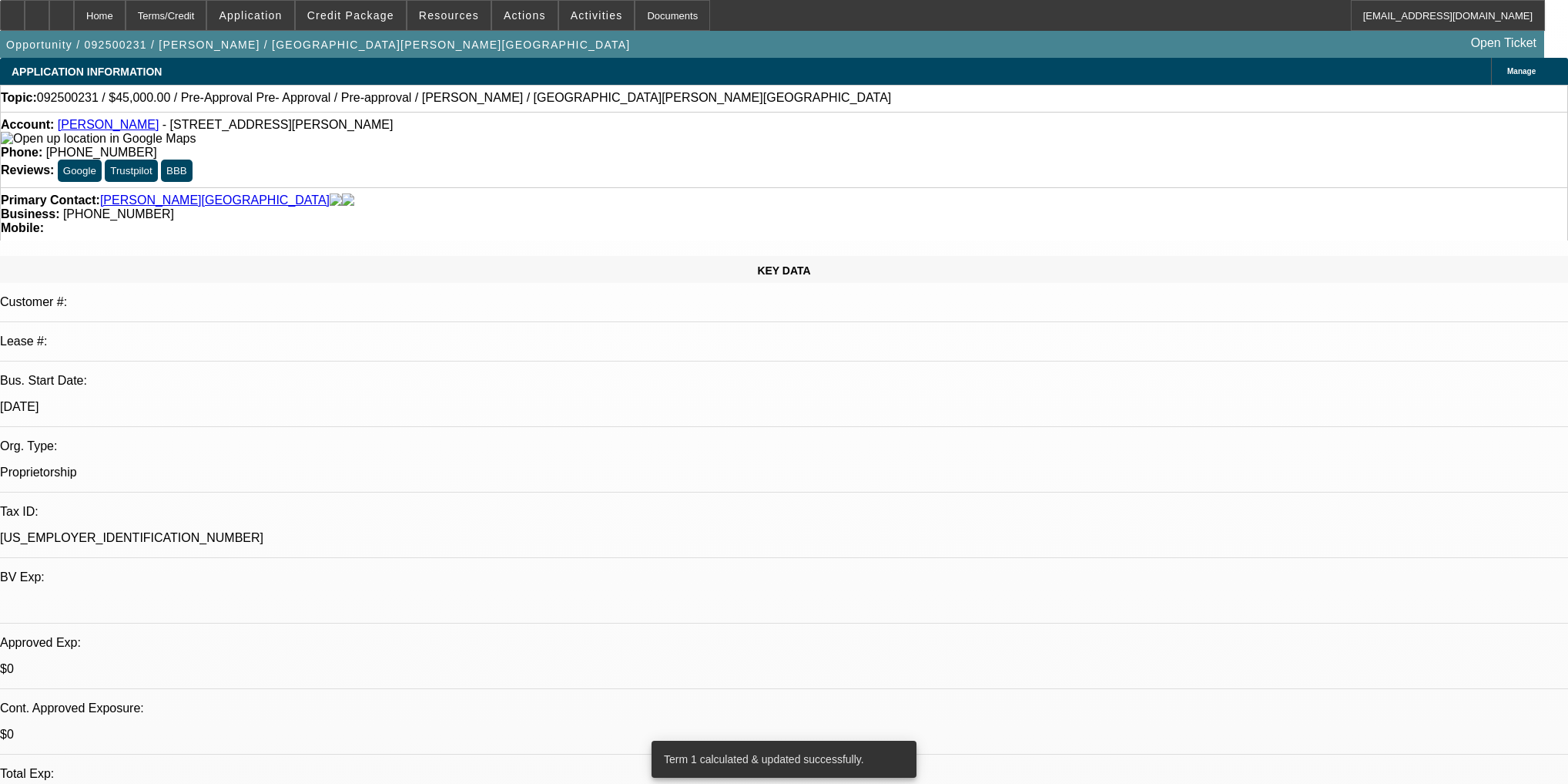
click at [293, 22] on span at bounding box center [250, 15] width 87 height 37
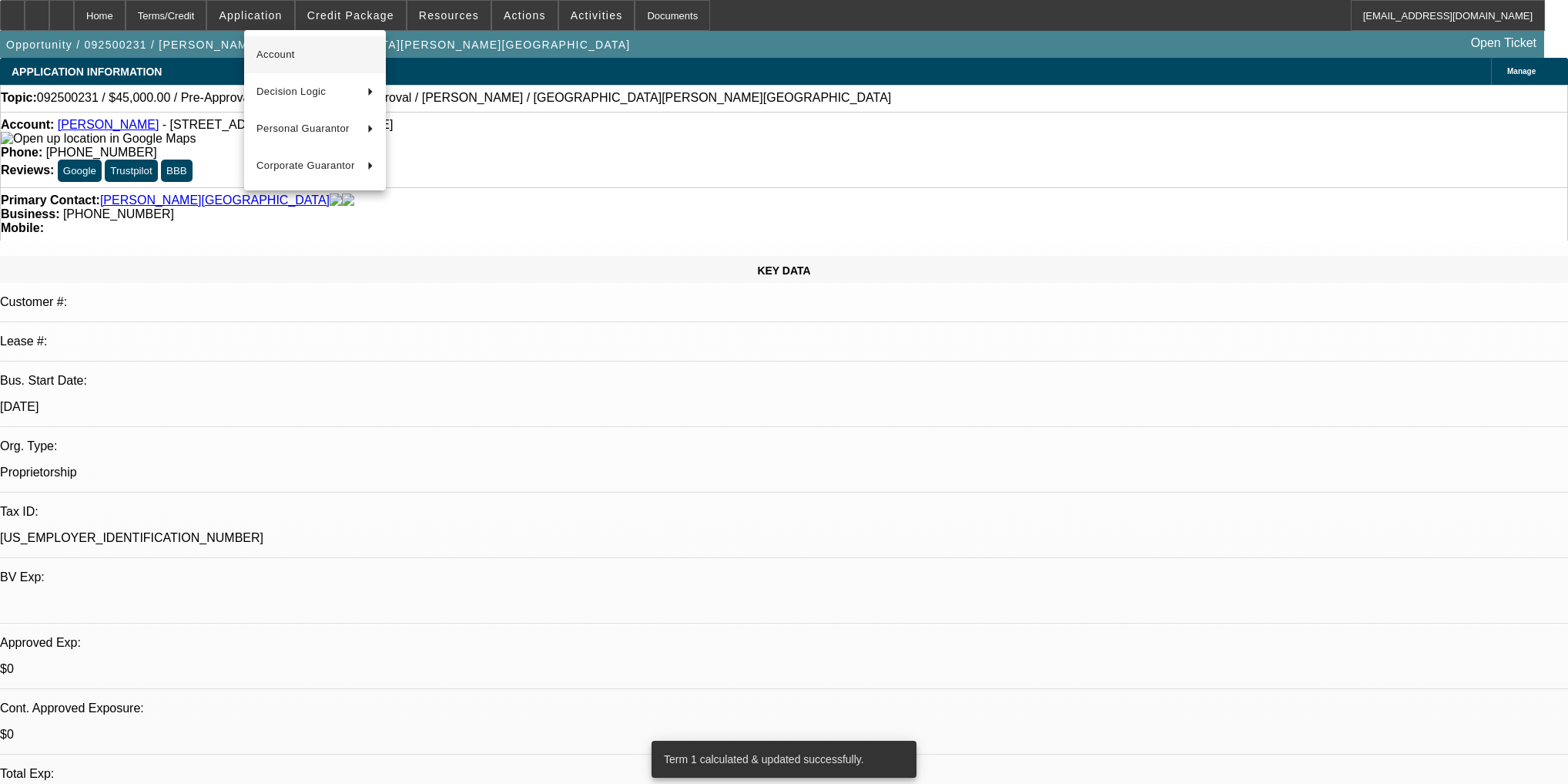
click at [311, 55] on span "Account" at bounding box center [315, 55] width 117 height 19
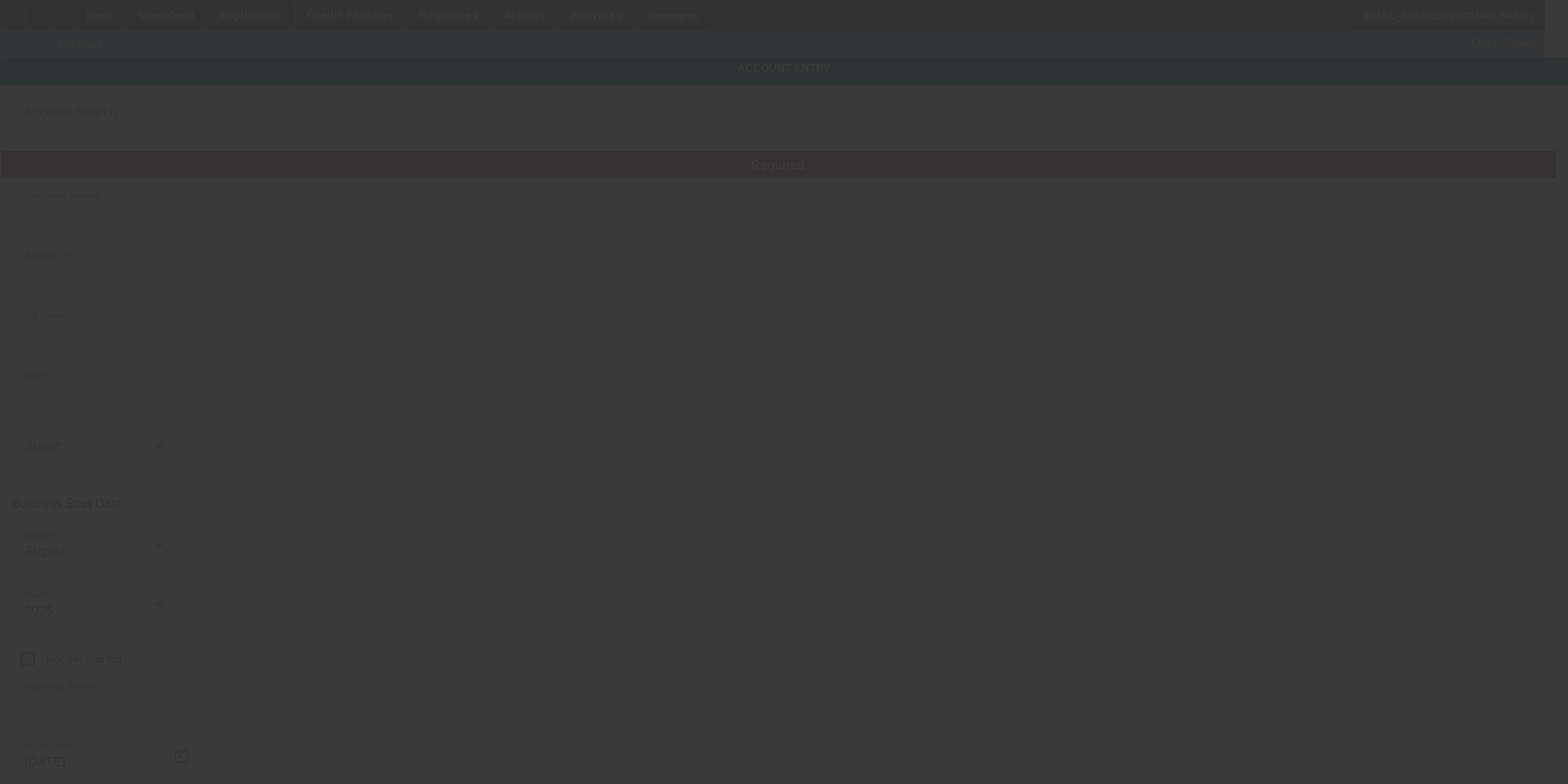
type input "[PERSON_NAME]"
type input "[STREET_ADDRESS][PERSON_NAME]"
type input "12304"
type input "Schenectady"
type input "[PHONE_NUMBER]"
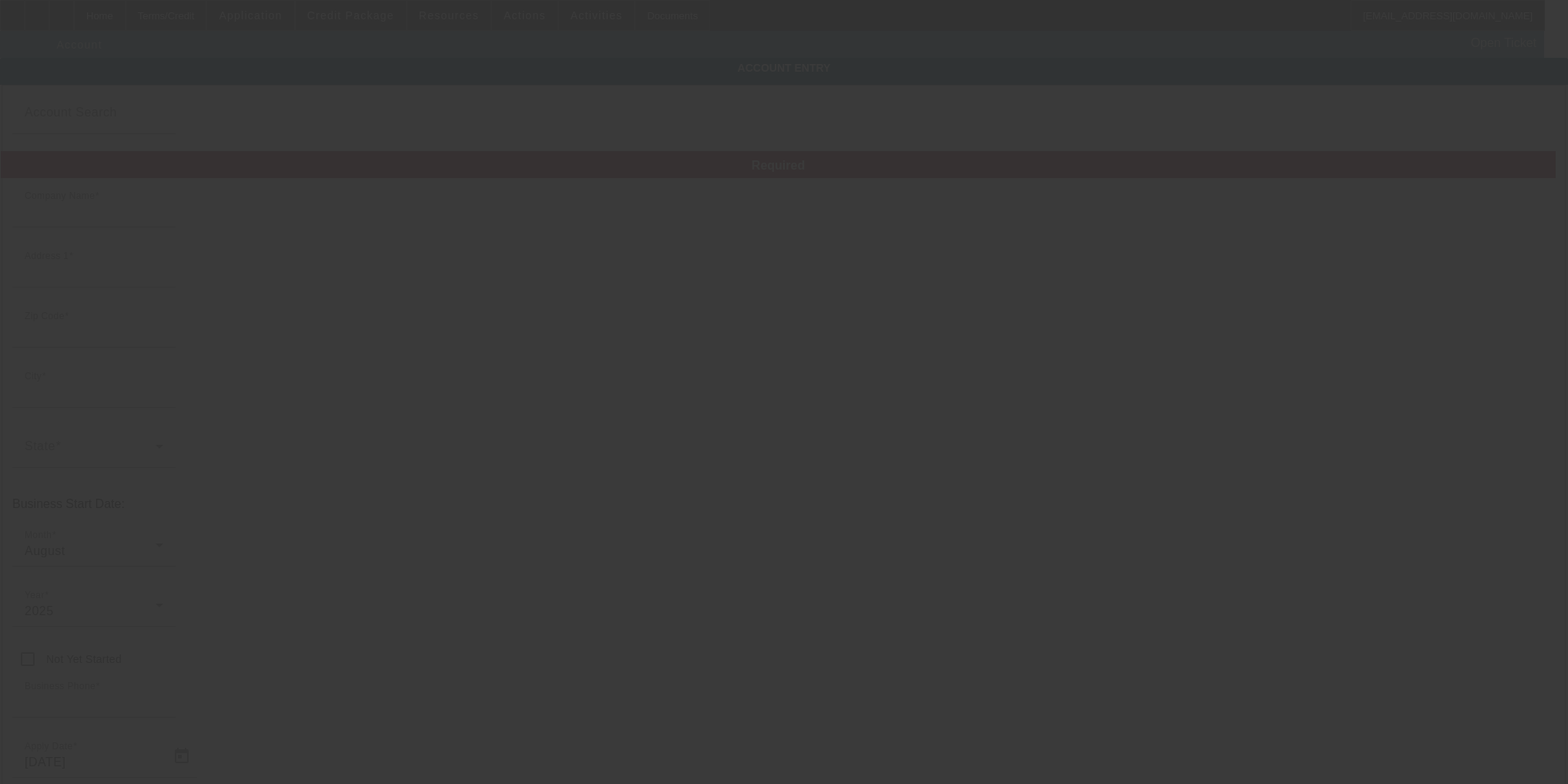
type input "[US_EMPLOYER_IDENTIFICATION_NUMBER]"
type input "[DATE]"
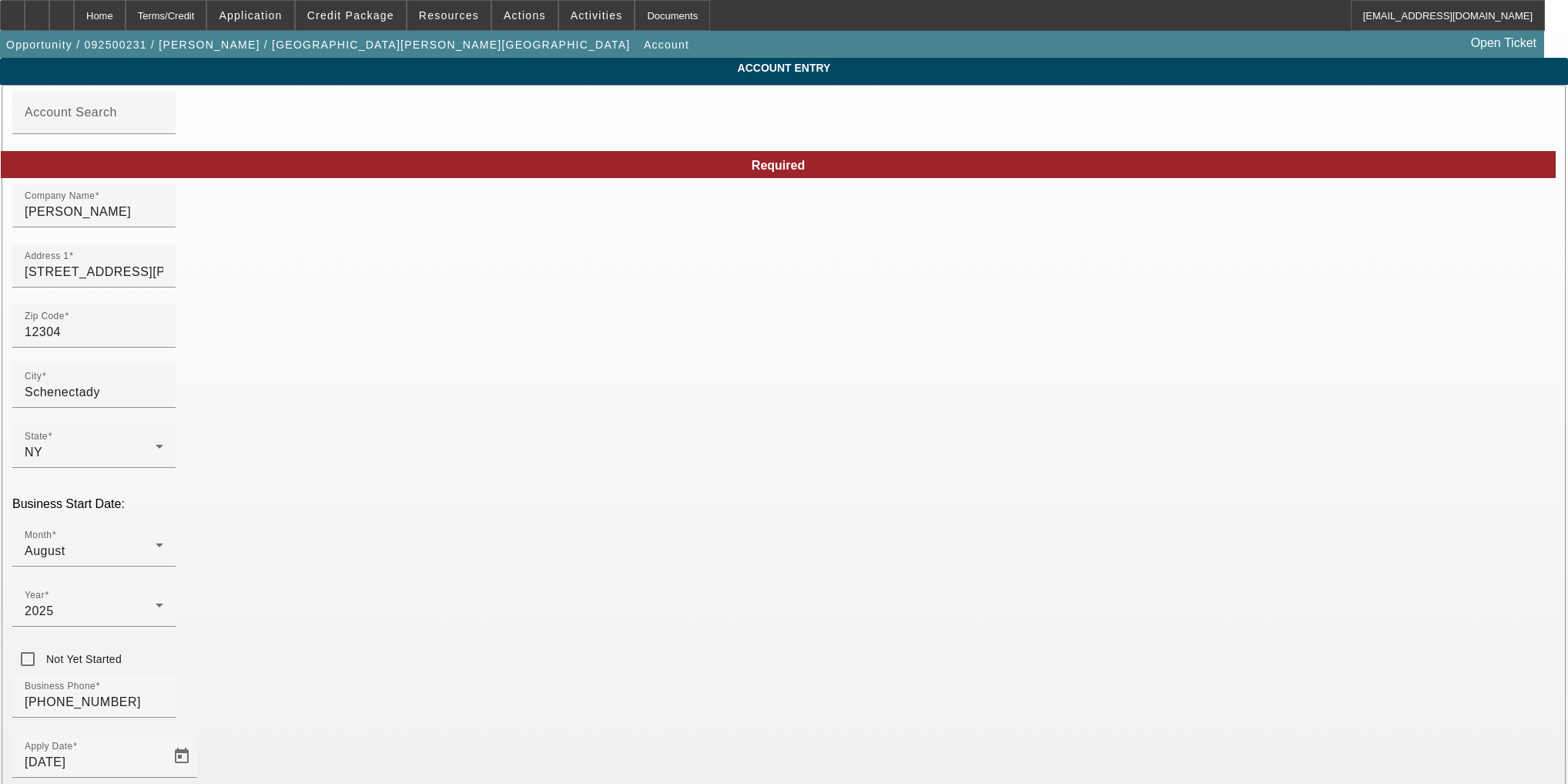
type input "E"
type input "N"
type input "B"
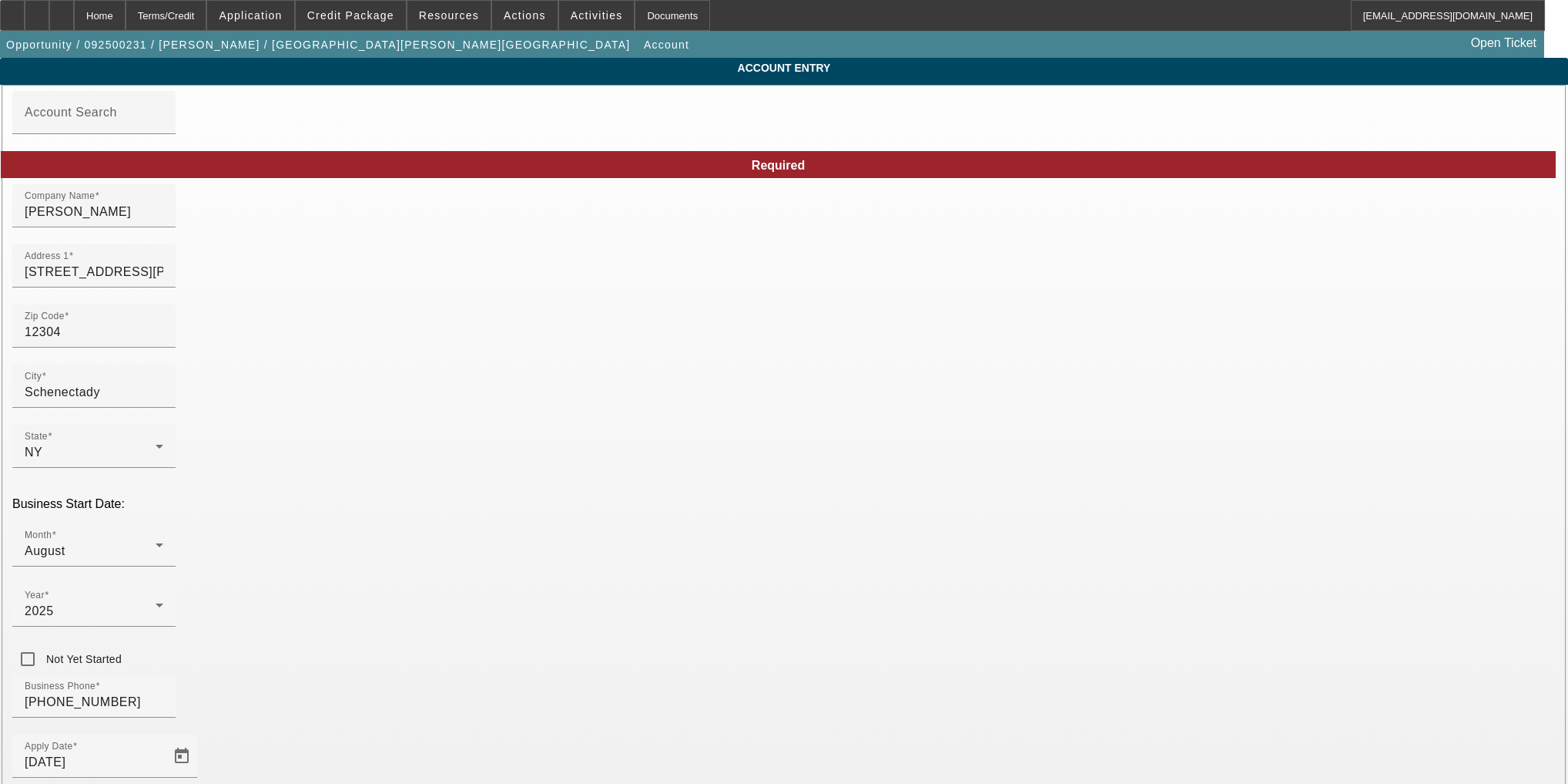
type input "N"
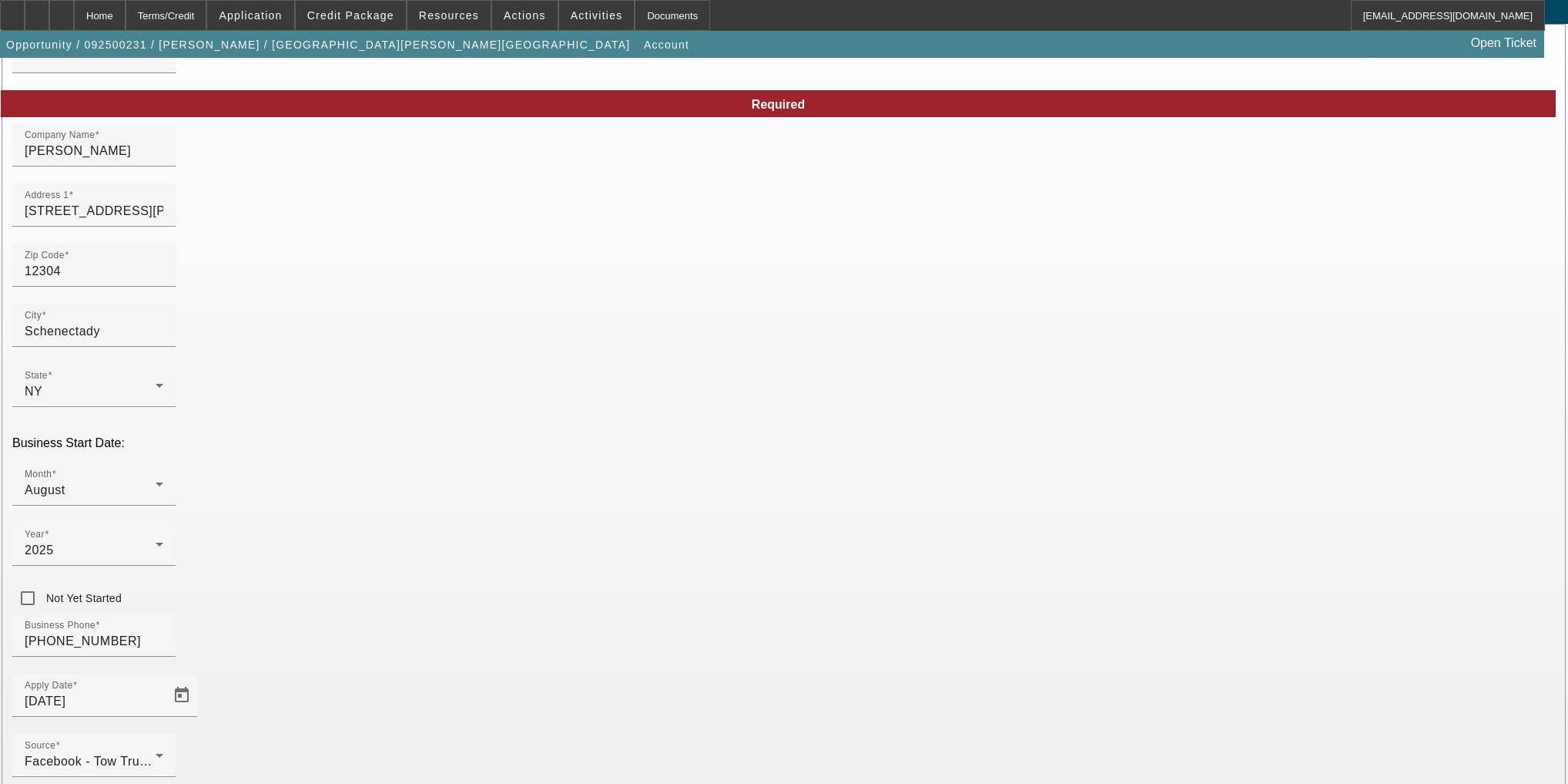
scroll to position [120, 0]
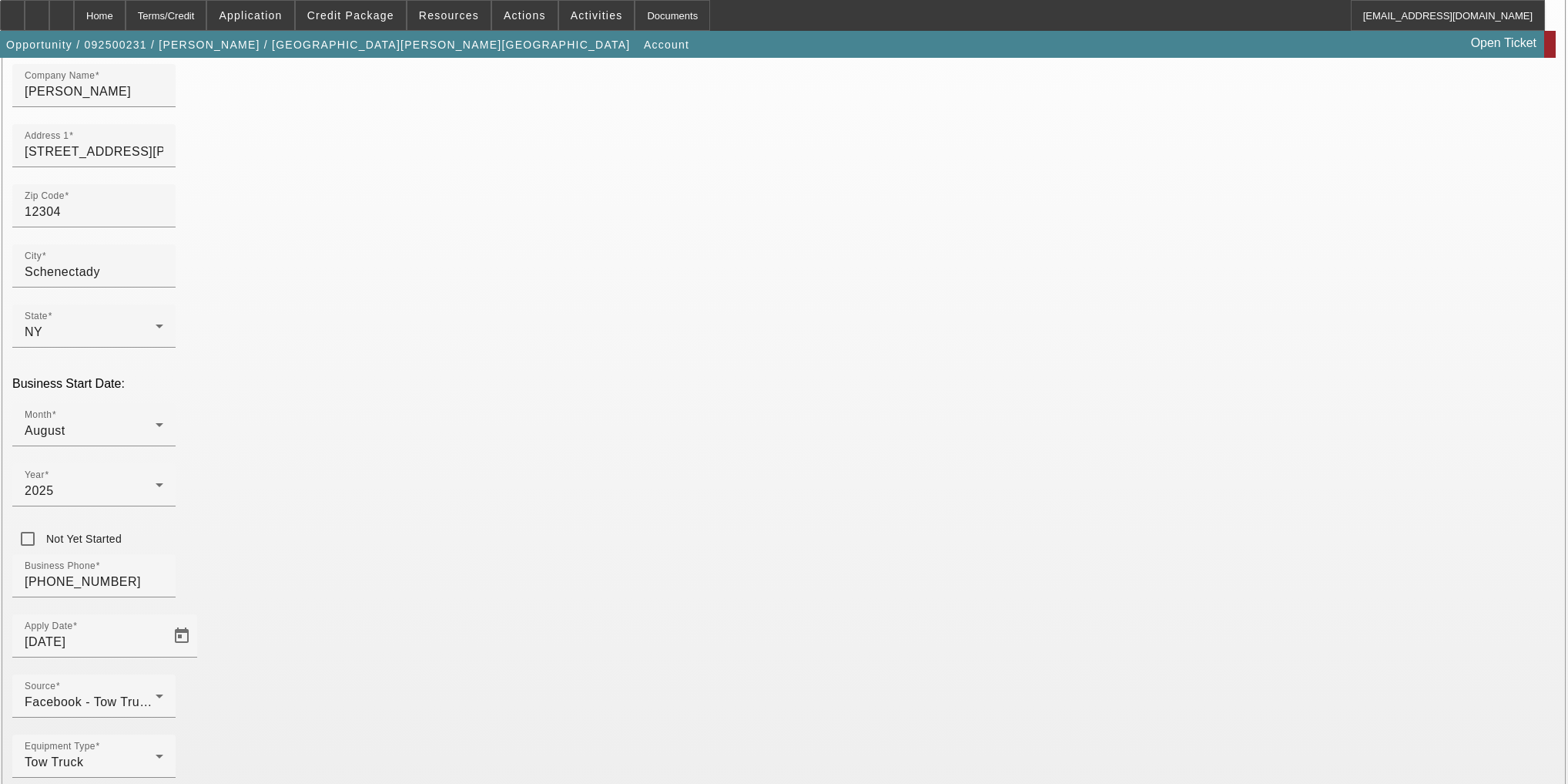
type input "Tows R Us"
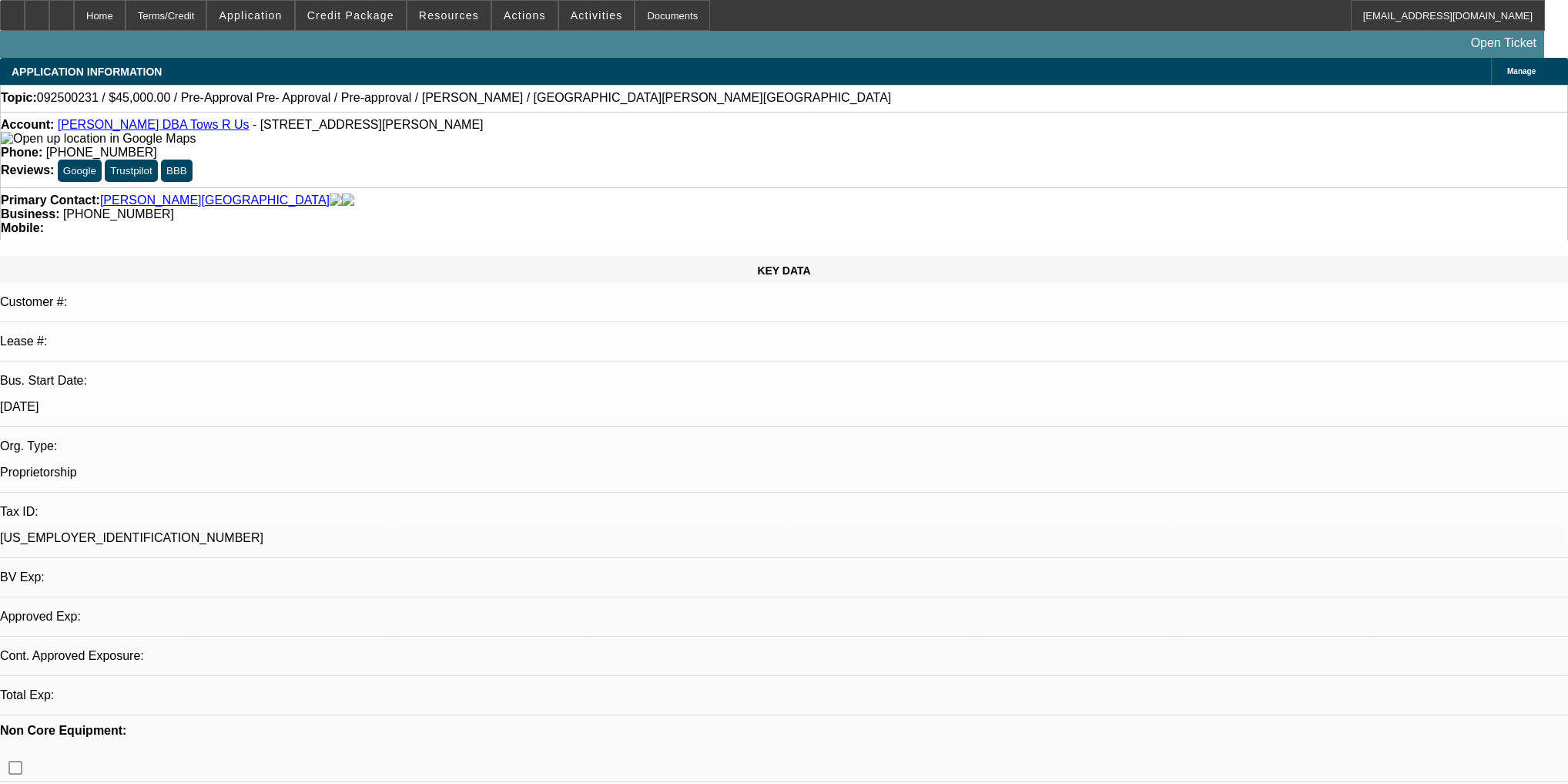
select select "0"
select select "0.1"
select select "4"
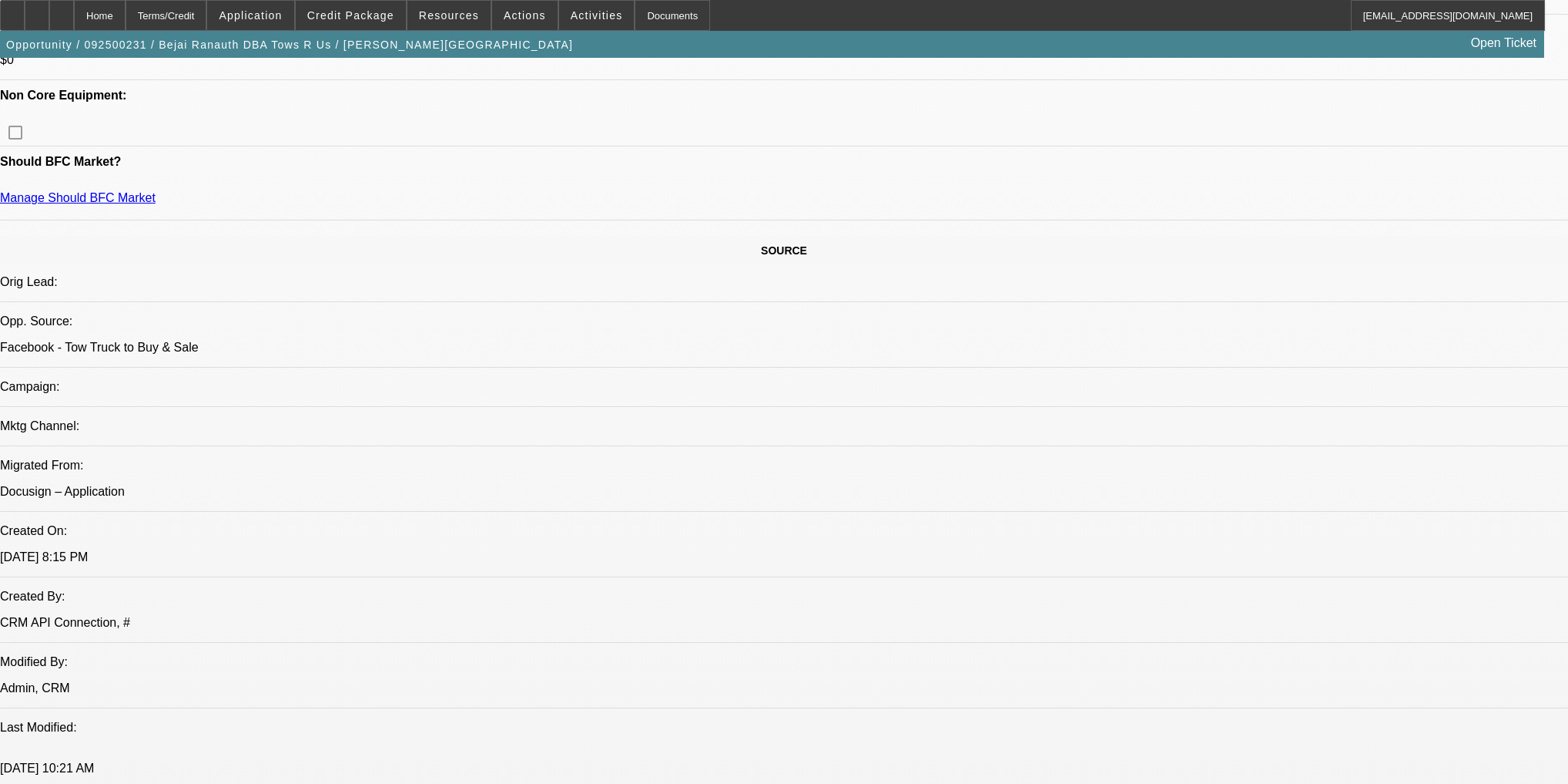
scroll to position [1171, 0]
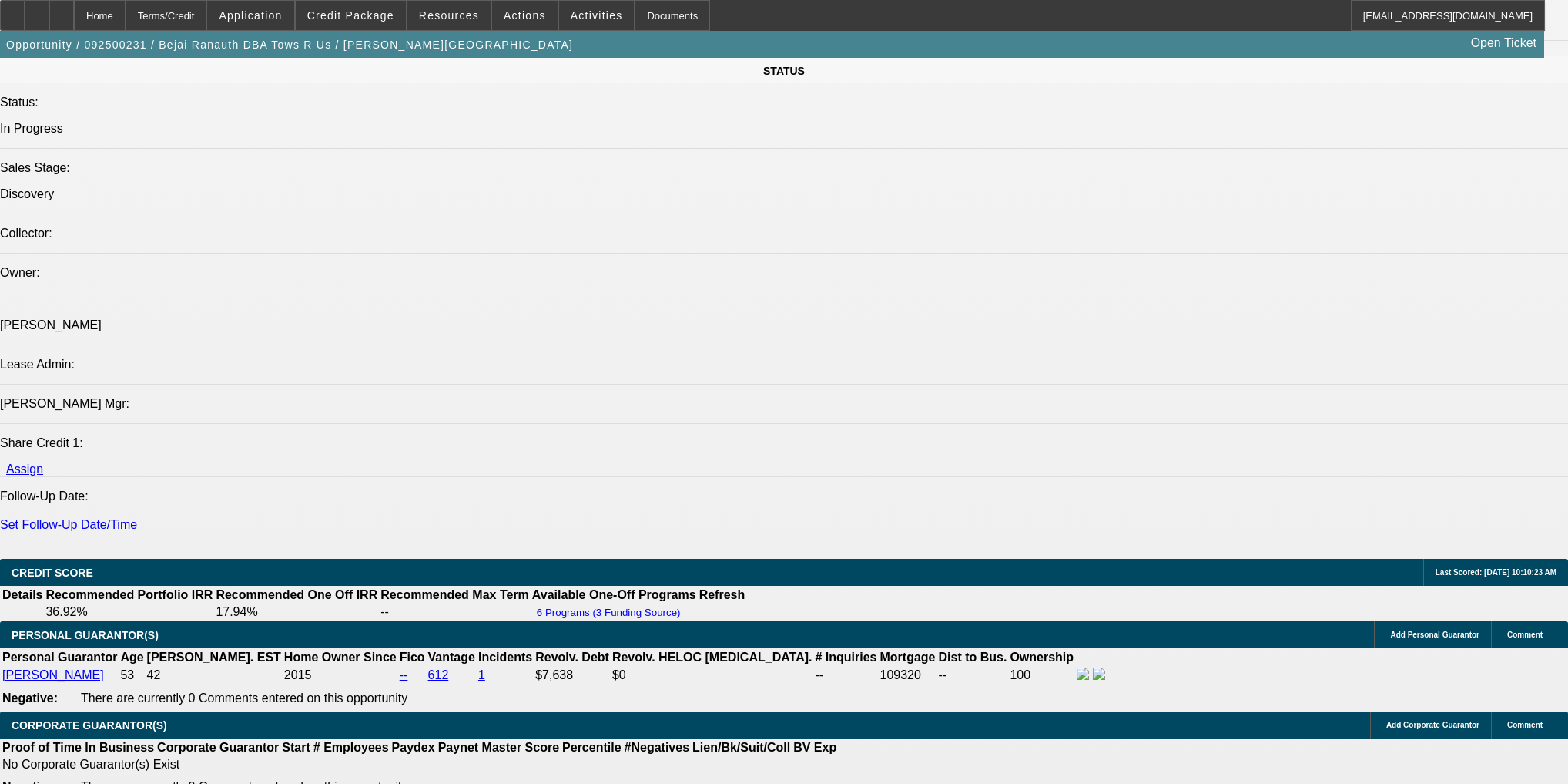
scroll to position [1850, 0]
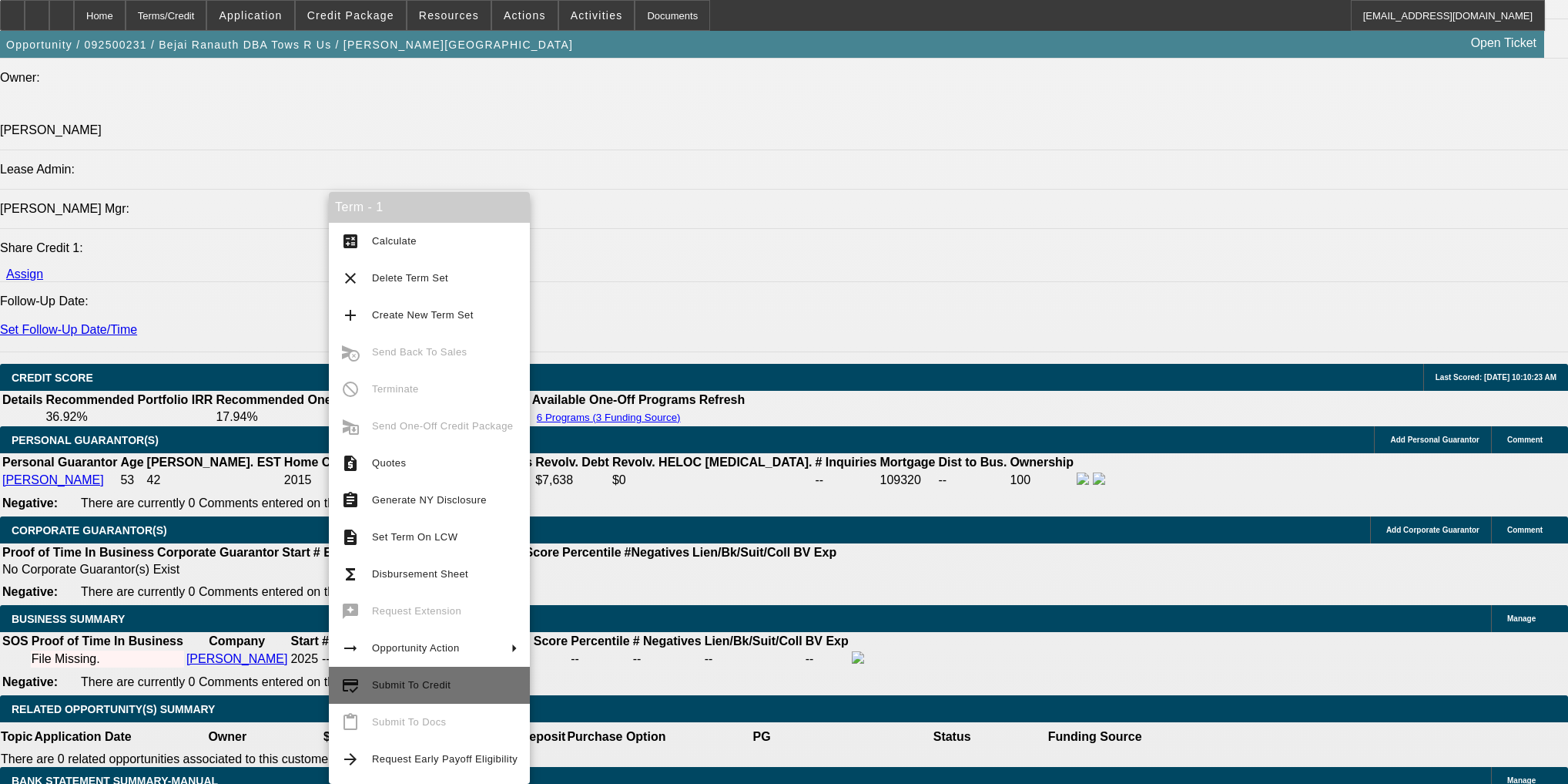
click at [432, 689] on span "Submit To Credit" at bounding box center [411, 684] width 79 height 12
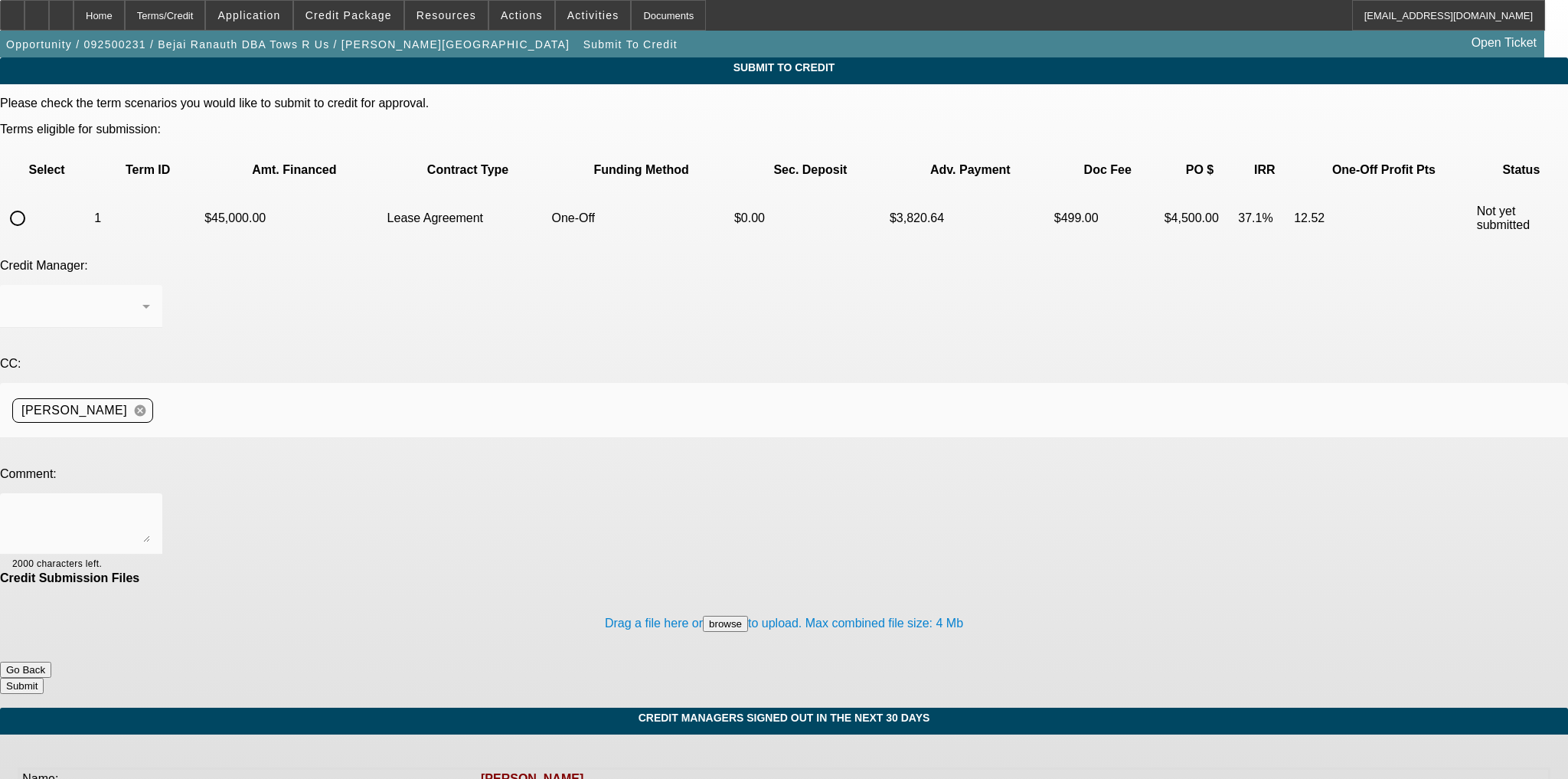
click at [33, 203] on input "radio" at bounding box center [17, 218] width 30 height 30
radio input "true"
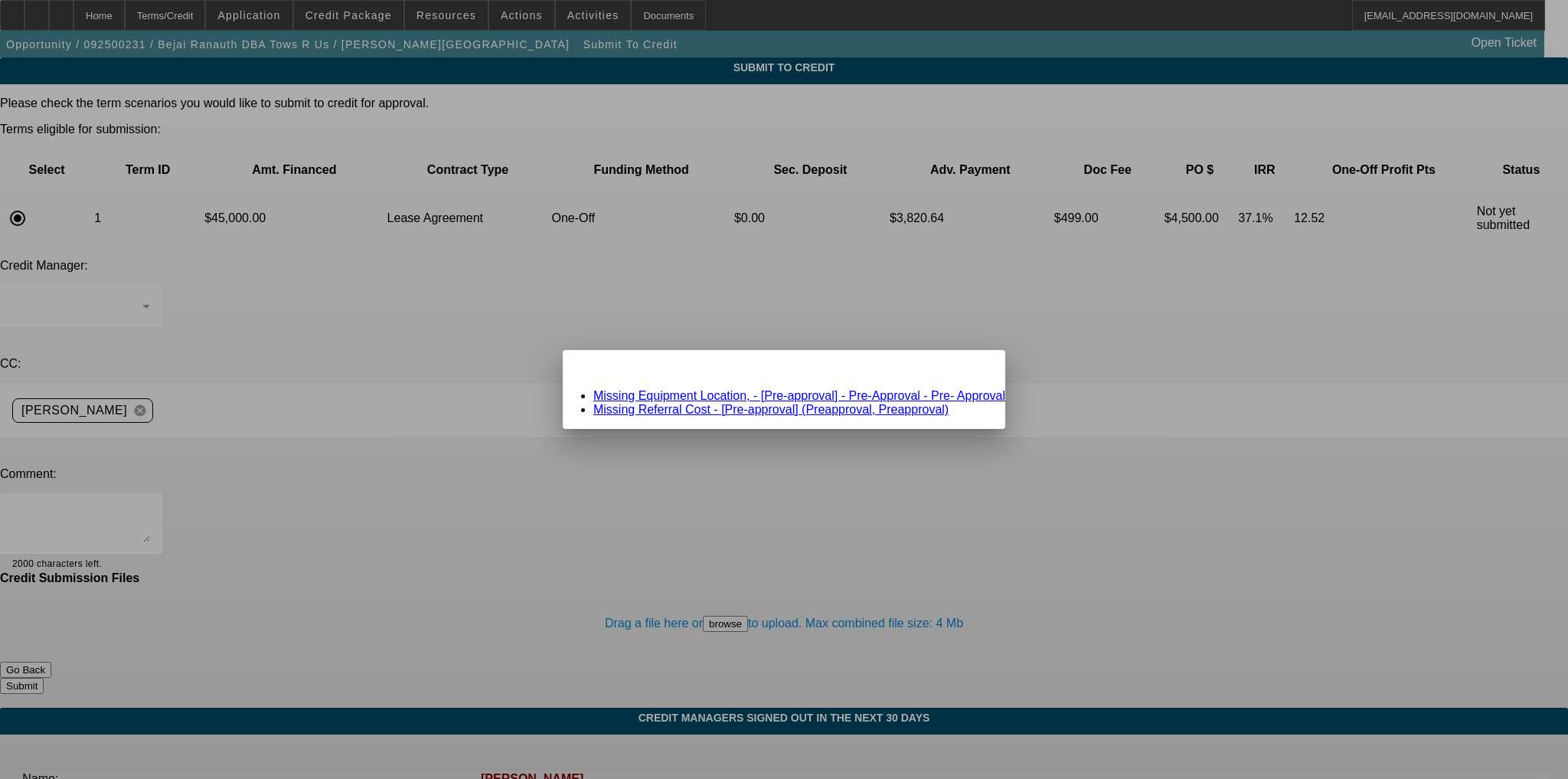
click at [773, 392] on link "Missing Equipment Location, - [Pre-approval] - Pre-Approval - Pre- Approval" at bounding box center [799, 395] width 412 height 13
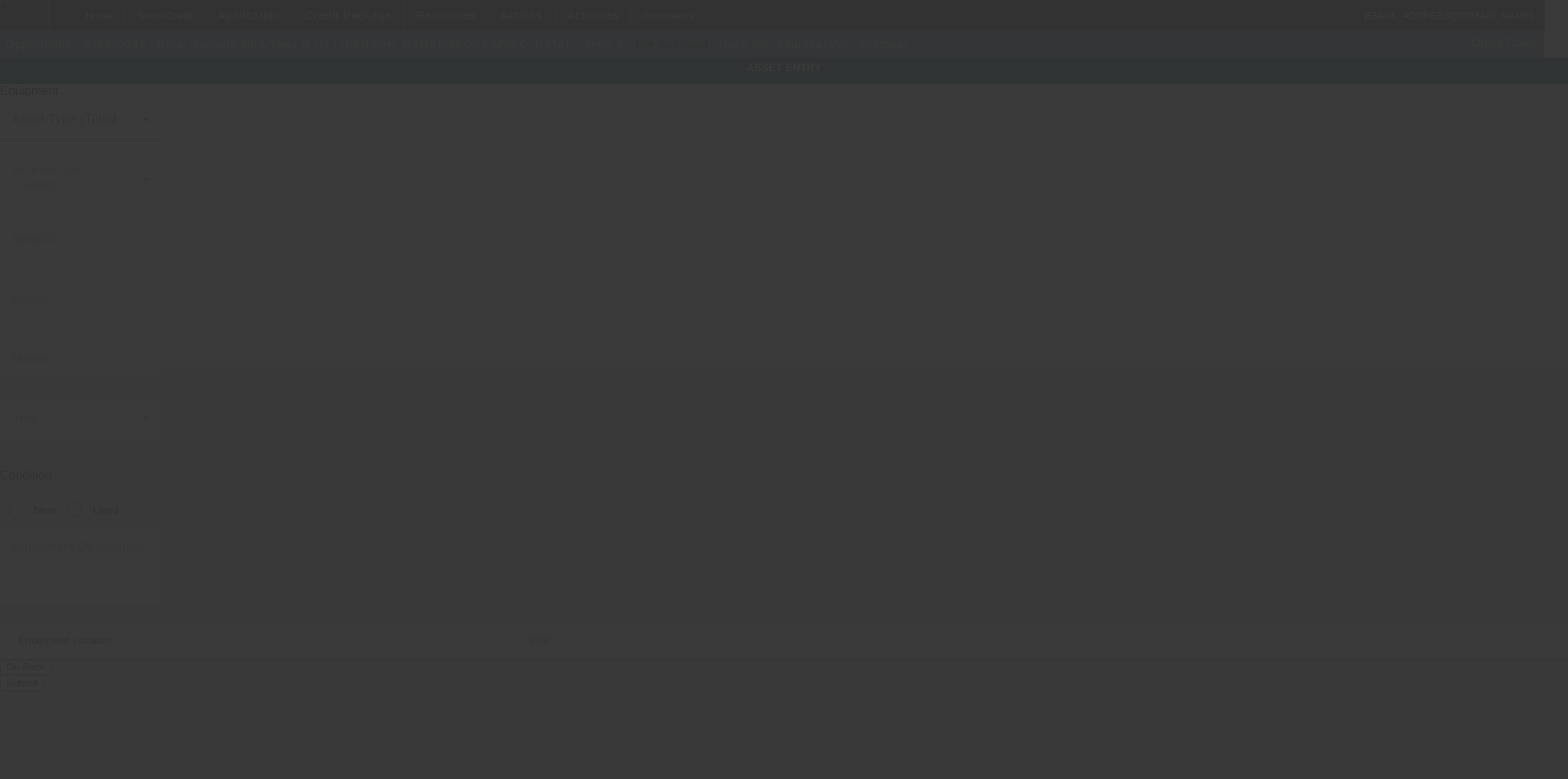
type input "Pre-Approval"
type input "Pre- Approval"
radio input "true"
type textarea "Rollback Tow Truck"
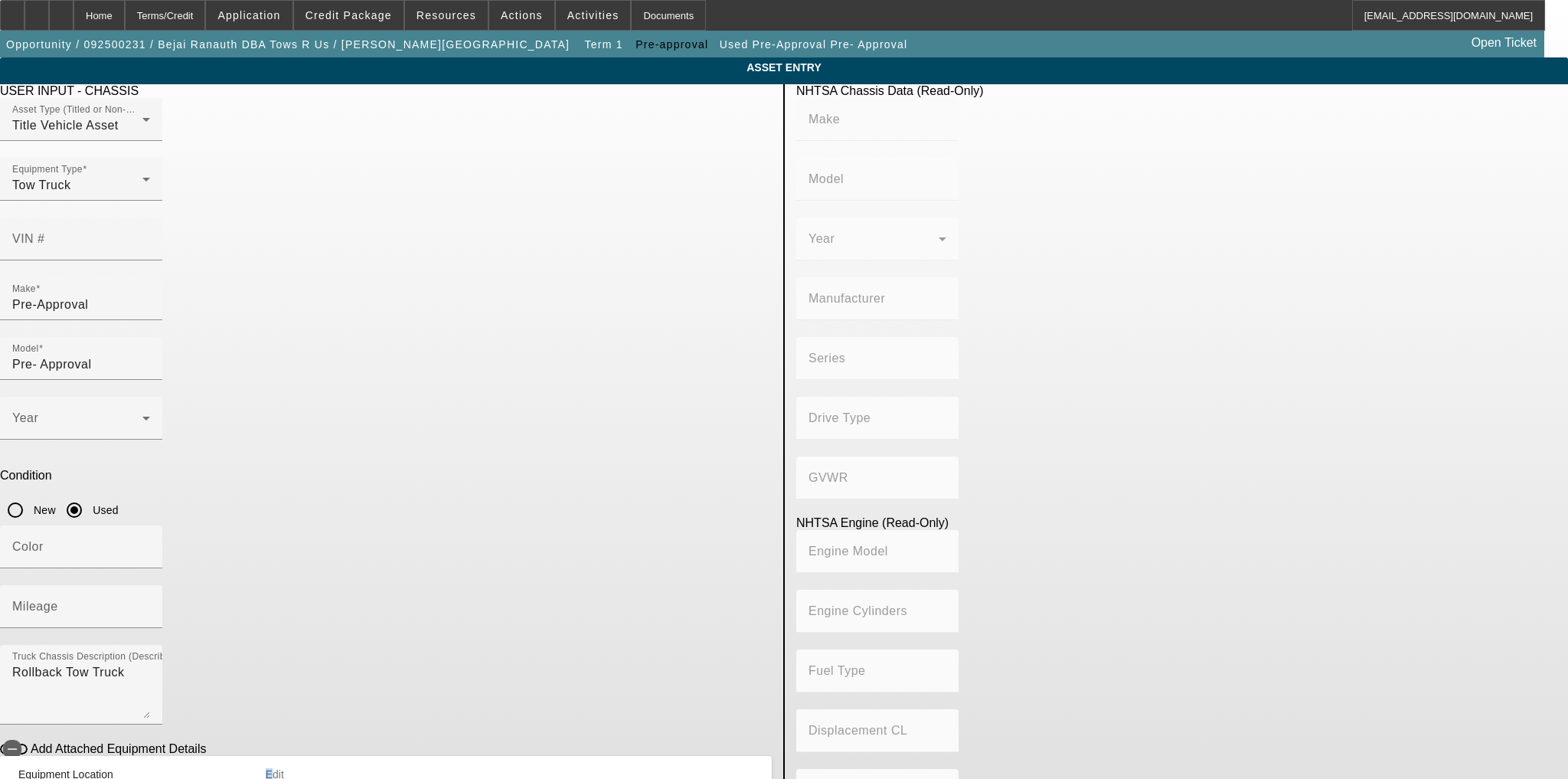
click at [284, 768] on span "Edit" at bounding box center [275, 774] width 19 height 12
type input "NA"
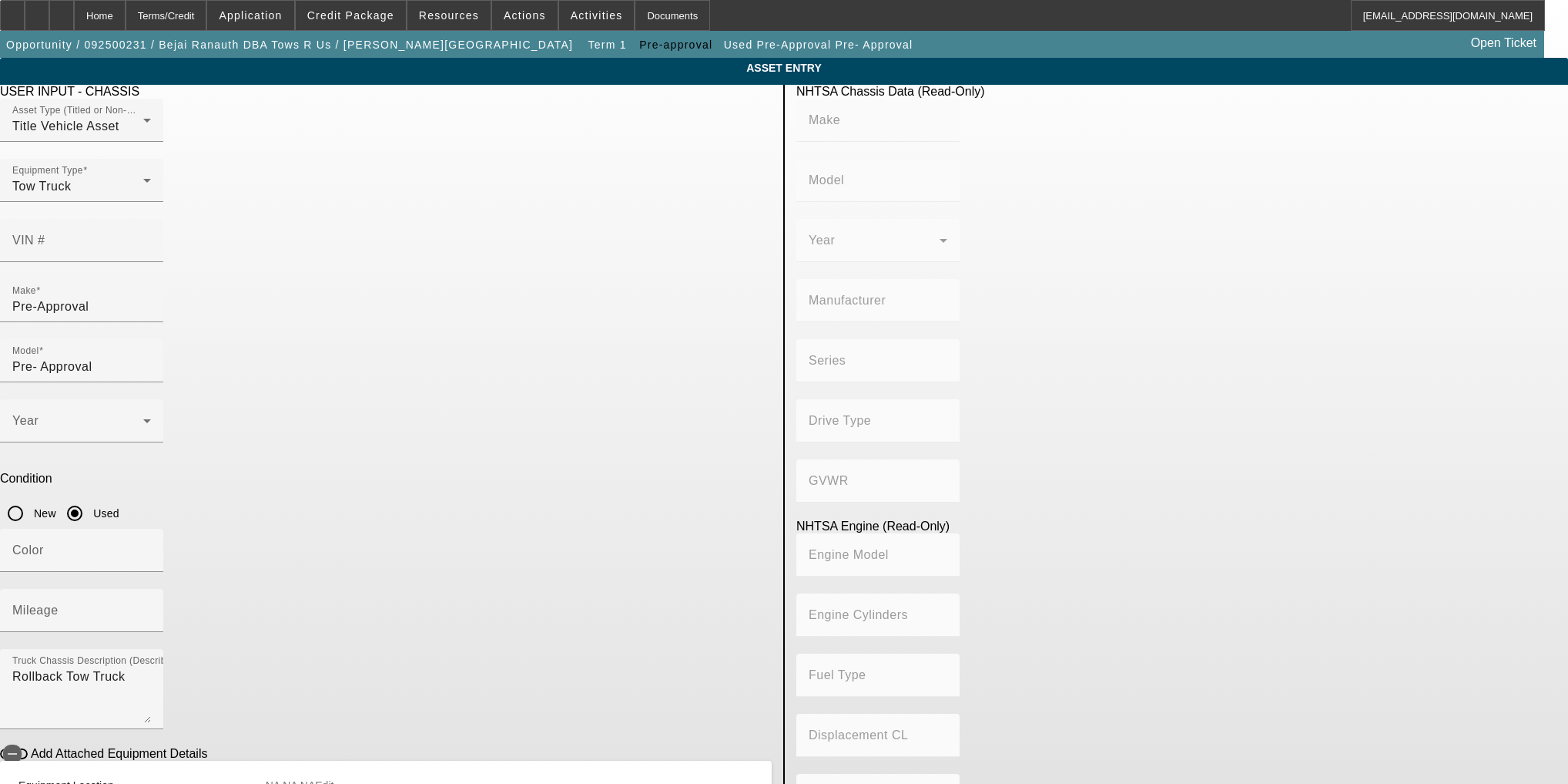
scroll to position [407, 0]
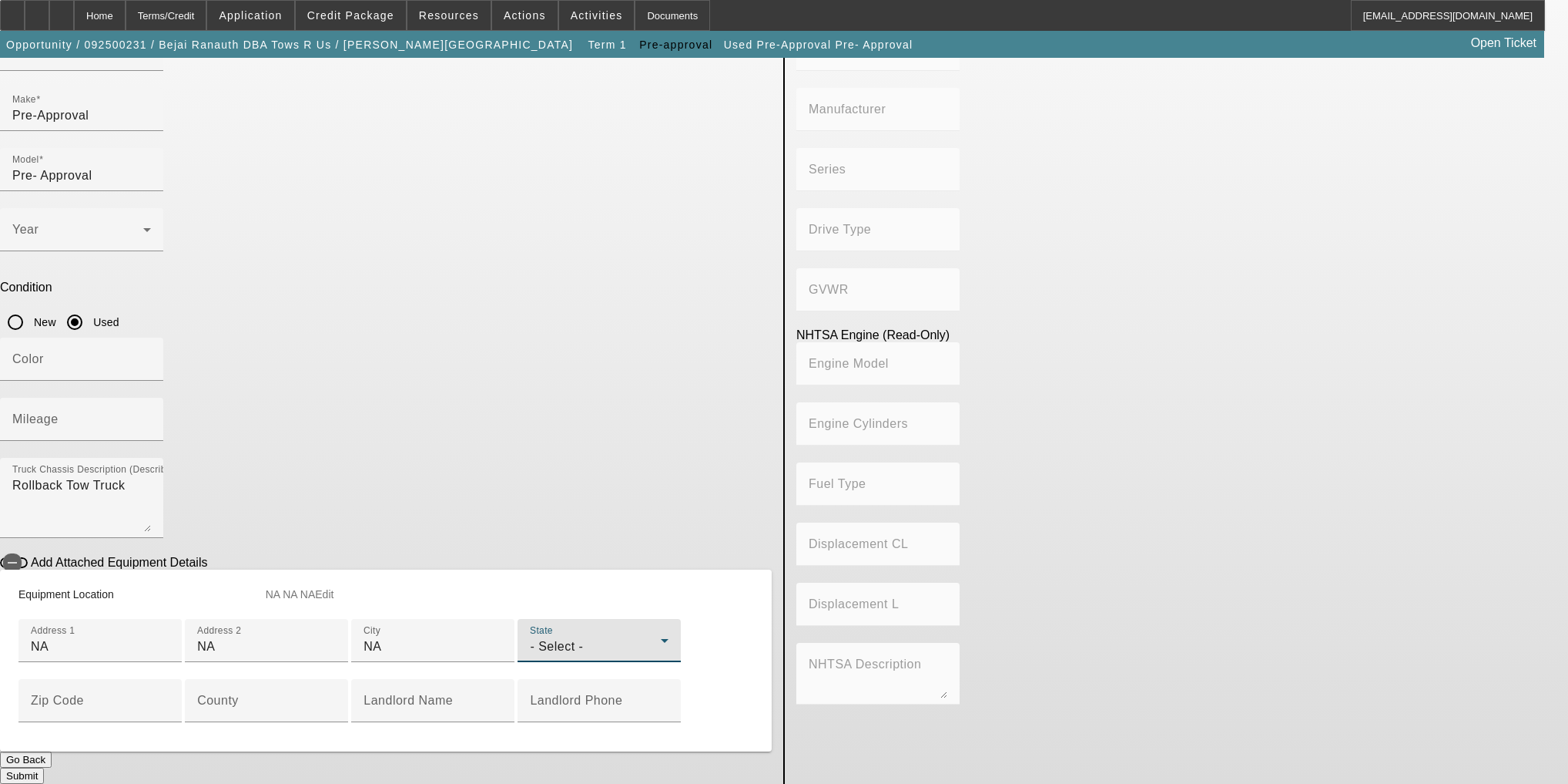
click at [530, 637] on div "- Select -" at bounding box center [596, 647] width 131 height 19
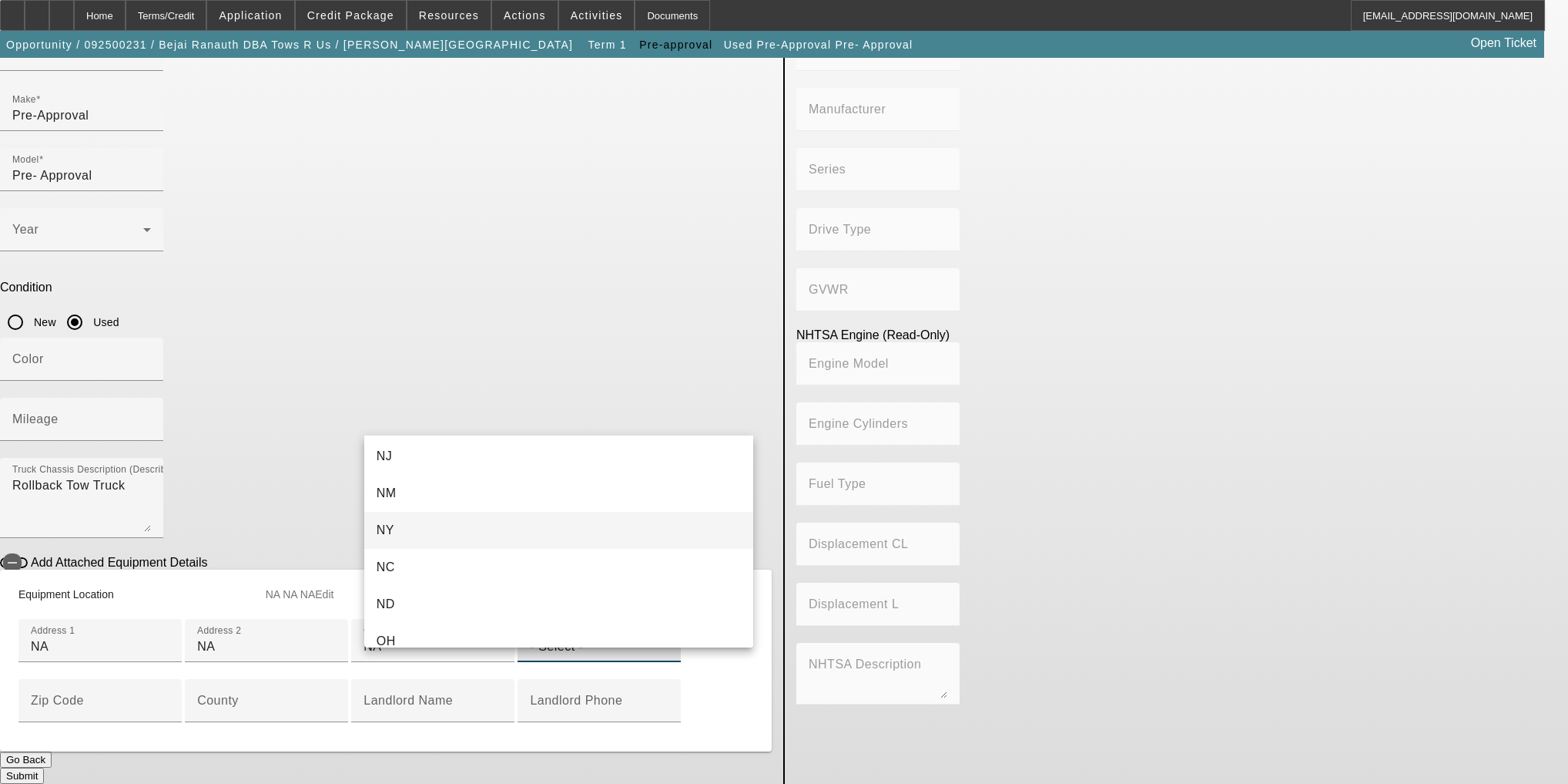
scroll to position [1233, 0]
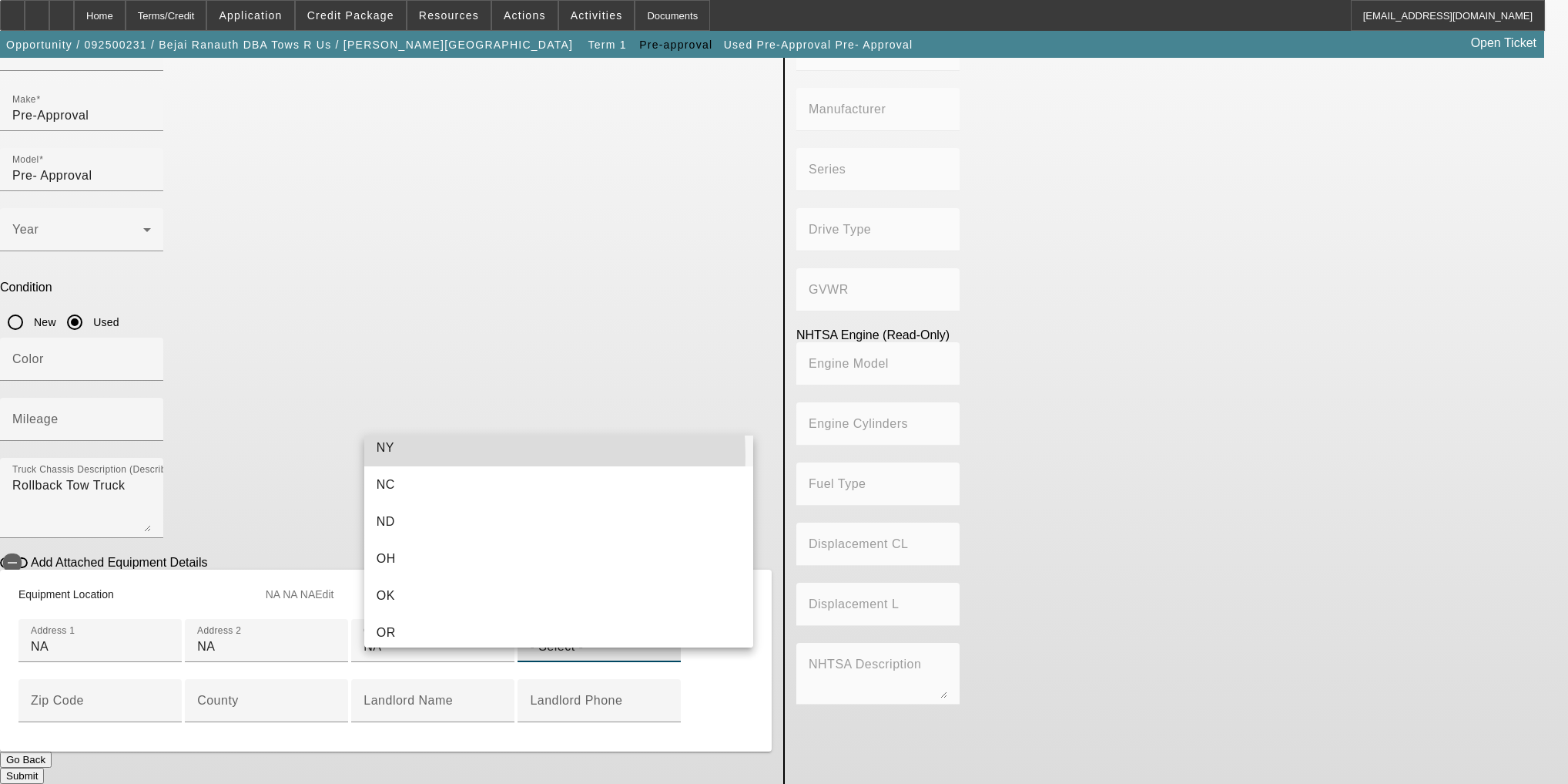
click at [428, 456] on mat-option "NY" at bounding box center [559, 447] width 389 height 37
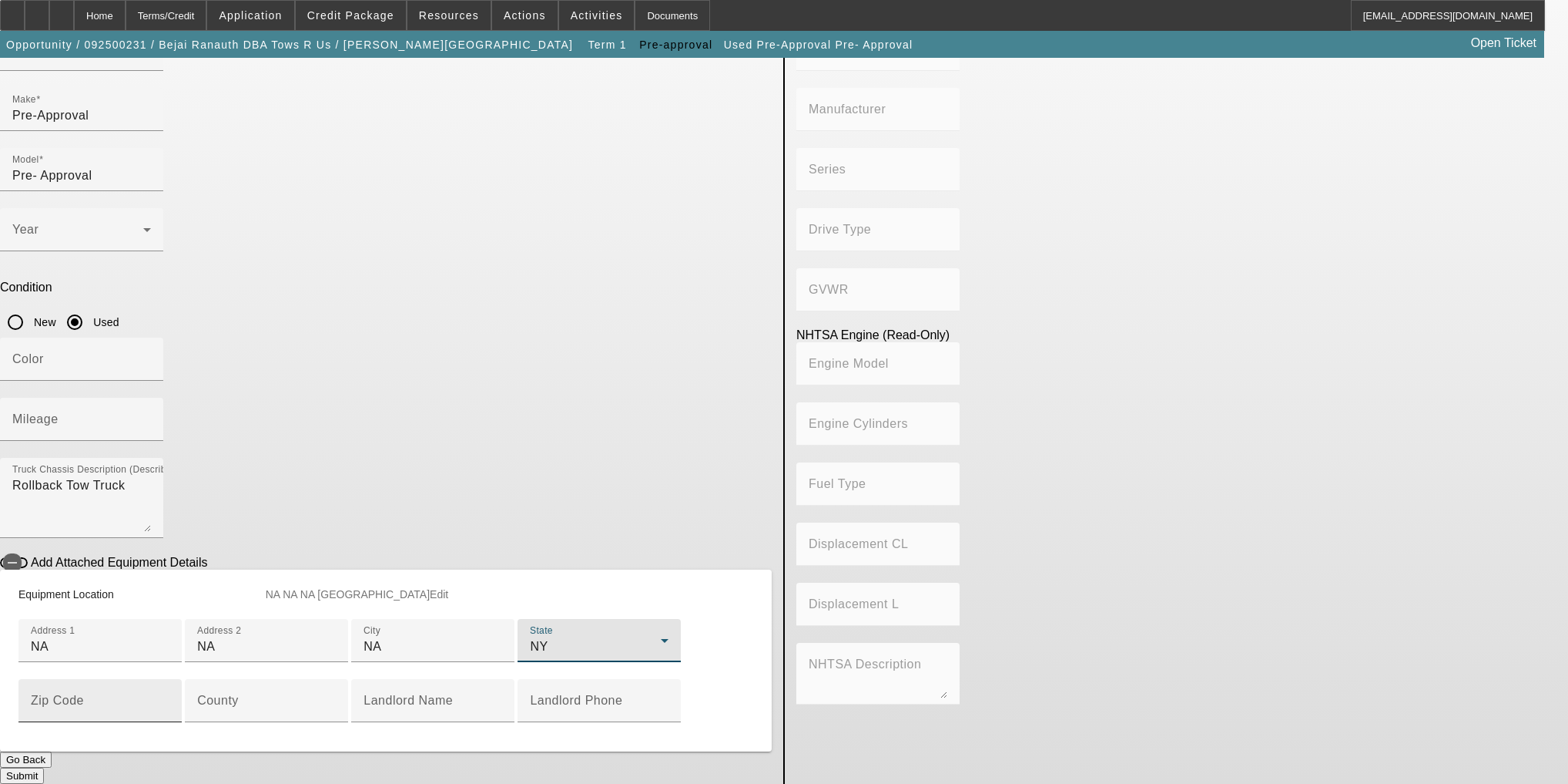
click at [169, 697] on input "Zip Code" at bounding box center [100, 707] width 139 height 19
type input "90210"
click at [44, 768] on button "Submit" at bounding box center [22, 775] width 44 height 16
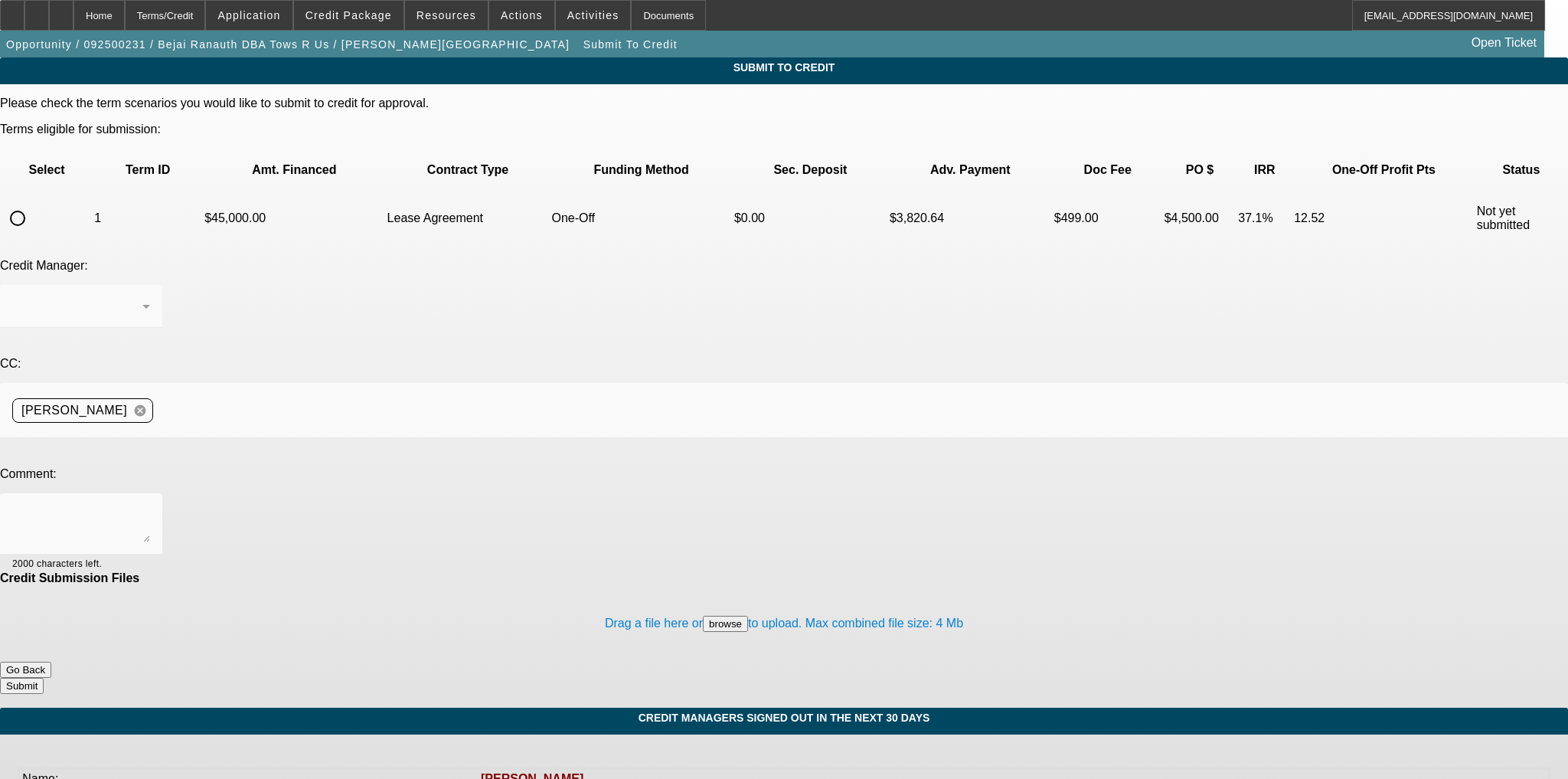
click at [33, 203] on input "radio" at bounding box center [17, 218] width 30 height 30
radio input "true"
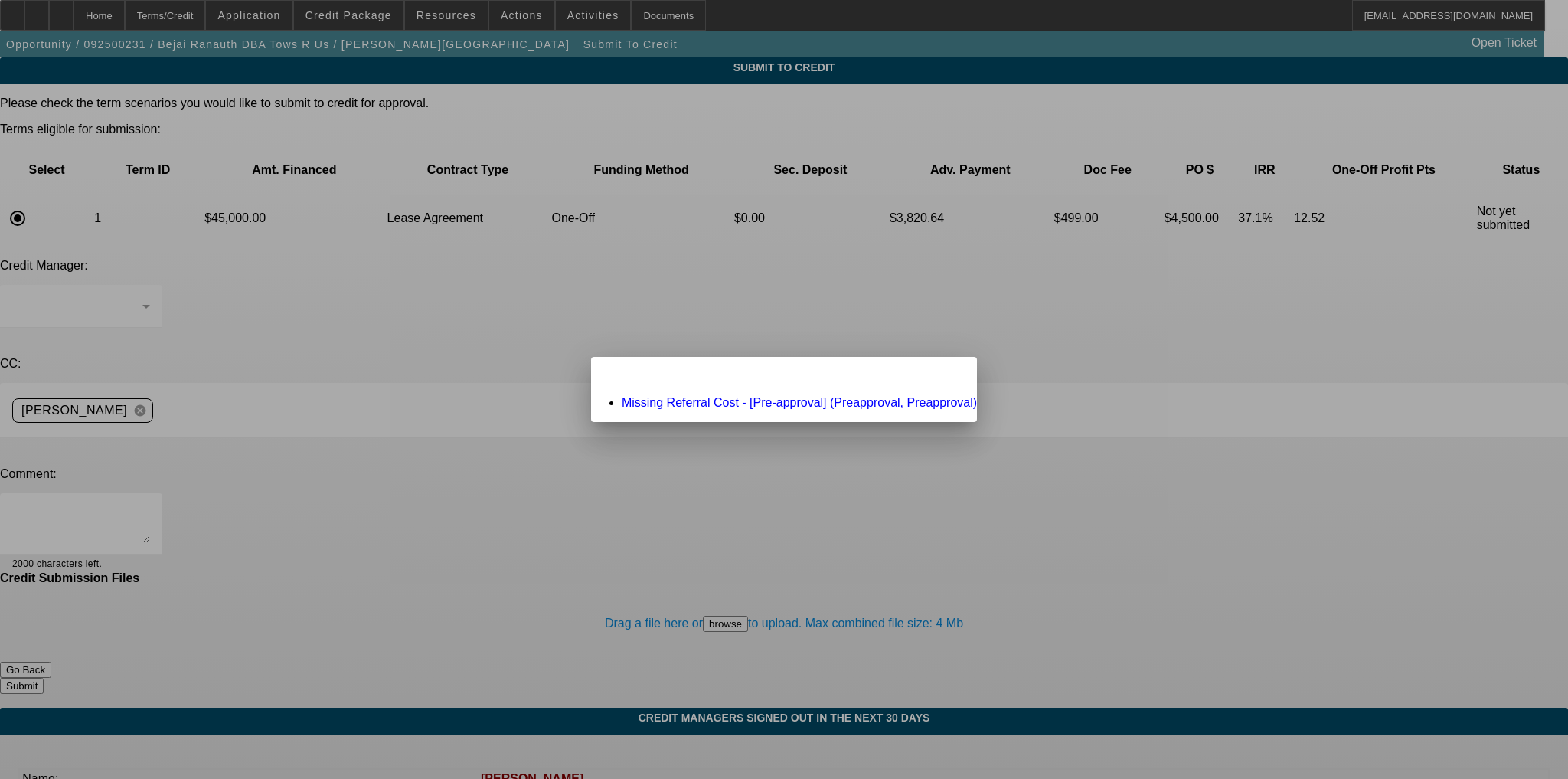
click at [691, 401] on link "Missing Referral Cost - [Pre-approval] (Preapproval, Preapproval)" at bounding box center [799, 402] width 355 height 13
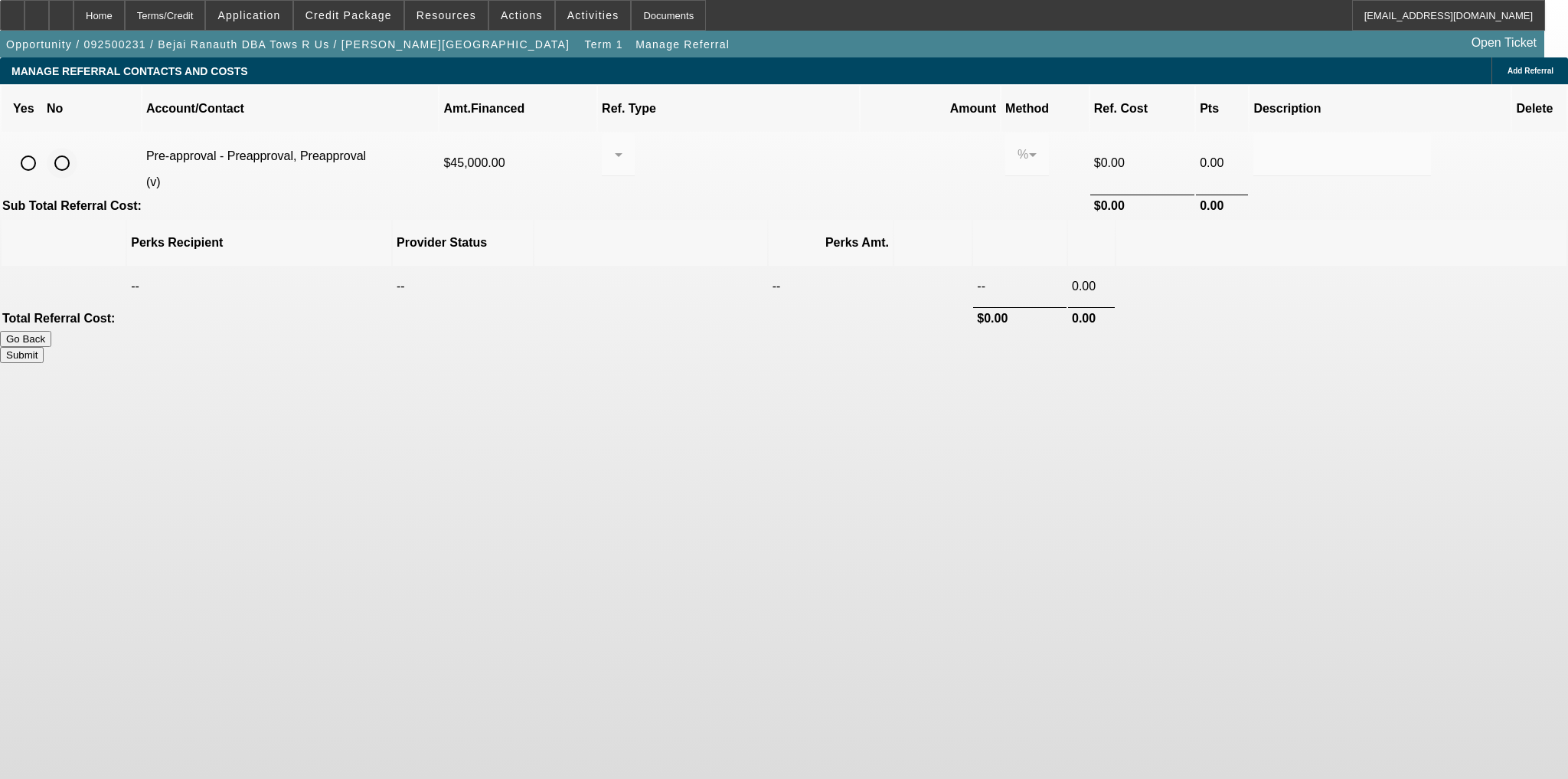
click at [78, 147] on input "radio" at bounding box center [61, 162] width 30 height 30
radio input "true"
click at [43, 347] on button "Submit" at bounding box center [22, 355] width 43 height 16
type input "0.000"
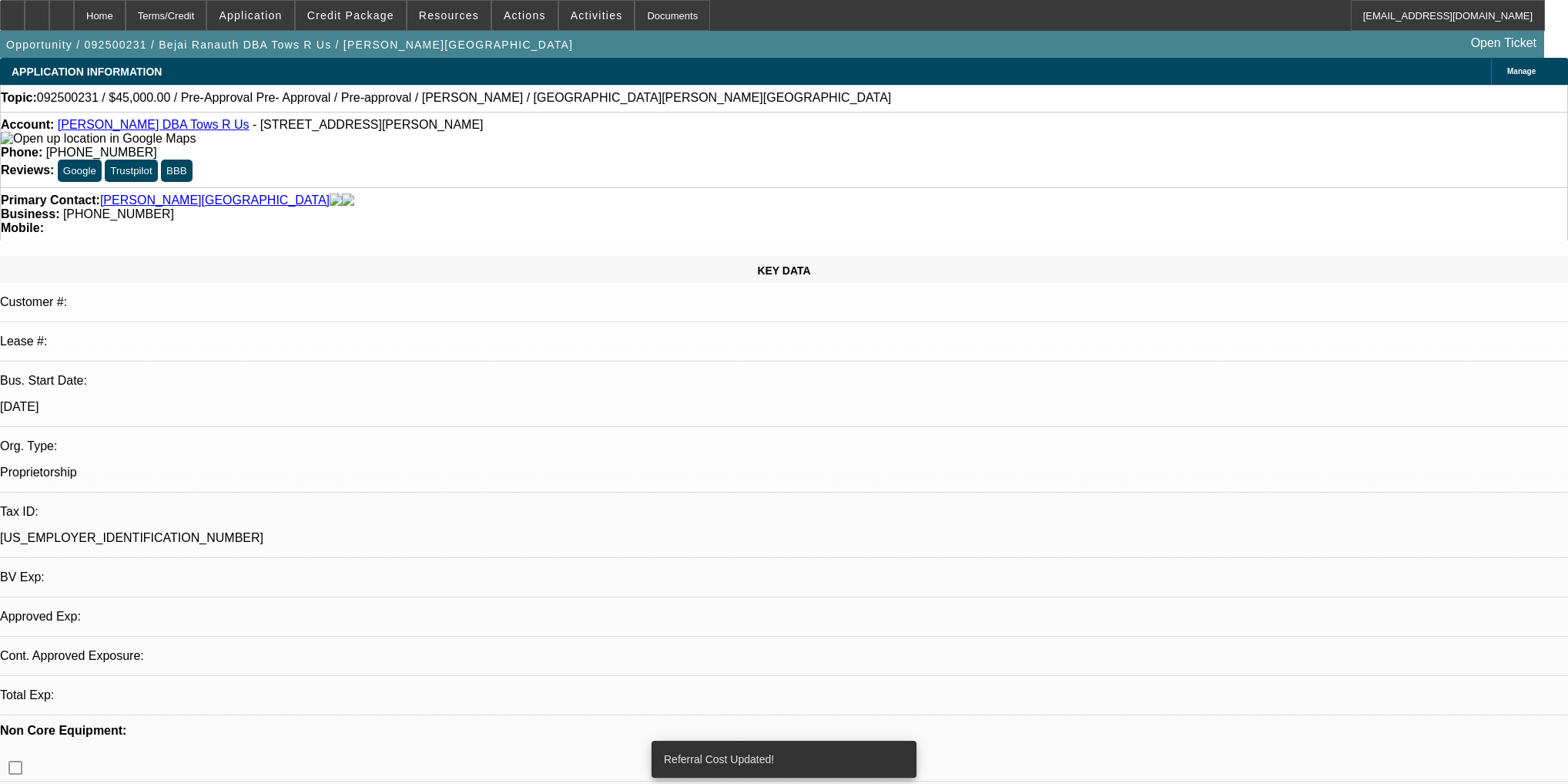
select select "0"
select select "0.1"
select select "4"
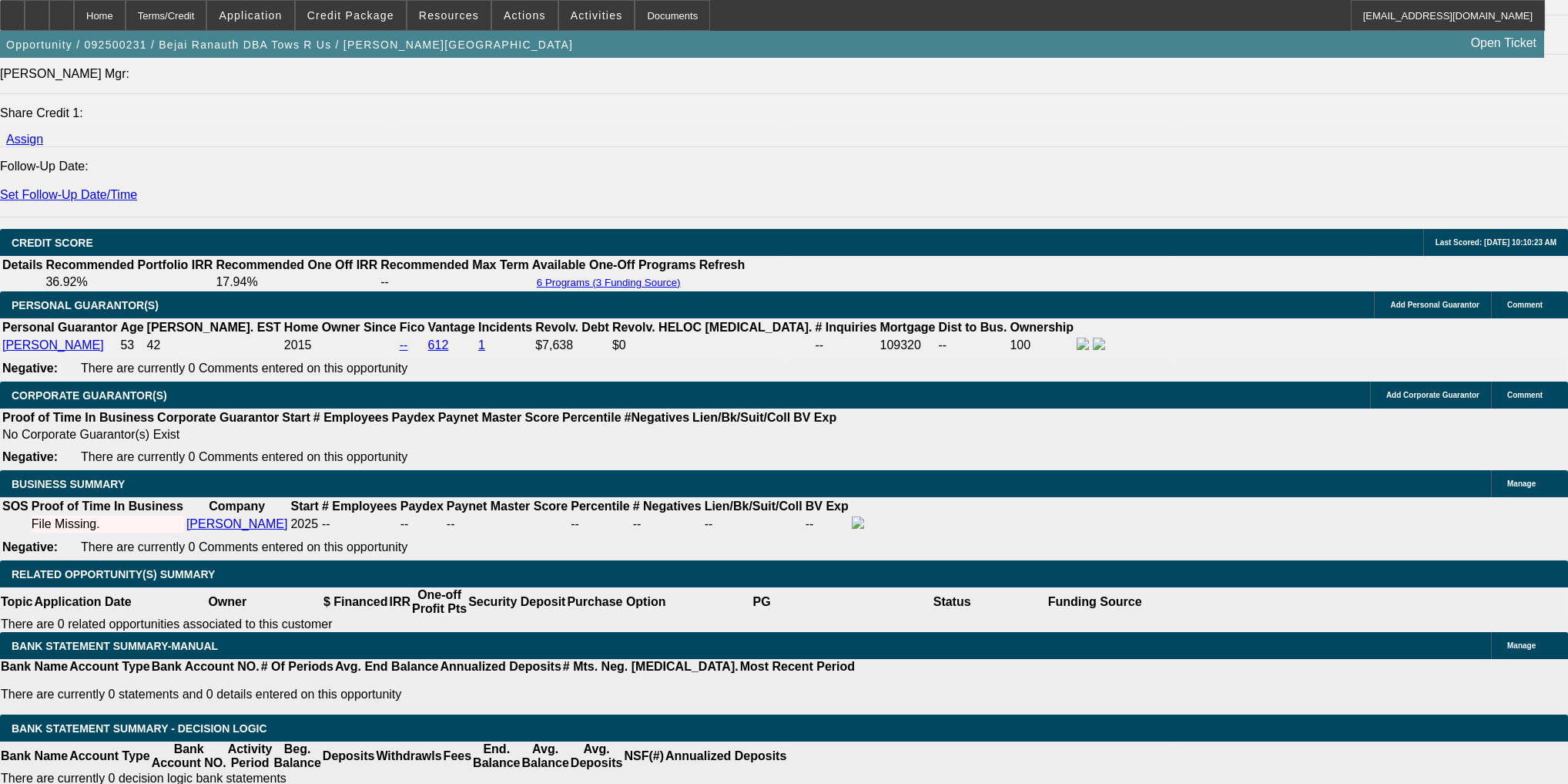
scroll to position [1973, 0]
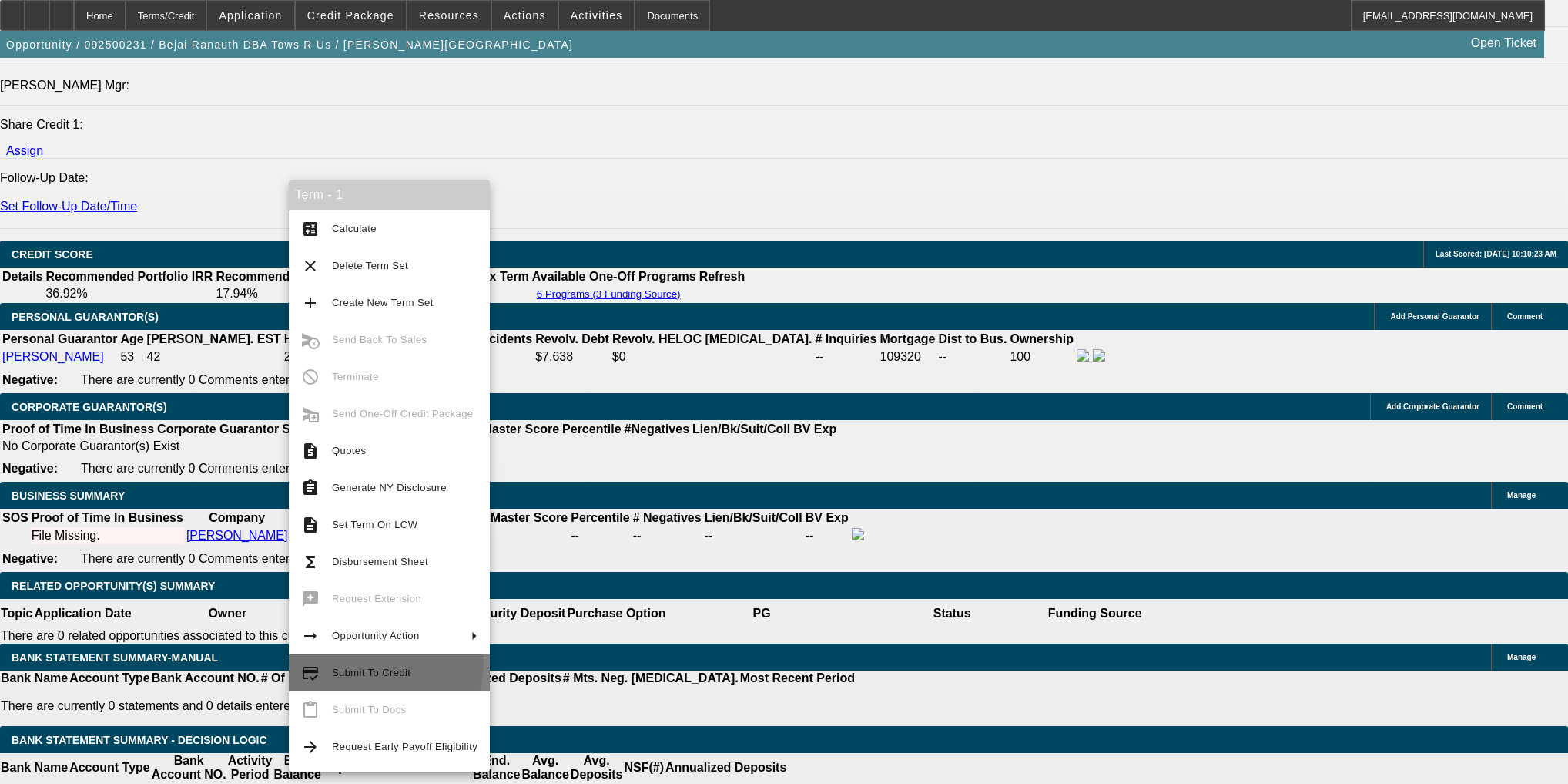
click at [379, 663] on button "credit_score Submit To Credit" at bounding box center [389, 672] width 201 height 37
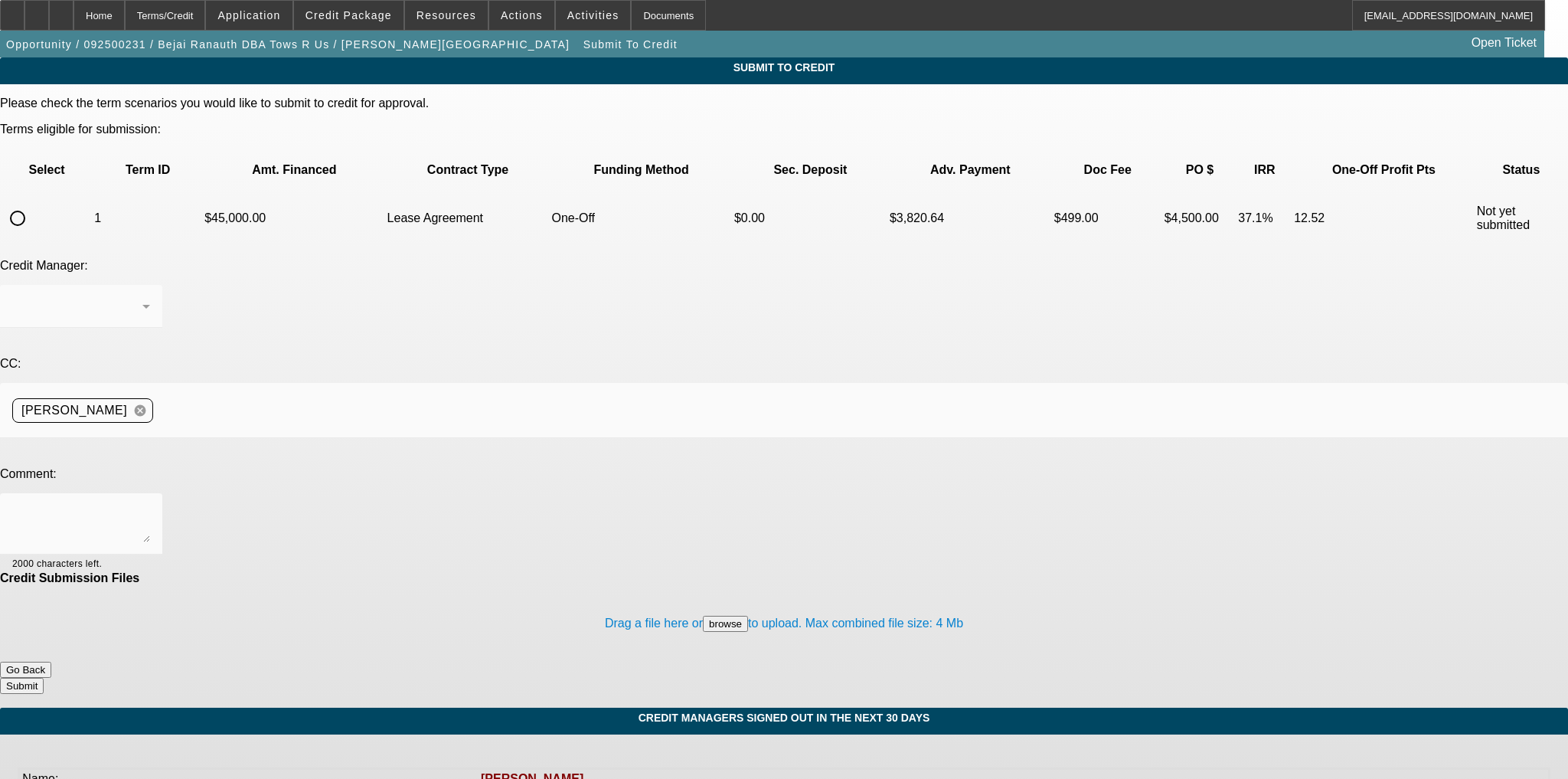
click at [61, 179] on div at bounding box center [784, 390] width 1568 height 779
click at [33, 203] on input "radio" at bounding box center [17, 218] width 30 height 30
radio input "true"
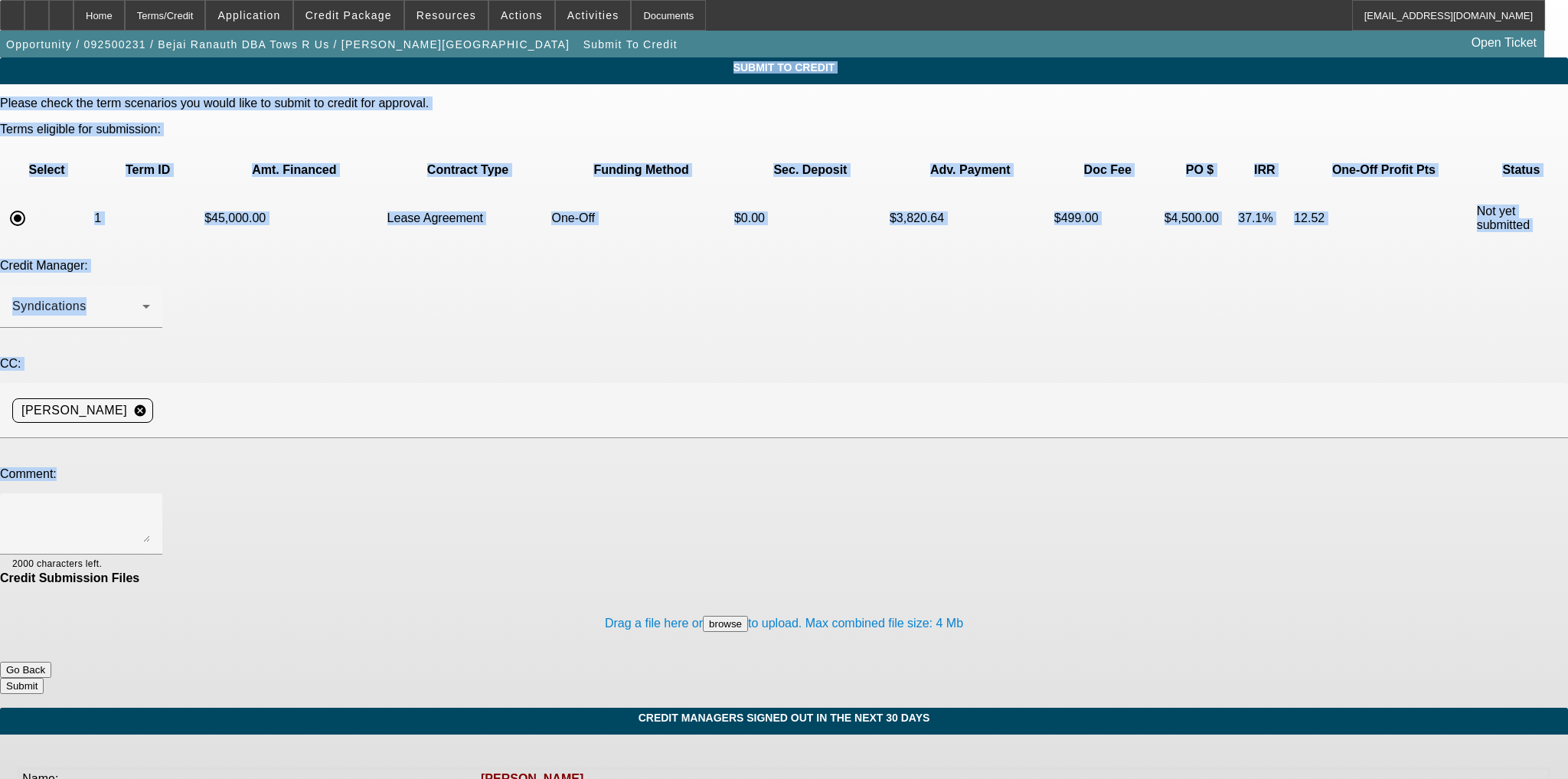
click at [150, 505] on textarea at bounding box center [81, 523] width 138 height 36
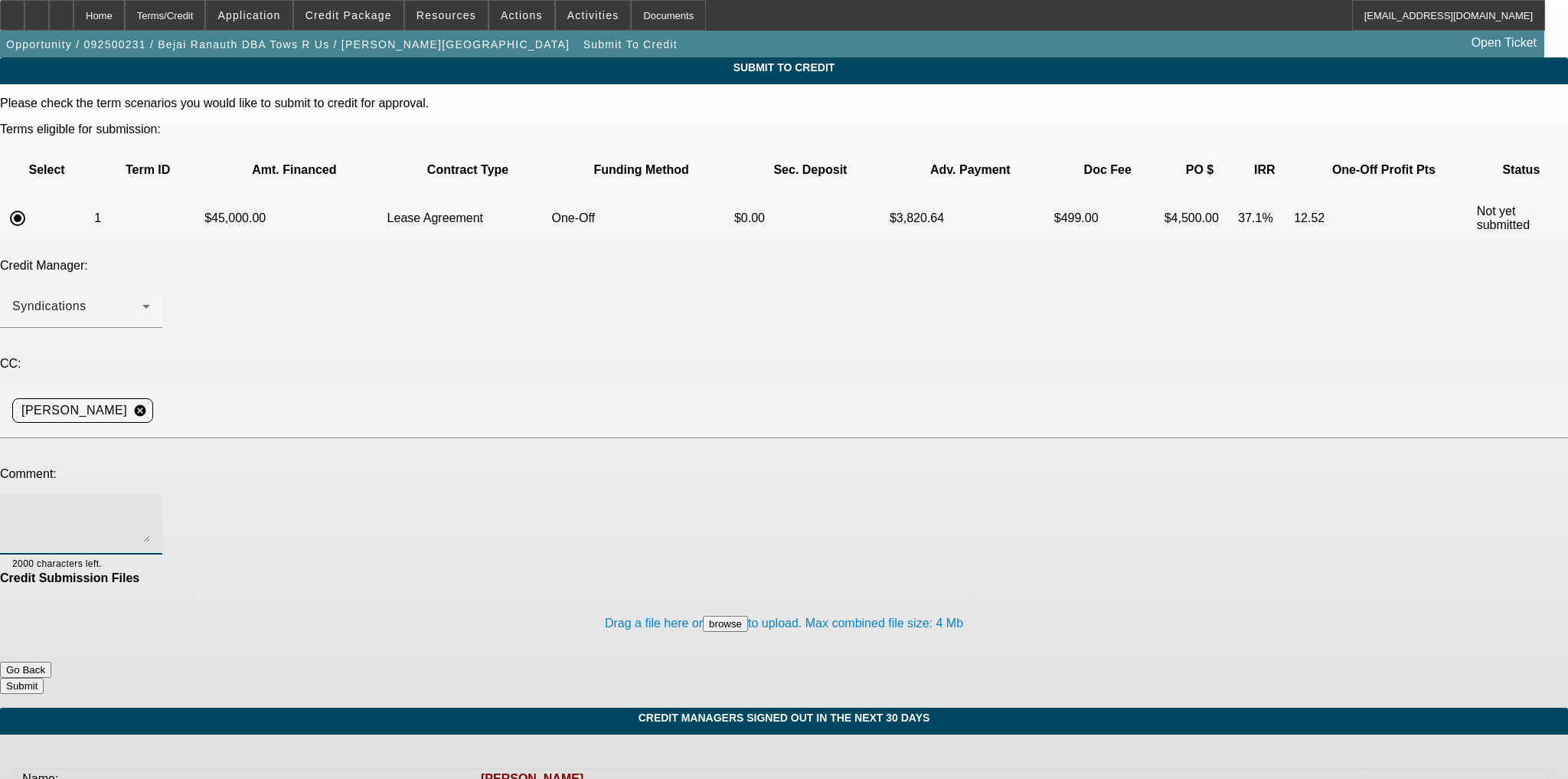
click at [150, 505] on textarea at bounding box center [81, 523] width 138 height 36
type textarea "Team, please send to finpac to consider for a pre-approval. Thank you"
click at [43, 677] on button "Submit" at bounding box center [22, 685] width 43 height 16
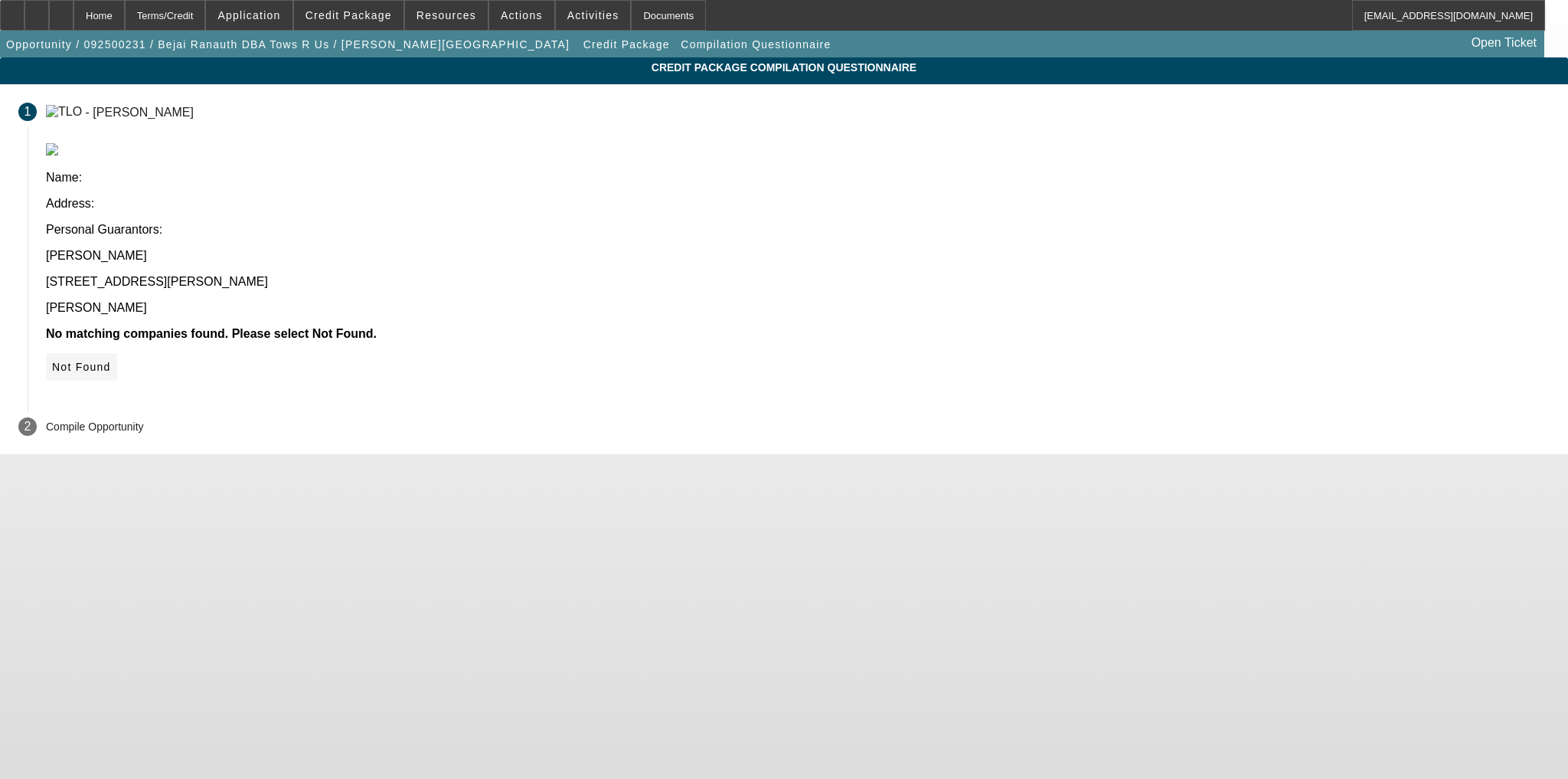
click at [111, 361] on span "Not Found" at bounding box center [81, 367] width 59 height 12
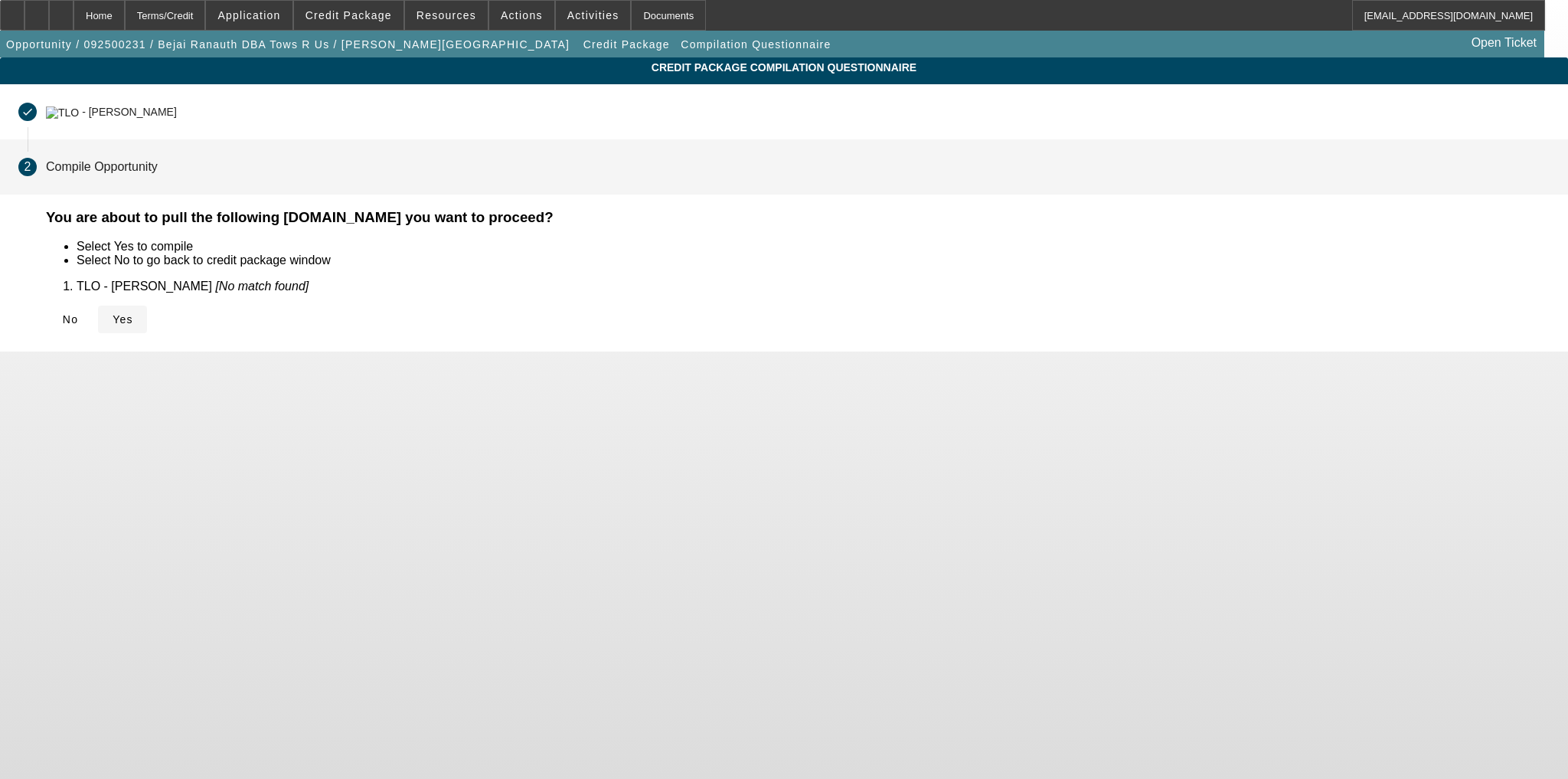
click at [147, 325] on span at bounding box center [122, 319] width 49 height 36
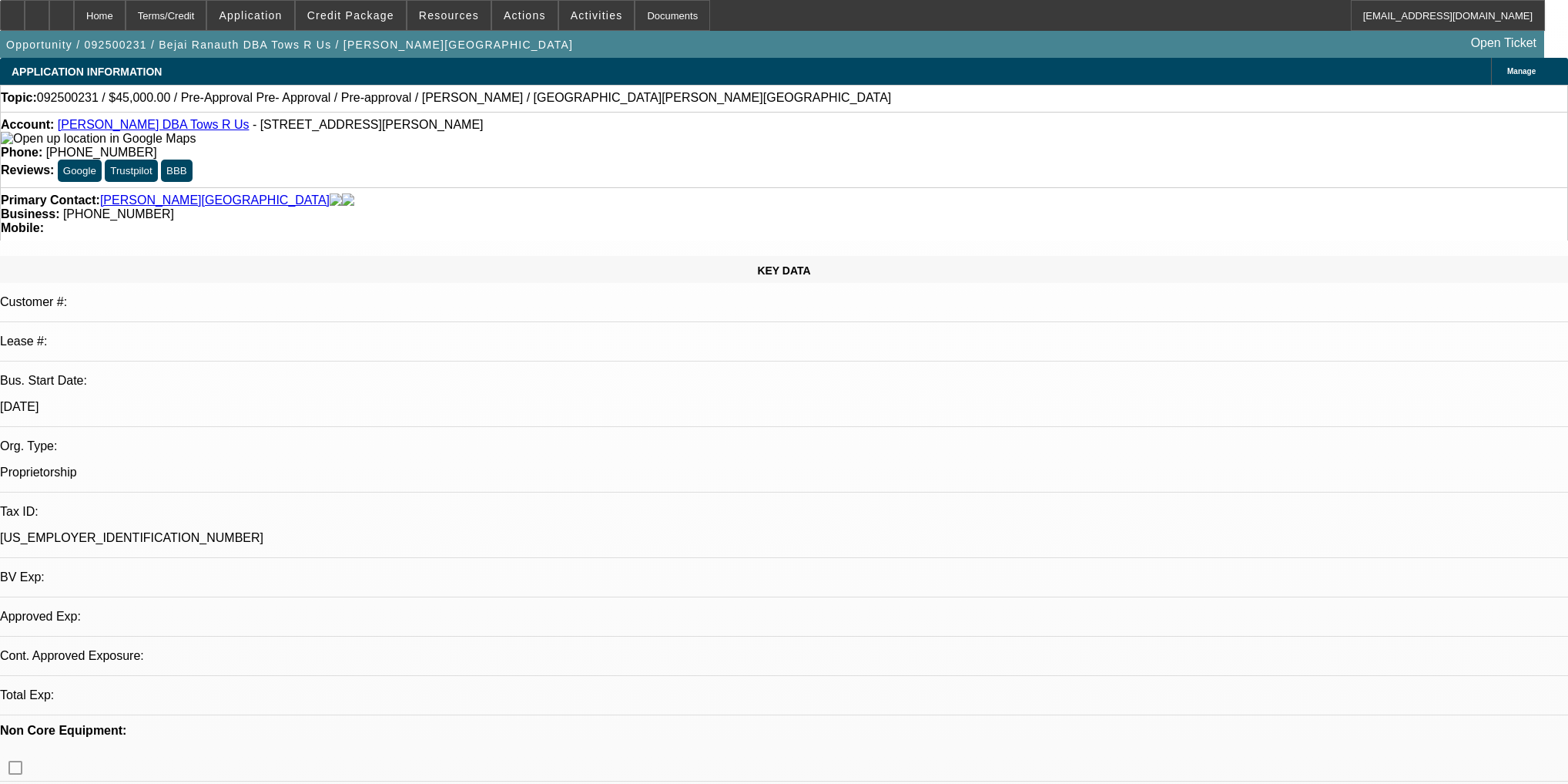
select select "0"
select select "0.1"
select select "4"
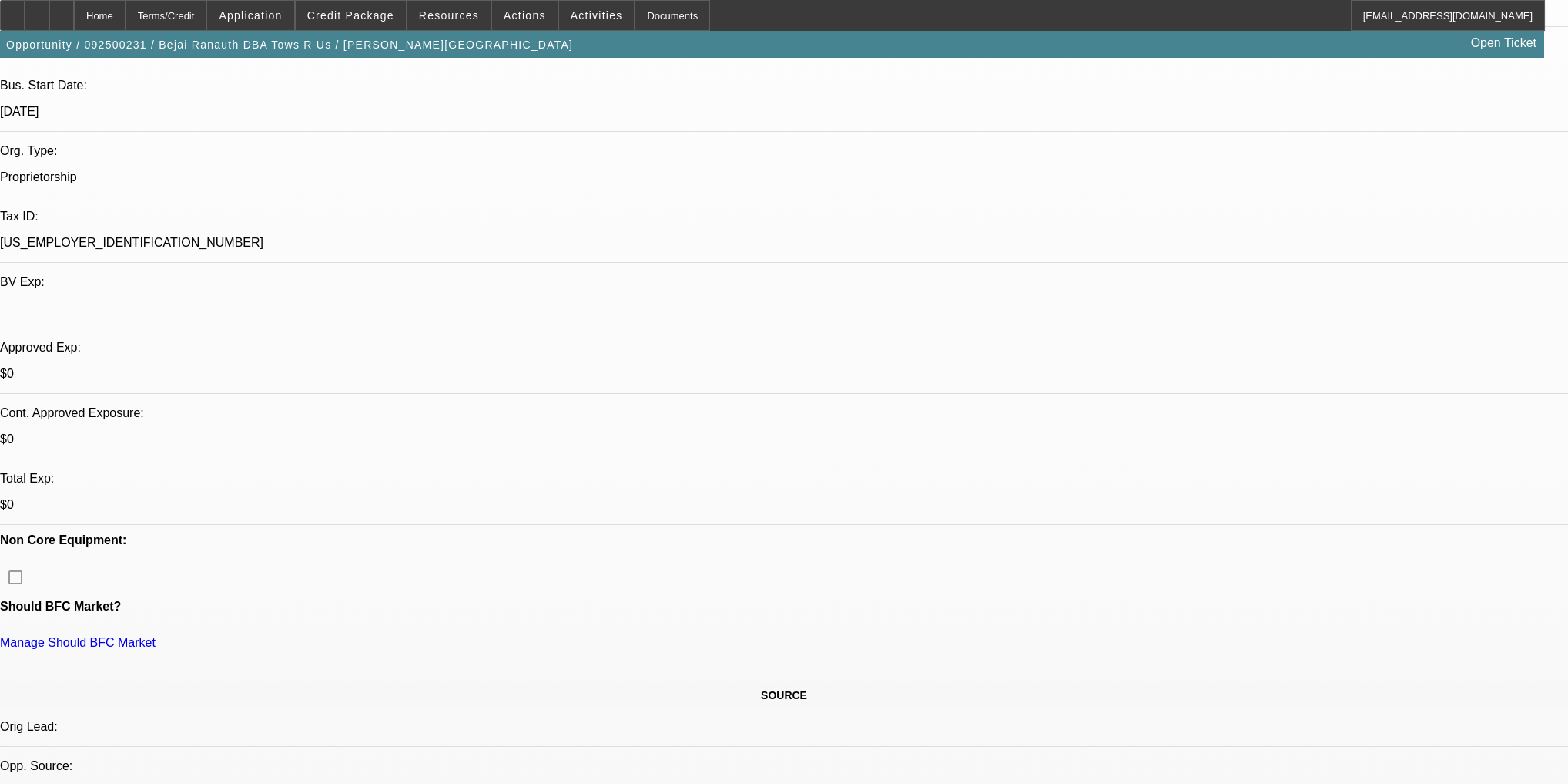
scroll to position [308, 0]
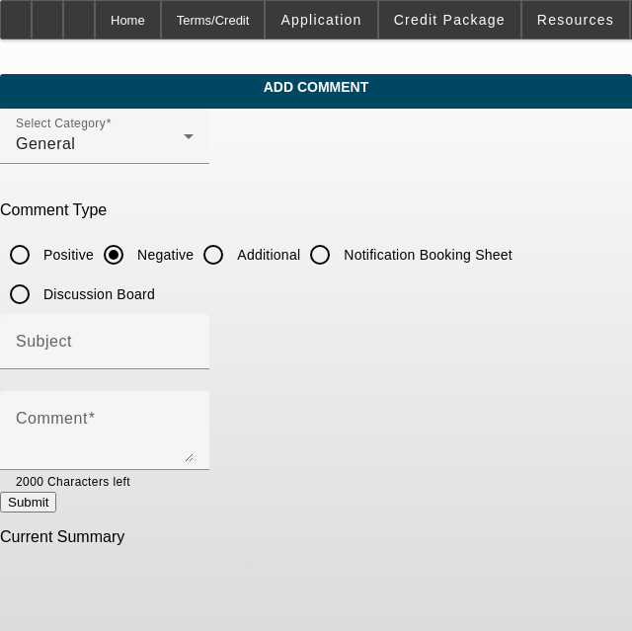
click at [233, 255] on input "Additional" at bounding box center [212, 254] width 39 height 39
radio input "true"
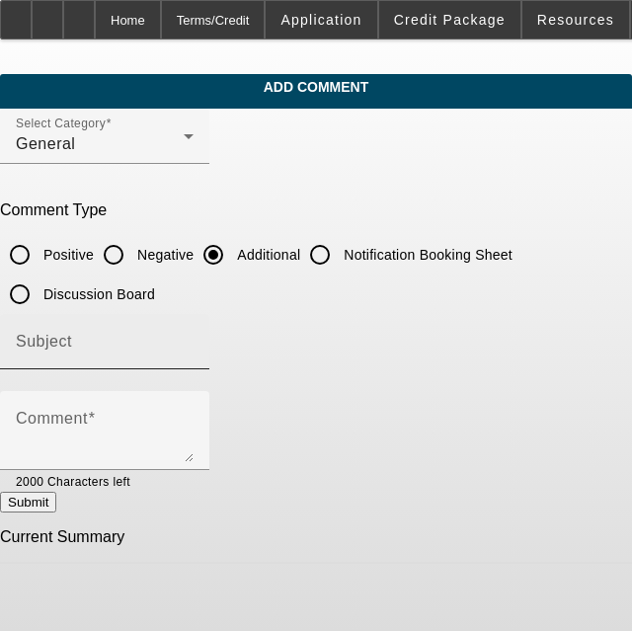
click at [193, 343] on input "Subject" at bounding box center [105, 350] width 178 height 24
type input "Write Up"
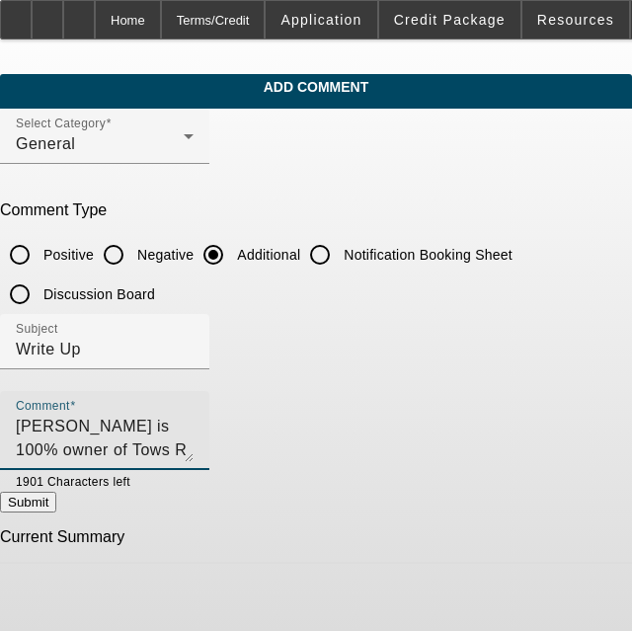
type textarea "[PERSON_NAME] is 100% owner of Tows R us in [GEOGRAPHIC_DATA] [GEOGRAPHIC_DATA]…"
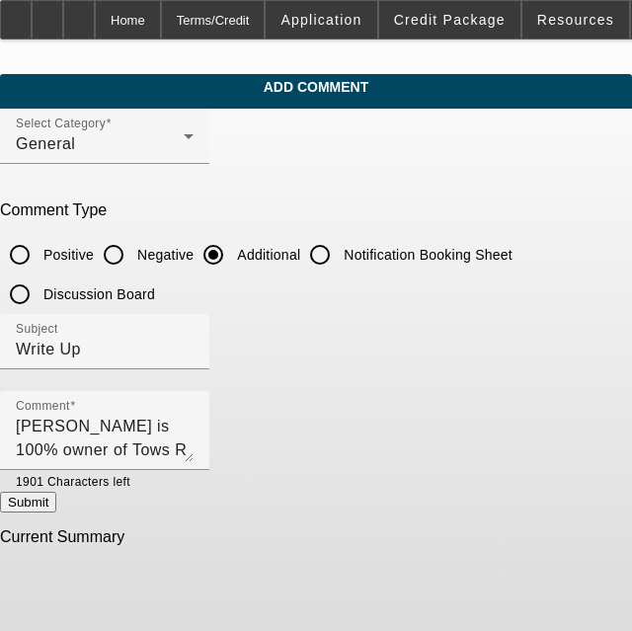
drag, startPoint x: 165, startPoint y: 502, endPoint x: 112, endPoint y: 512, distance: 54.2
click at [130, 509] on div "Submit" at bounding box center [316, 501] width 632 height 21
click at [56, 512] on button "Submit" at bounding box center [28, 501] width 56 height 21
radio input "true"
